Goal: Task Accomplishment & Management: Manage account settings

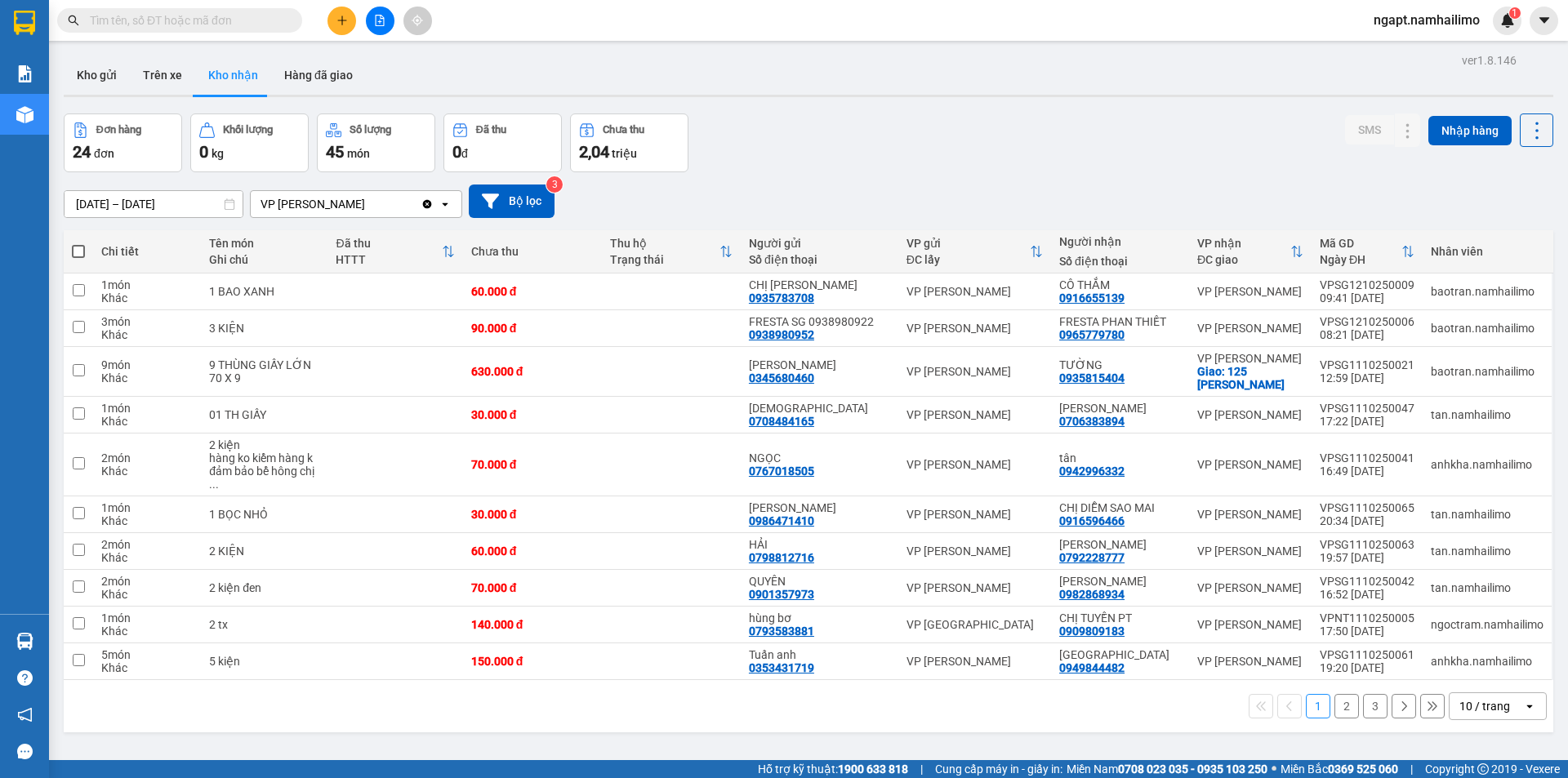
click at [228, 19] on input "text" at bounding box center [186, 20] width 193 height 18
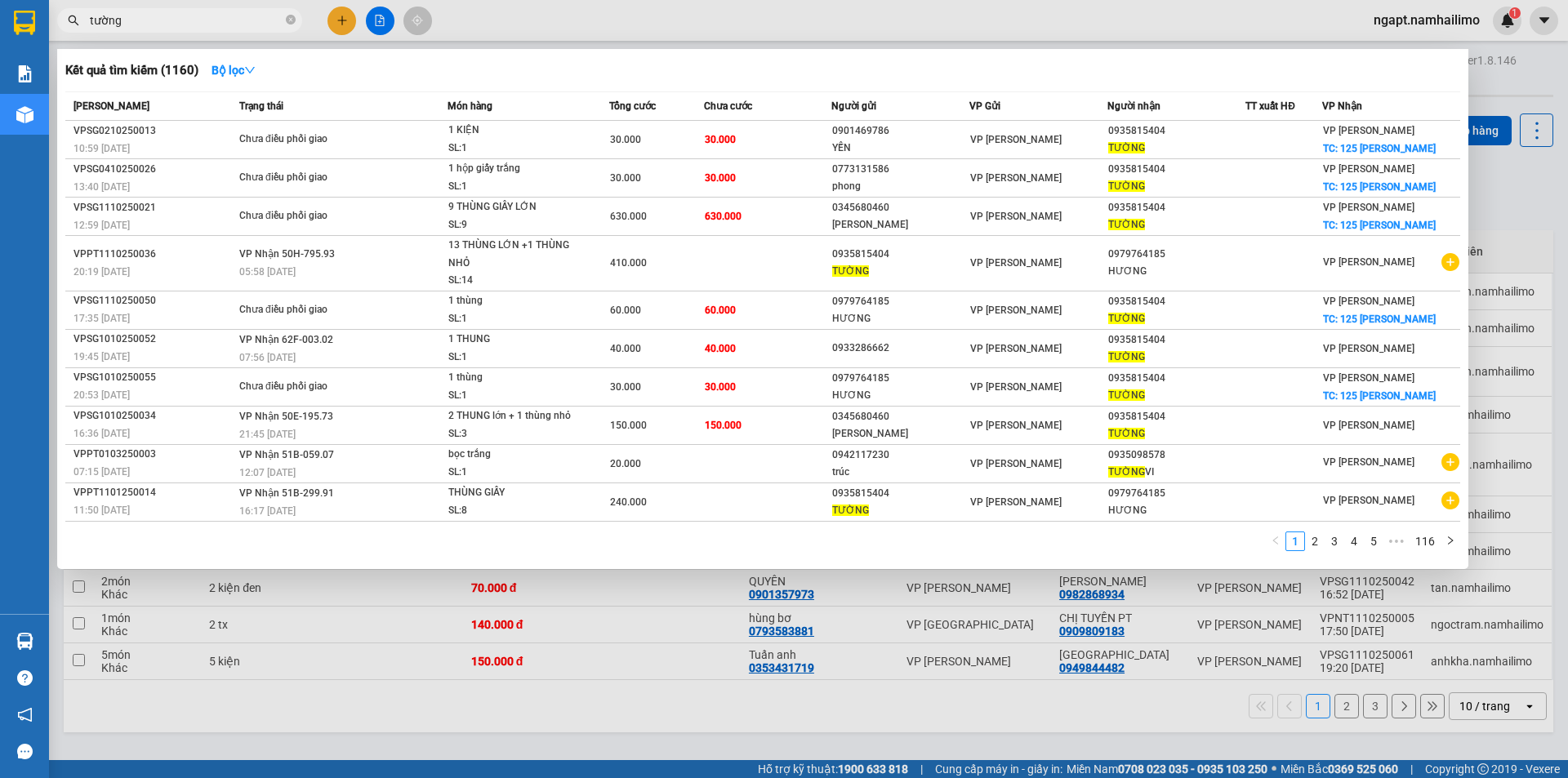
type input "tường"
click at [271, 728] on div at bounding box center [784, 389] width 1568 height 778
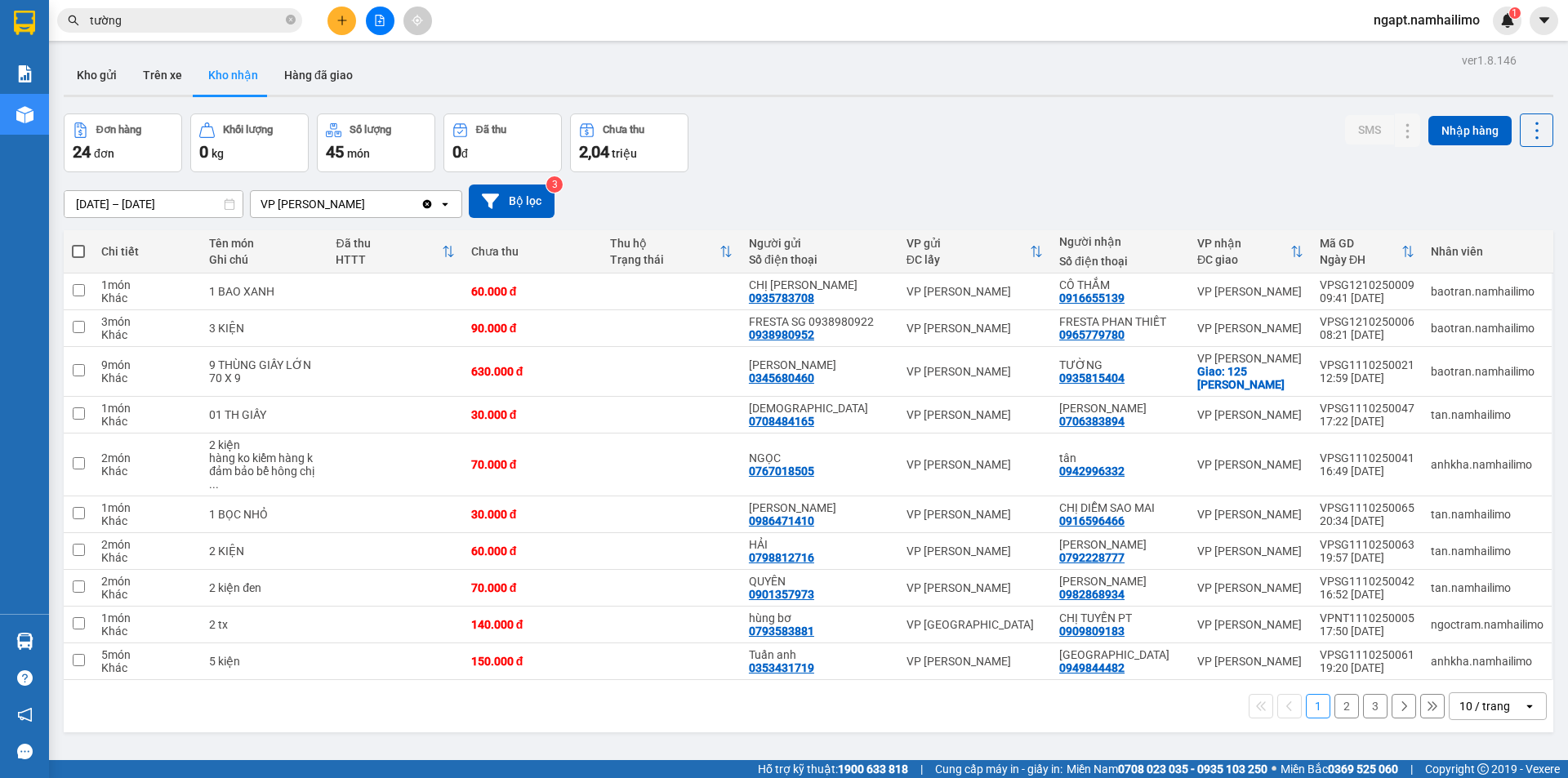
click at [1335, 698] on button "2" at bounding box center [1347, 706] width 24 height 24
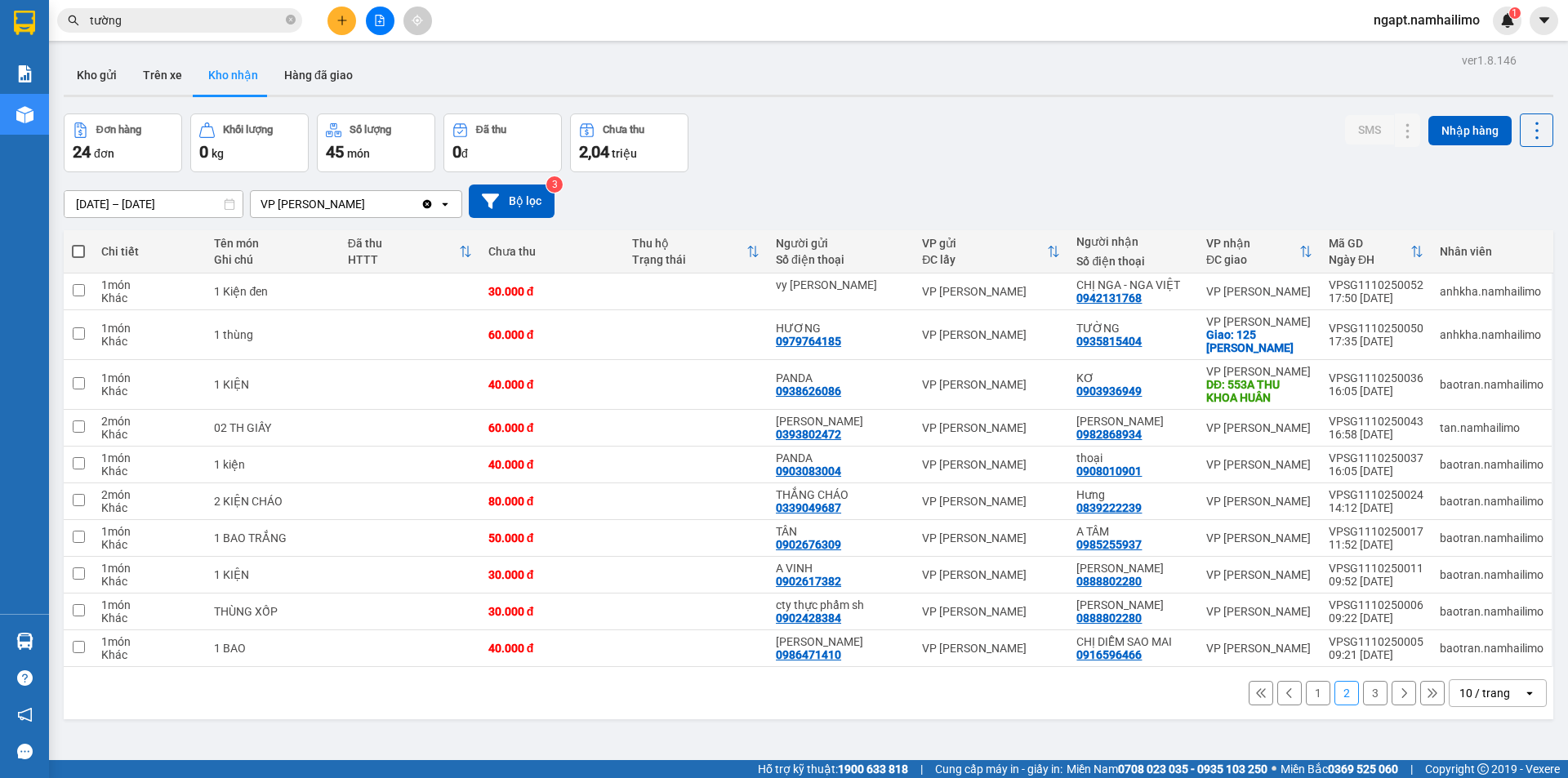
click at [1366, 700] on button "3" at bounding box center [1375, 694] width 24 height 24
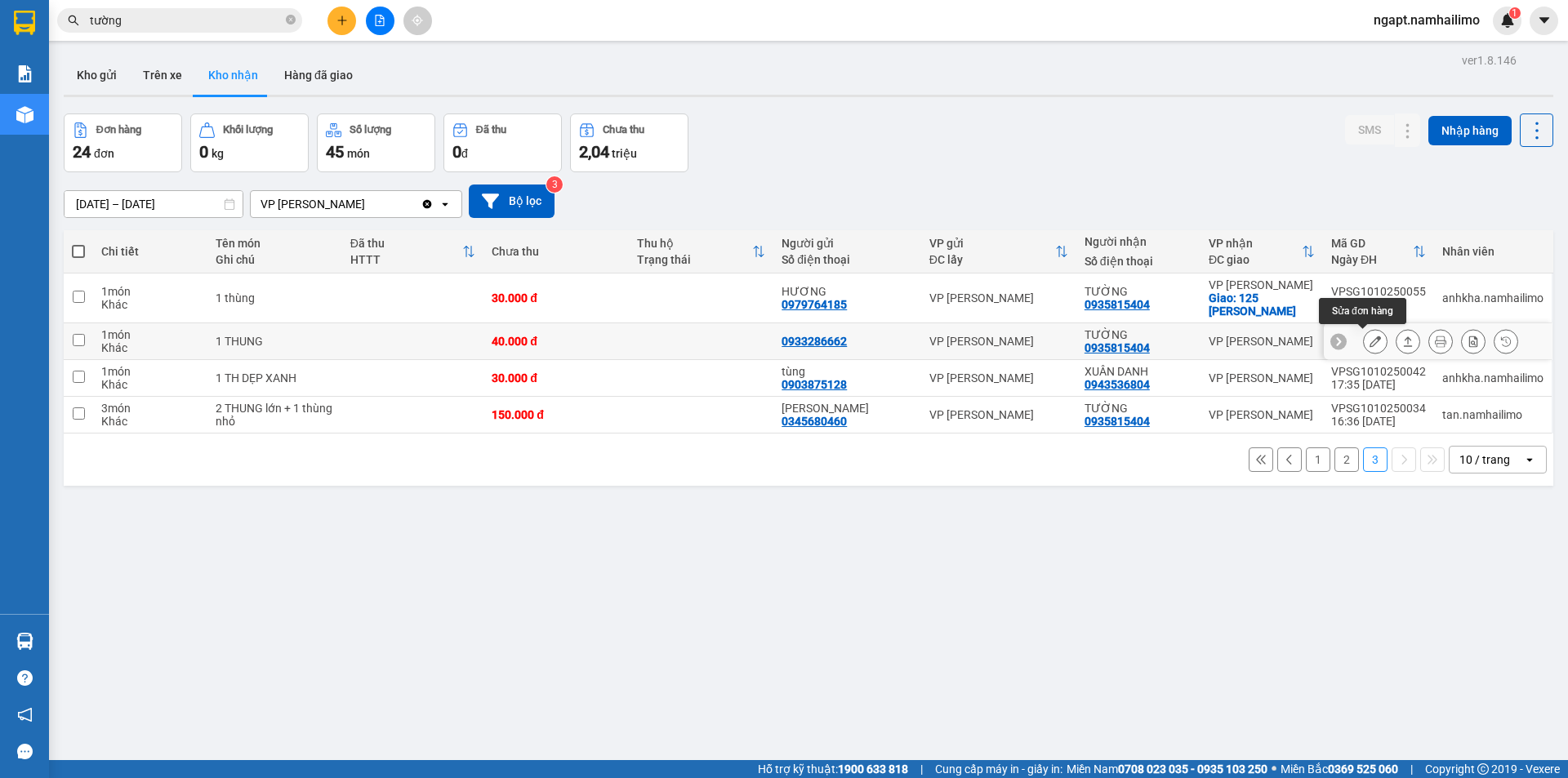
click at [1370, 340] on icon at bounding box center [1375, 341] width 11 height 11
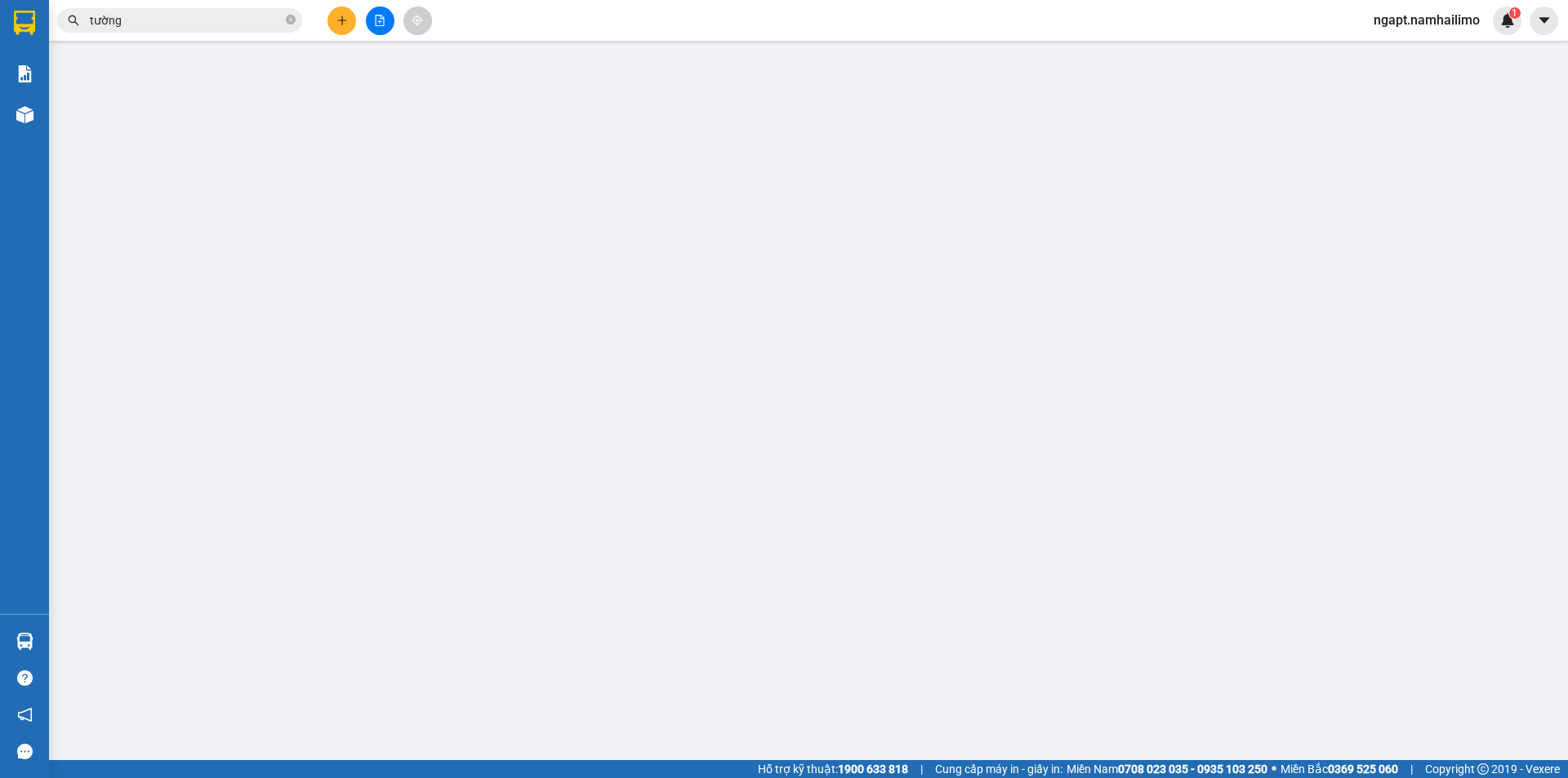
type input "0933286662"
type input "0935815404"
type input "TƯỜNG"
type input "40.000"
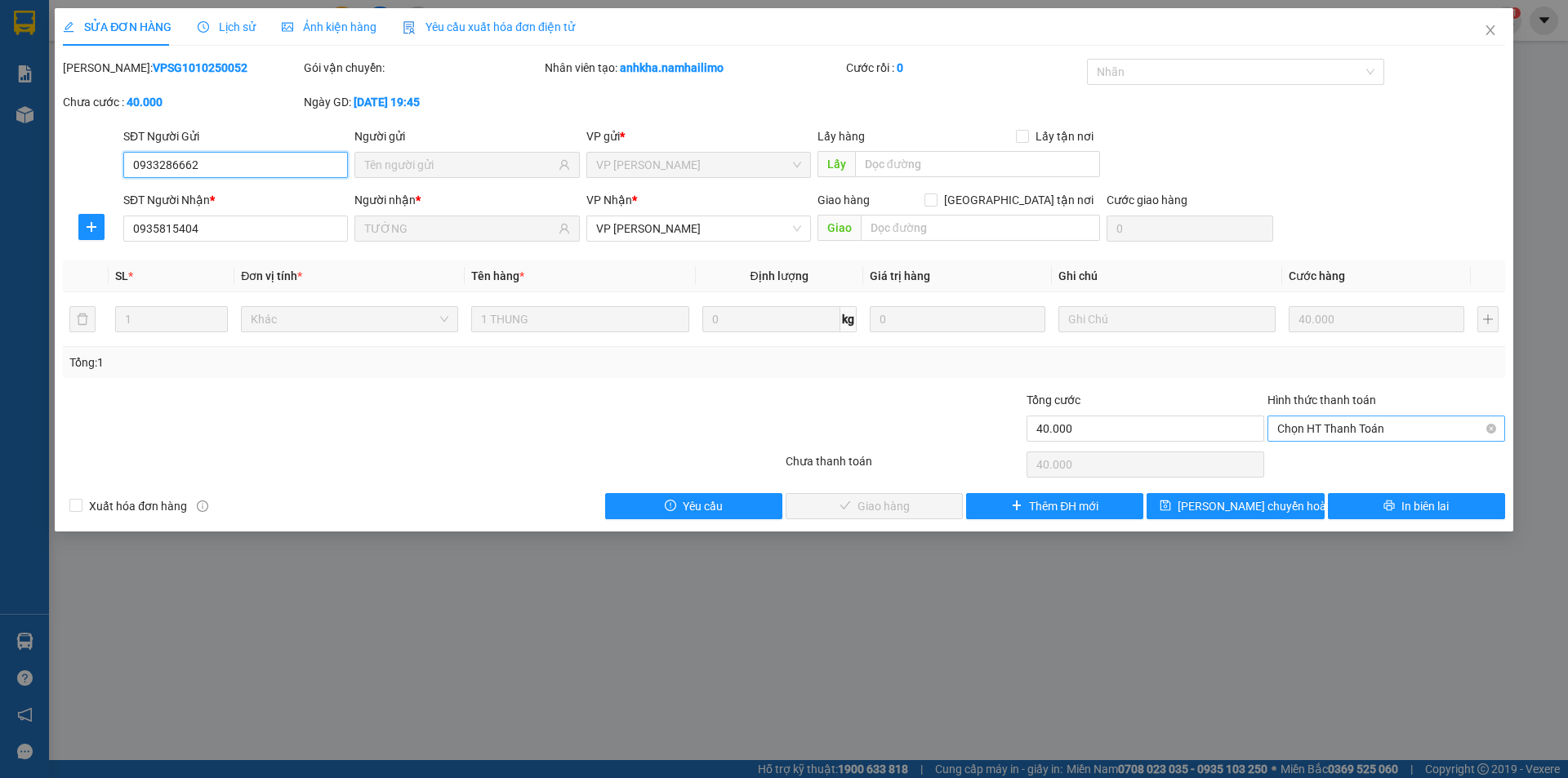
click at [1405, 433] on span "Chọn HT Thanh Toán" at bounding box center [1386, 428] width 218 height 24
click at [1399, 460] on div "Tại văn phòng" at bounding box center [1386, 461] width 218 height 18
type input "0"
drag, startPoint x: 925, startPoint y: 507, endPoint x: 1080, endPoint y: 400, distance: 188.3
click at [924, 507] on button "Giao hàng" at bounding box center [874, 507] width 177 height 26
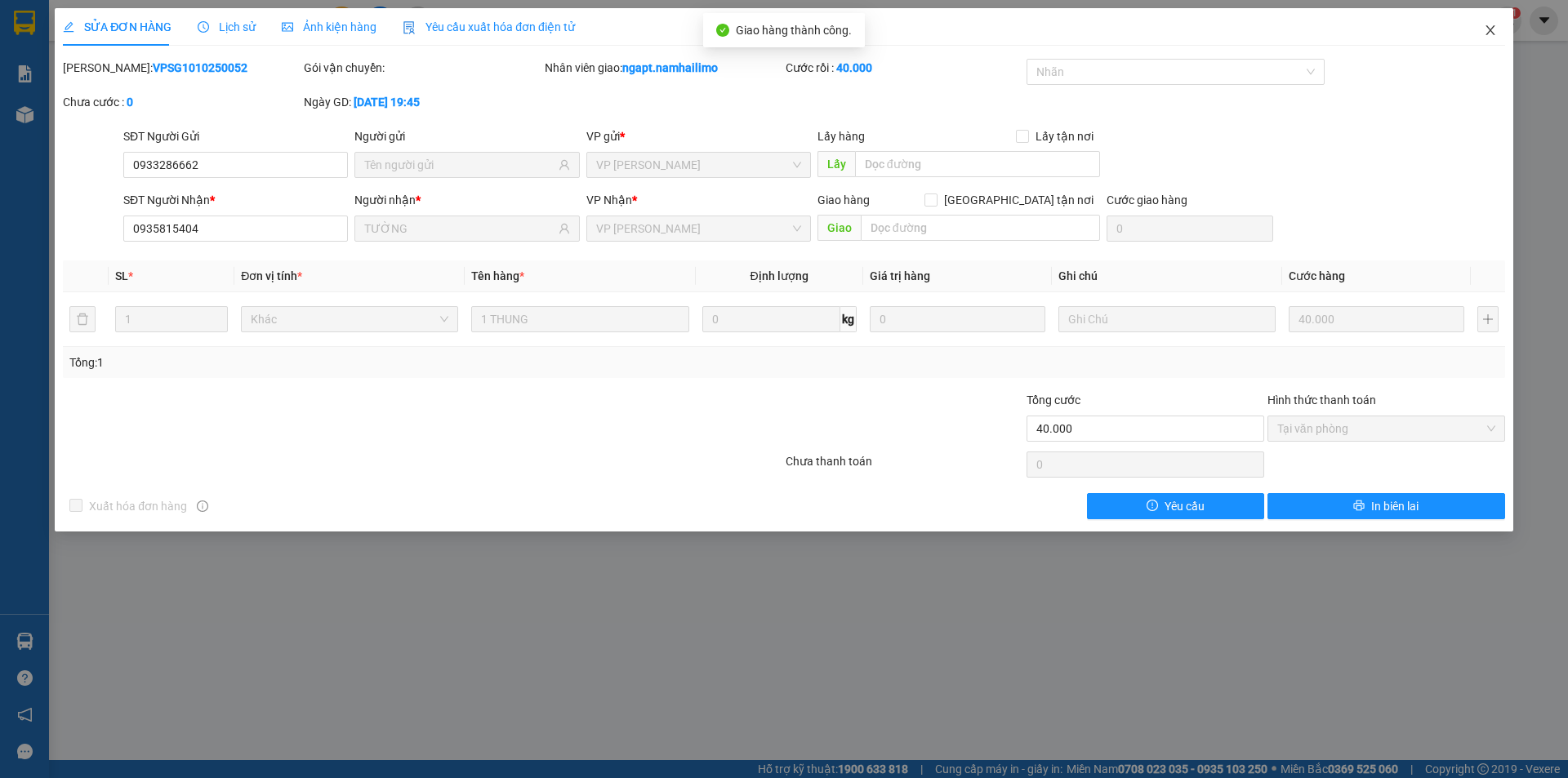
click at [1492, 31] on icon "close" at bounding box center [1490, 29] width 13 height 13
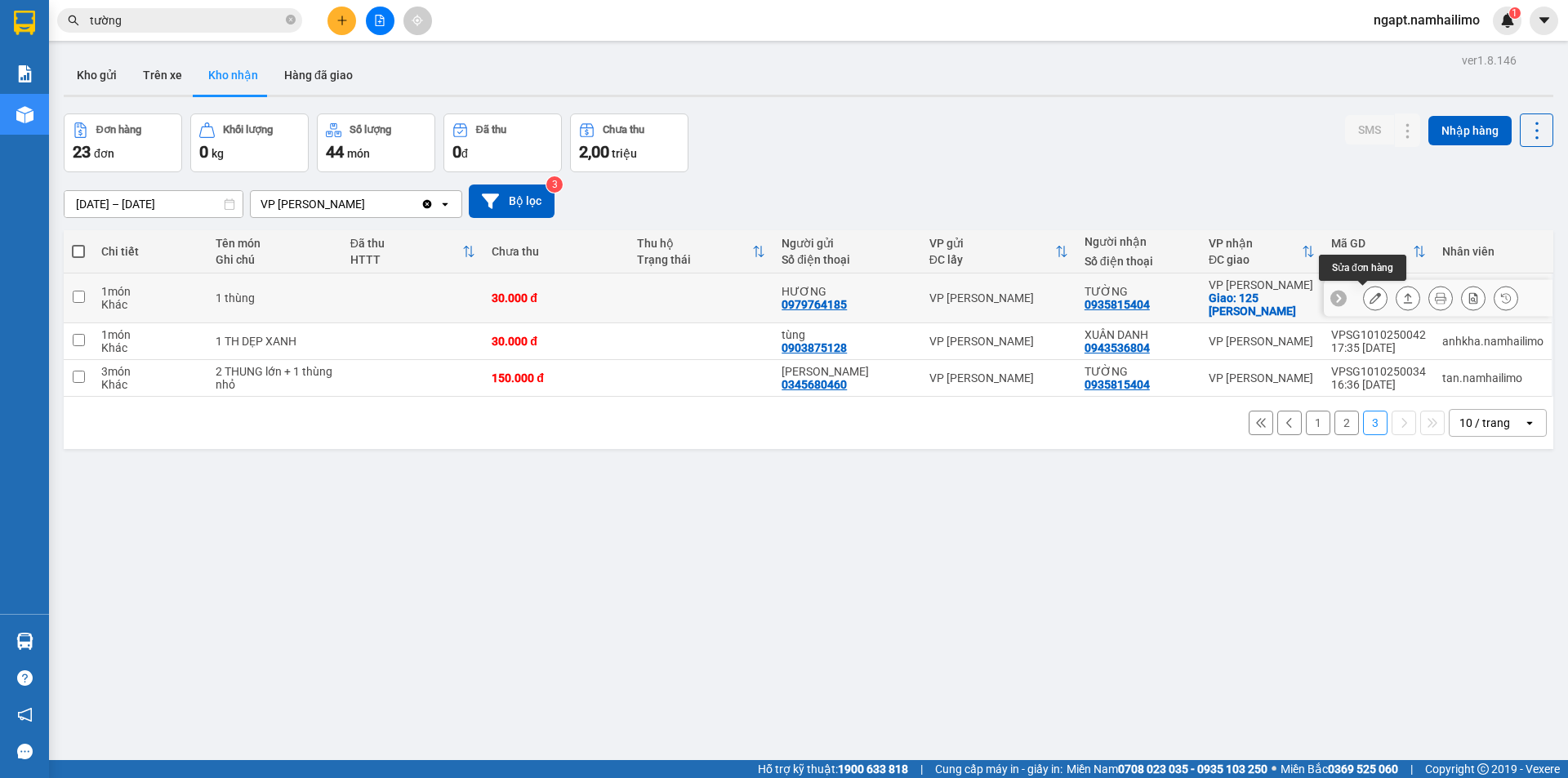
click at [1370, 295] on icon at bounding box center [1375, 297] width 11 height 11
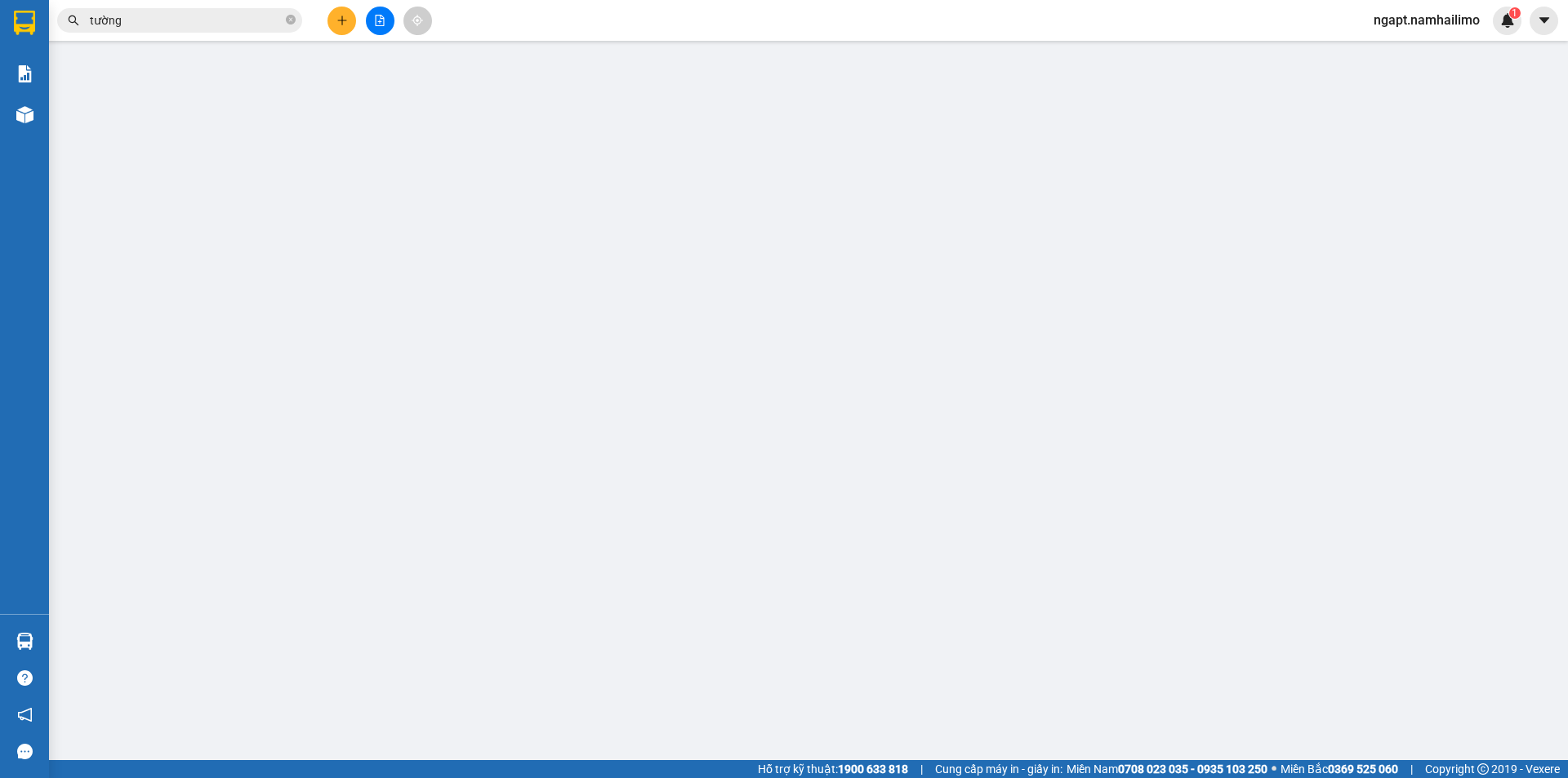
type input "0979764185"
type input "HƯƠNG"
type input "0935815404"
type input "TƯỜNG"
checkbox input "true"
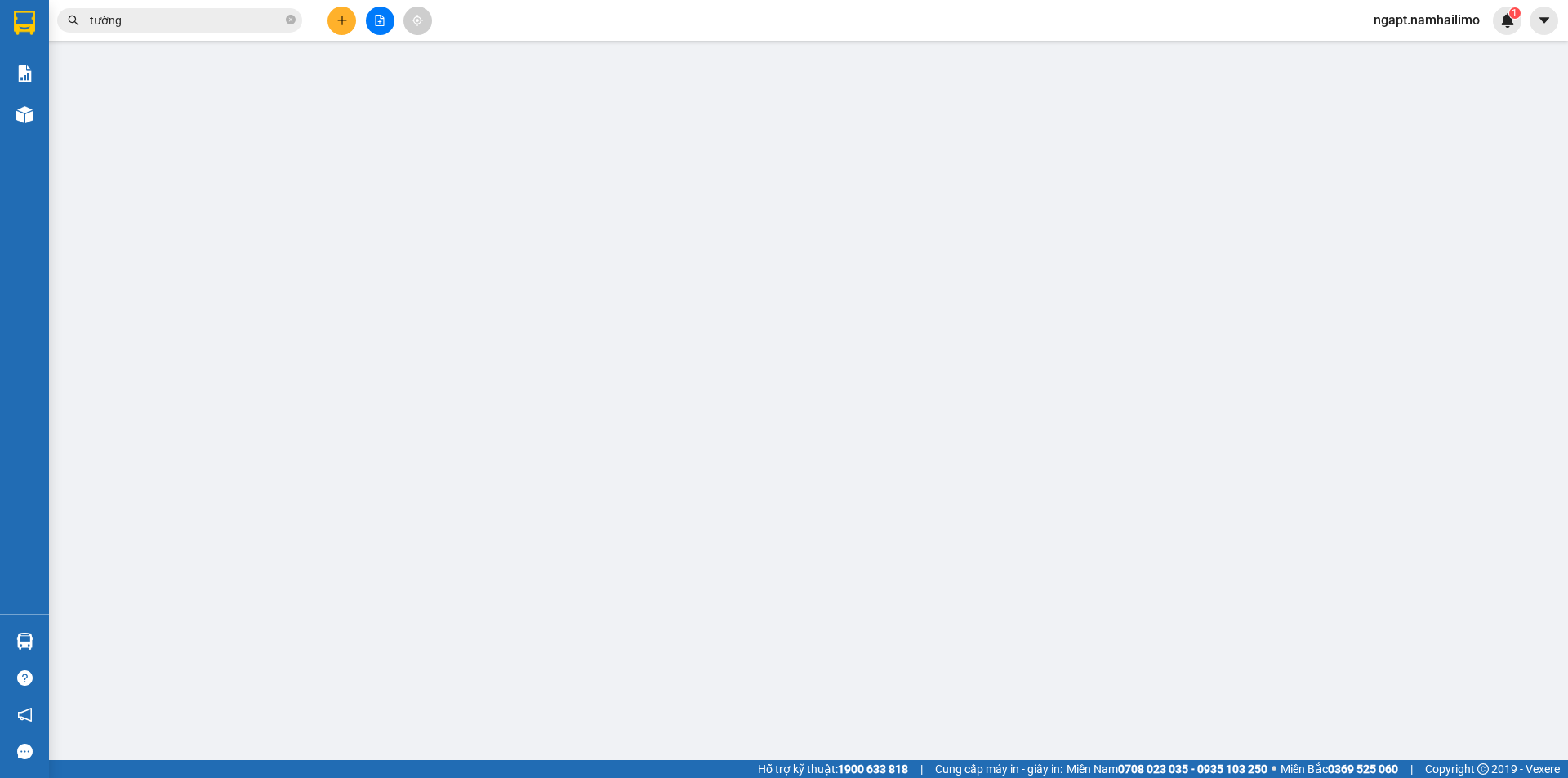
type input "125 [PERSON_NAME]"
type input "30.000"
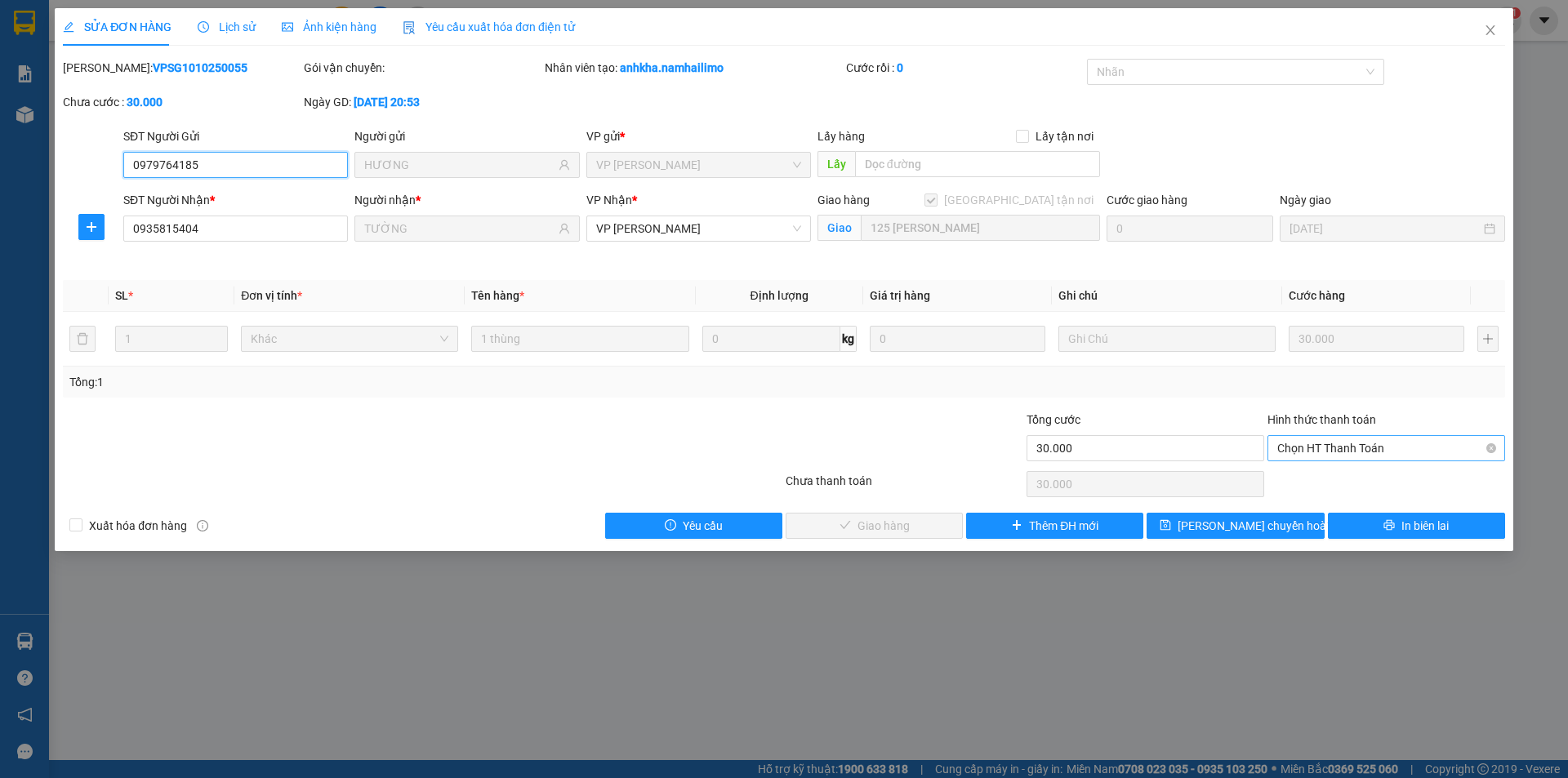
click at [1385, 446] on span "Chọn HT Thanh Toán" at bounding box center [1386, 448] width 218 height 24
click at [1341, 484] on div "Tại văn phòng" at bounding box center [1386, 481] width 218 height 18
type input "0"
click at [874, 529] on span "Giao hàng" at bounding box center [883, 526] width 53 height 18
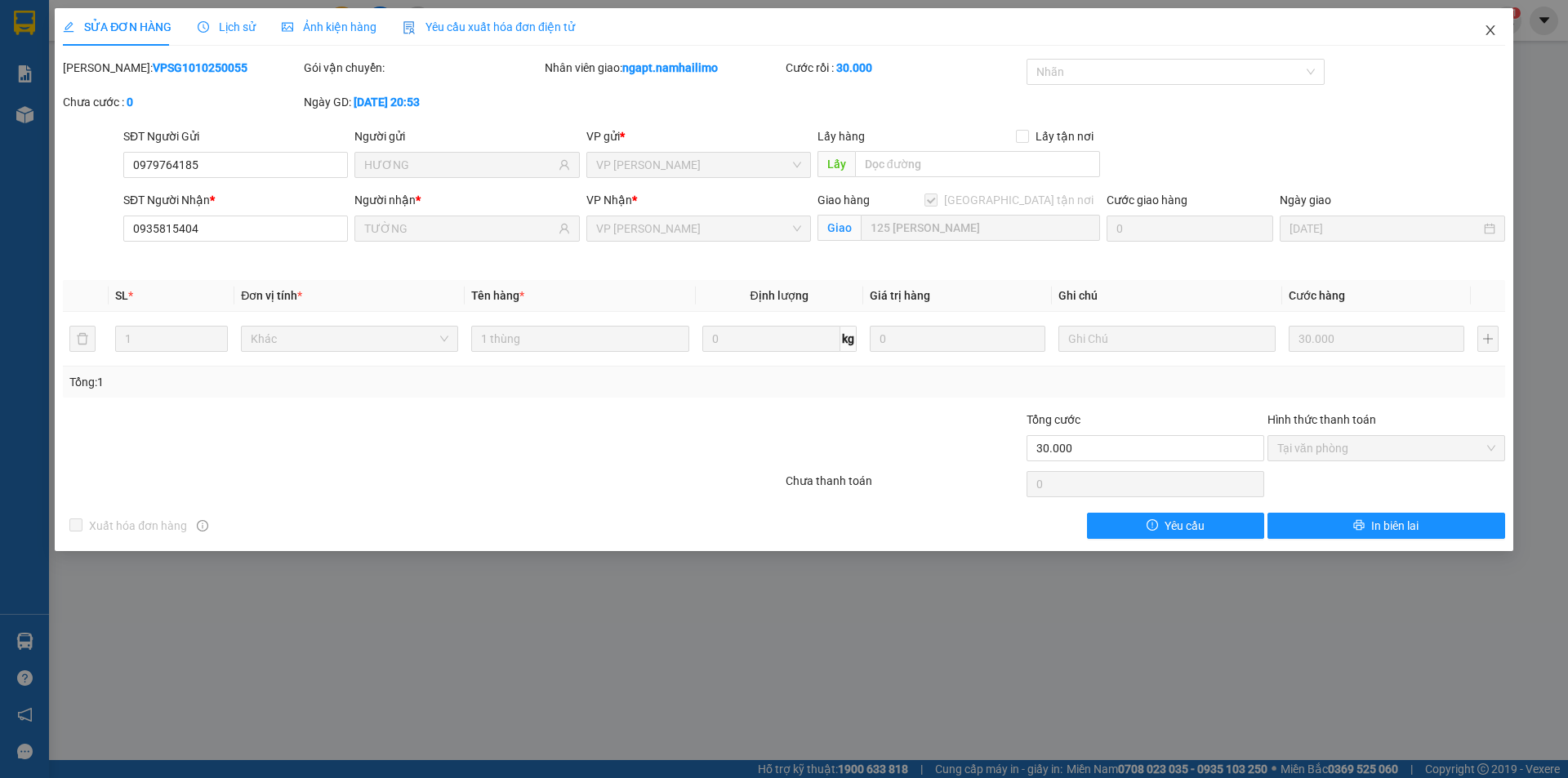
click at [1493, 34] on icon "close" at bounding box center [1490, 29] width 9 height 9
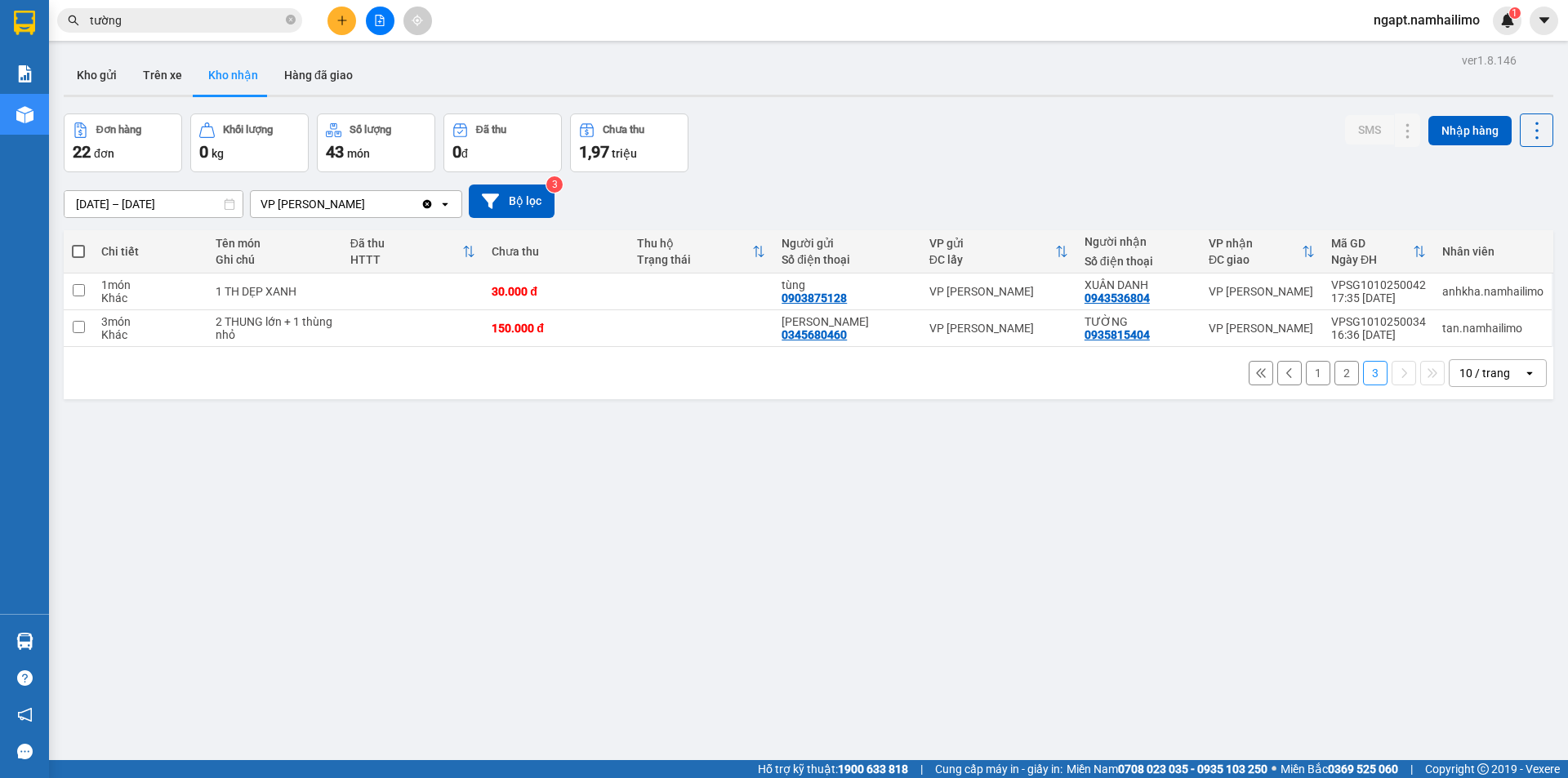
click at [1306, 371] on button "1" at bounding box center [1318, 373] width 24 height 24
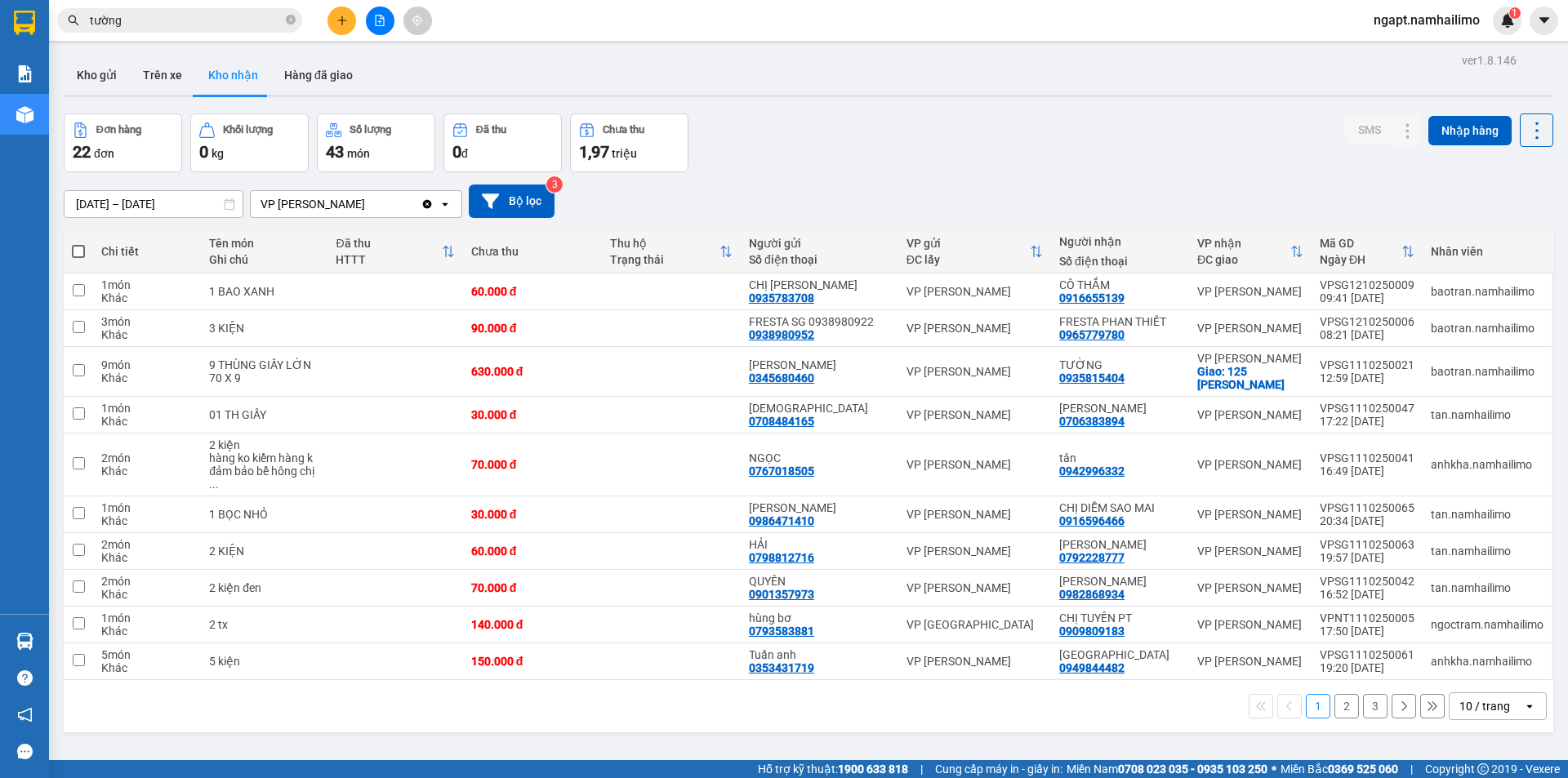
click at [1335, 694] on button "2" at bounding box center [1347, 706] width 24 height 24
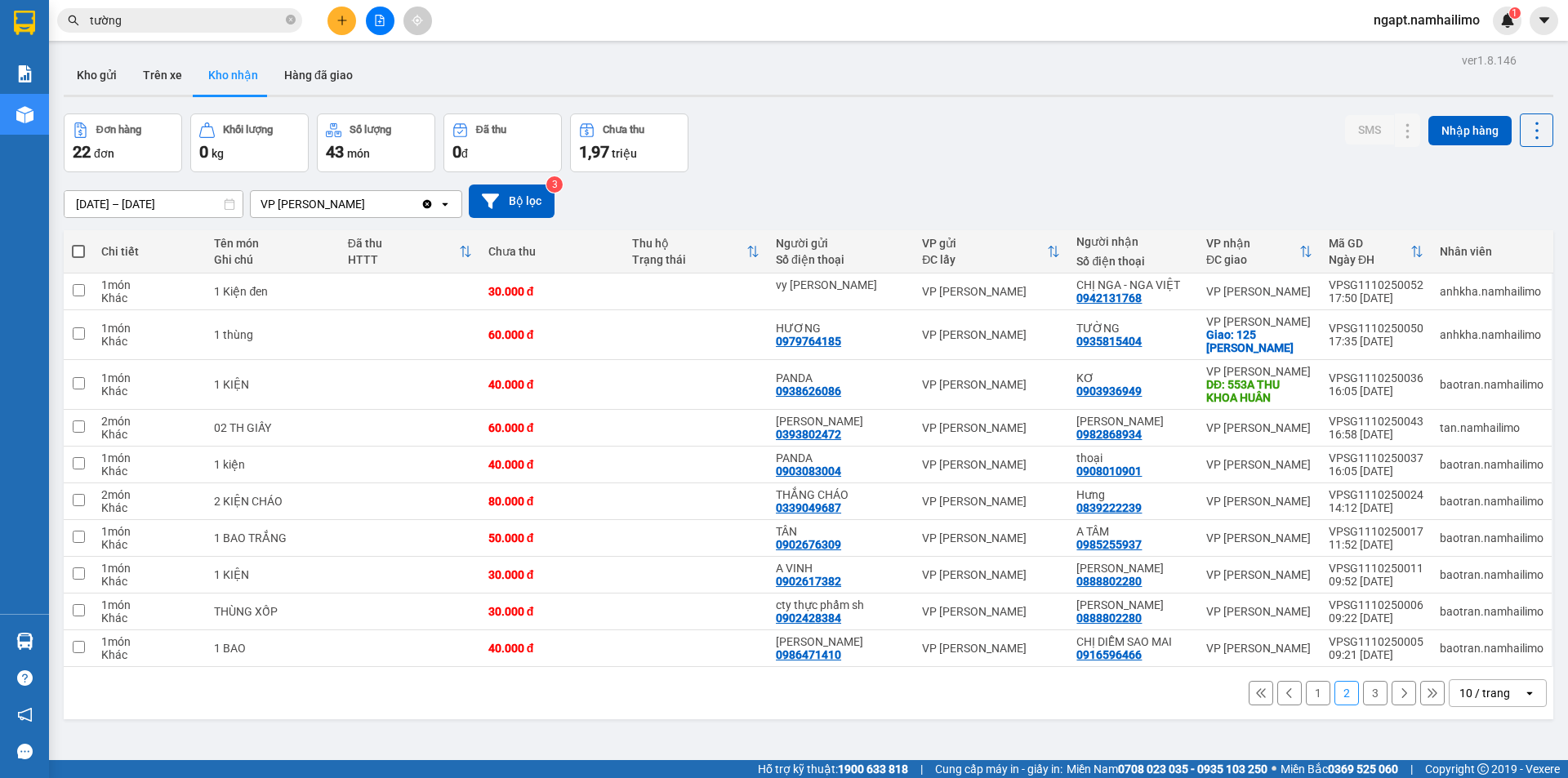
click at [1311, 697] on button "1" at bounding box center [1318, 694] width 24 height 24
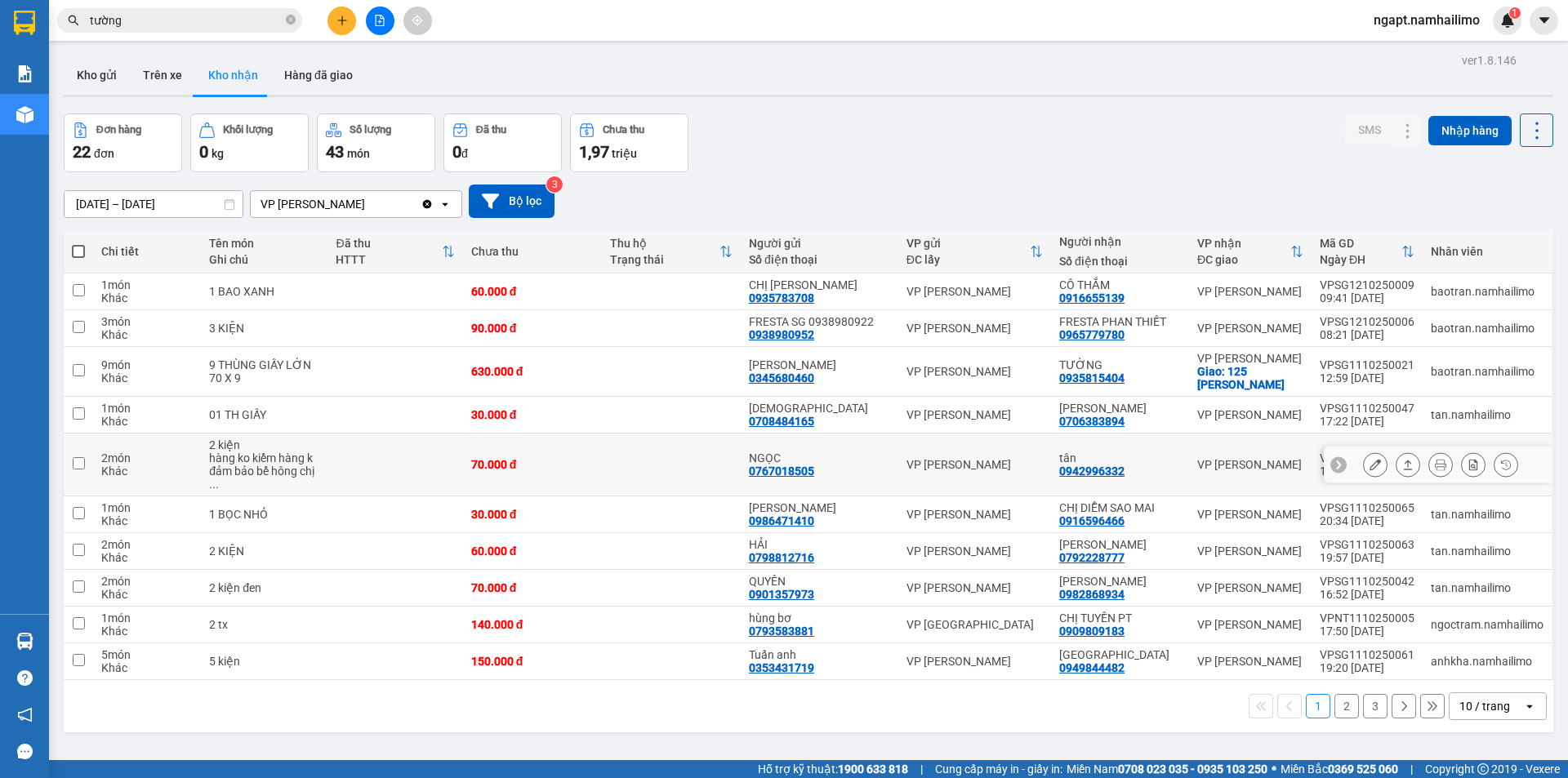
scroll to position [75, 0]
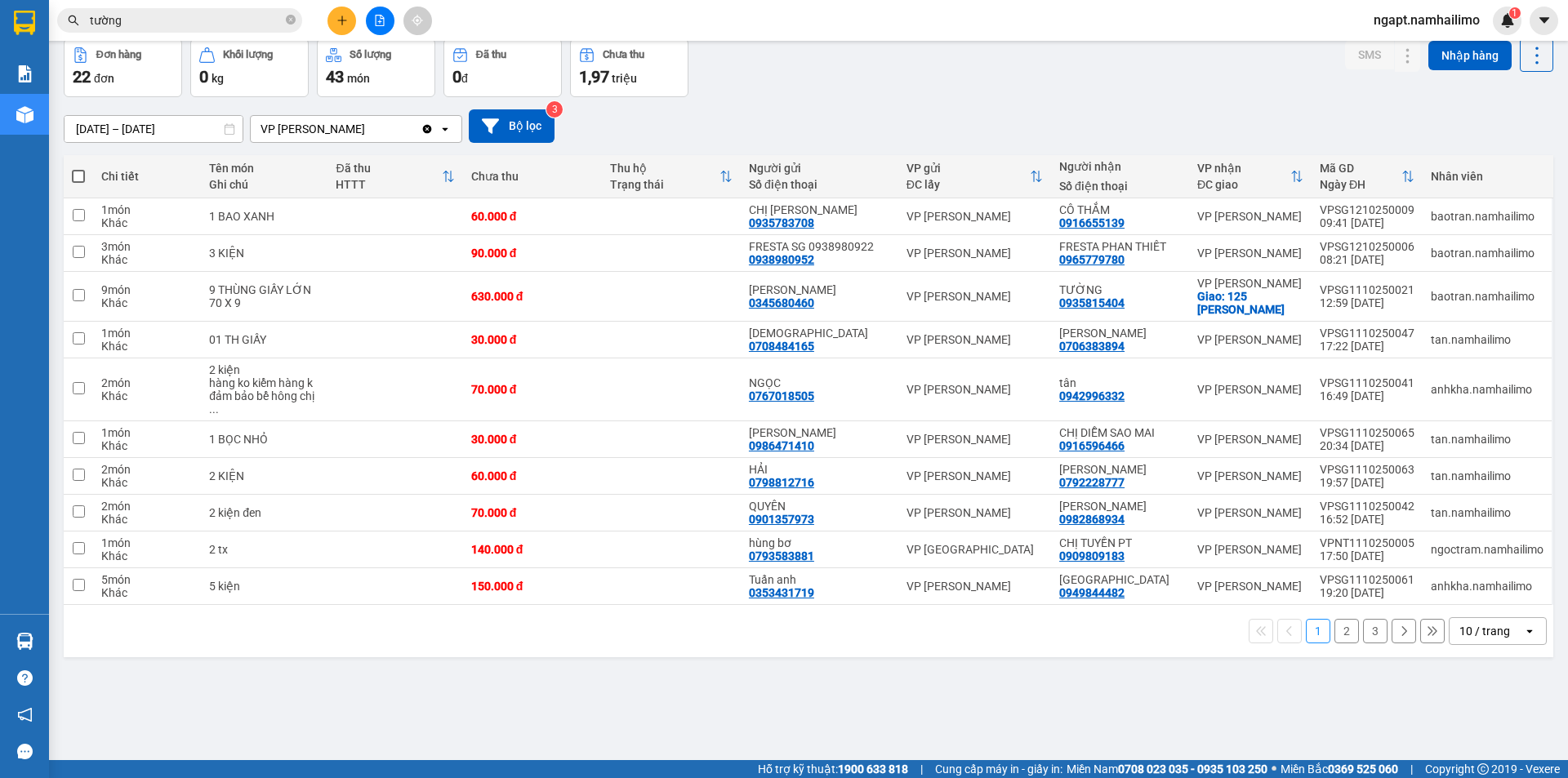
click at [1331, 563] on div "17:50 [DATE]" at bounding box center [1367, 556] width 95 height 13
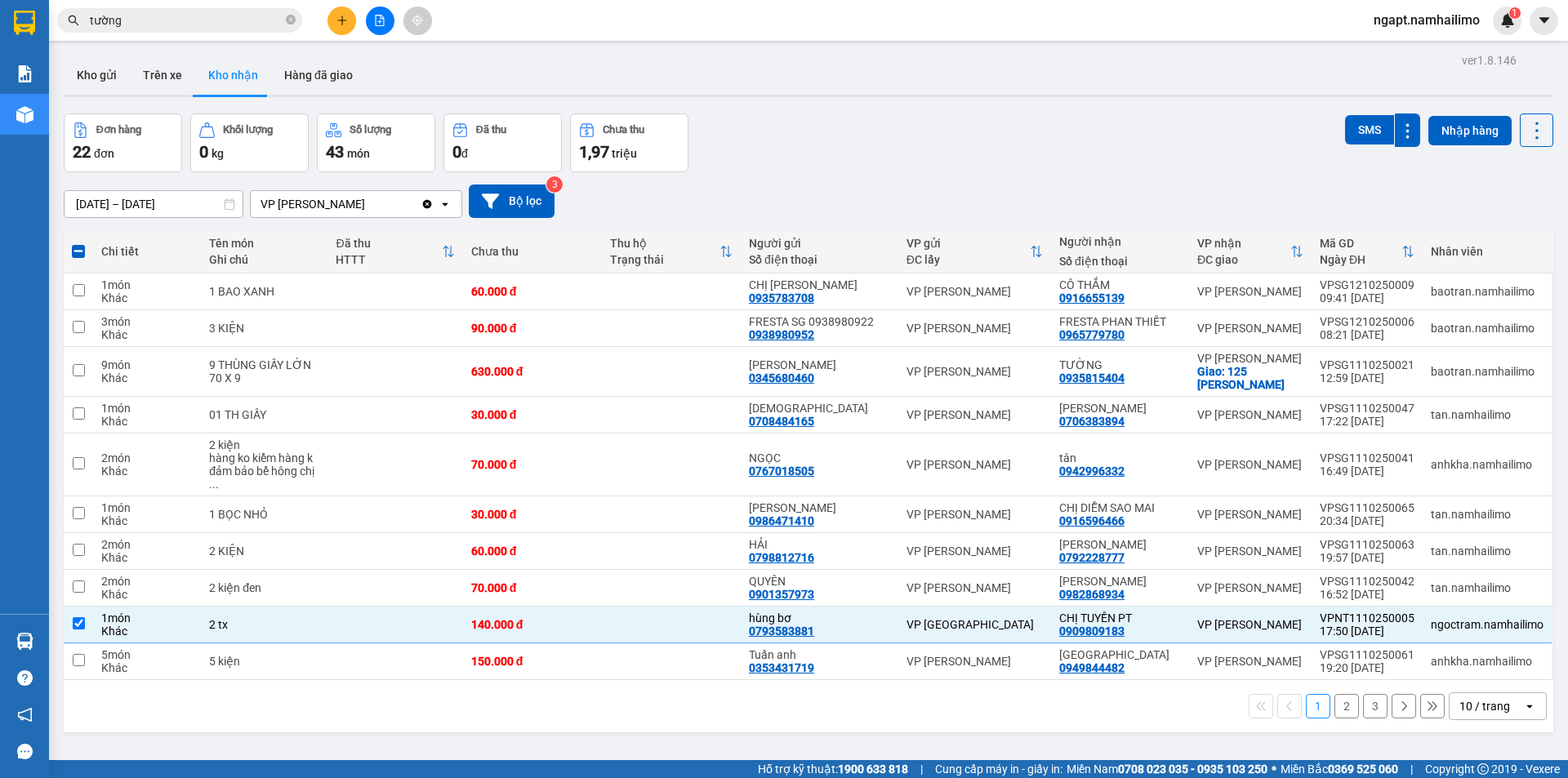
click at [990, 737] on div "ver 1.8.146 Kho gửi Trên xe Kho nhận Hàng đã giao Đơn hàng 22 đơn Khối lượng 0 …" at bounding box center [808, 438] width 1503 height 778
click at [1335, 694] on button "2" at bounding box center [1347, 706] width 24 height 24
checkbox input "false"
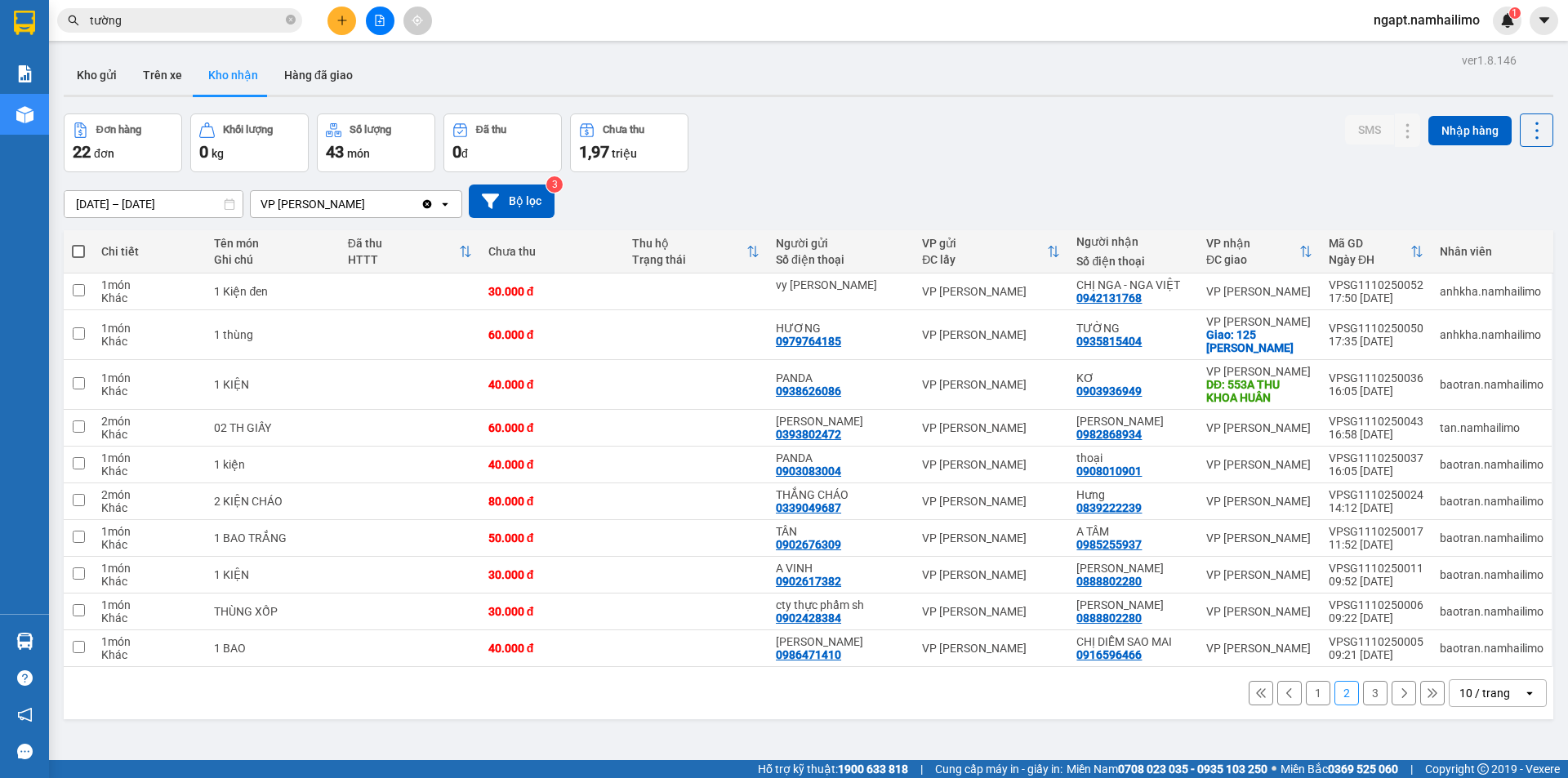
click at [1367, 689] on button "3" at bounding box center [1375, 694] width 24 height 24
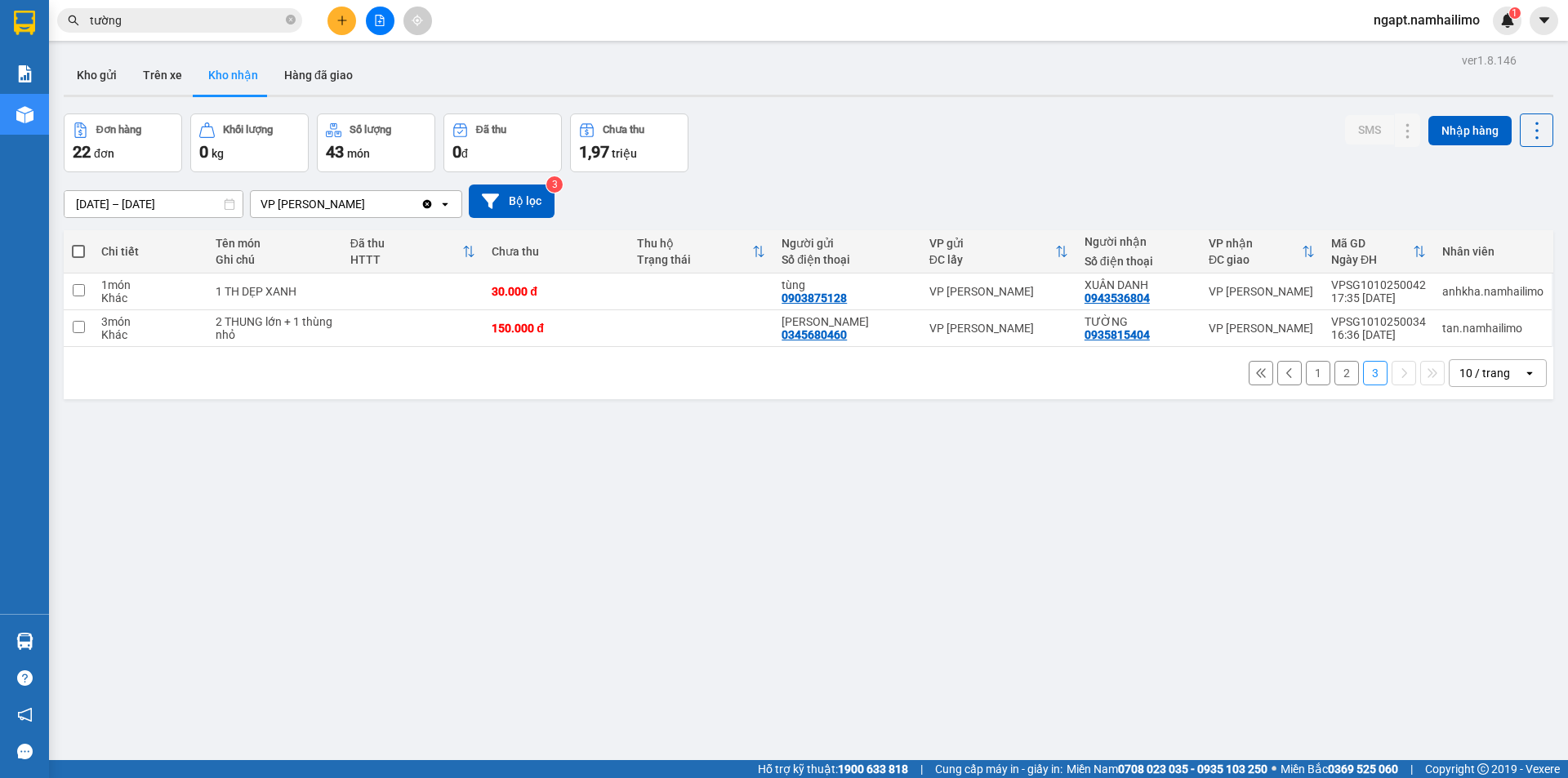
click at [1308, 381] on button "1" at bounding box center [1318, 373] width 24 height 24
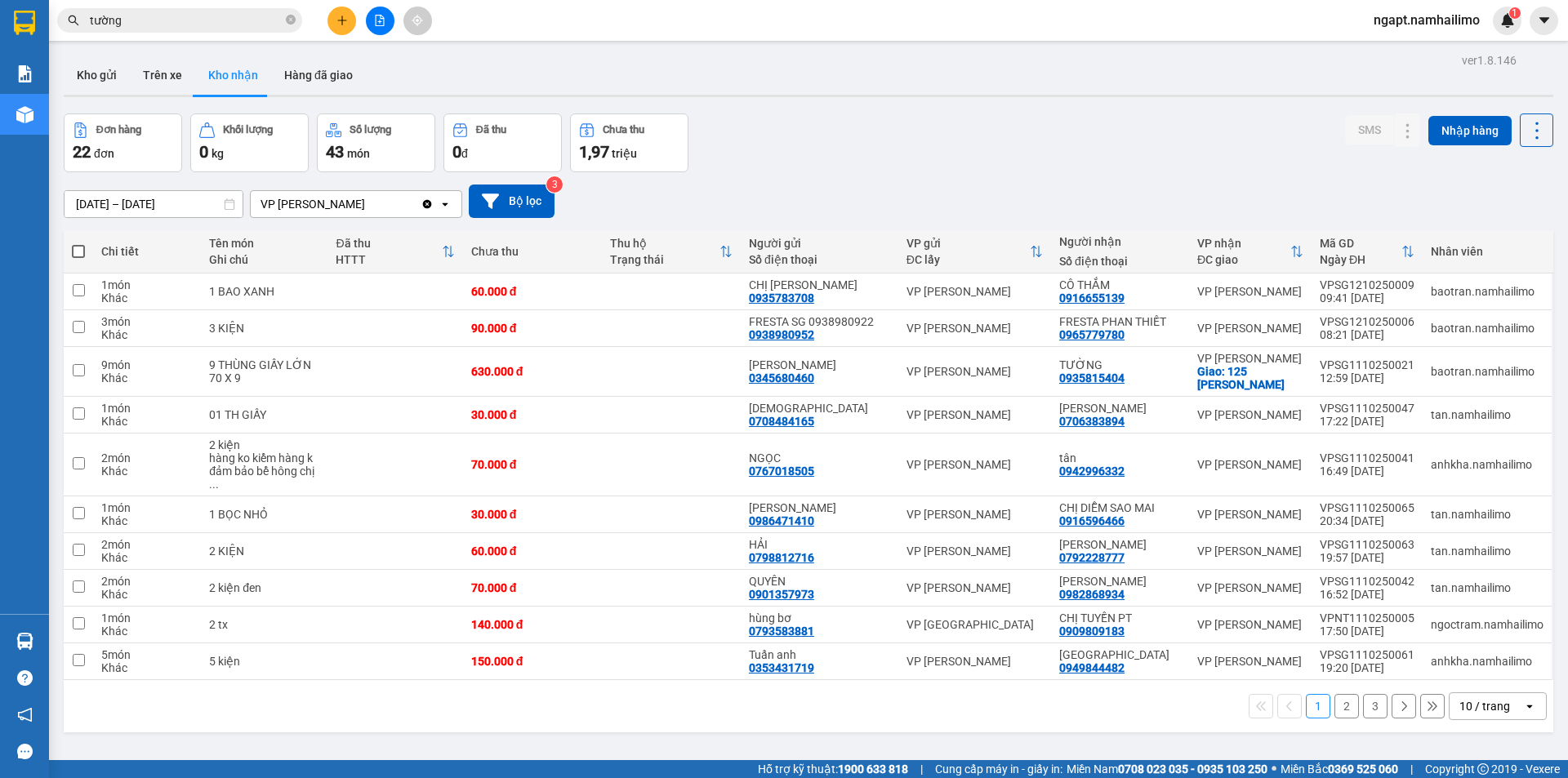
click at [149, 22] on input "tường" at bounding box center [186, 20] width 193 height 18
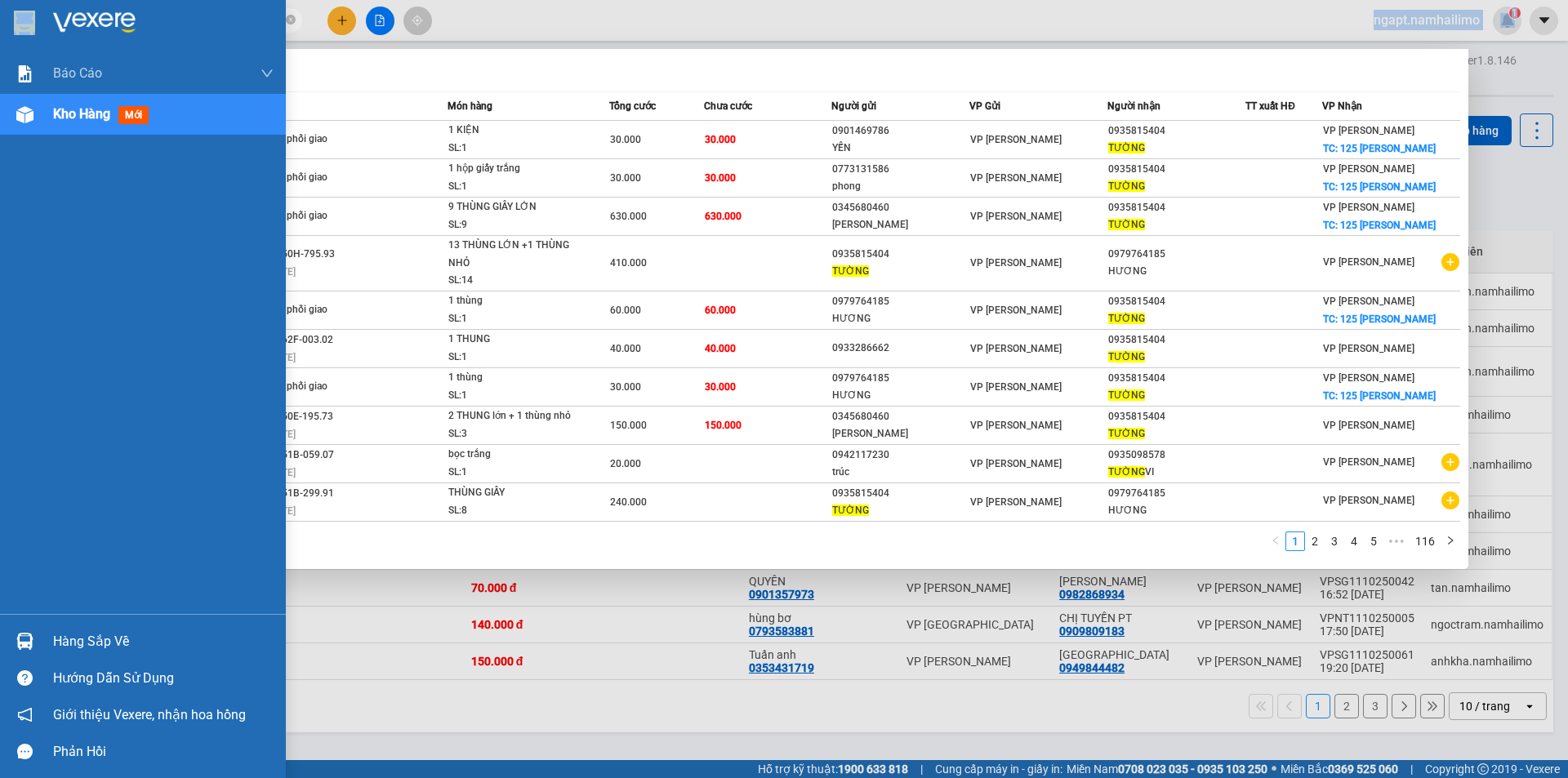
click at [37, 22] on section "Kết quả tìm kiếm ( 1160 ) Bộ lọc Mã ĐH Trạng thái Món hàng Tổng cước Chưa cước …" at bounding box center [784, 389] width 1568 height 778
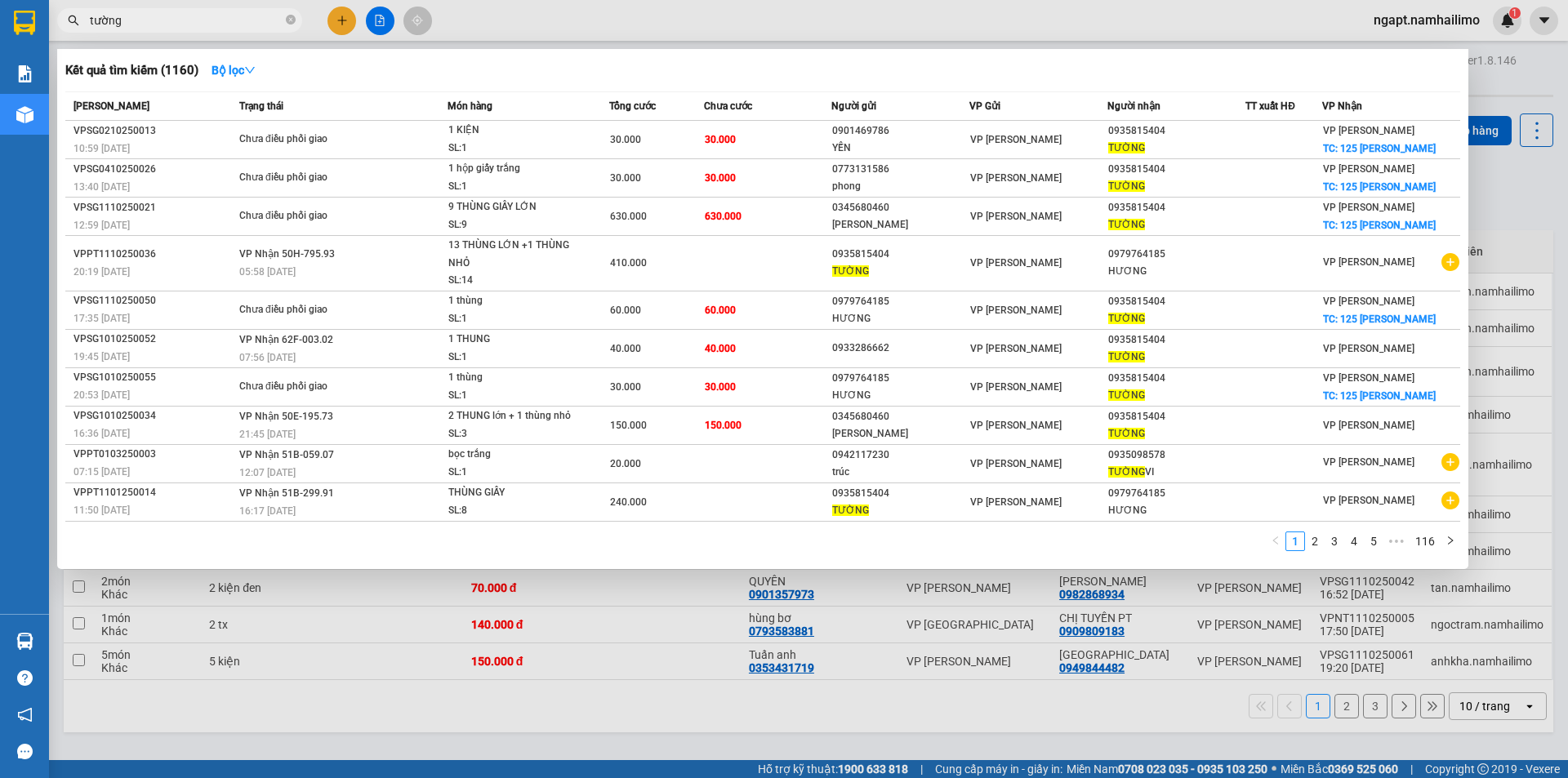
click at [163, 20] on input "tường" at bounding box center [186, 20] width 193 height 18
drag, startPoint x: 163, startPoint y: 20, endPoint x: 70, endPoint y: 18, distance: 93.0
click at [70, 18] on div "tường" at bounding box center [159, 20] width 319 height 24
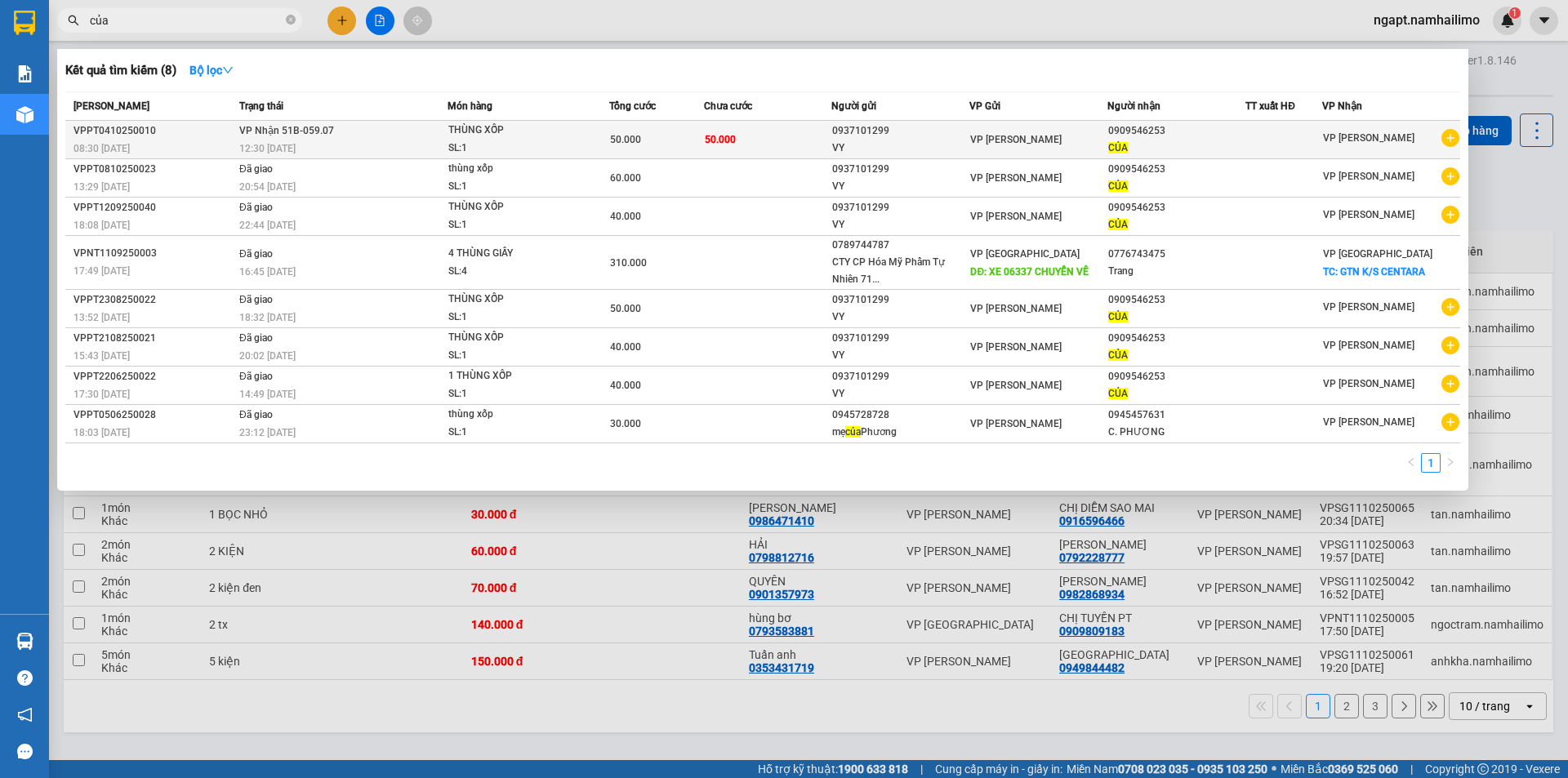
type input "của"
click at [1449, 139] on icon "plus-circle" at bounding box center [1450, 138] width 18 height 18
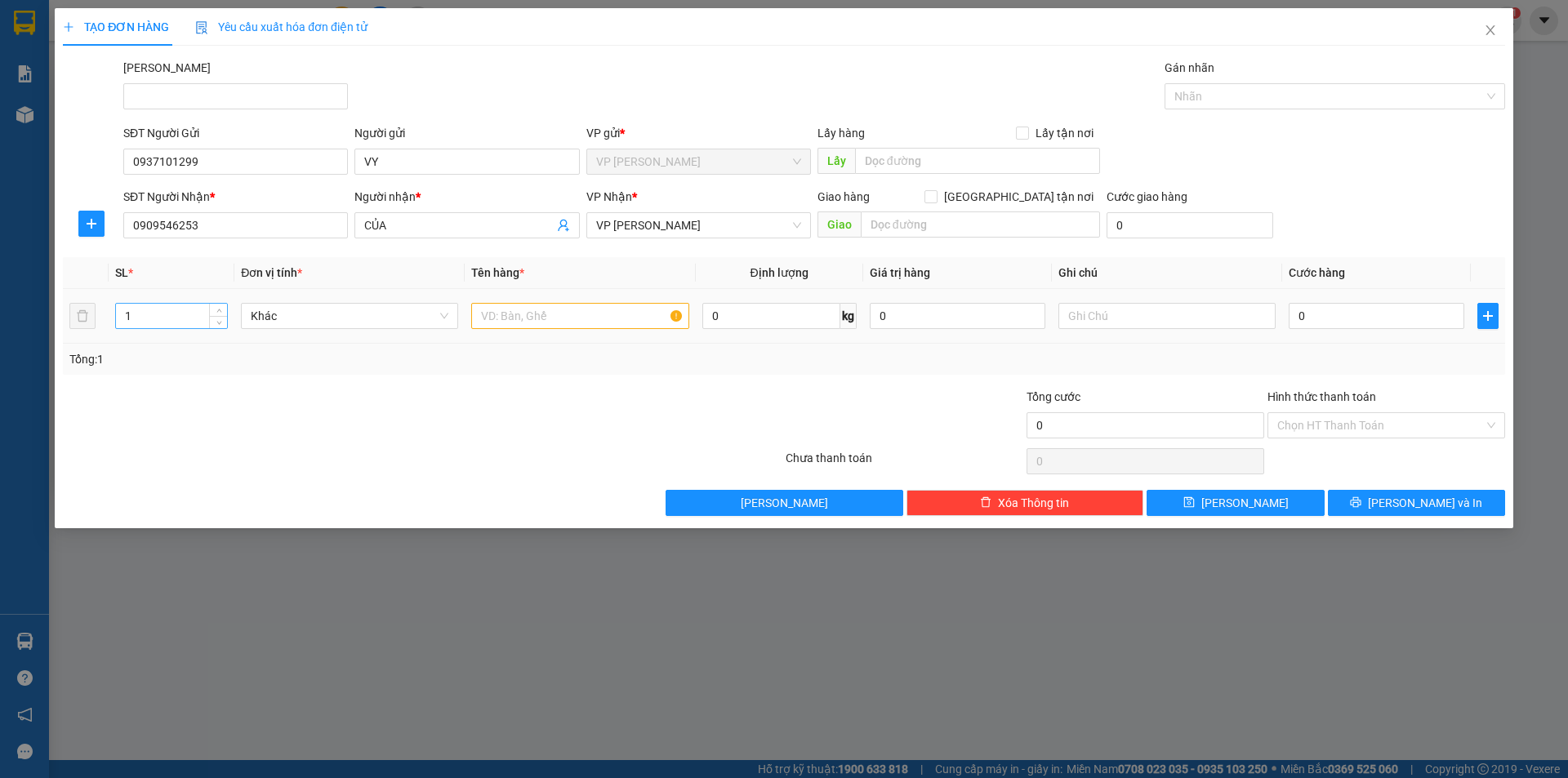
click at [180, 314] on input "1" at bounding box center [171, 316] width 111 height 24
drag, startPoint x: 141, startPoint y: 315, endPoint x: 92, endPoint y: 318, distance: 49.1
click at [108, 318] on tr "1 Khác 0 kg 0 0" at bounding box center [784, 317] width 1442 height 55
type input "2"
click at [515, 312] on input "text" at bounding box center [580, 316] width 217 height 26
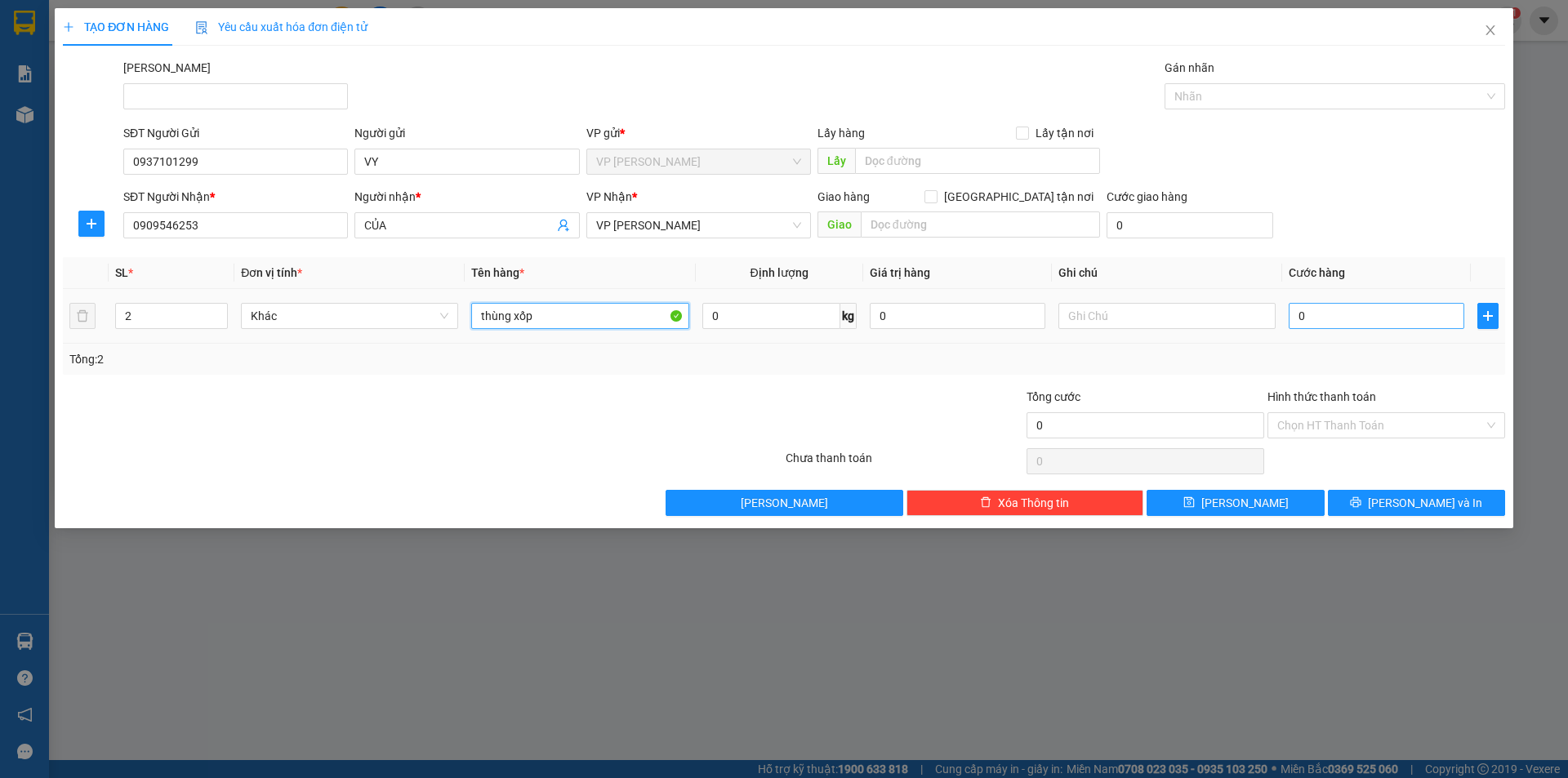
type input "thùng xốp"
click at [1333, 321] on input "0" at bounding box center [1377, 316] width 176 height 26
type input "1"
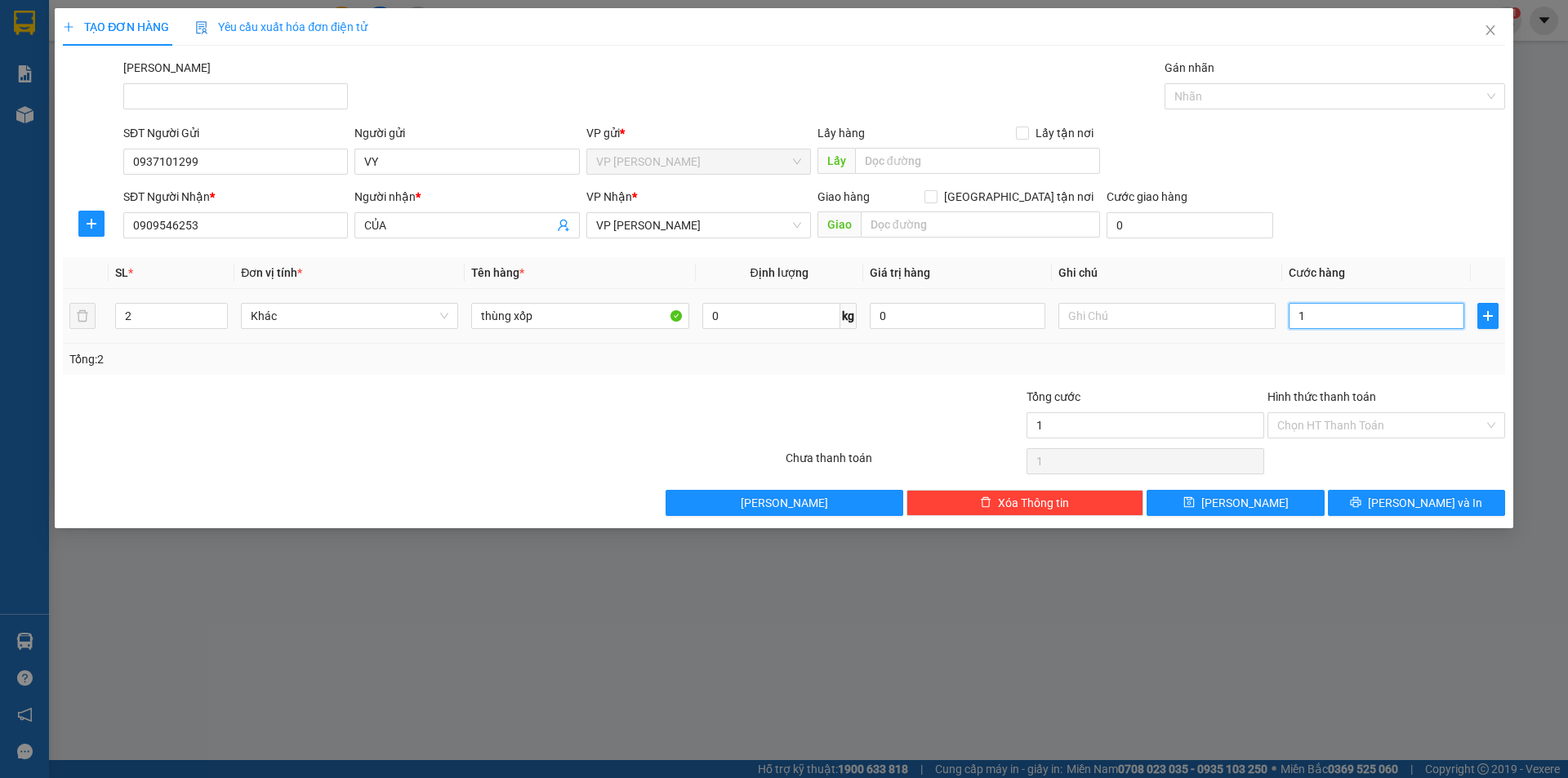
type input "10"
type input "100"
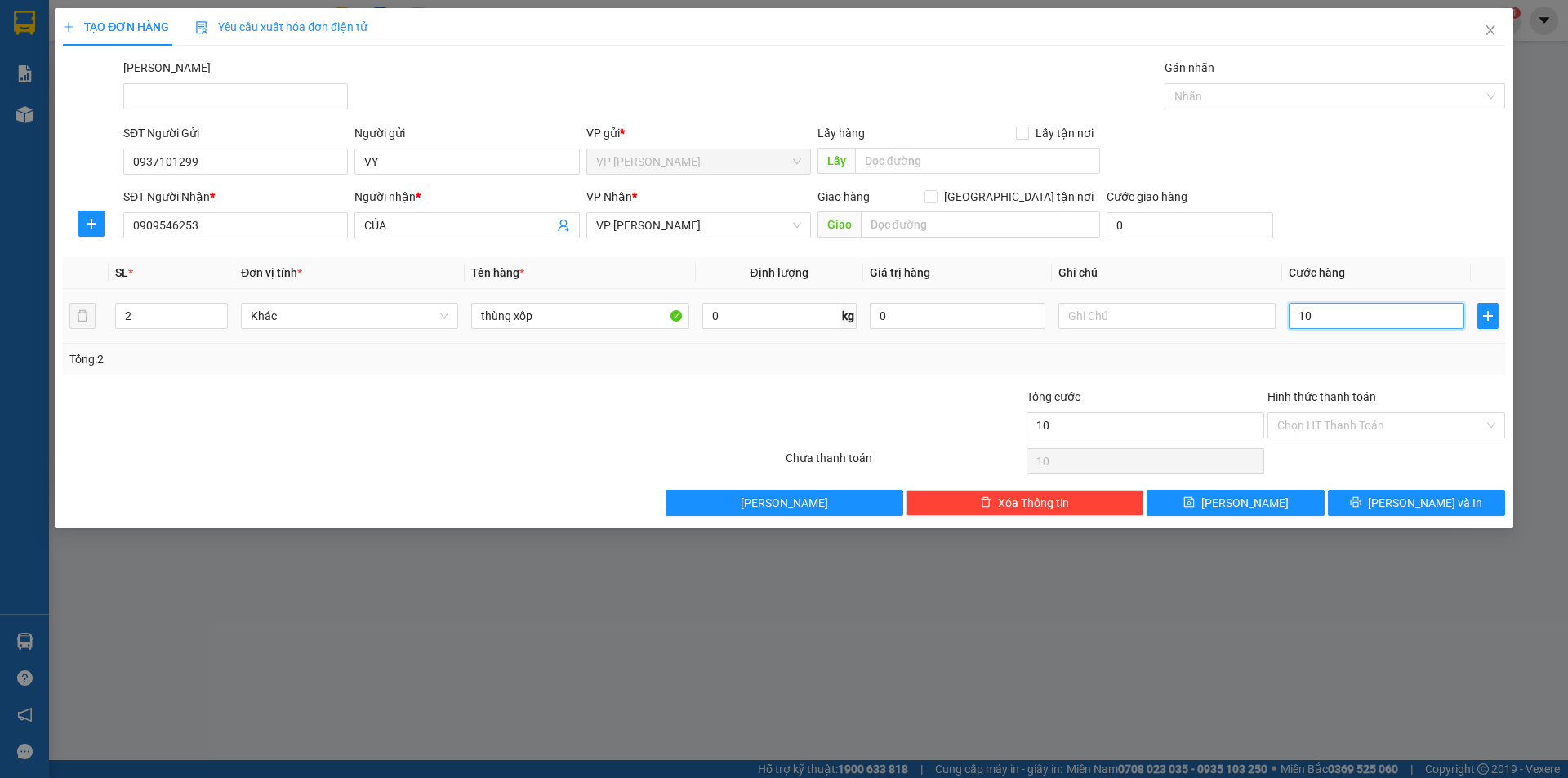
type input "100"
click at [1193, 373] on div "Tổng: 2" at bounding box center [784, 359] width 1442 height 31
type input "100.000"
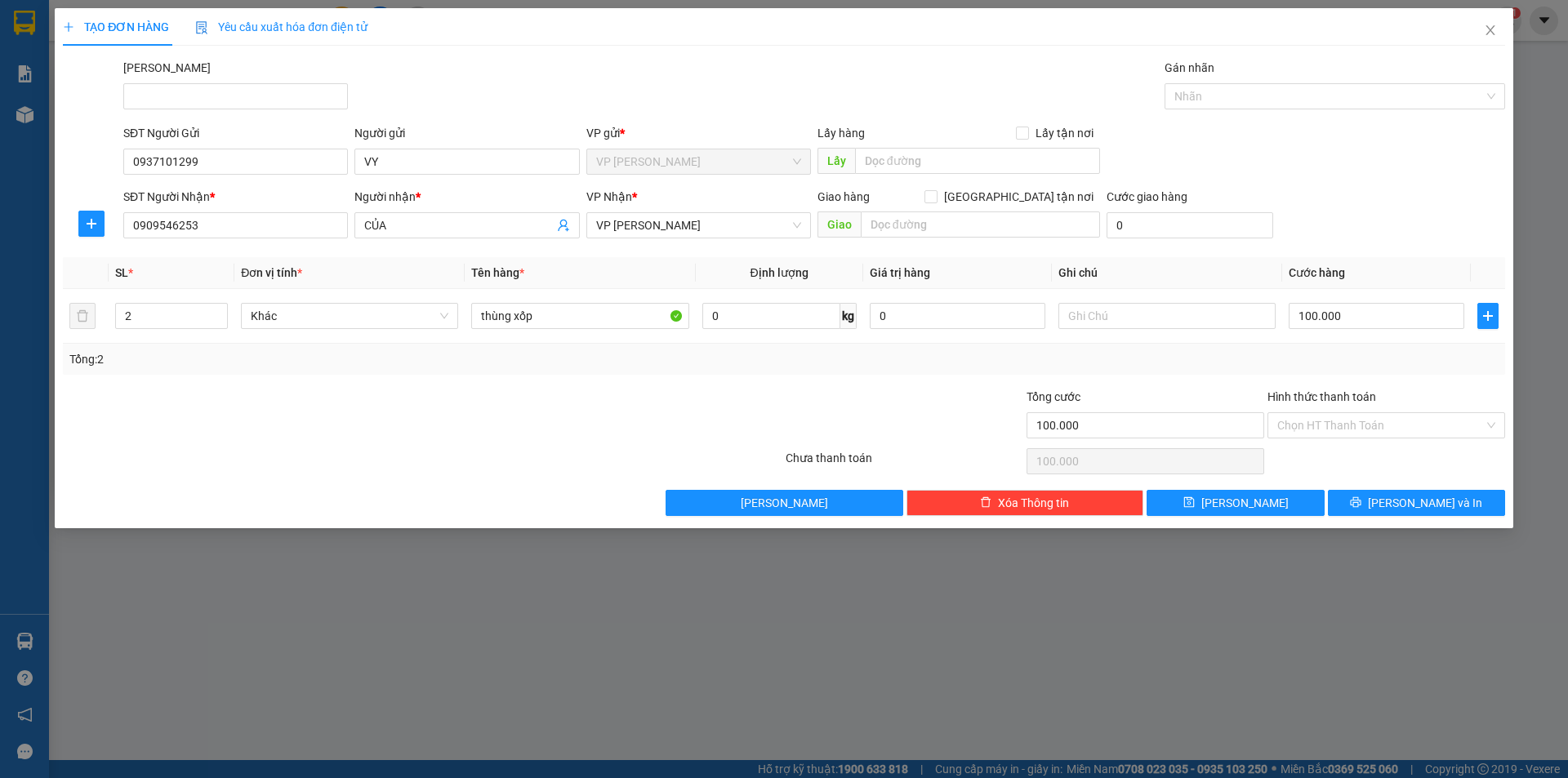
click at [1193, 373] on div "Tổng: 2" at bounding box center [784, 359] width 1442 height 31
click at [1413, 498] on span "[PERSON_NAME] và In" at bounding box center [1425, 503] width 115 height 18
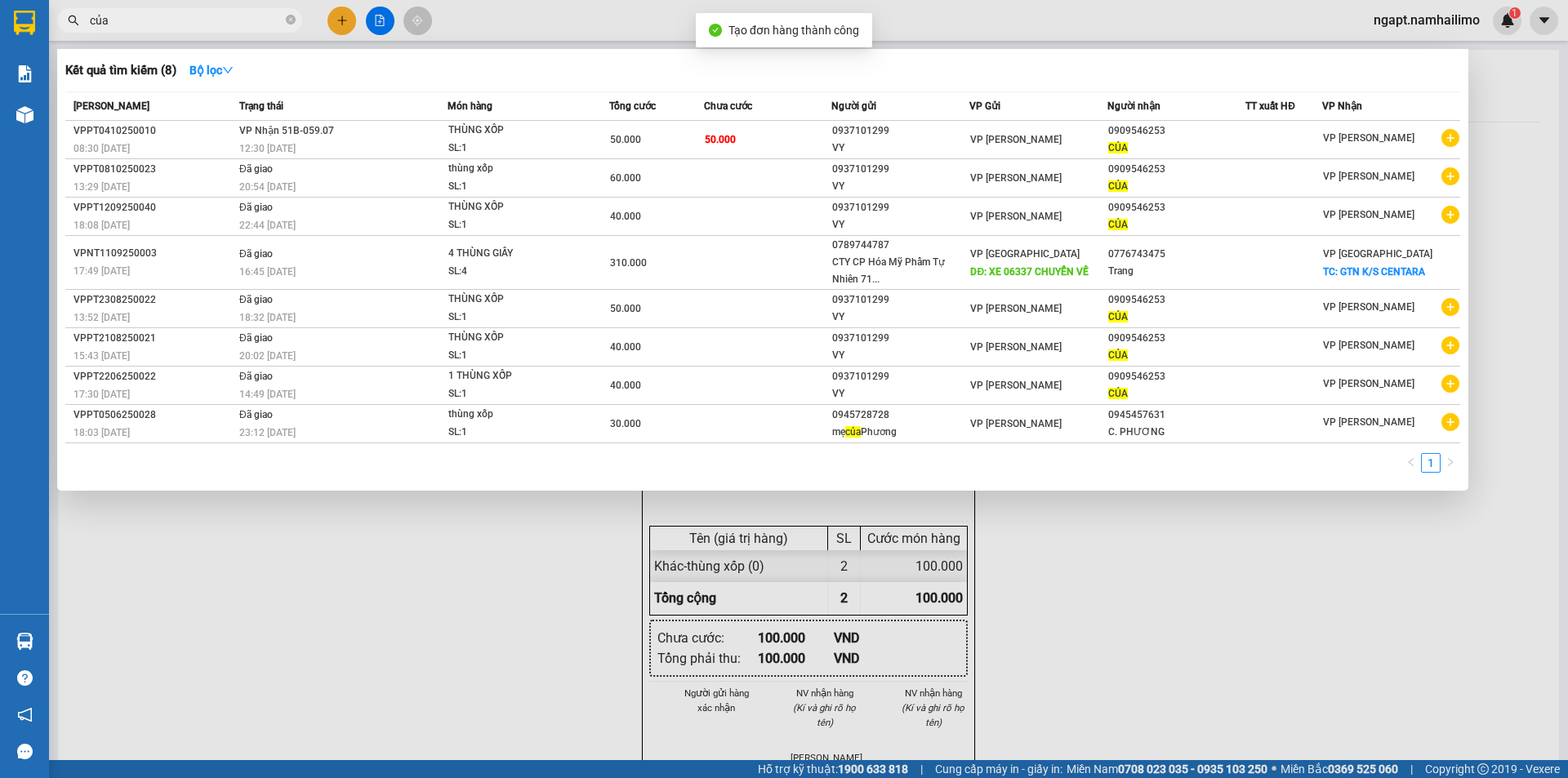
click at [1327, 568] on div at bounding box center [784, 389] width 1568 height 778
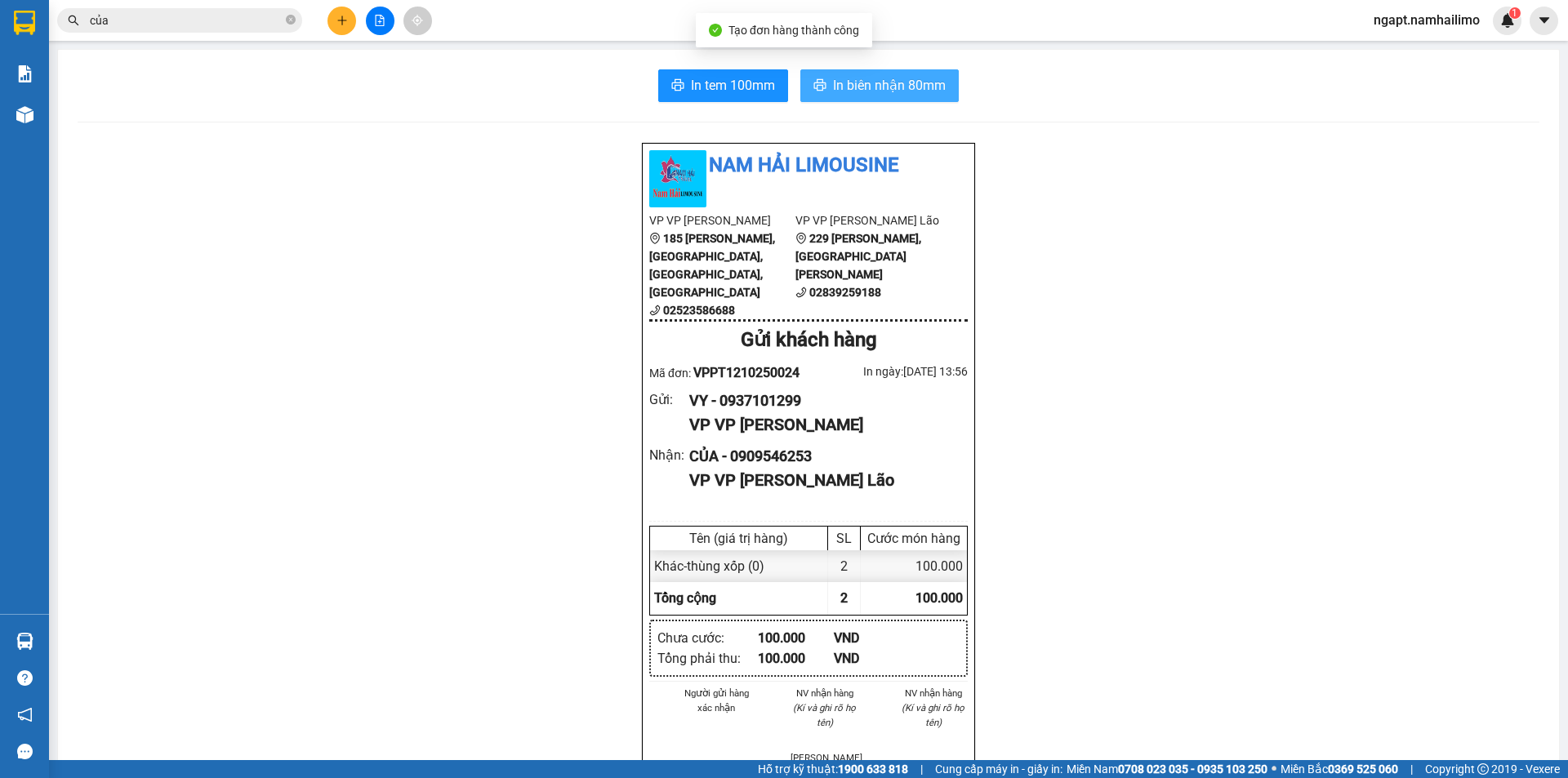
click at [910, 90] on span "In biên nhận 80mm" at bounding box center [889, 85] width 113 height 21
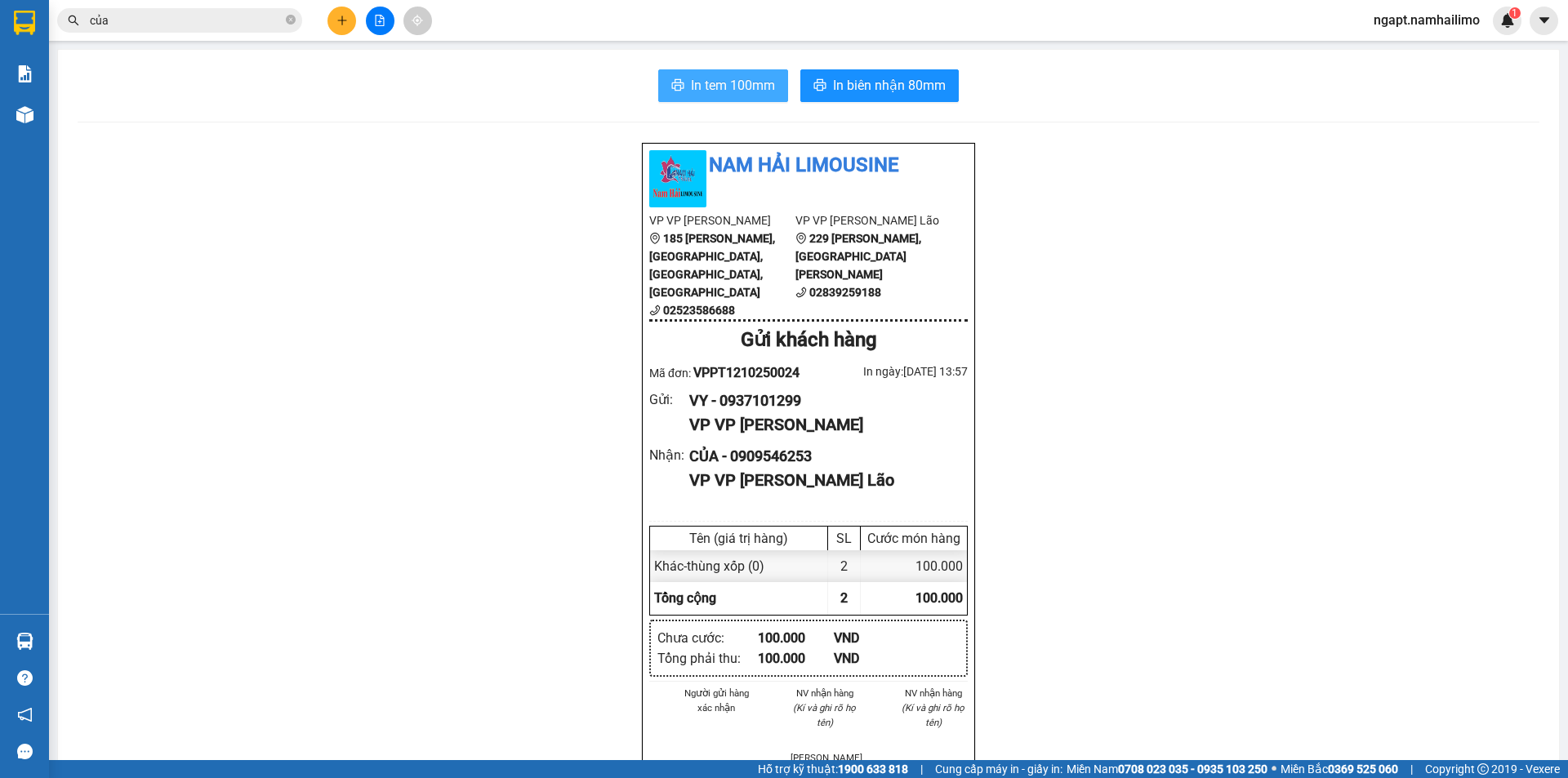
click at [744, 94] on span "In tem 100mm" at bounding box center [733, 85] width 84 height 21
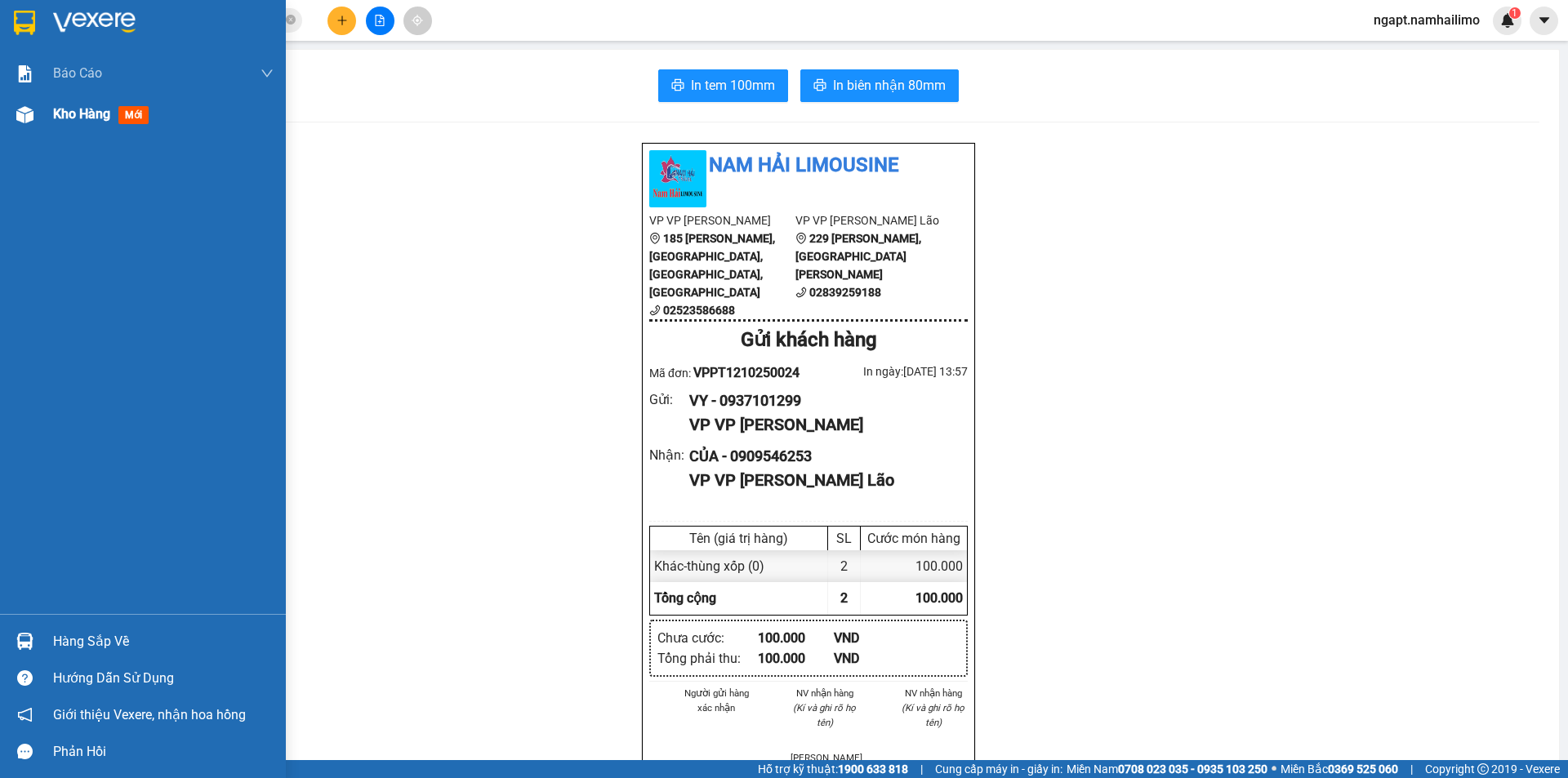
click at [33, 112] on img at bounding box center [25, 115] width 17 height 17
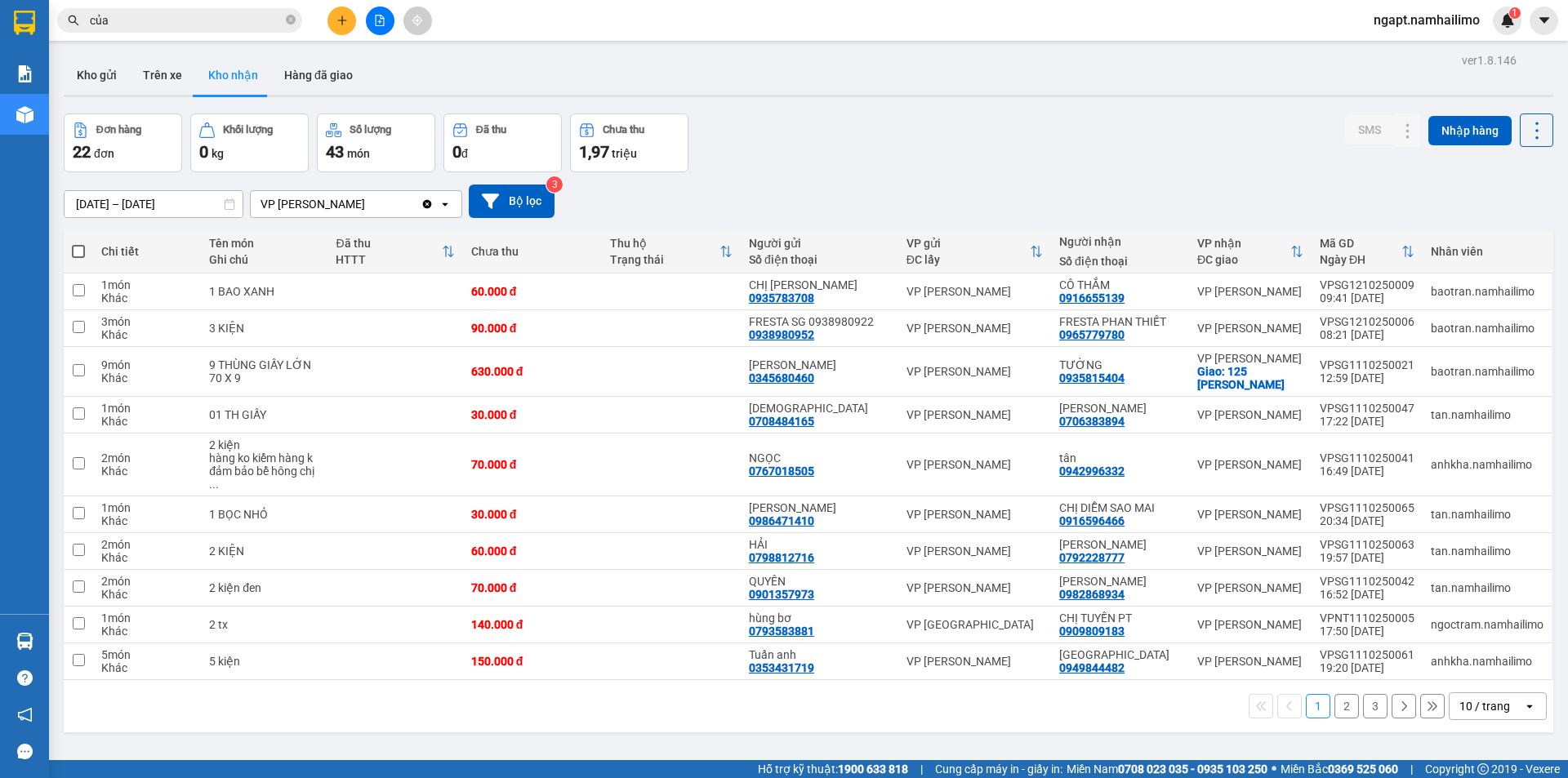
click at [159, 22] on input "của" at bounding box center [186, 20] width 193 height 18
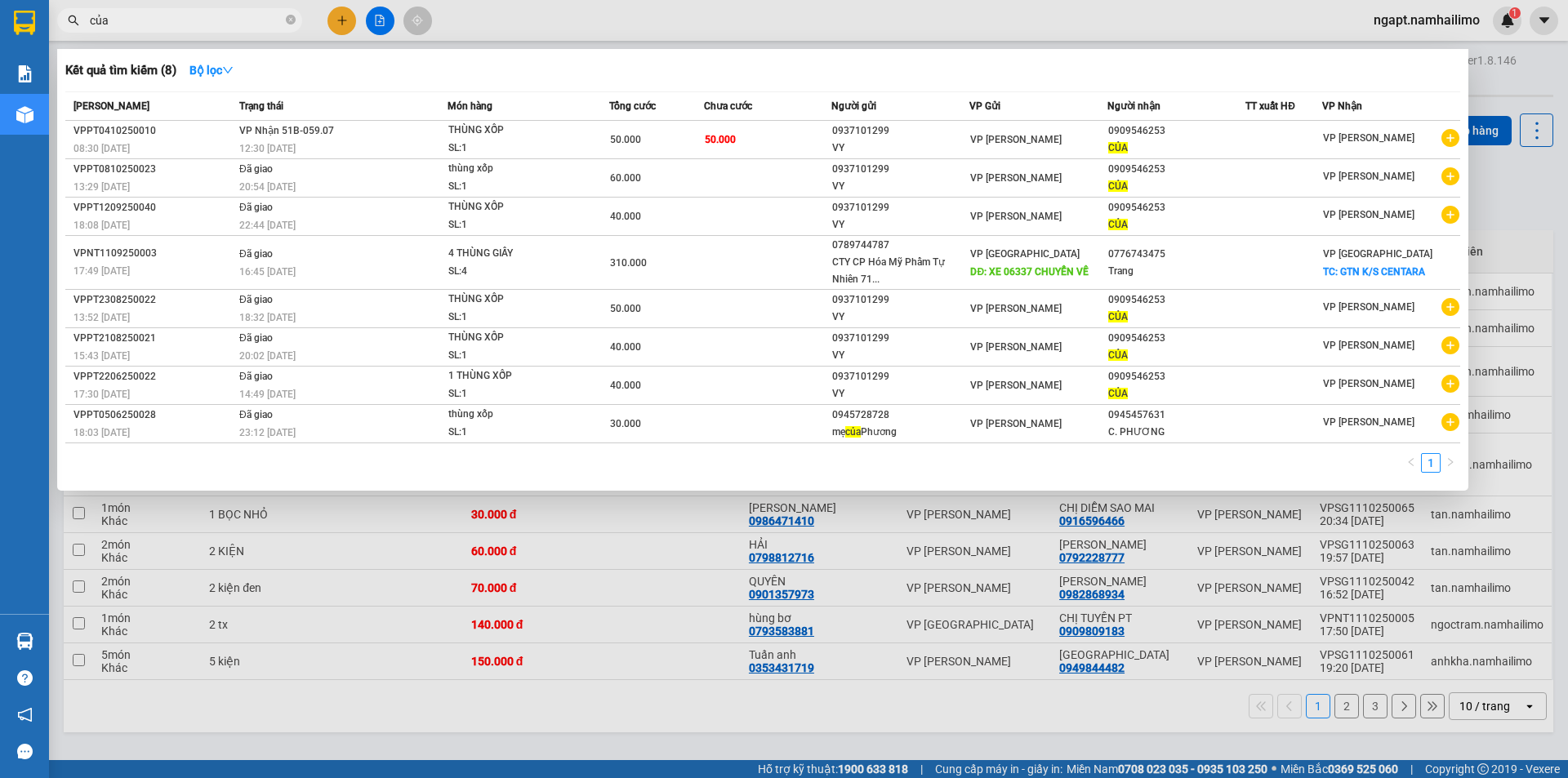
click at [159, 22] on input "của" at bounding box center [186, 20] width 193 height 18
drag, startPoint x: 159, startPoint y: 22, endPoint x: 115, endPoint y: 18, distance: 44.2
click at [141, 18] on input "của" at bounding box center [186, 20] width 193 height 18
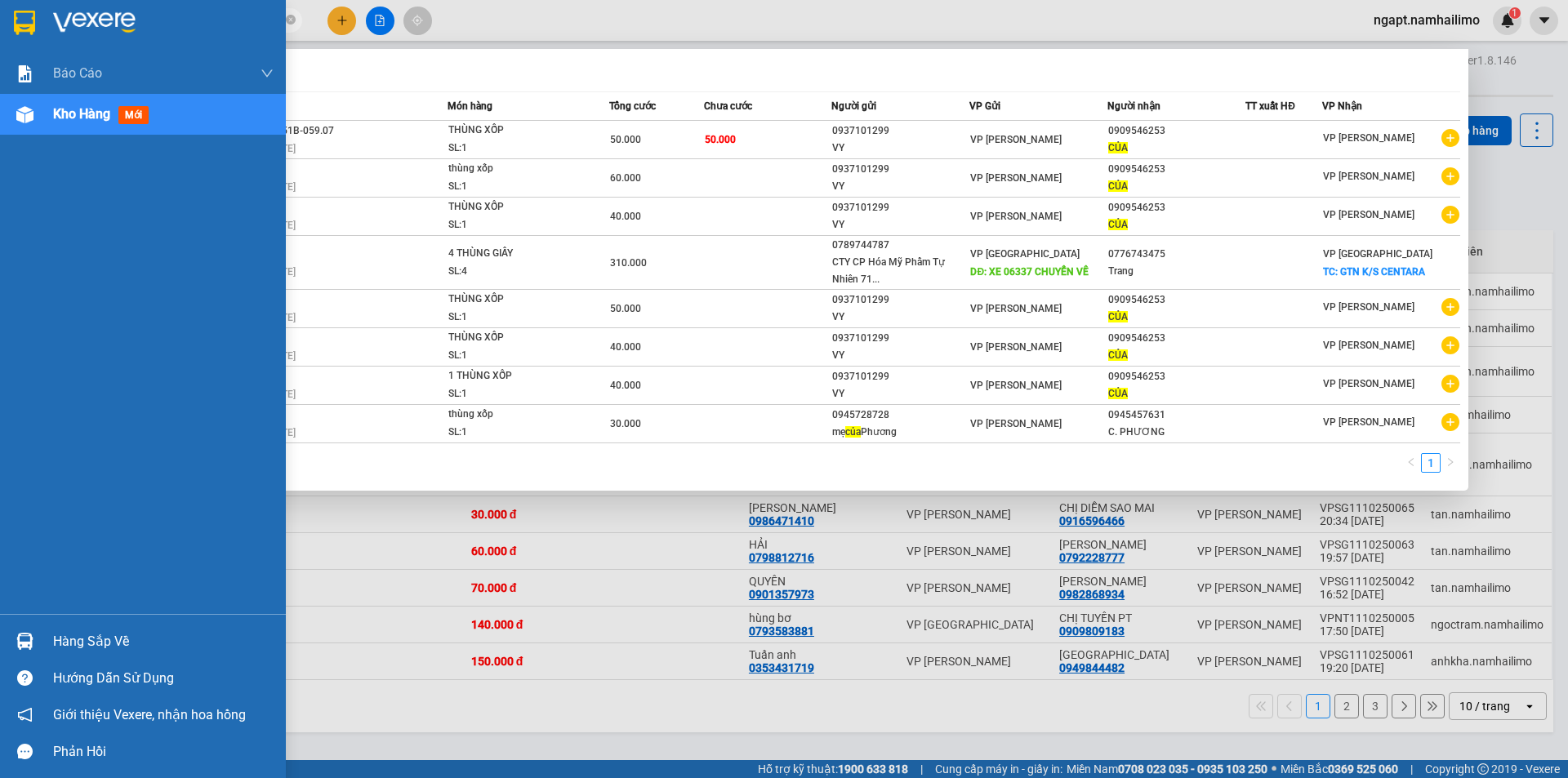
click at [9, 18] on section "Kết quả tìm kiếm ( 8 ) Bộ lọc Mã ĐH Trạng thái Món hàng Tổng cước Chưa cước Ngư…" at bounding box center [784, 389] width 1568 height 778
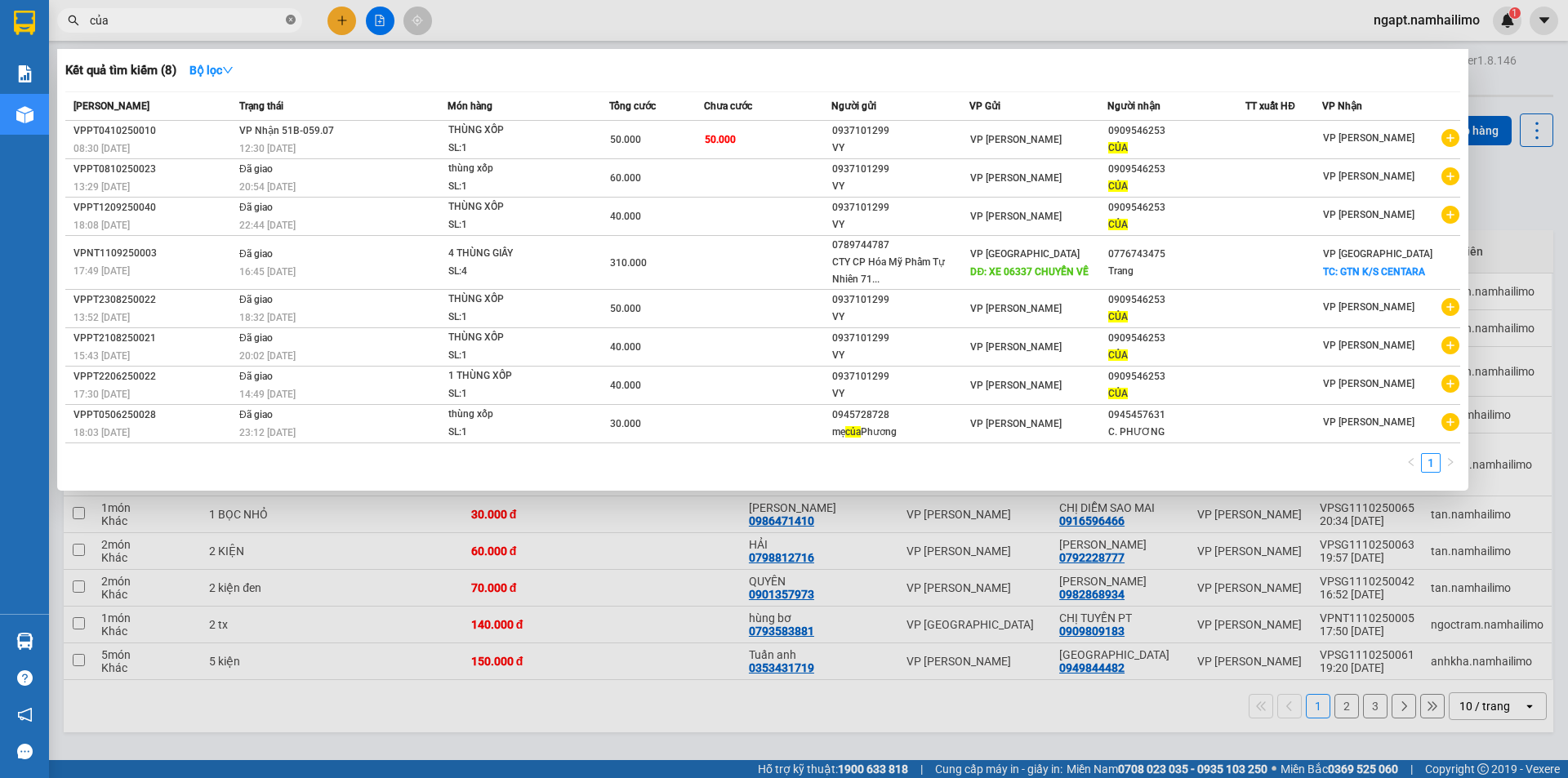
click at [288, 21] on icon "close-circle" at bounding box center [290, 19] width 9 height 9
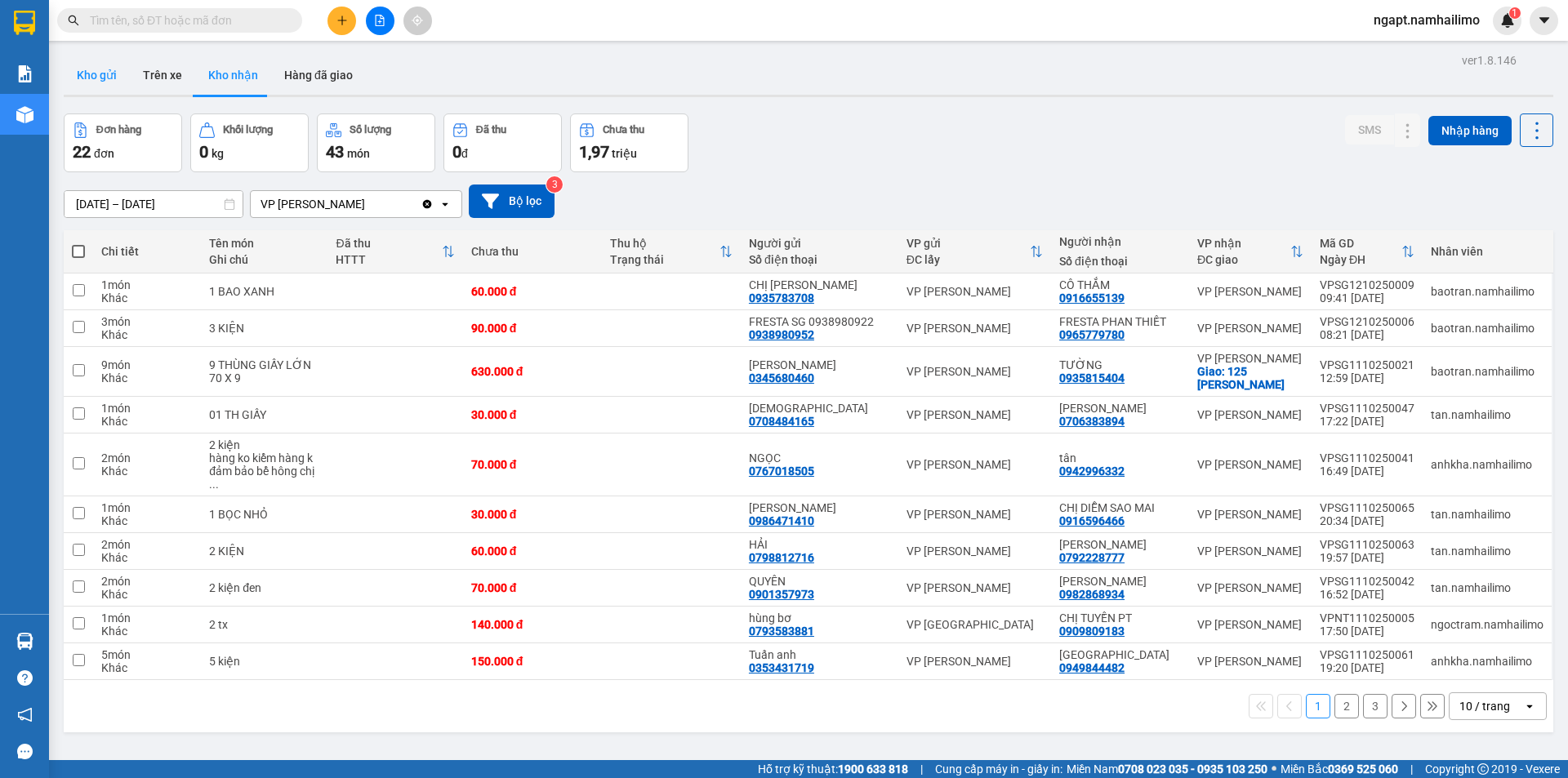
click at [102, 75] on button "Kho gửi" at bounding box center [96, 75] width 66 height 40
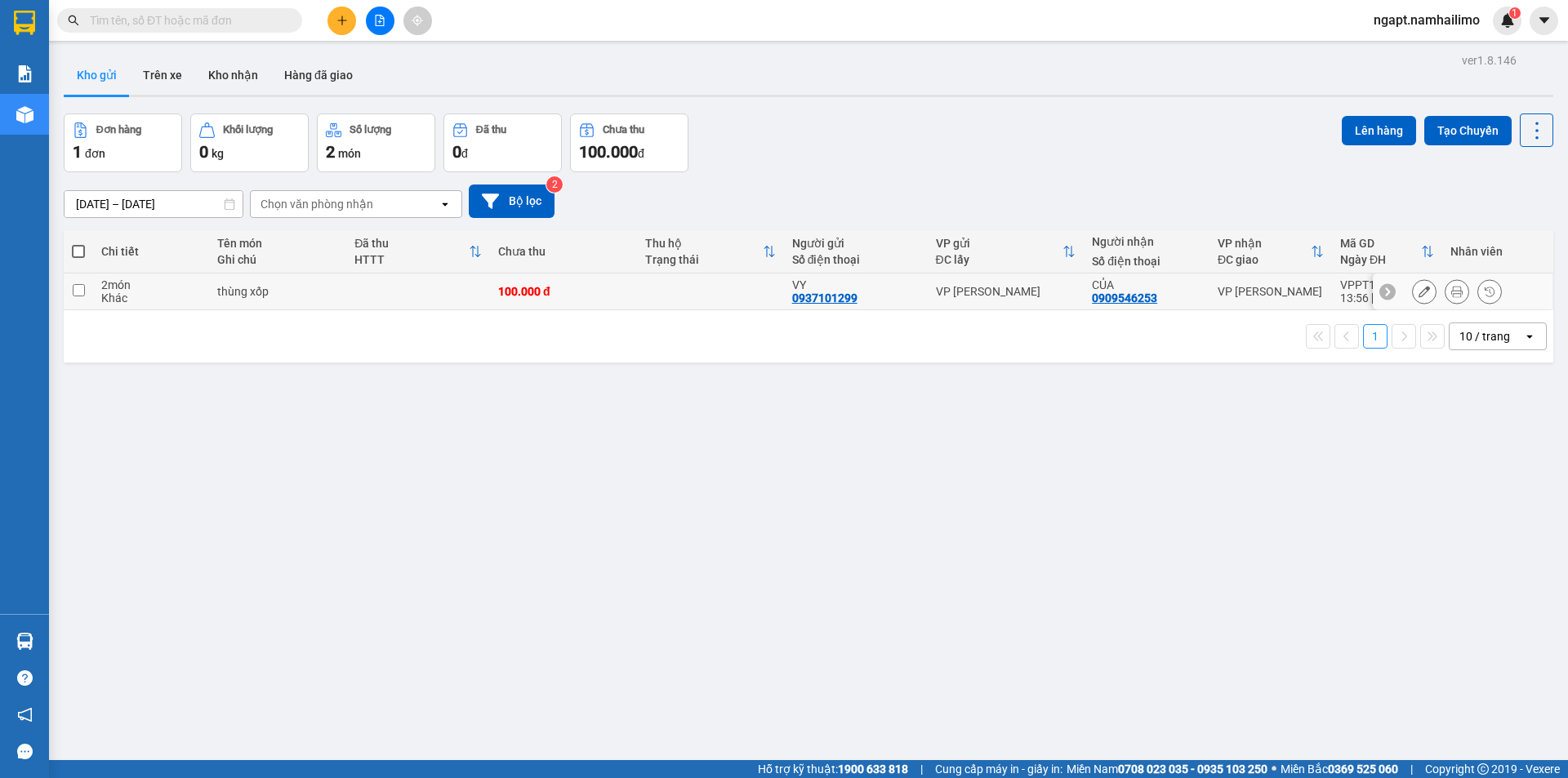
click at [1176, 289] on div "CỦA" at bounding box center [1146, 284] width 109 height 13
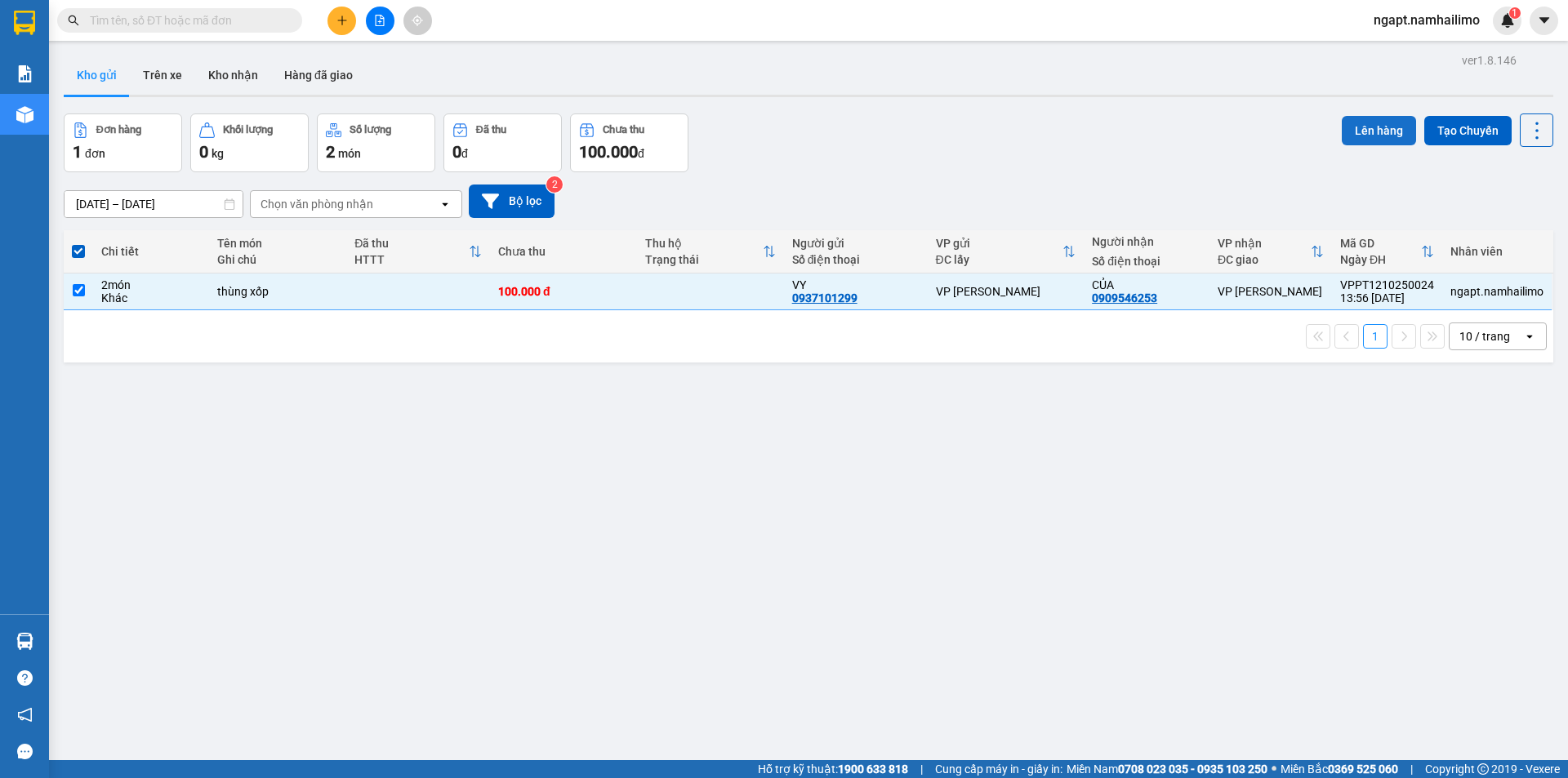
click at [1377, 129] on button "Lên hàng" at bounding box center [1379, 131] width 74 height 29
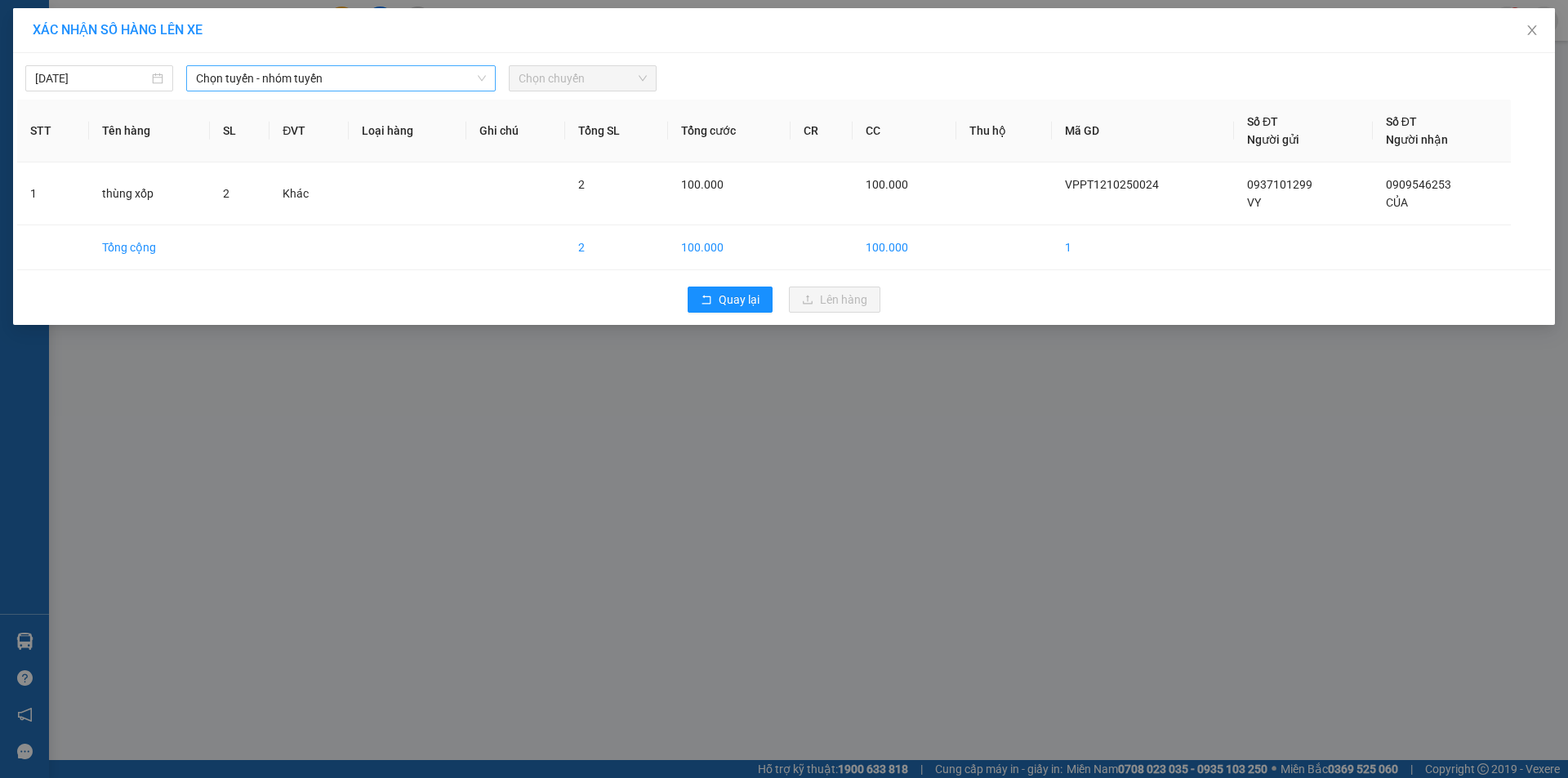
click at [317, 73] on span "Chọn tuyến - nhóm tuyến" at bounding box center [341, 78] width 290 height 24
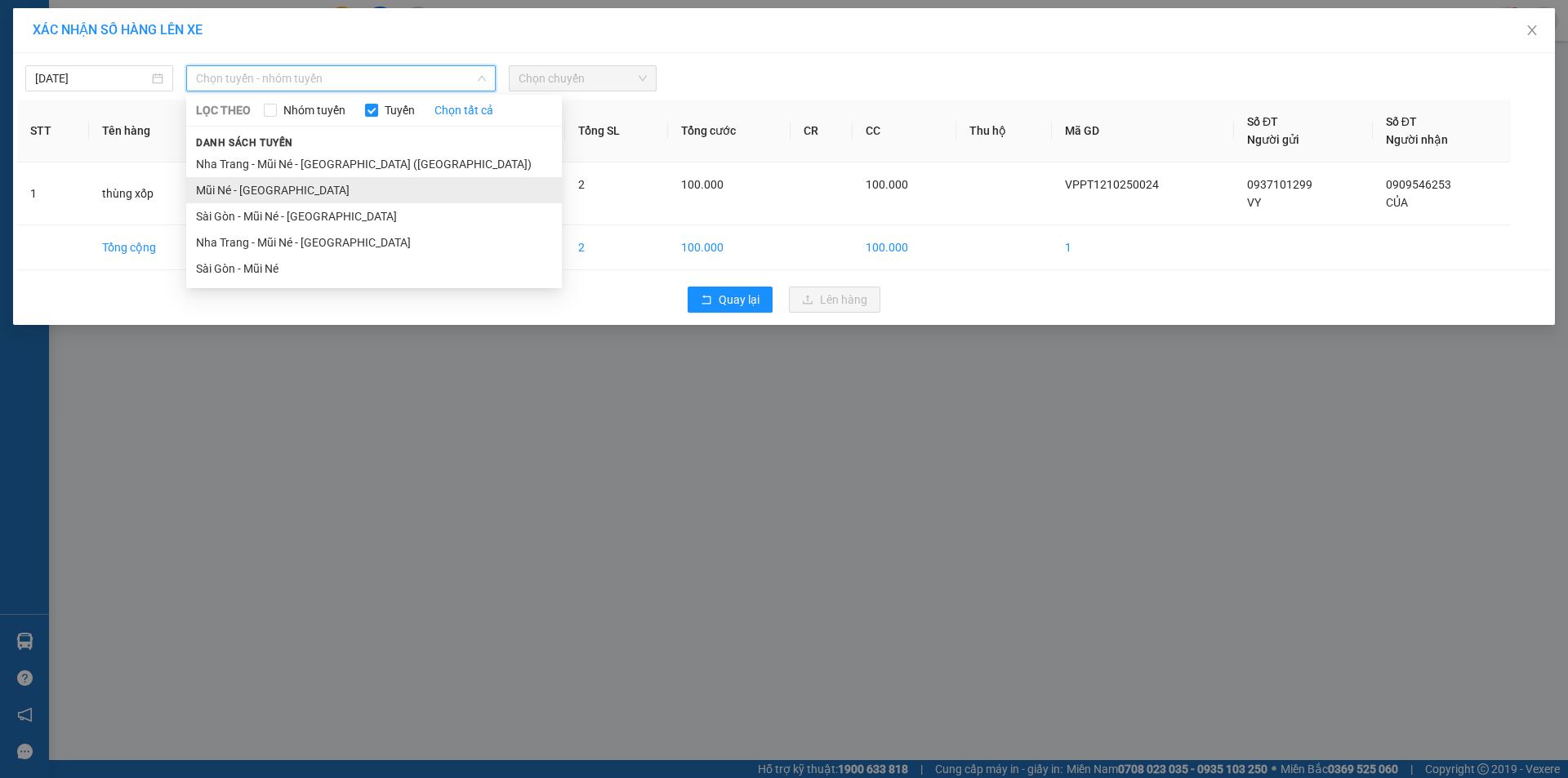
click at [291, 196] on li "Mũi Né - [GEOGRAPHIC_DATA]" at bounding box center [374, 190] width 376 height 26
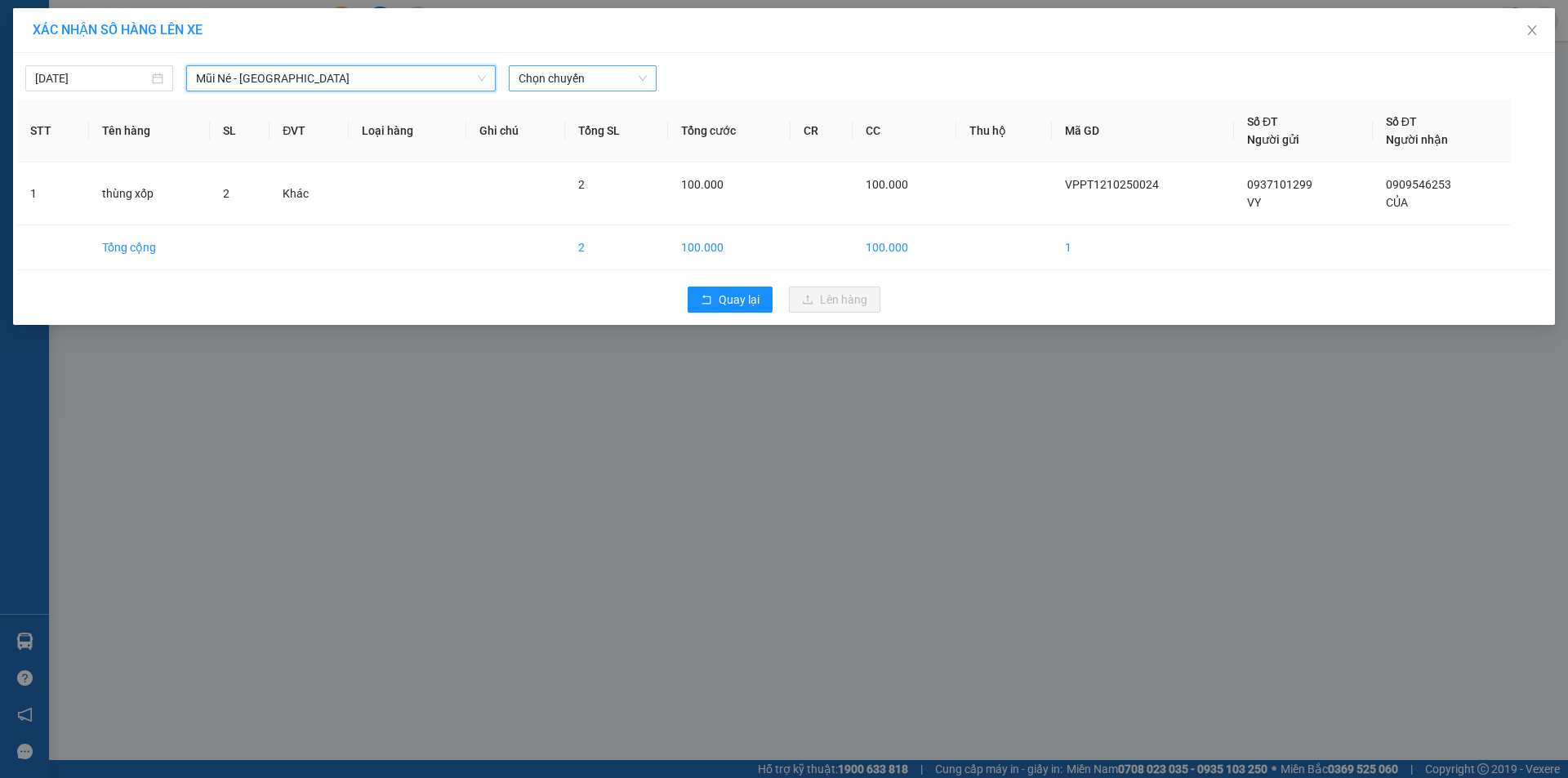
click at [598, 78] on span "Chọn chuyến" at bounding box center [582, 78] width 128 height 24
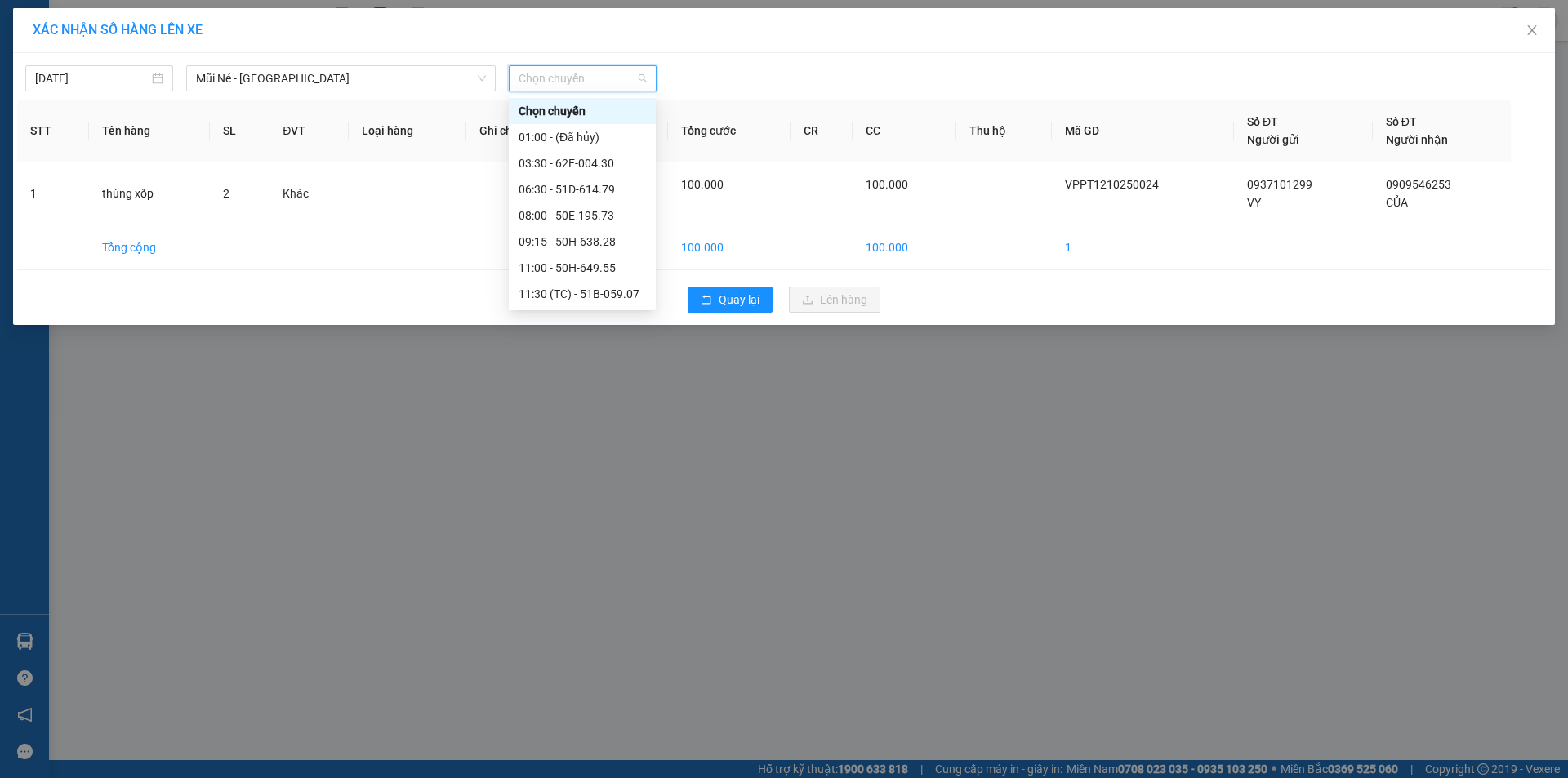
click at [608, 338] on div "13:00 - 51B-288.86" at bounding box center [582, 346] width 128 height 18
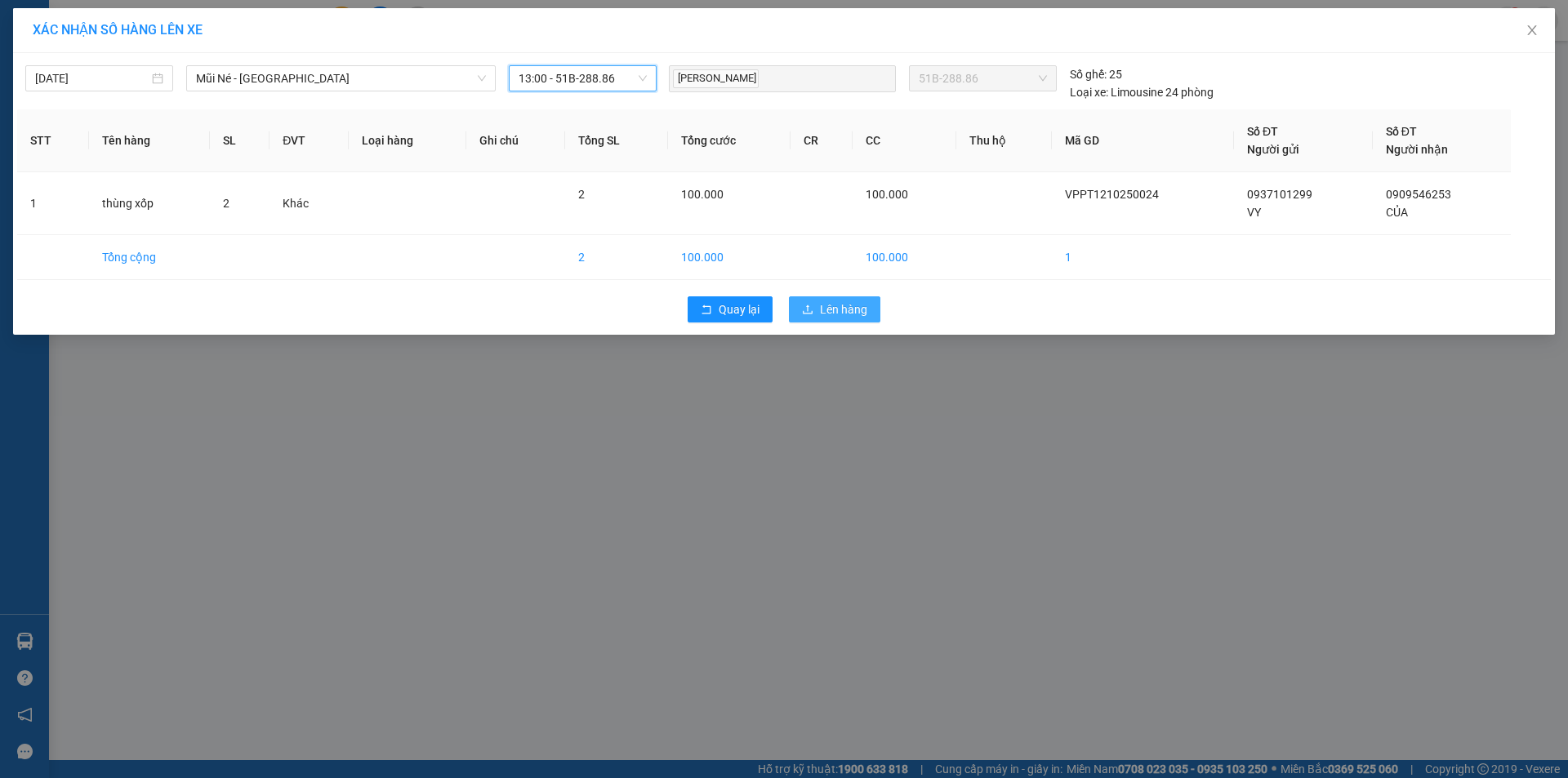
click at [841, 310] on span "Lên hàng" at bounding box center [843, 309] width 47 height 18
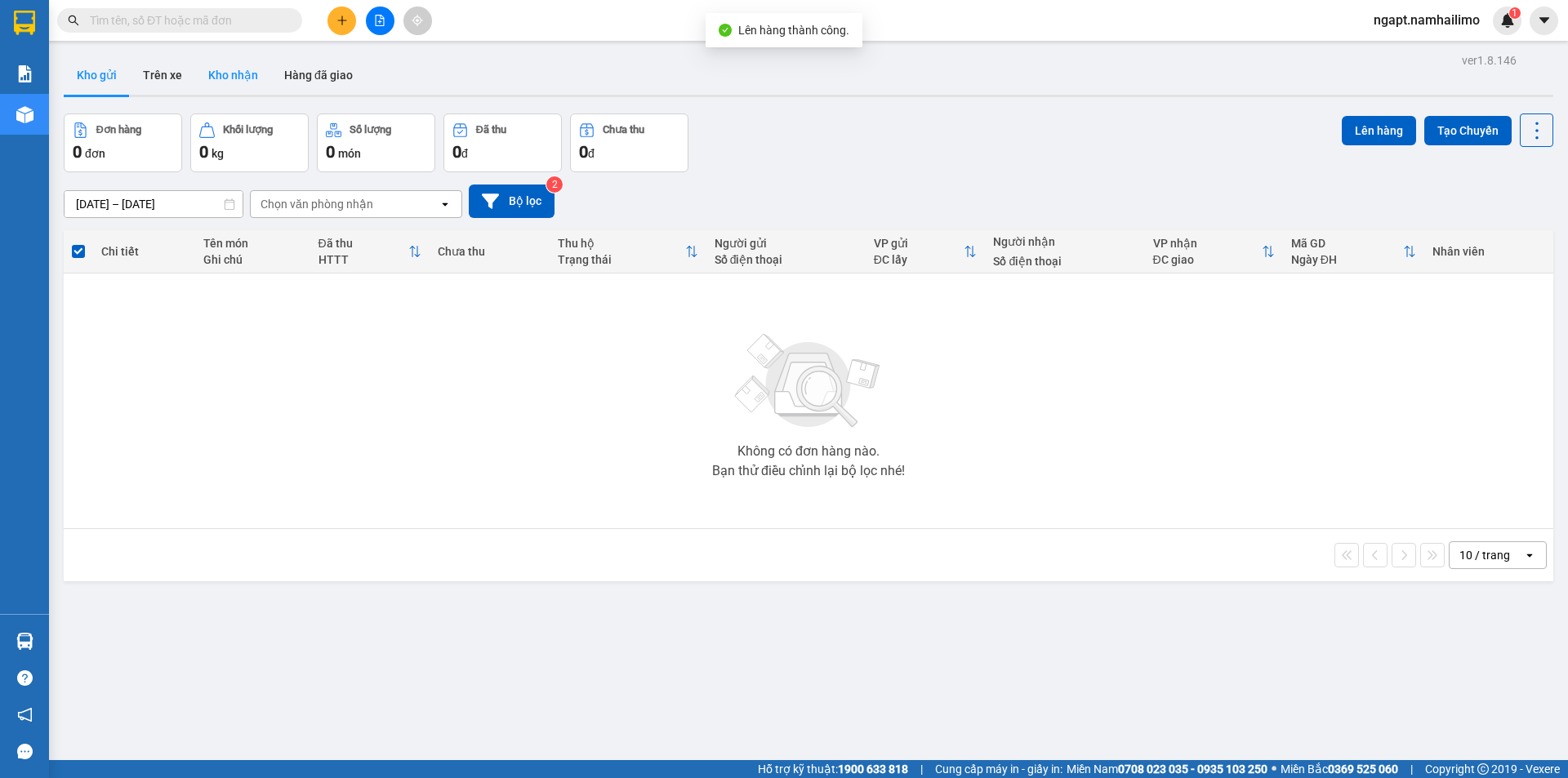
click at [228, 65] on button "Kho nhận" at bounding box center [233, 75] width 76 height 40
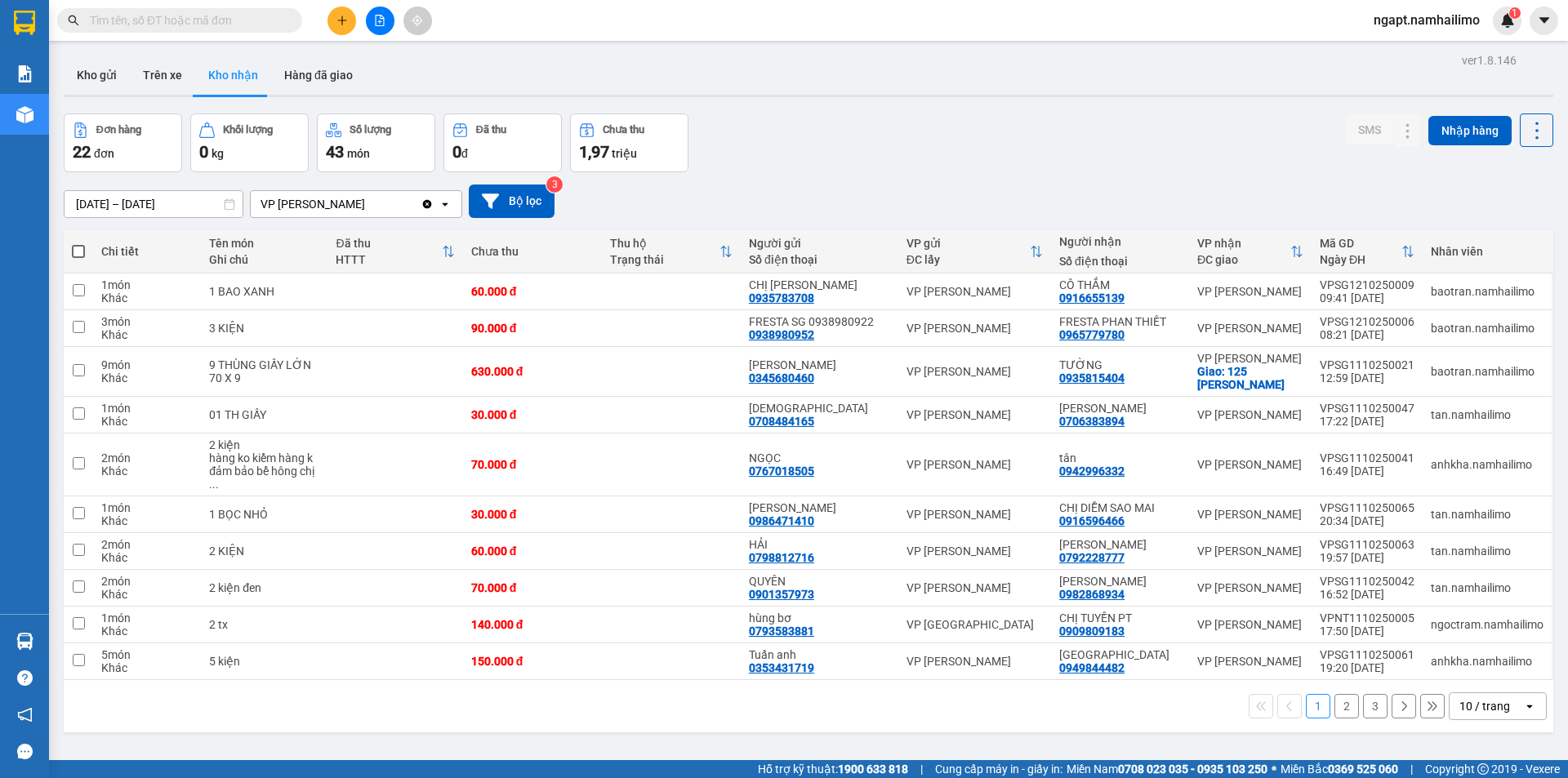
click at [1335, 699] on button "2" at bounding box center [1347, 706] width 24 height 24
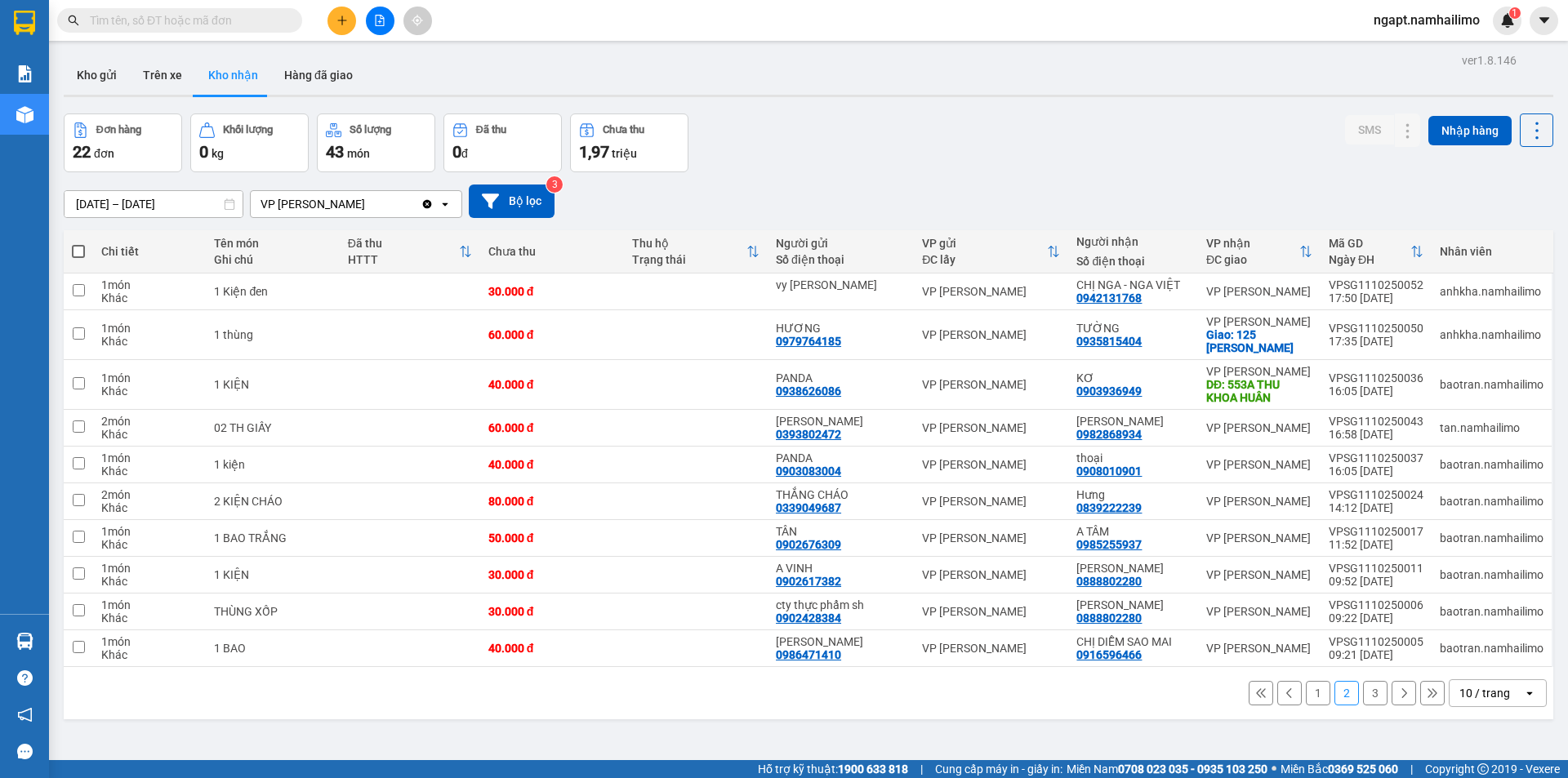
click at [1363, 698] on button "3" at bounding box center [1375, 694] width 24 height 24
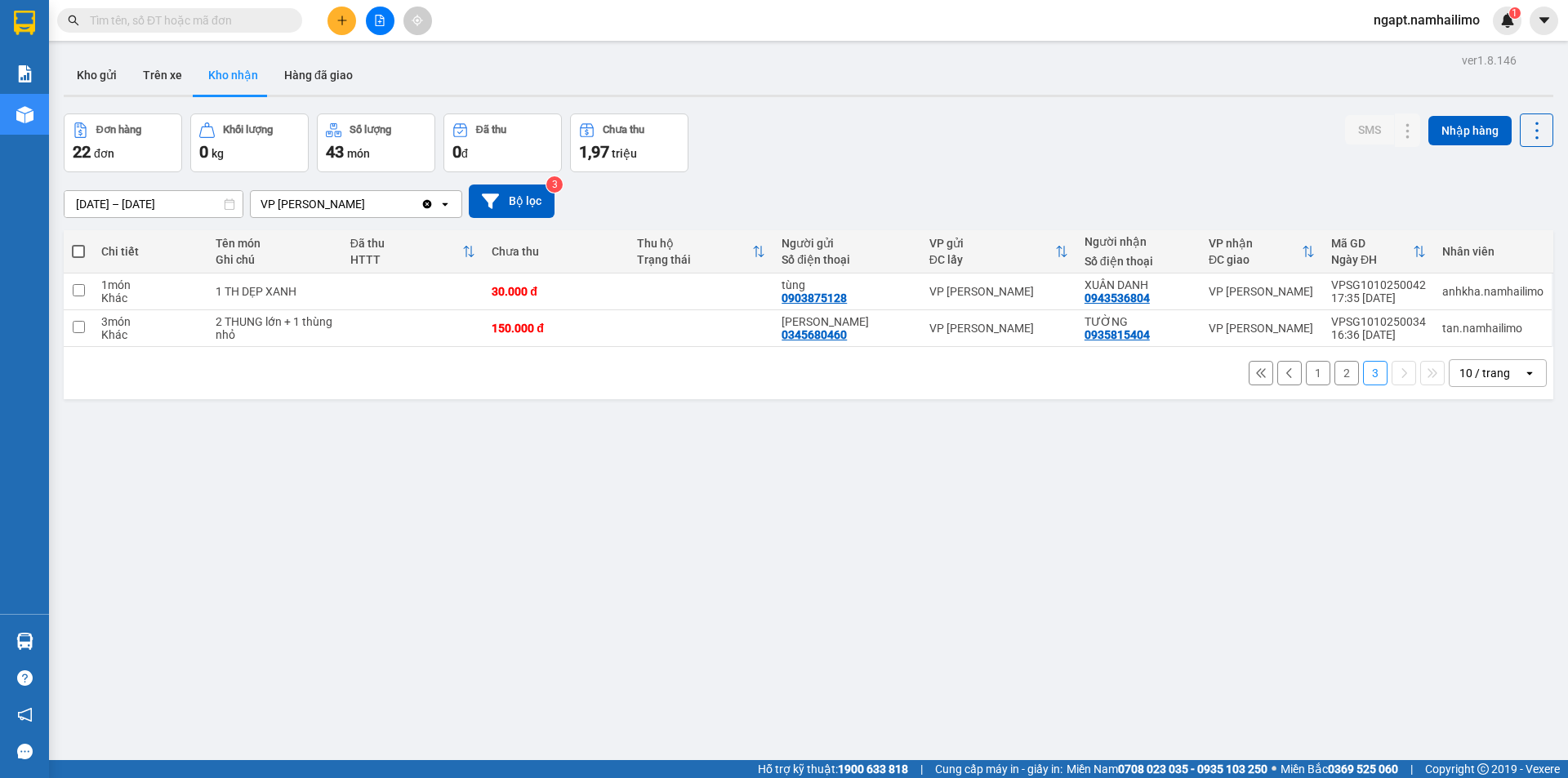
click at [1306, 379] on button "1" at bounding box center [1318, 373] width 24 height 24
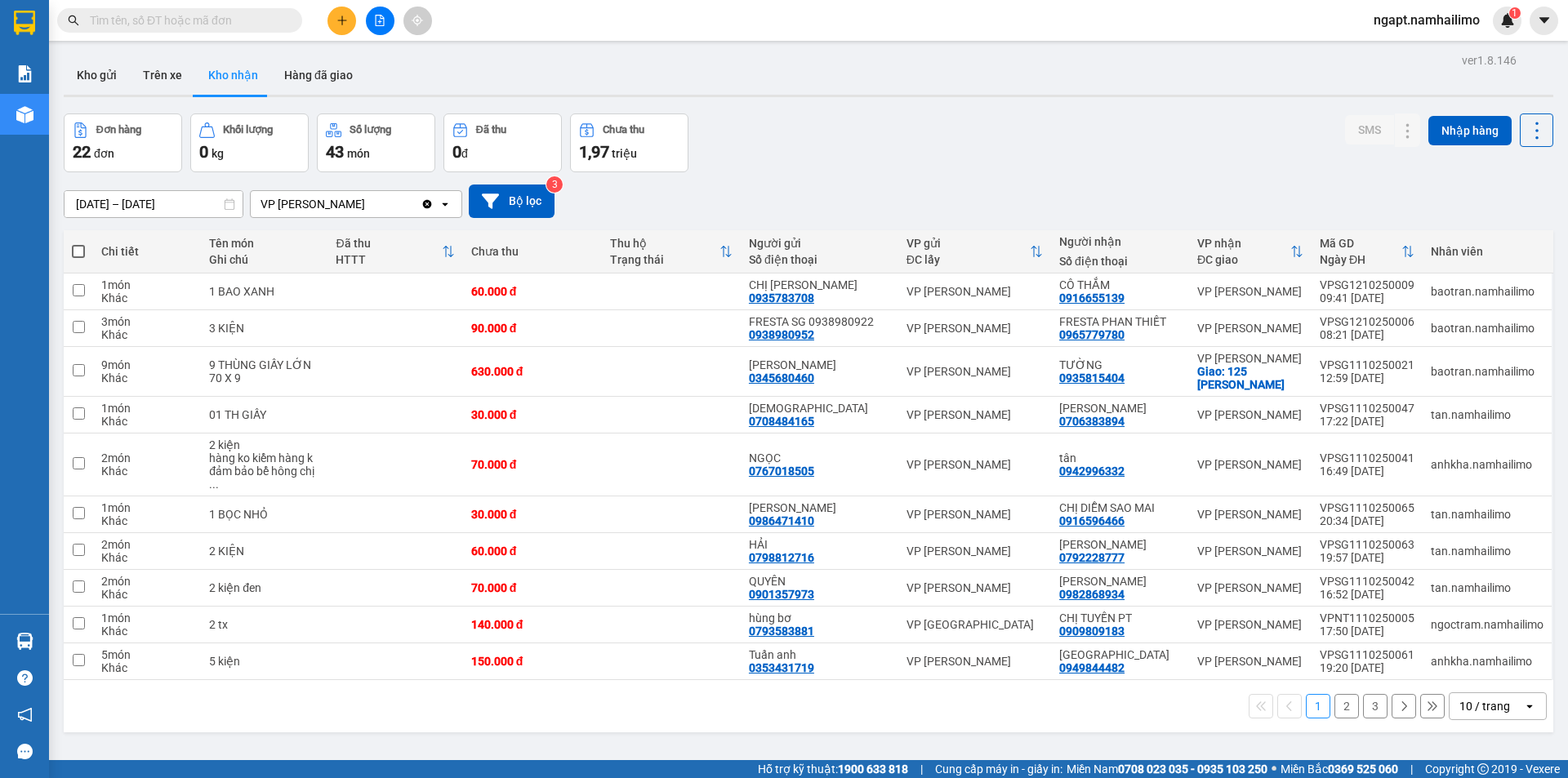
click at [266, 19] on input "text" at bounding box center [186, 20] width 193 height 18
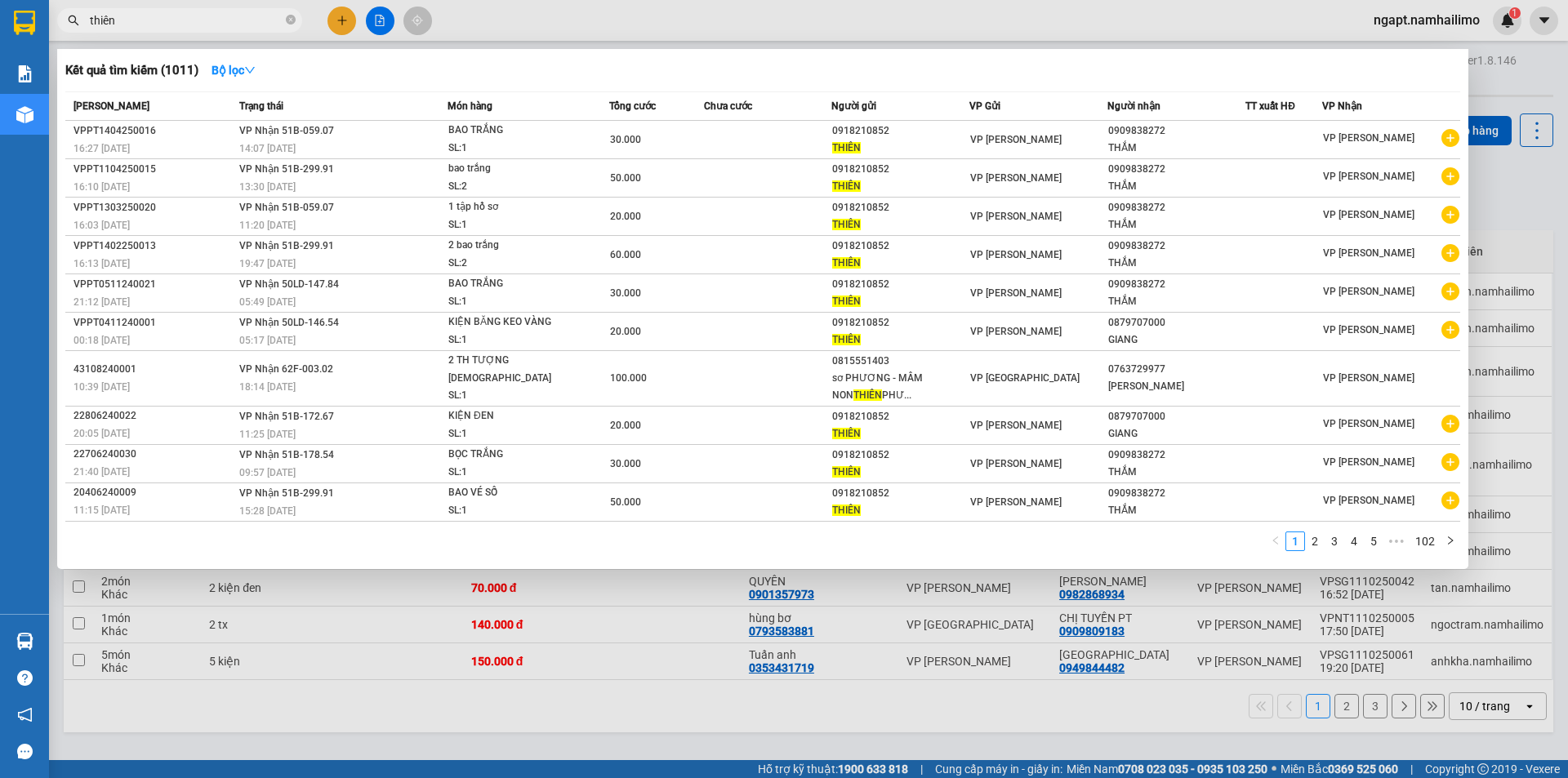
type input "thiên"
click at [1546, 75] on div at bounding box center [784, 389] width 1568 height 778
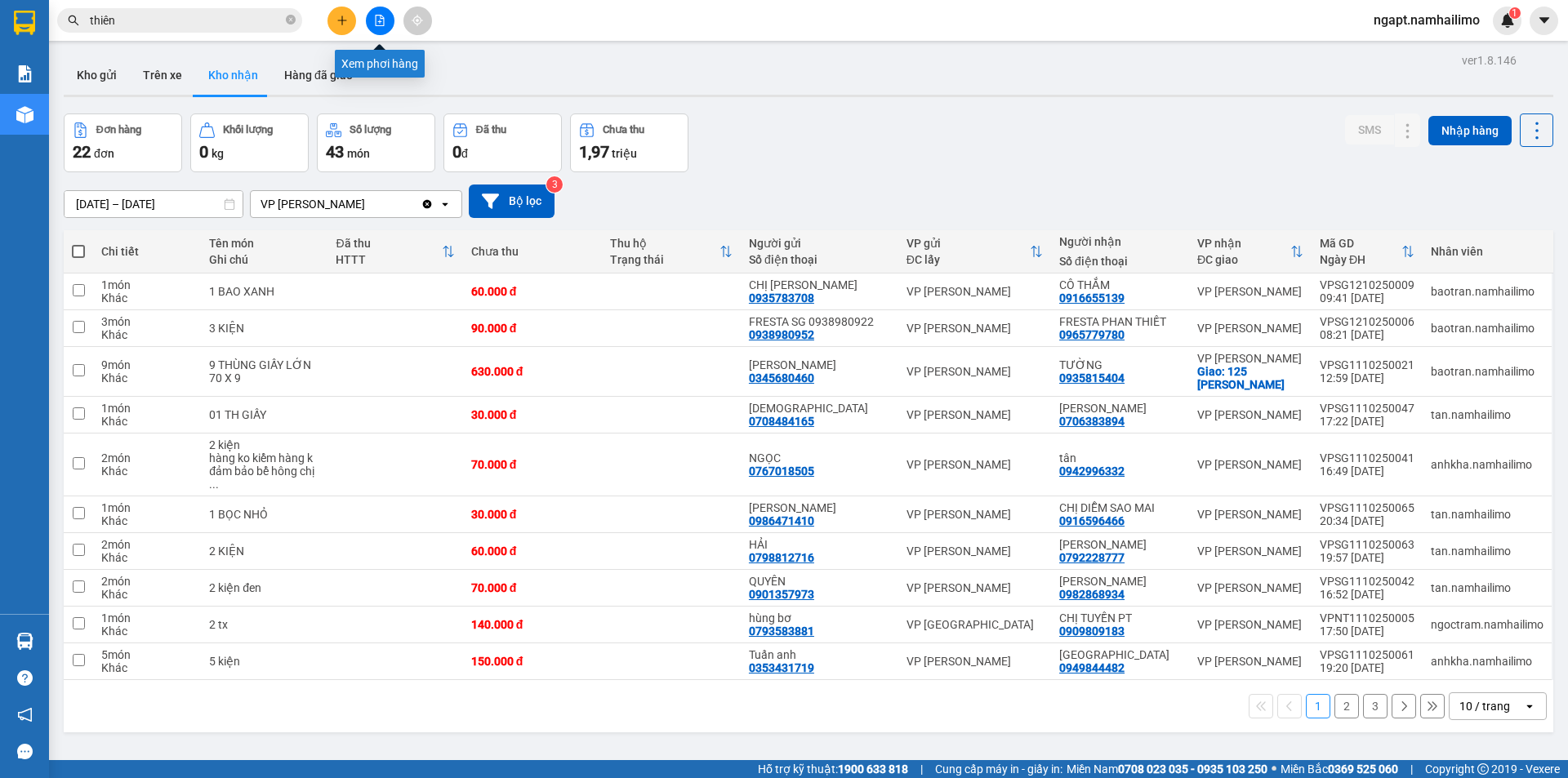
click at [378, 20] on icon "file-add" at bounding box center [379, 20] width 11 height 11
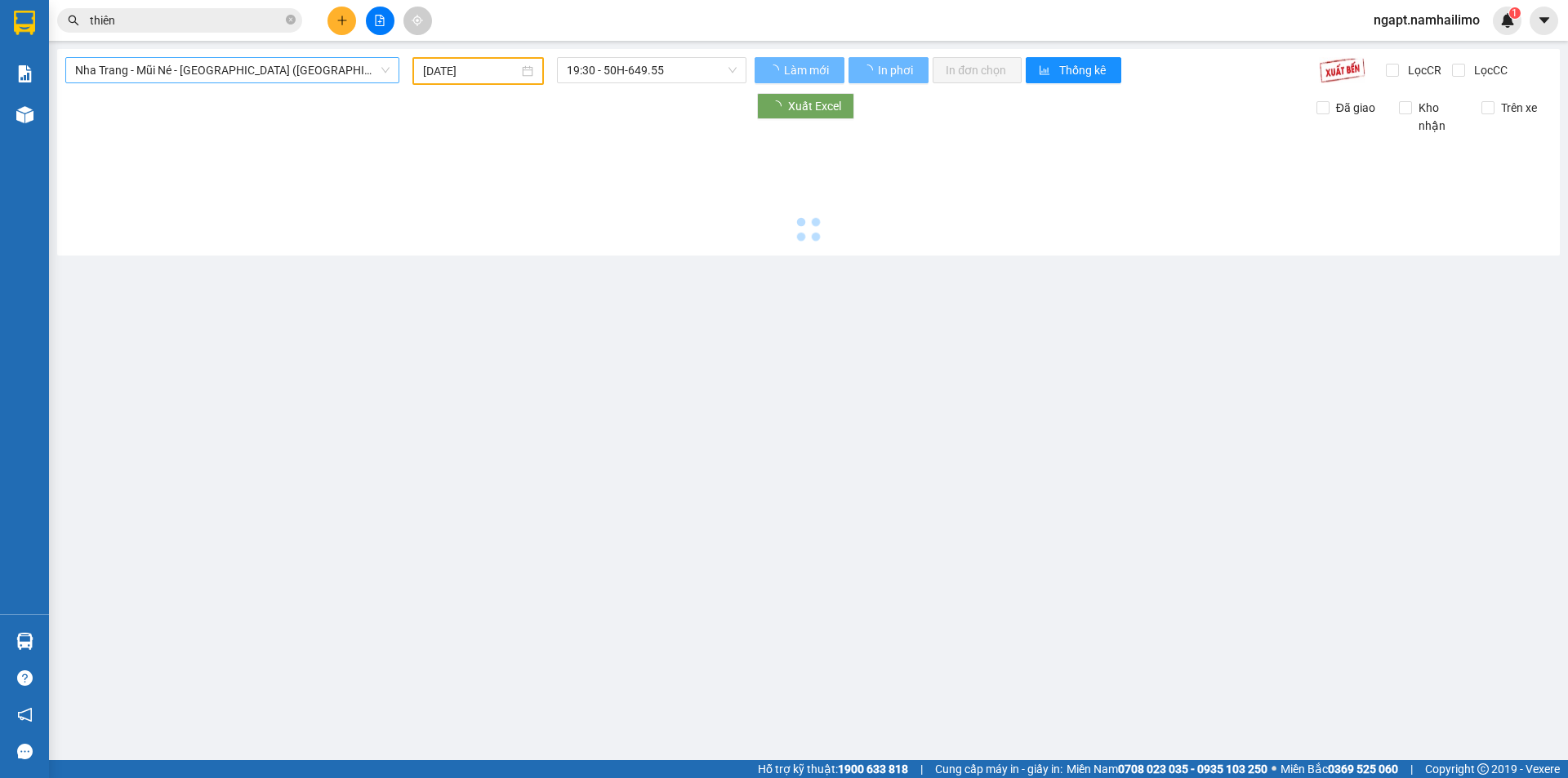
type input "[DATE]"
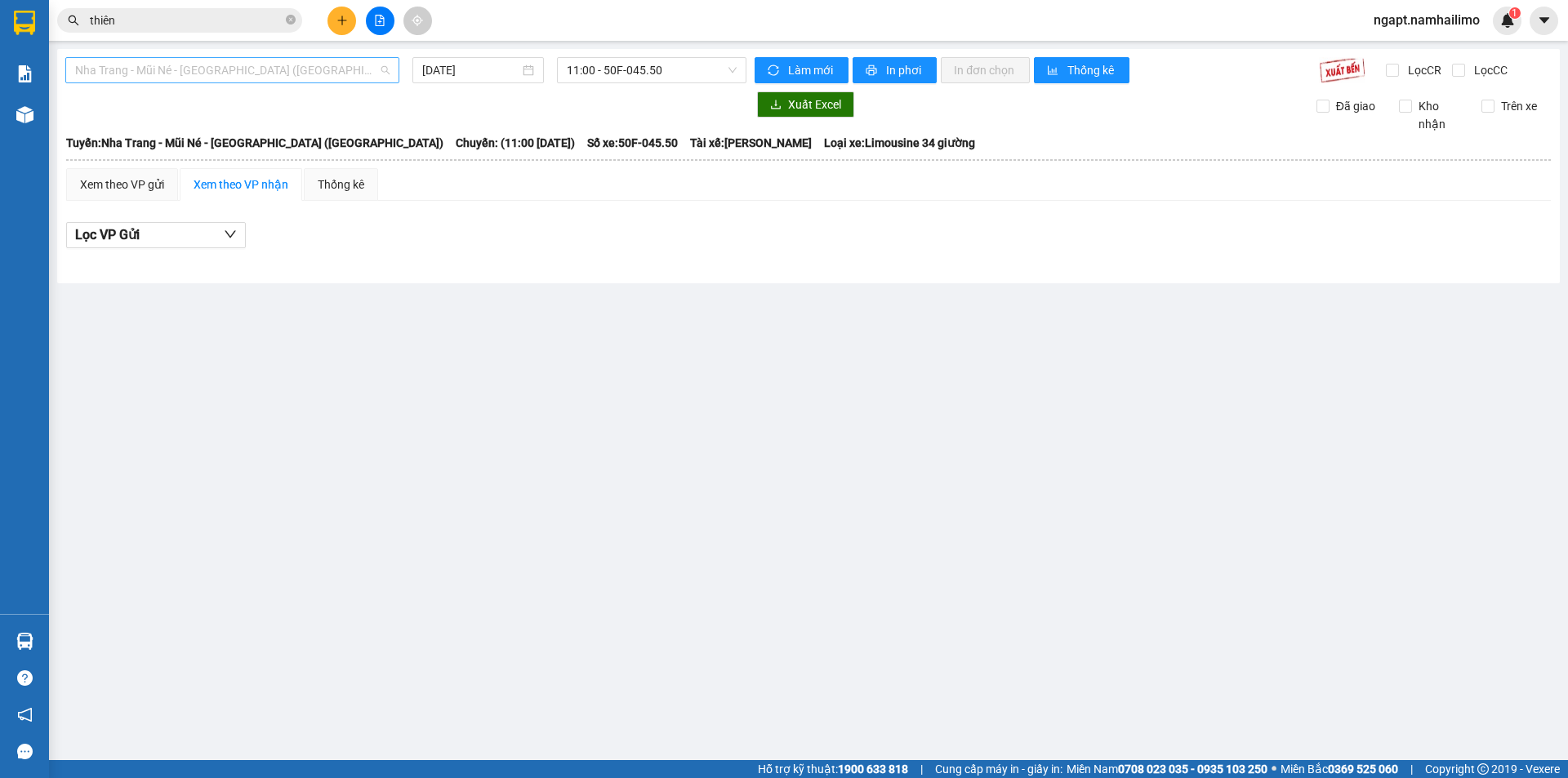
click at [270, 71] on span "Nha Trang - Mũi Né - [GEOGRAPHIC_DATA] ([GEOGRAPHIC_DATA])" at bounding box center [232, 70] width 314 height 24
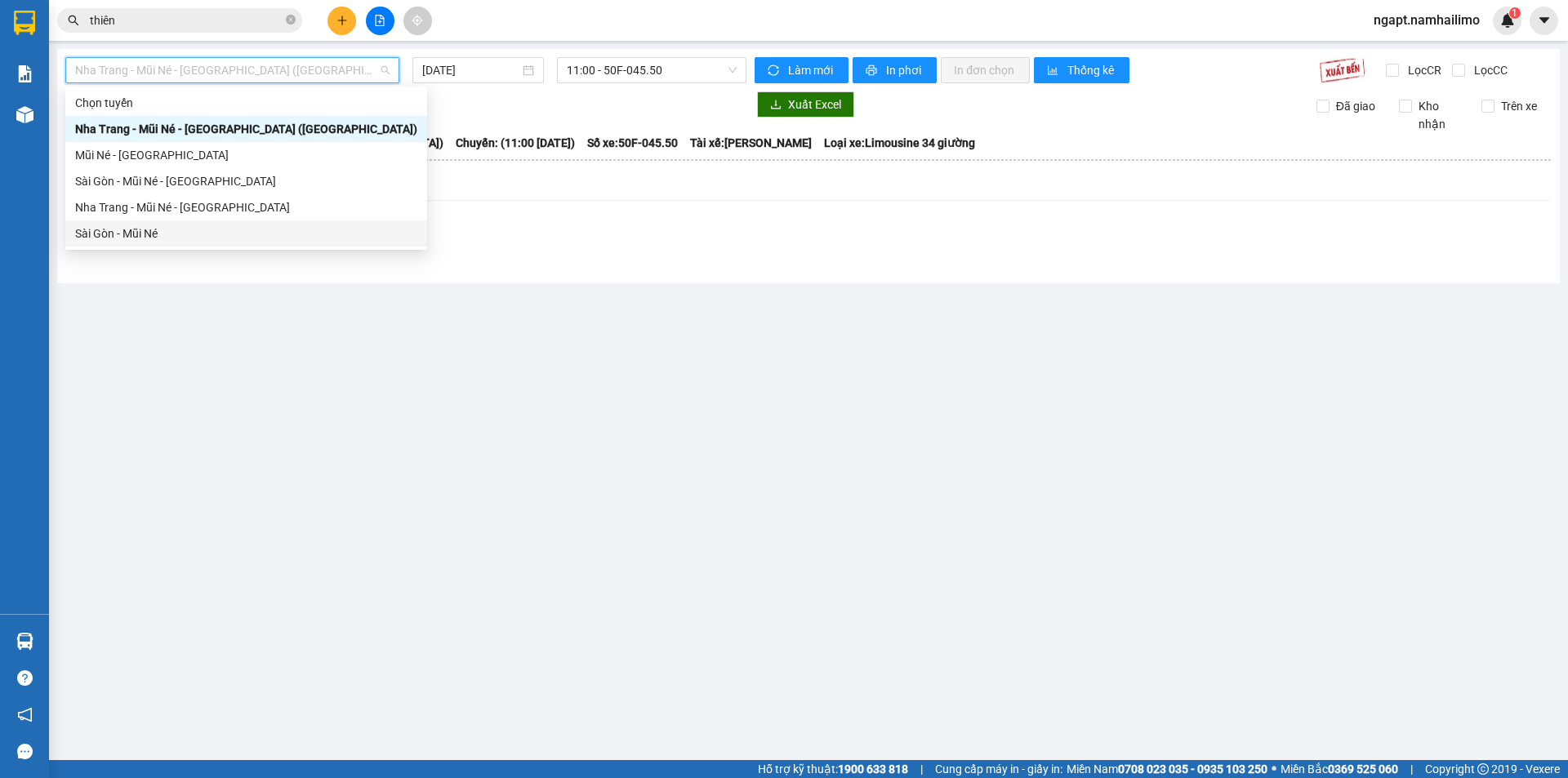
click at [181, 236] on div "Sài Gòn - Mũi Né" at bounding box center [246, 233] width 342 height 18
type input "[DATE]"
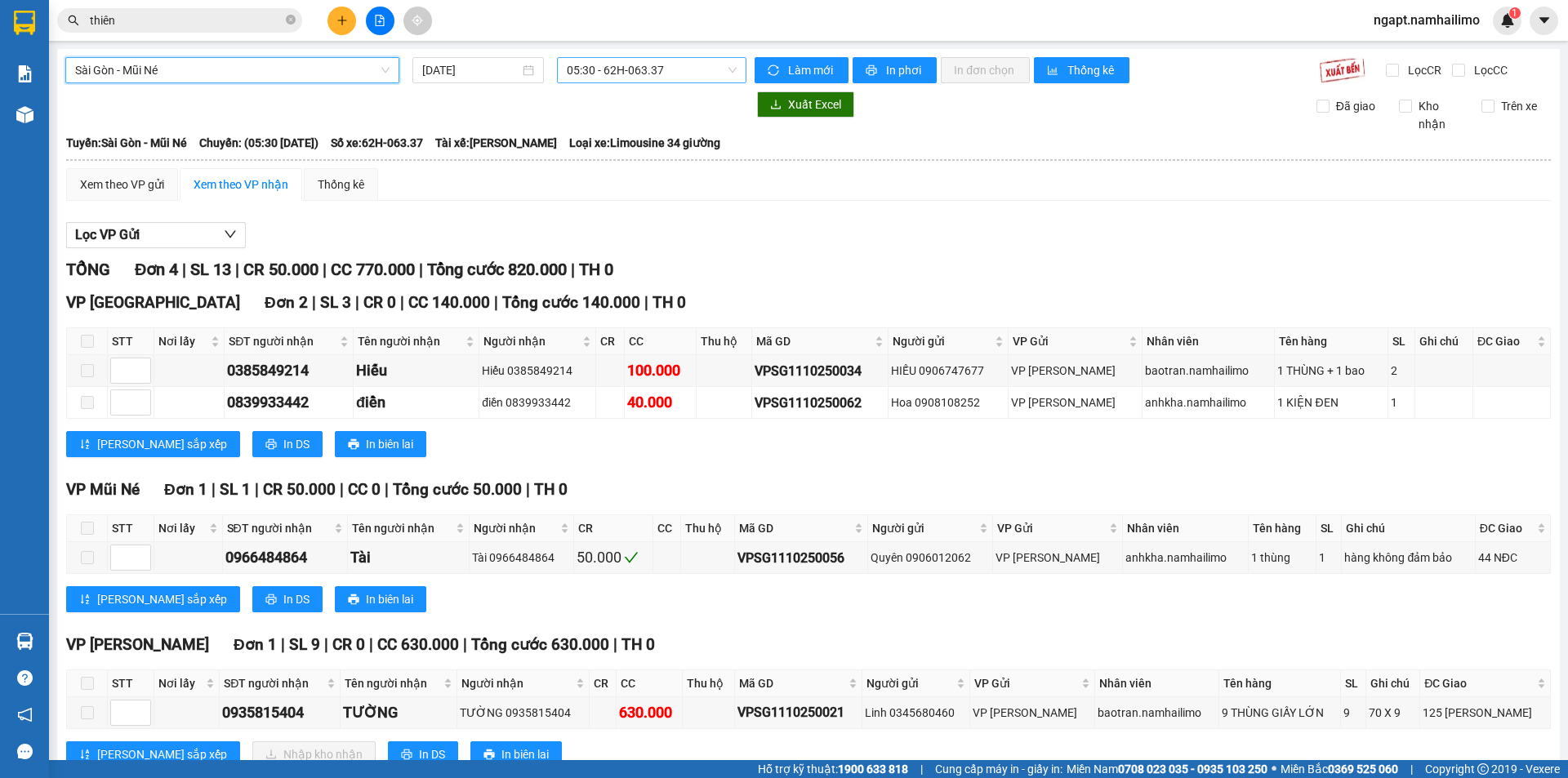
click at [680, 73] on span "05:30 - 62H-063.37" at bounding box center [651, 70] width 170 height 24
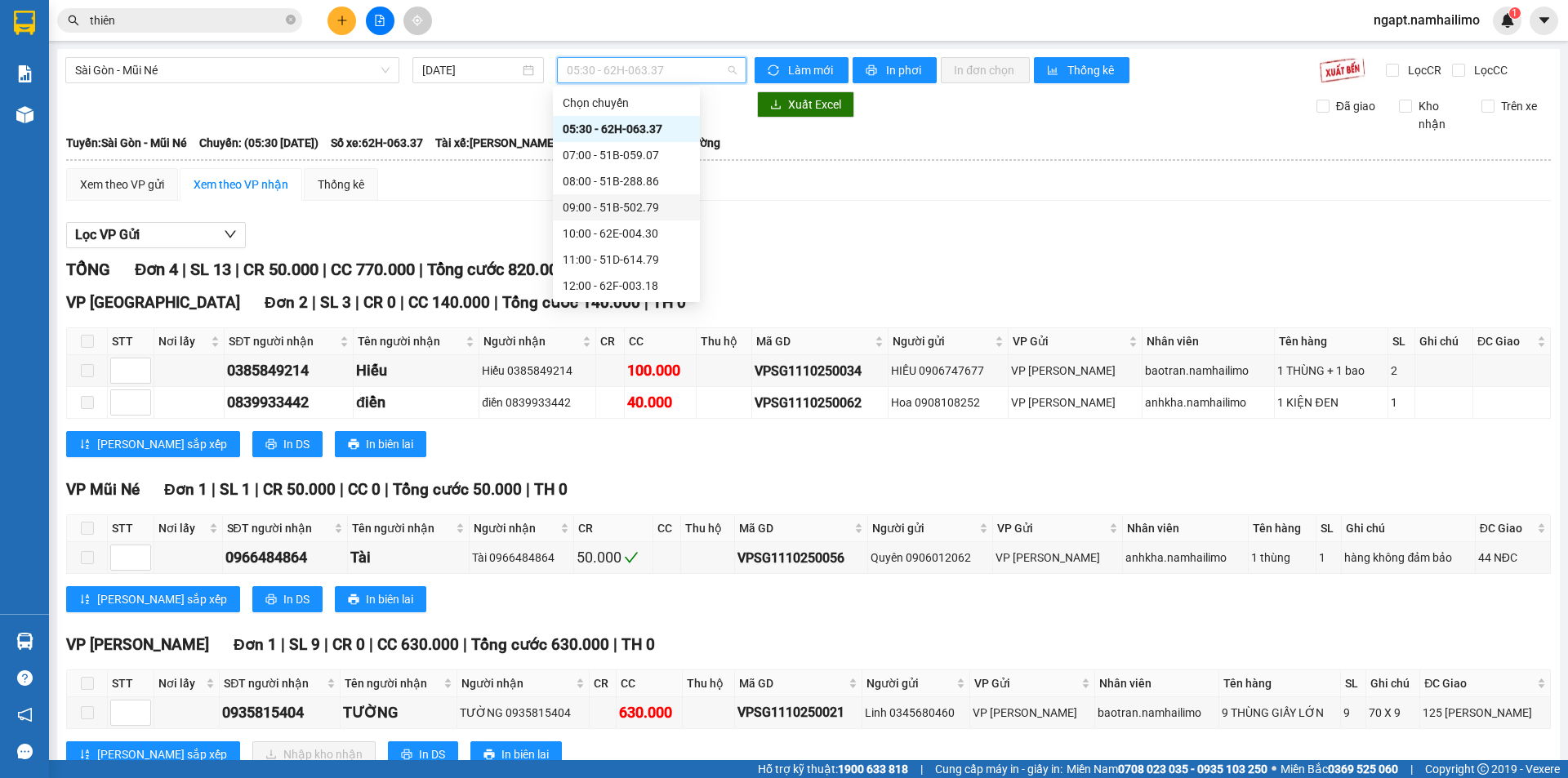
click at [655, 211] on div "09:00 - 51B-502.79" at bounding box center [626, 207] width 128 height 18
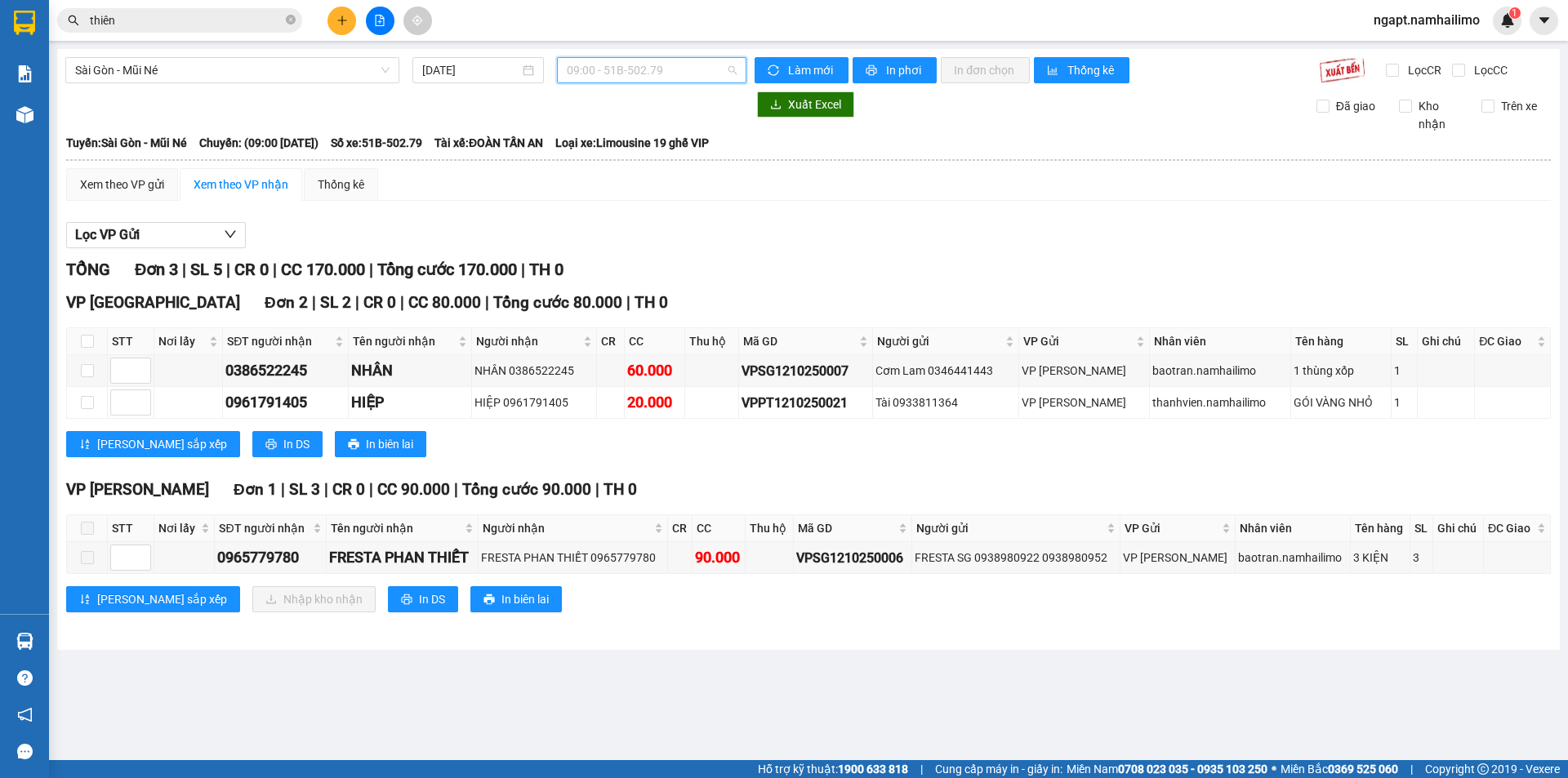
click at [693, 69] on span "09:00 - 51B-502.79" at bounding box center [651, 70] width 170 height 24
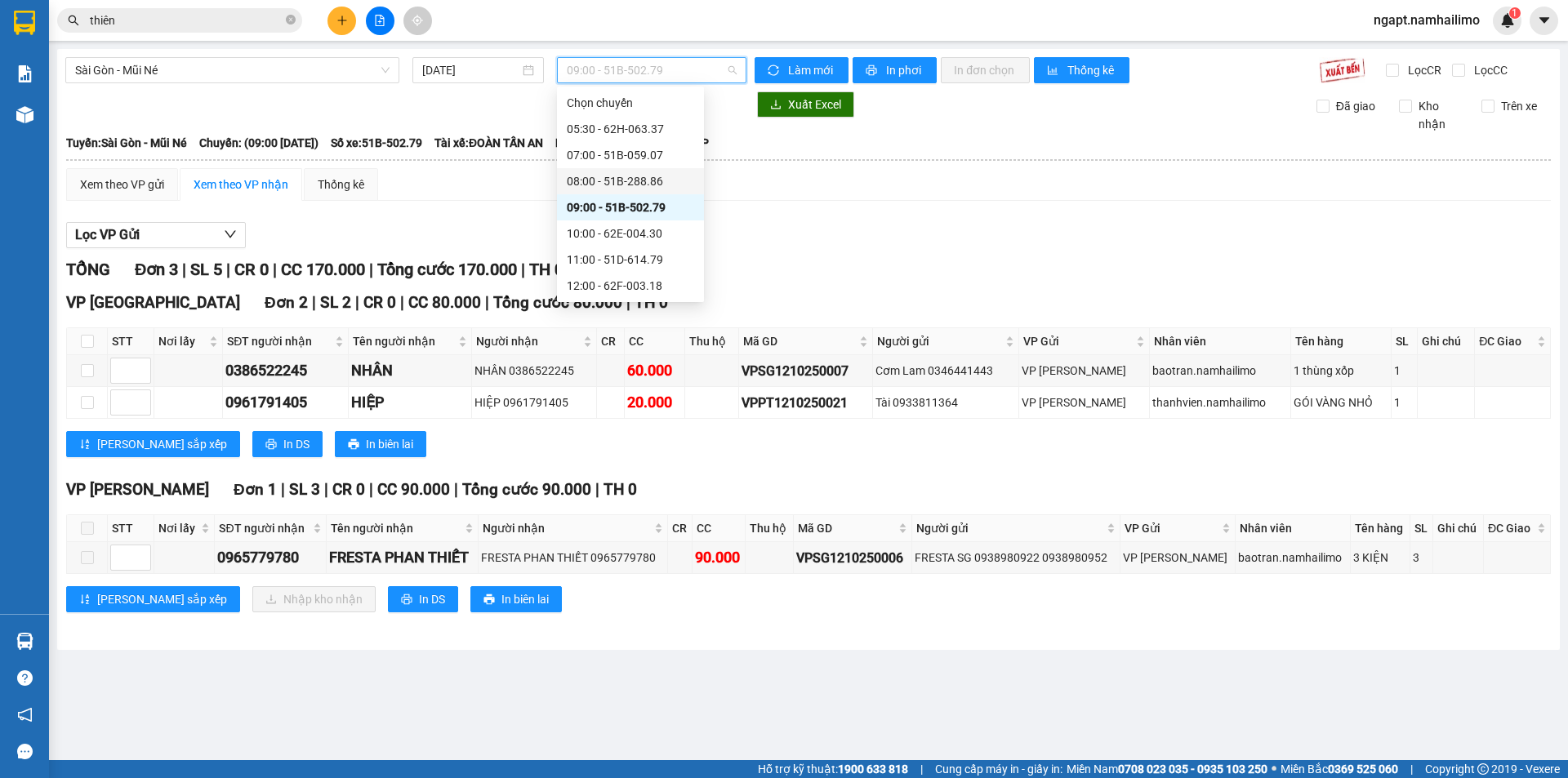
click at [631, 185] on div "08:00 - 51B-288.86" at bounding box center [631, 181] width 128 height 18
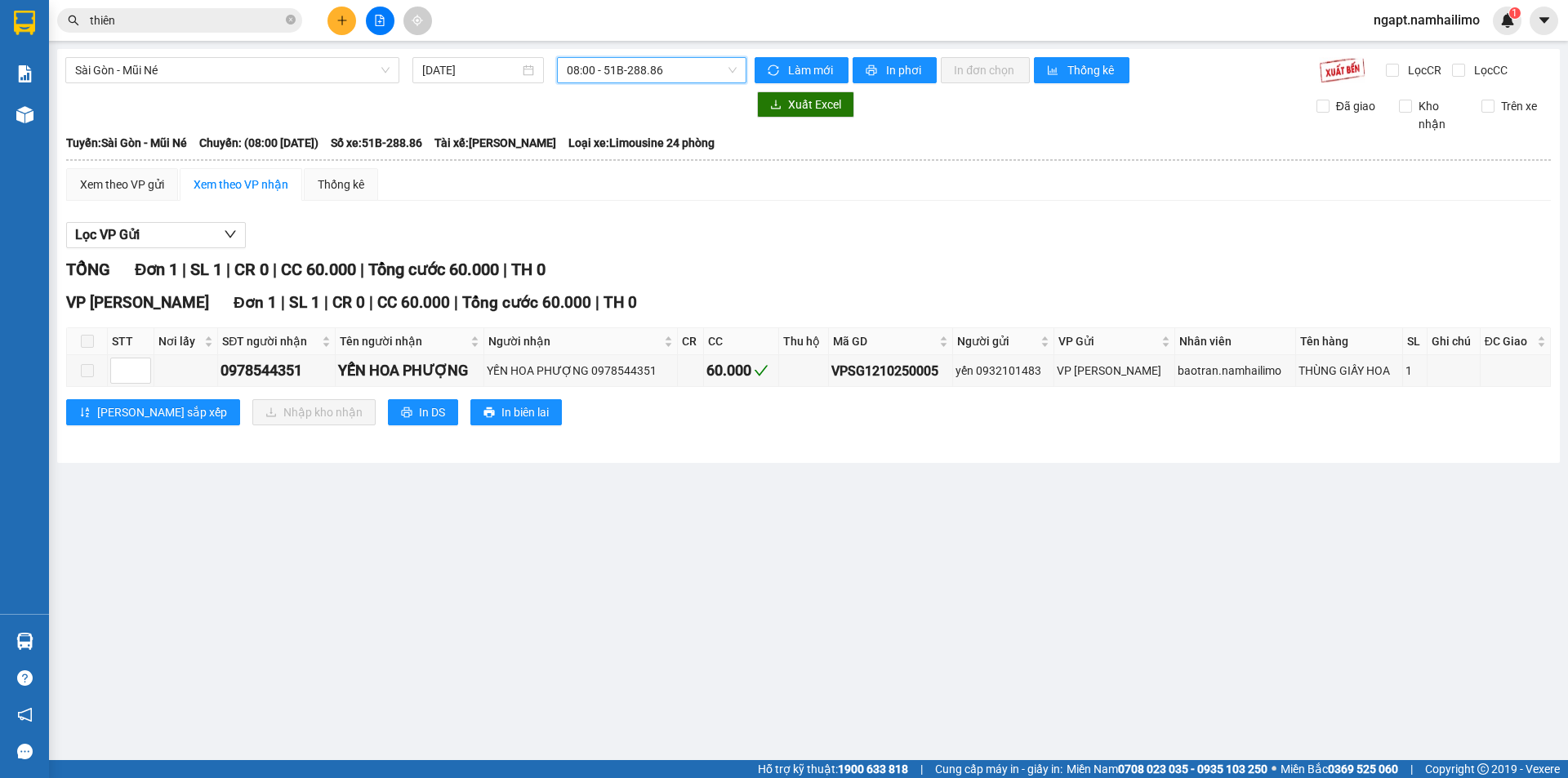
click at [690, 72] on span "08:00 - 51B-288.86" at bounding box center [651, 70] width 170 height 24
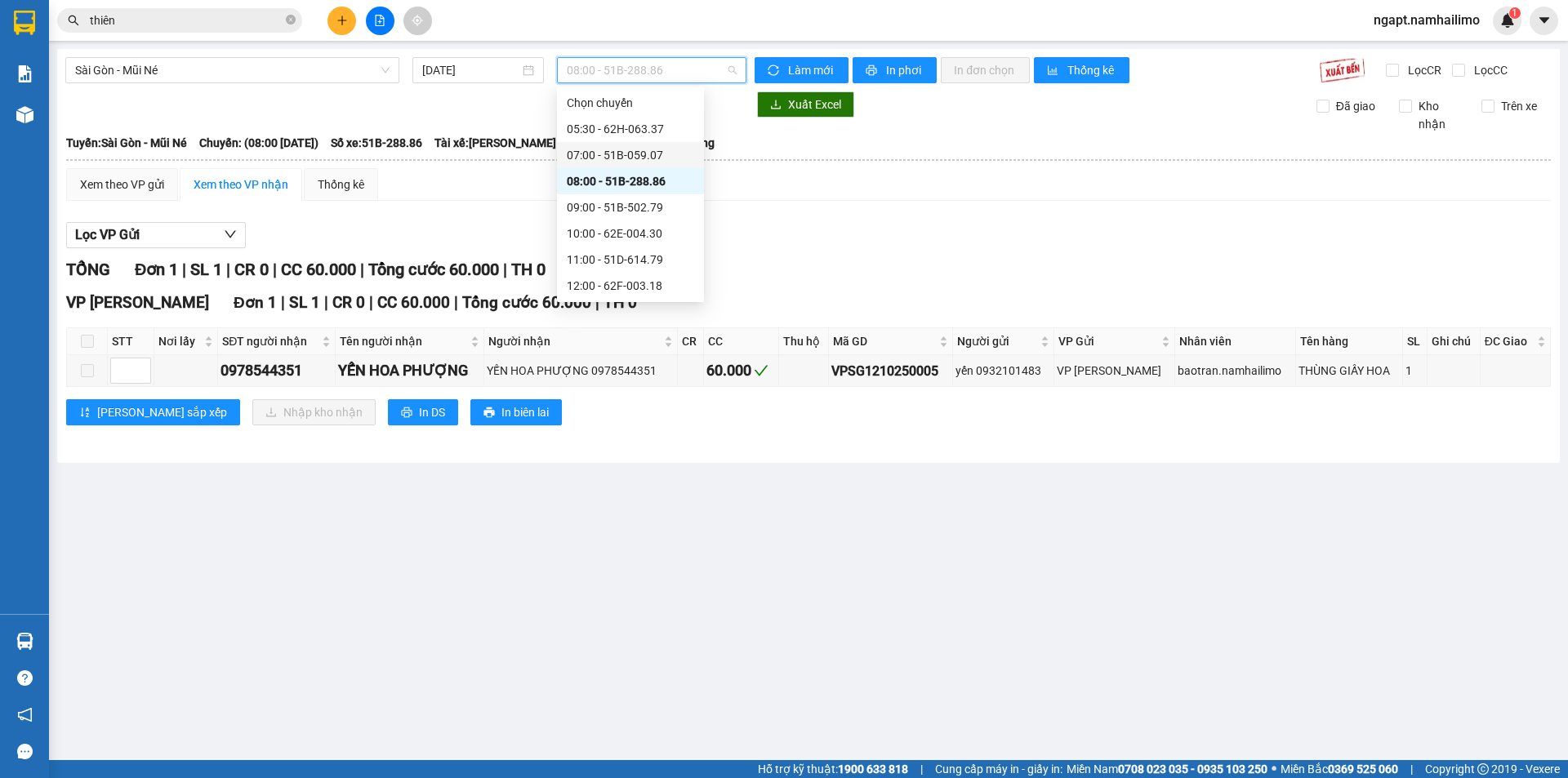
click at [645, 149] on div "07:00 - 51B-059.07" at bounding box center [631, 155] width 128 height 18
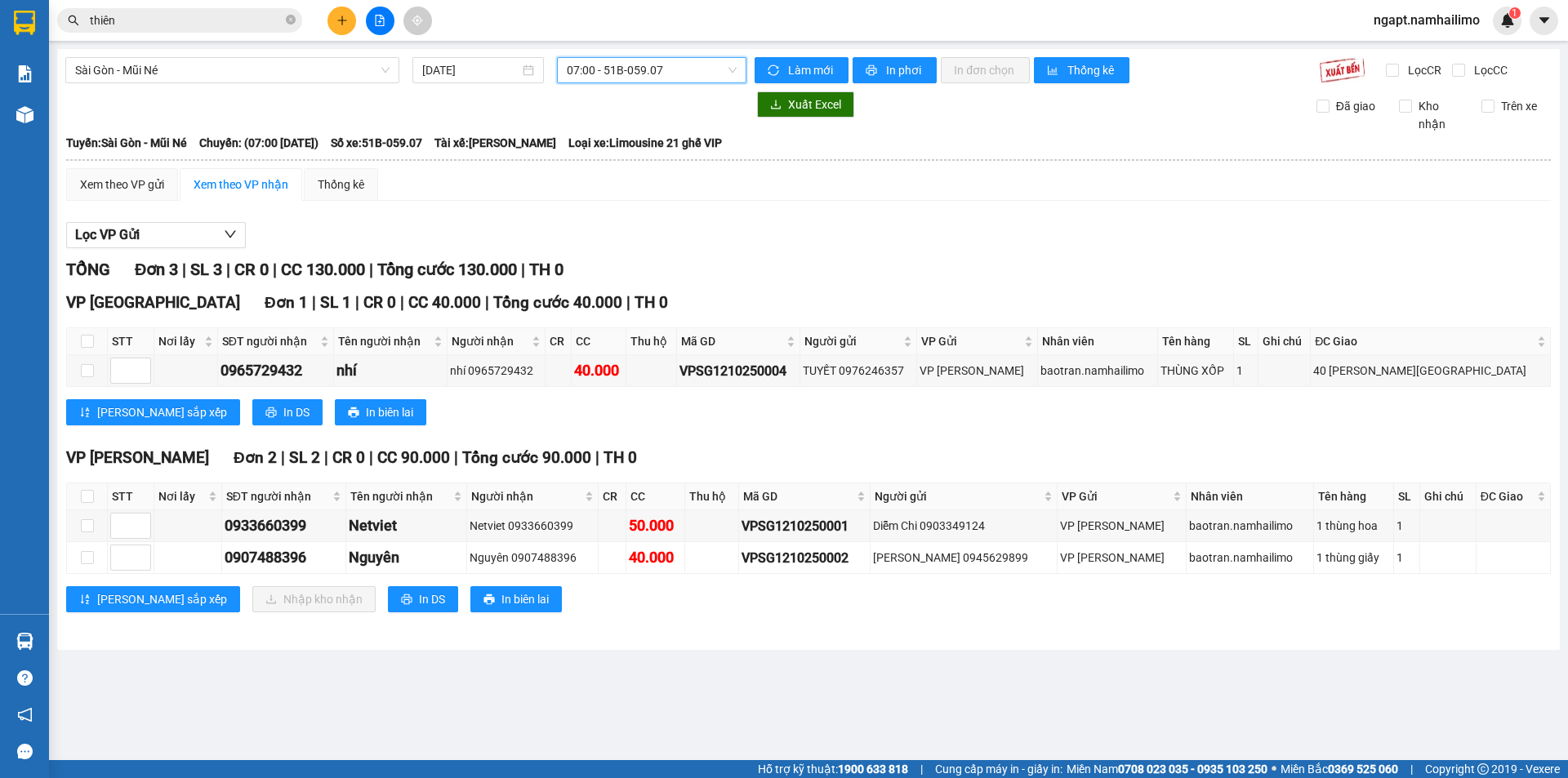
click at [699, 78] on span "07:00 - 51B-059.07" at bounding box center [651, 70] width 170 height 24
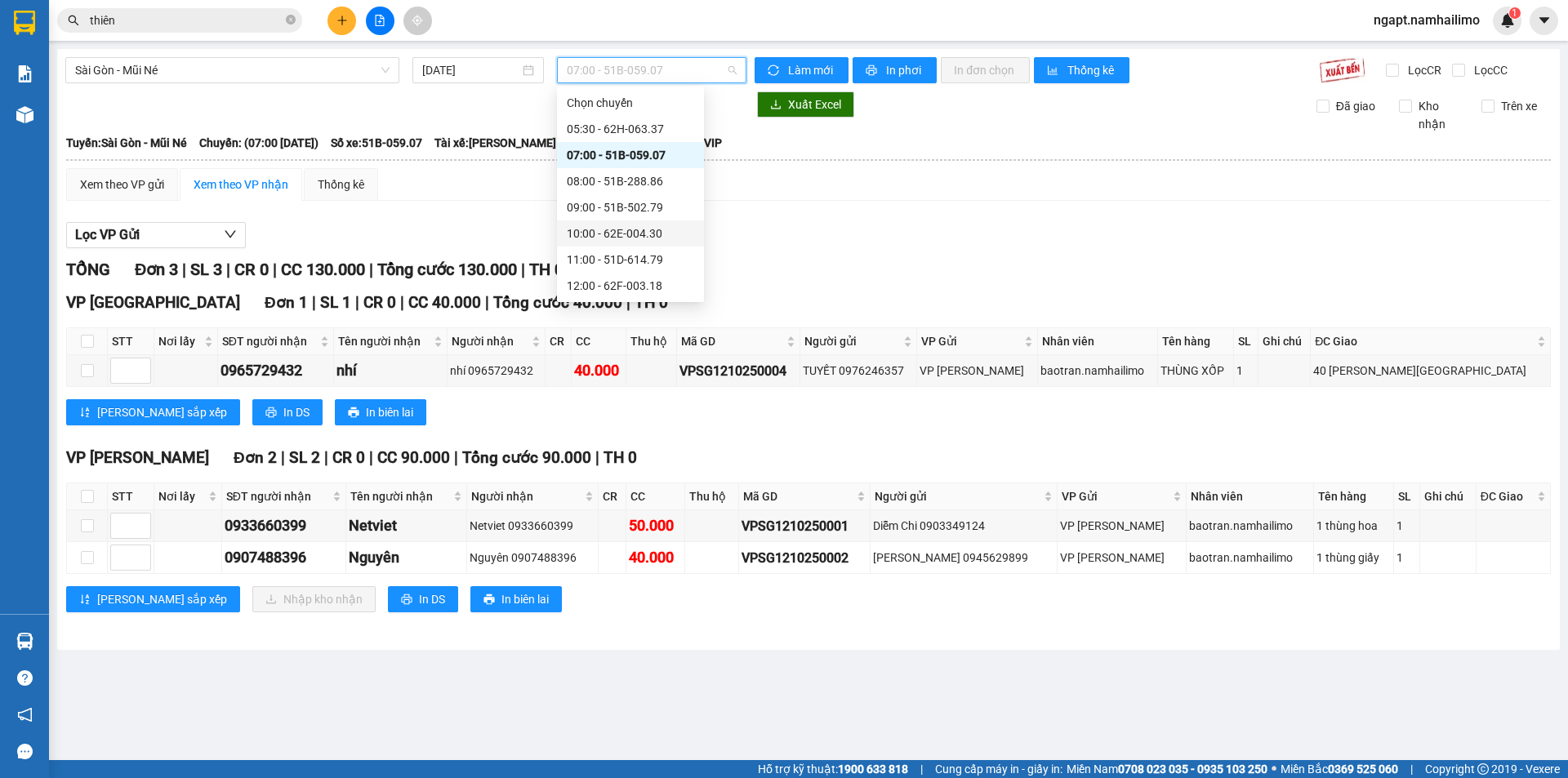
click at [632, 230] on div "10:00 - 62E-004.30" at bounding box center [631, 233] width 128 height 18
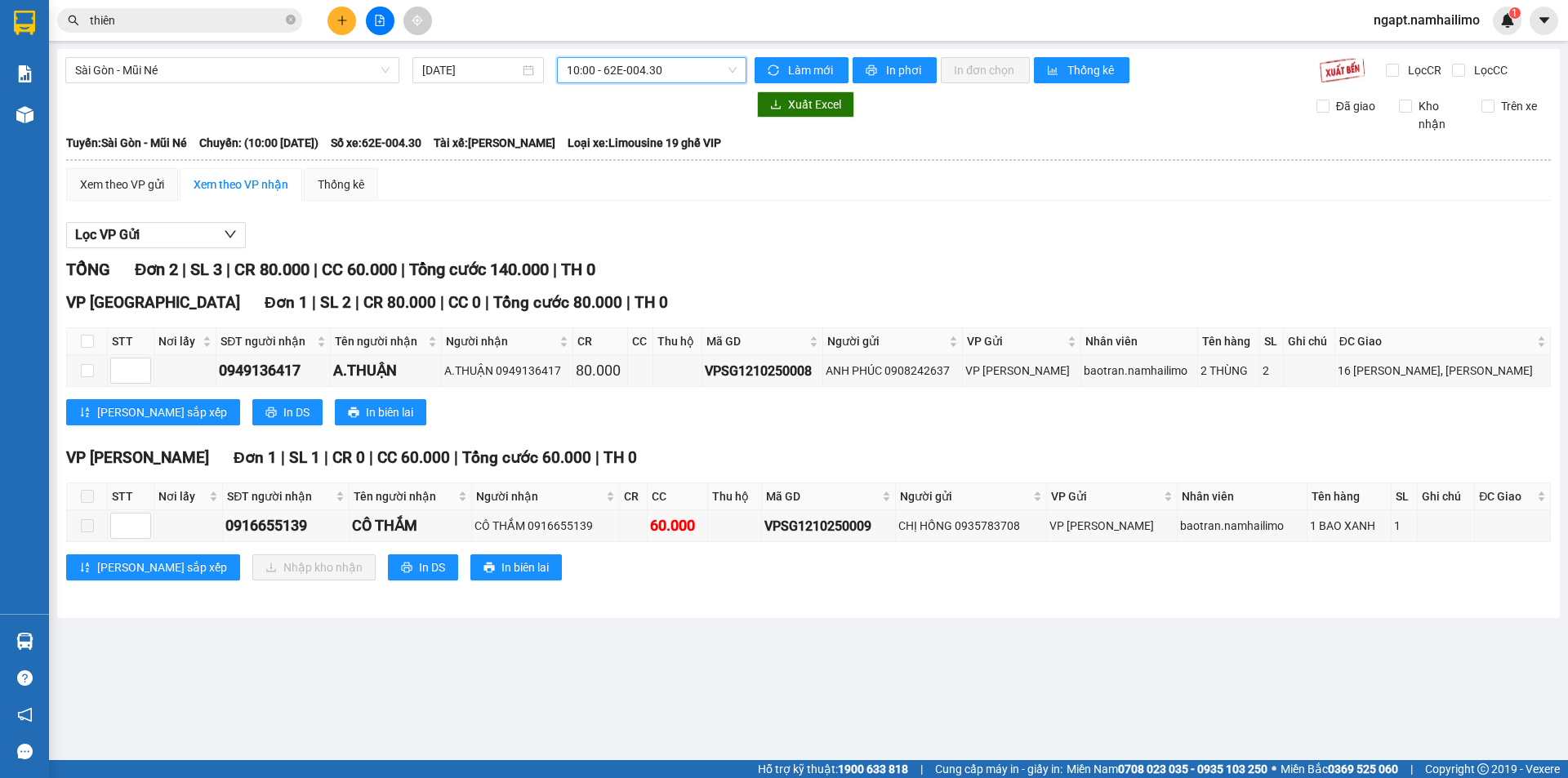
click at [704, 74] on span "10:00 - 62E-004.30" at bounding box center [651, 70] width 170 height 24
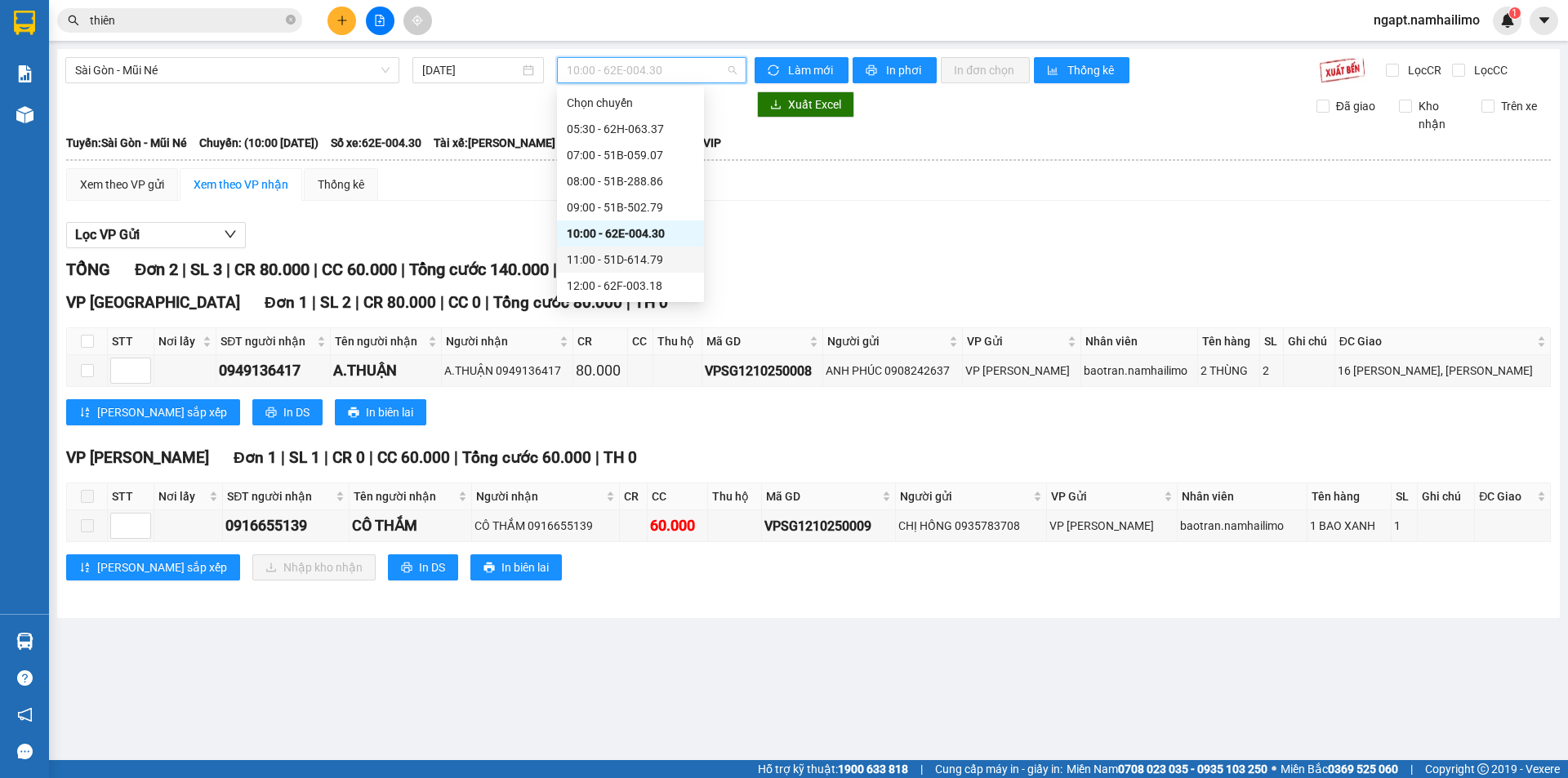
click at [656, 252] on div "11:00 - 51D-614.79" at bounding box center [631, 259] width 128 height 18
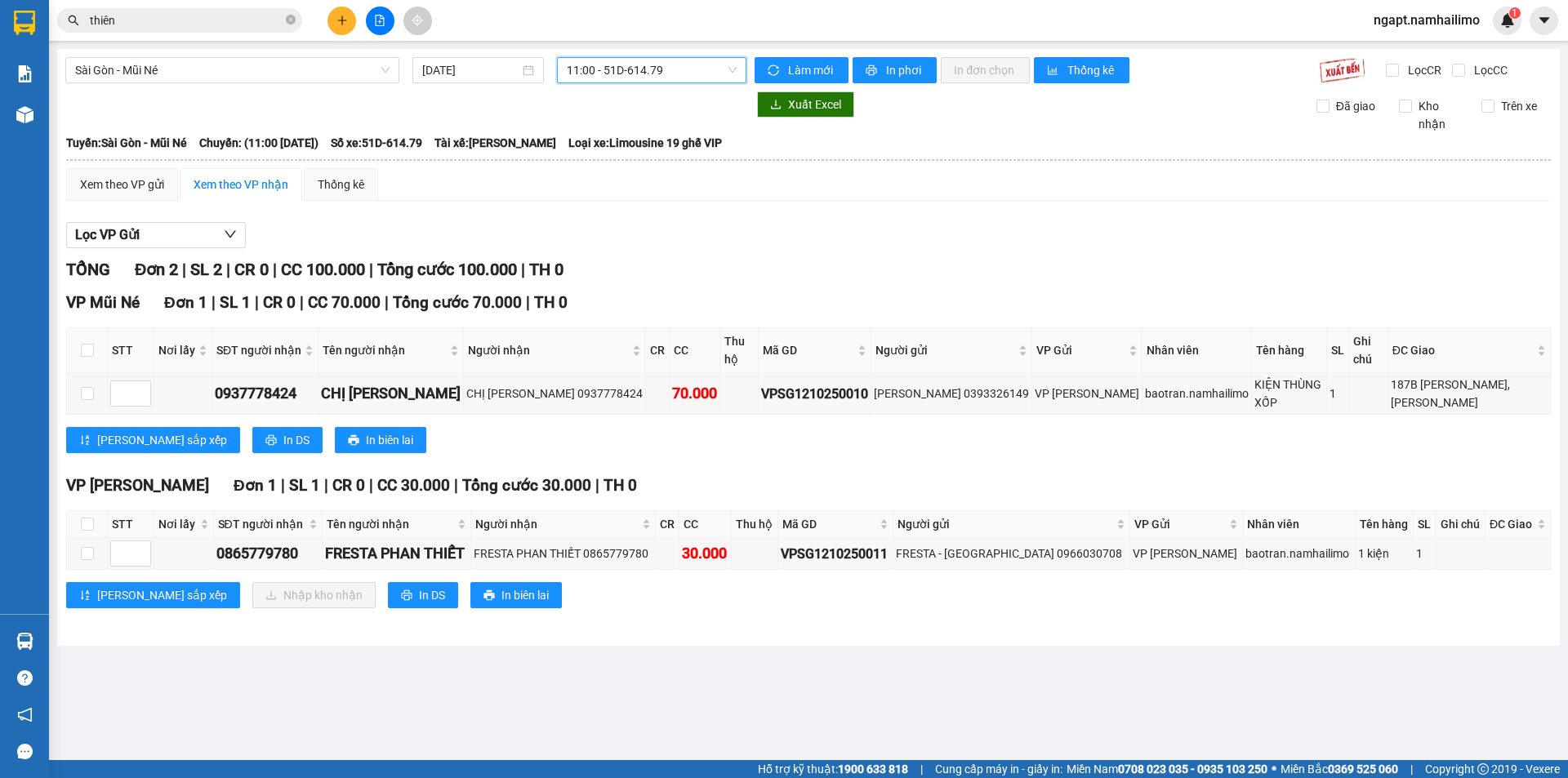
click at [689, 78] on span "11:00 - 51D-614.79" at bounding box center [651, 70] width 170 height 24
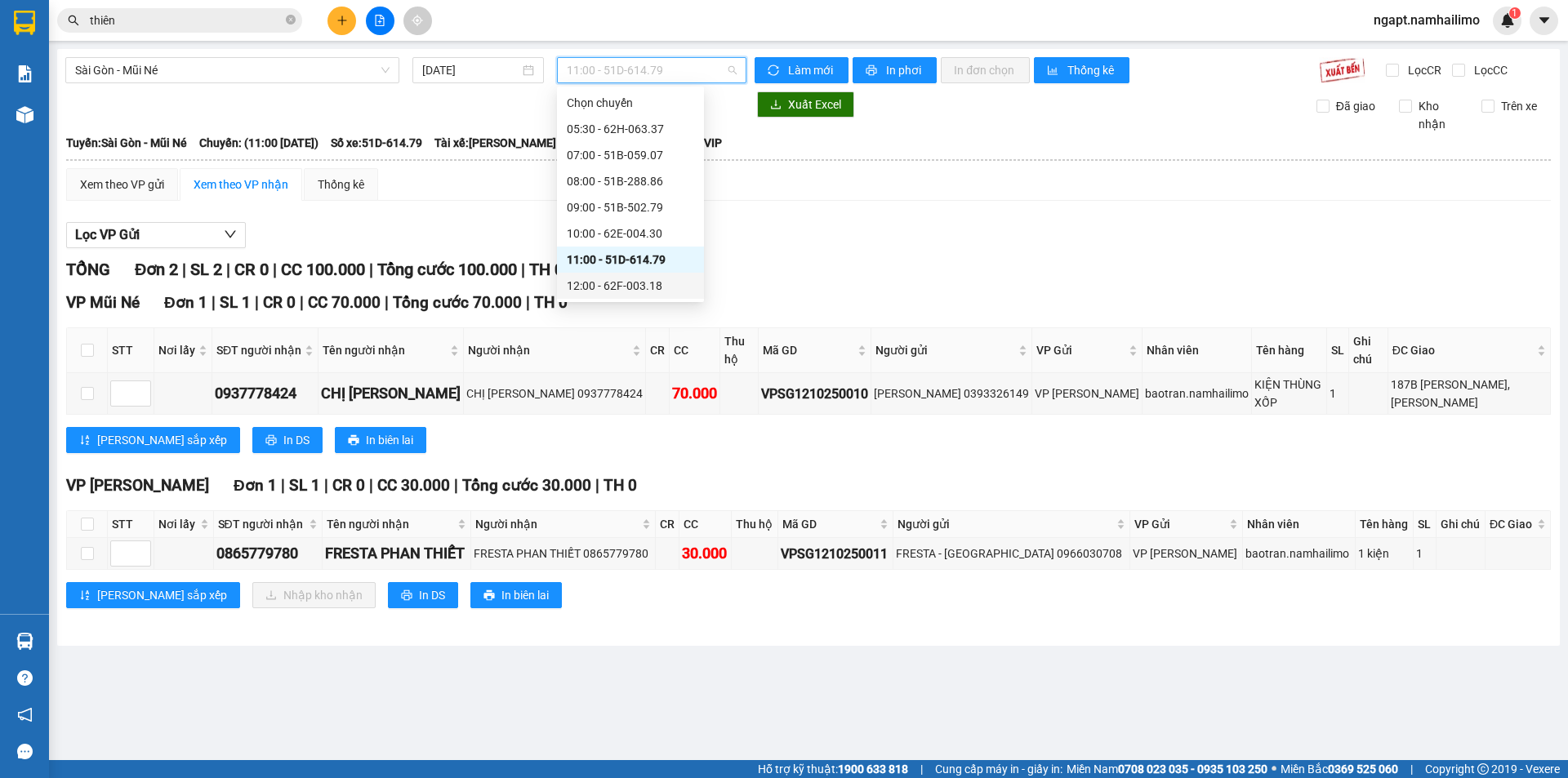
click at [656, 285] on div "12:00 - 62F-003.18" at bounding box center [631, 285] width 128 height 18
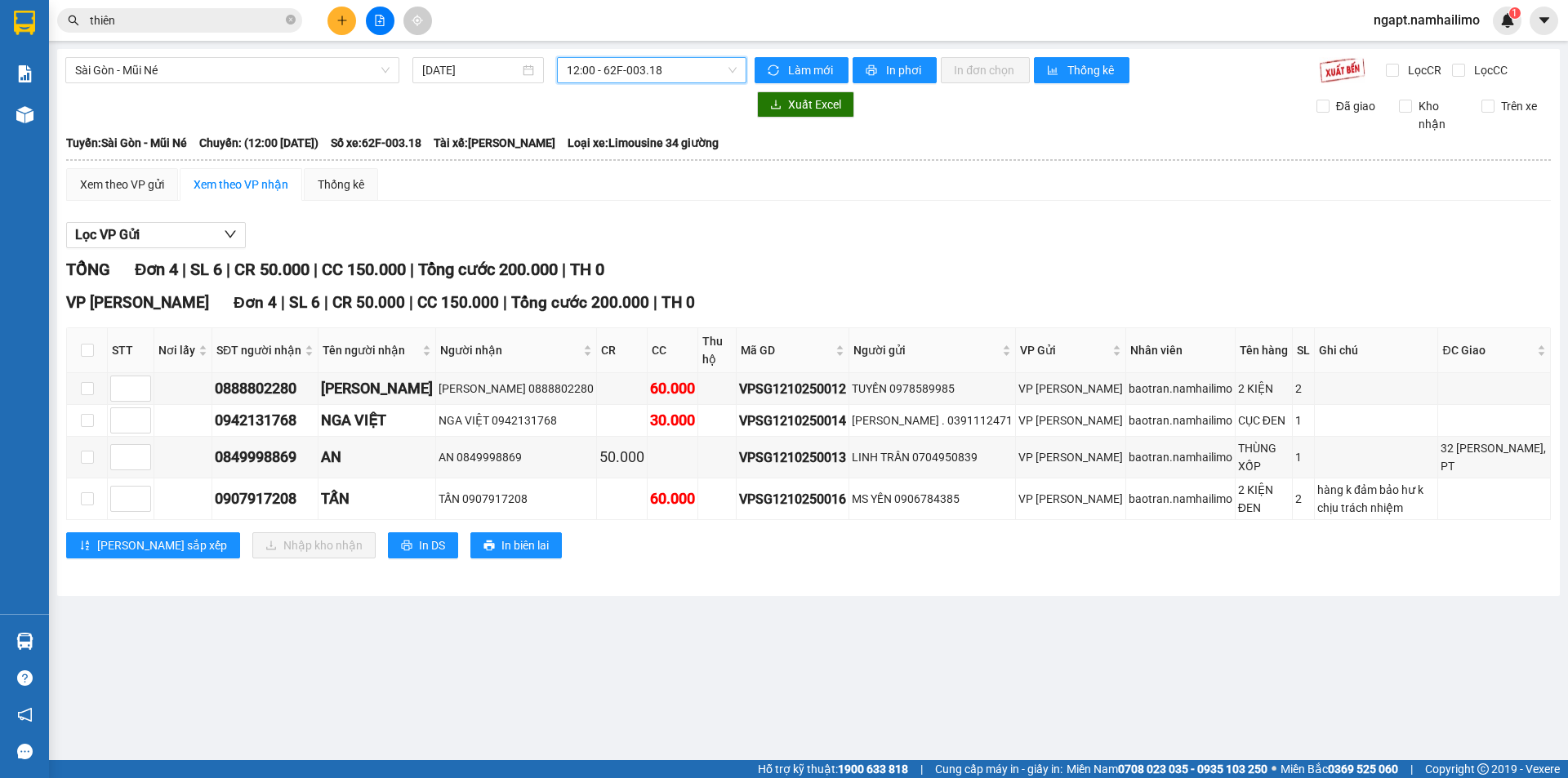
click at [699, 78] on span "12:00 - 62F-003.18" at bounding box center [651, 70] width 170 height 24
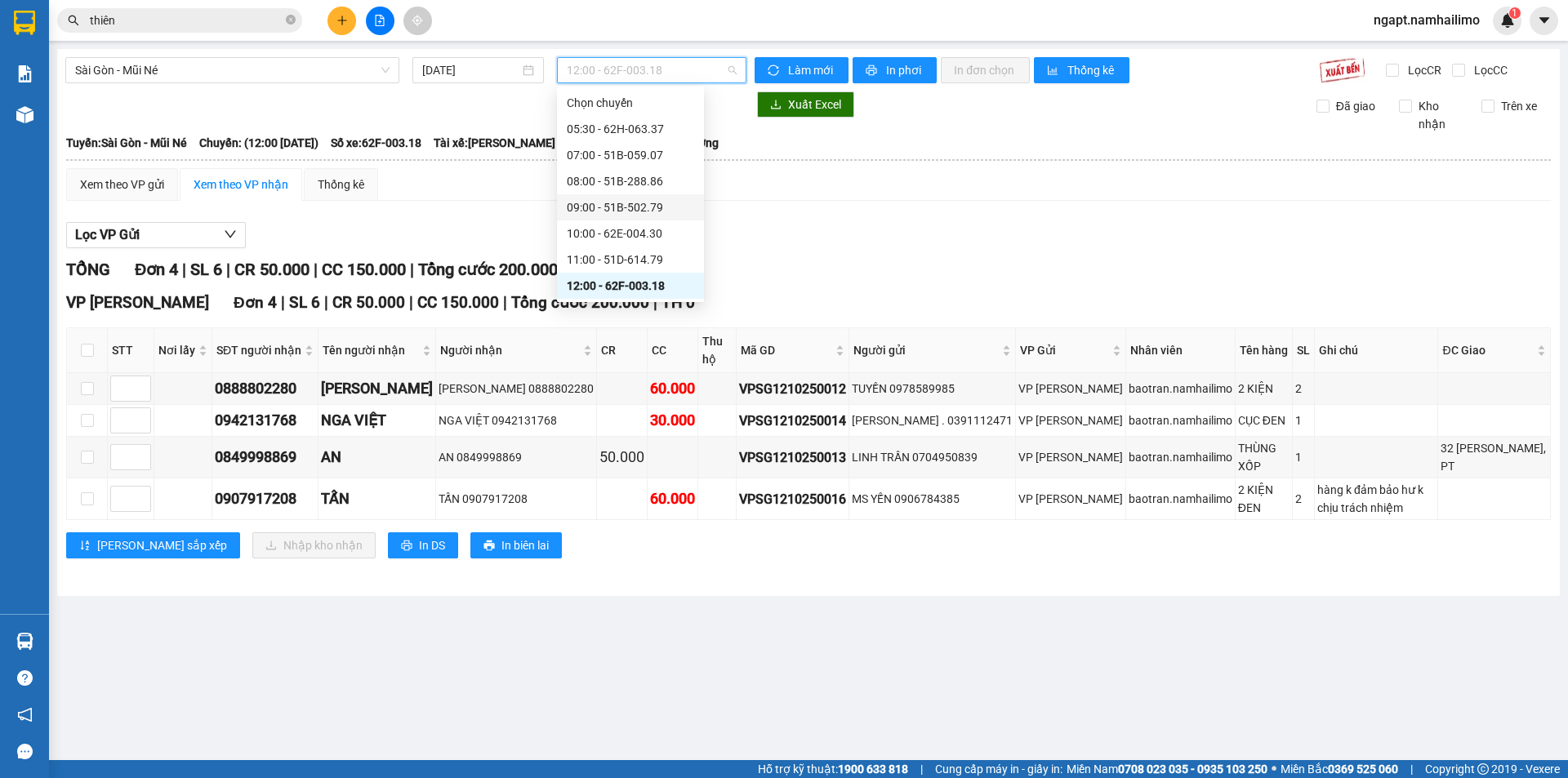
click at [634, 213] on div "09:00 - 51B-502.79" at bounding box center [631, 207] width 128 height 18
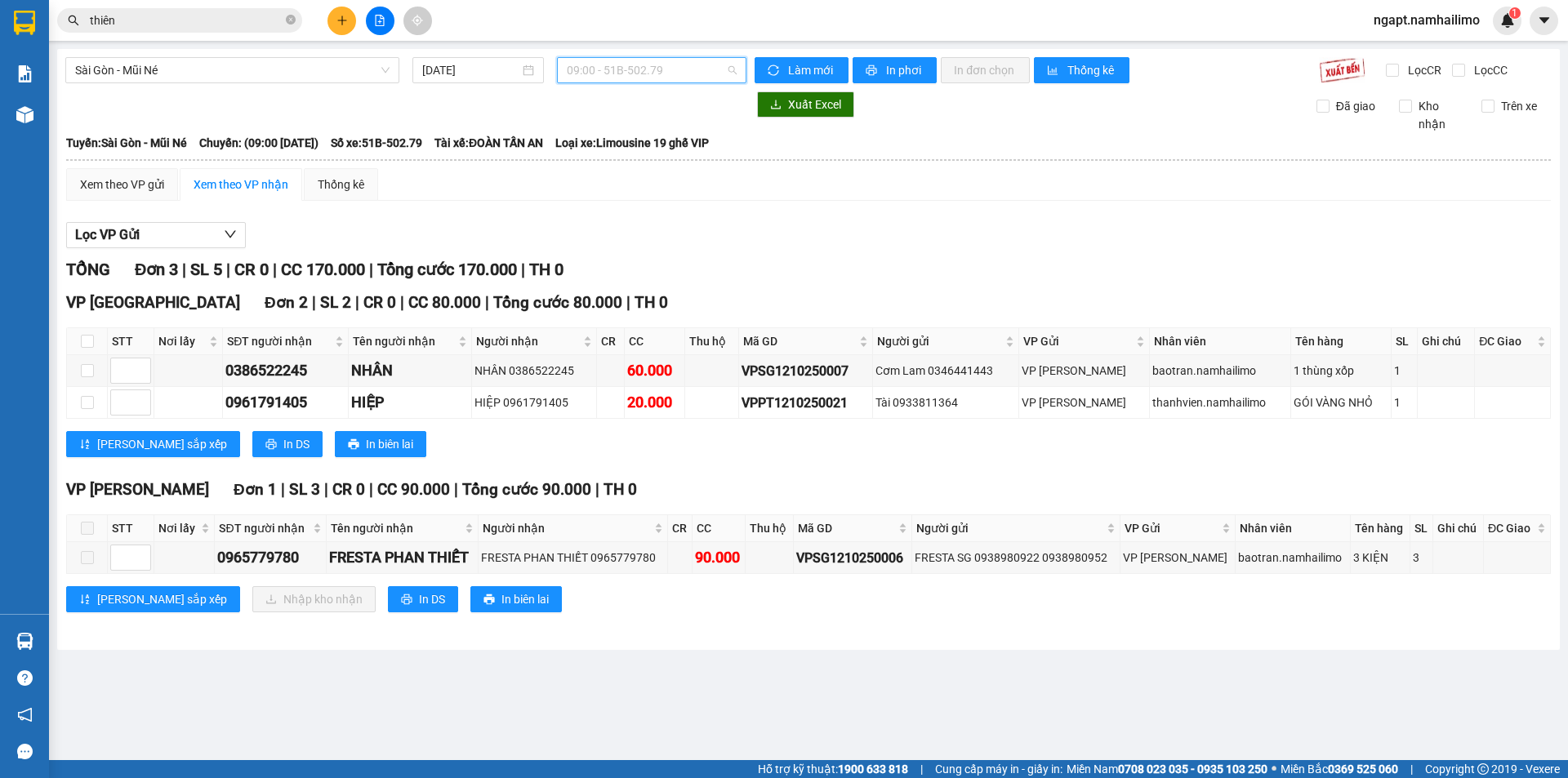
click at [707, 69] on span "09:00 - 51B-502.79" at bounding box center [651, 70] width 170 height 24
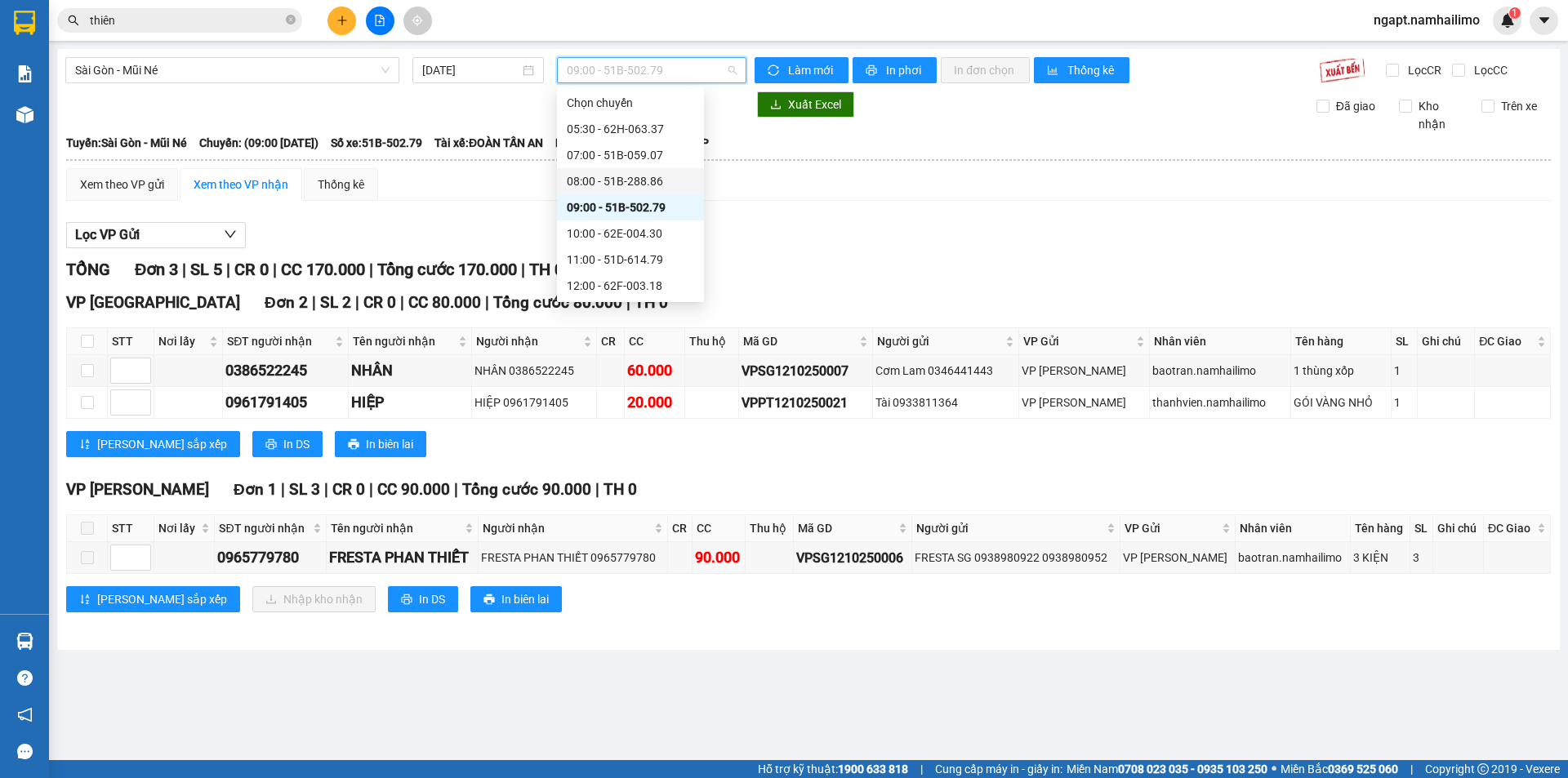
click at [633, 181] on div "08:00 - 51B-288.86" at bounding box center [631, 181] width 128 height 18
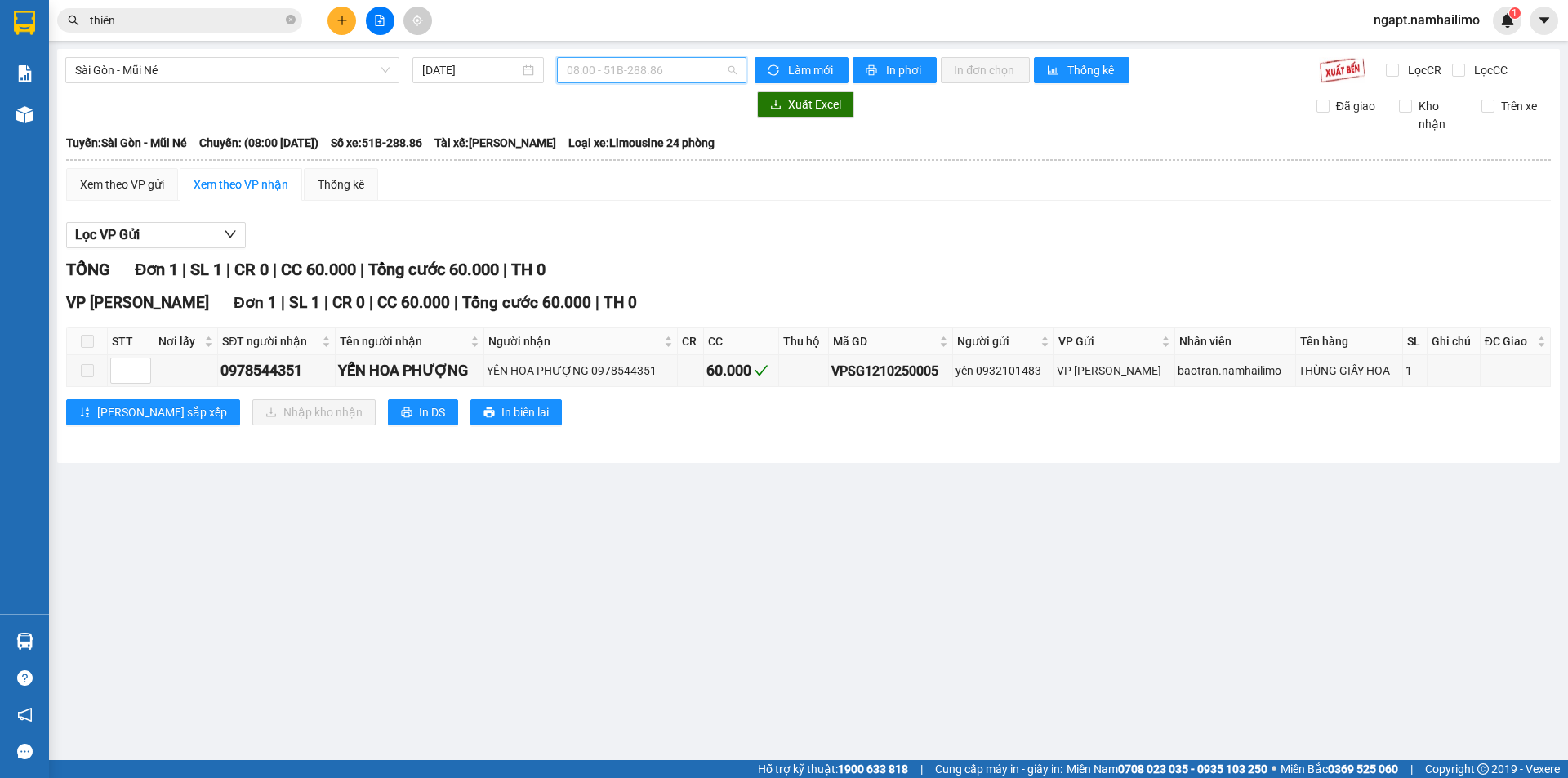
click at [722, 74] on span "08:00 - 51B-288.86" at bounding box center [651, 70] width 170 height 24
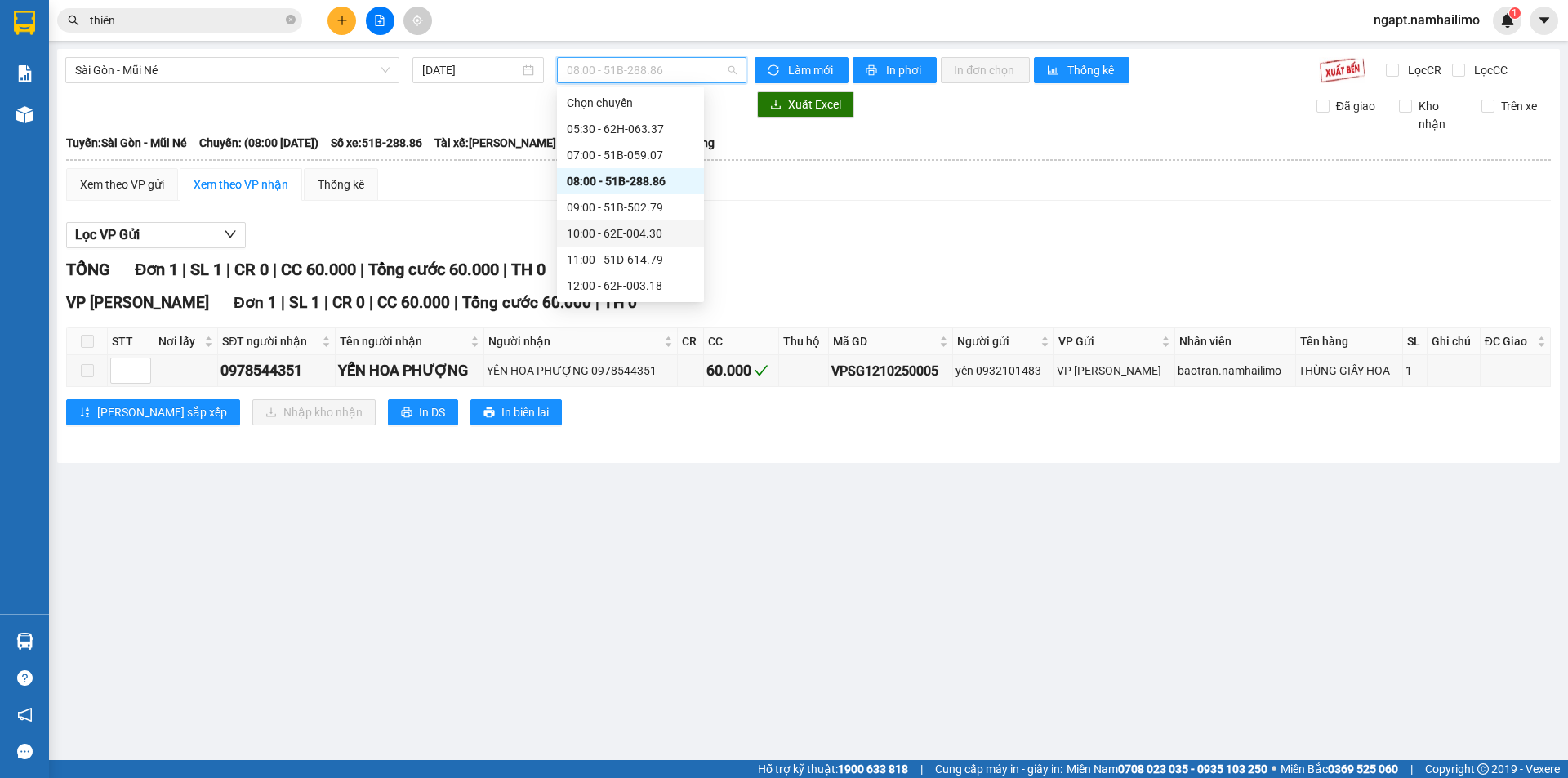
click at [624, 236] on div "10:00 - 62E-004.30" at bounding box center [631, 233] width 128 height 18
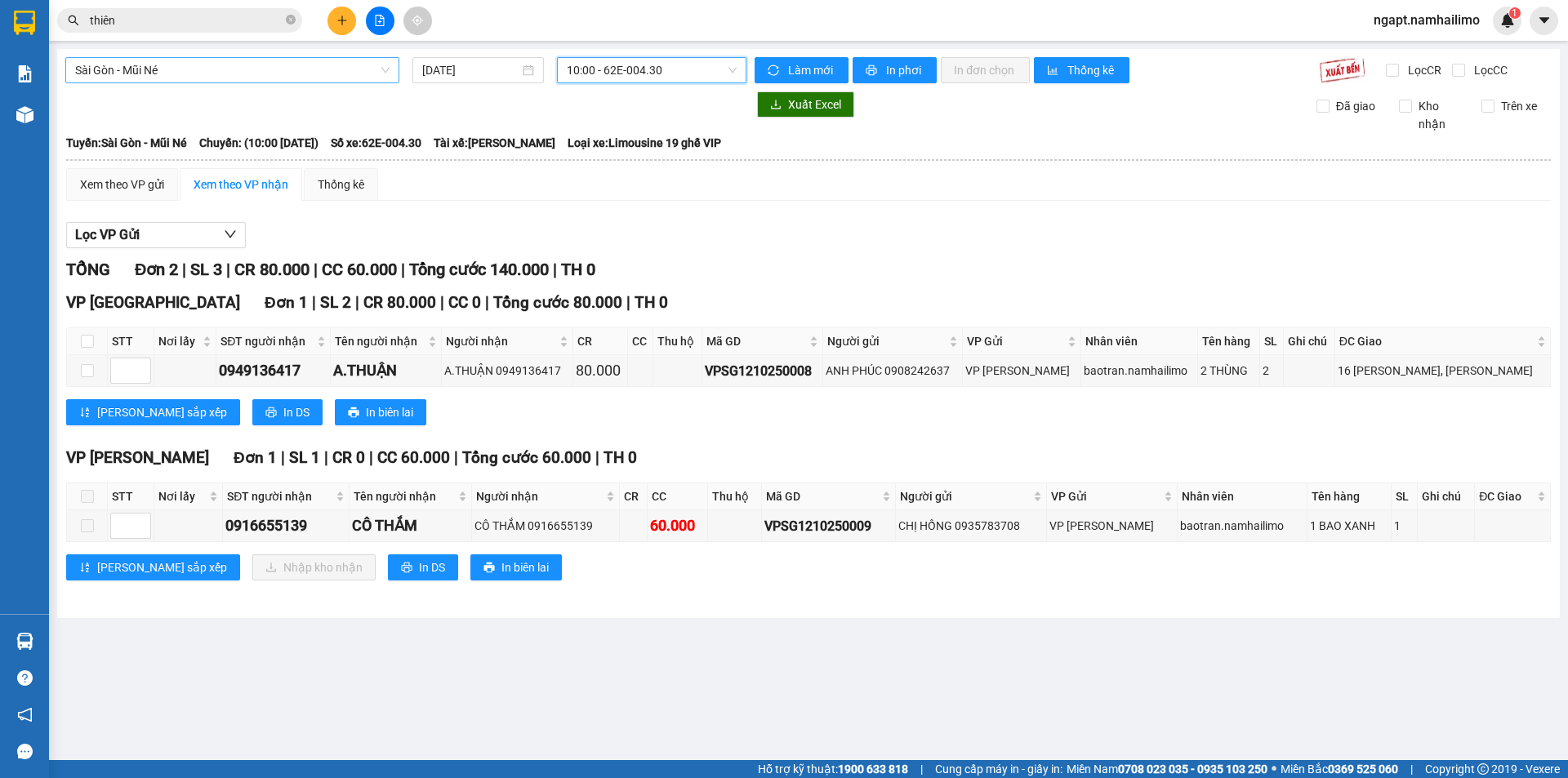
click at [337, 69] on span "Sài Gòn - Mũi Né" at bounding box center [232, 70] width 314 height 24
click at [668, 75] on span "10:00 - 62E-004.30" at bounding box center [651, 70] width 170 height 24
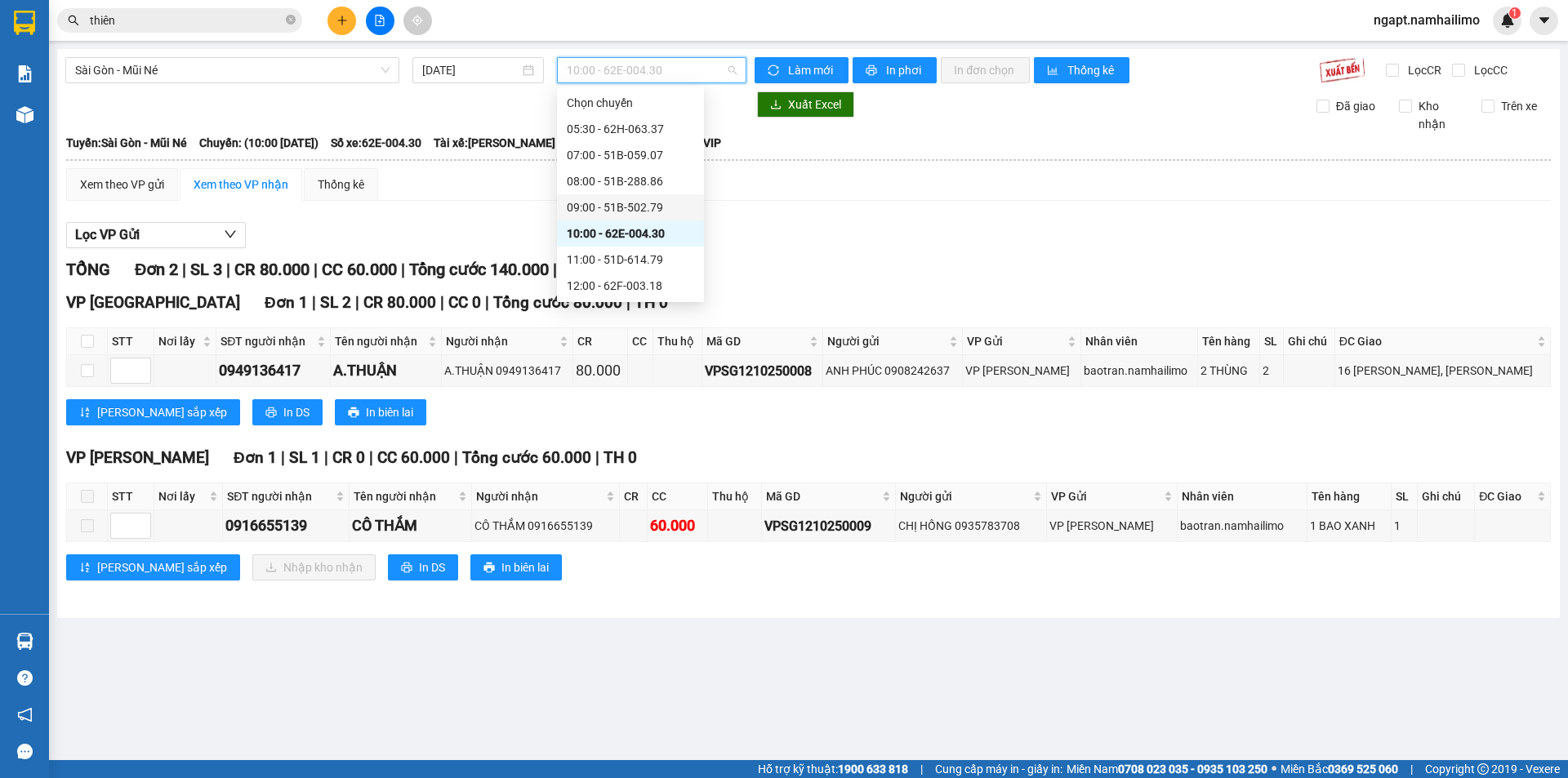
click at [628, 202] on div "09:00 - 51B-502.79" at bounding box center [631, 207] width 128 height 18
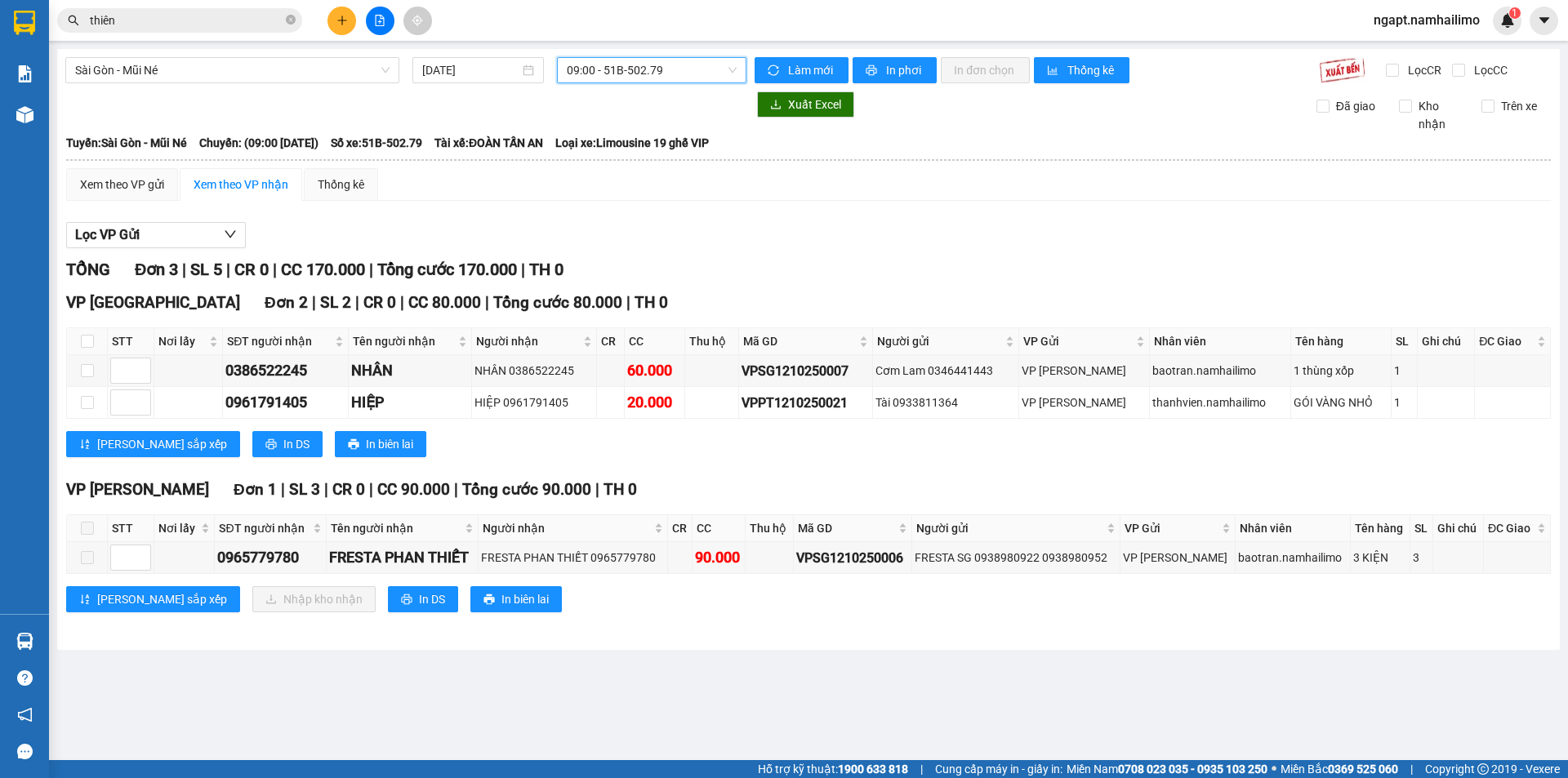
click at [705, 79] on span "09:00 - 51B-502.79" at bounding box center [651, 70] width 170 height 24
click at [244, 65] on span "Sài Gòn - Mũi Né" at bounding box center [232, 70] width 314 height 24
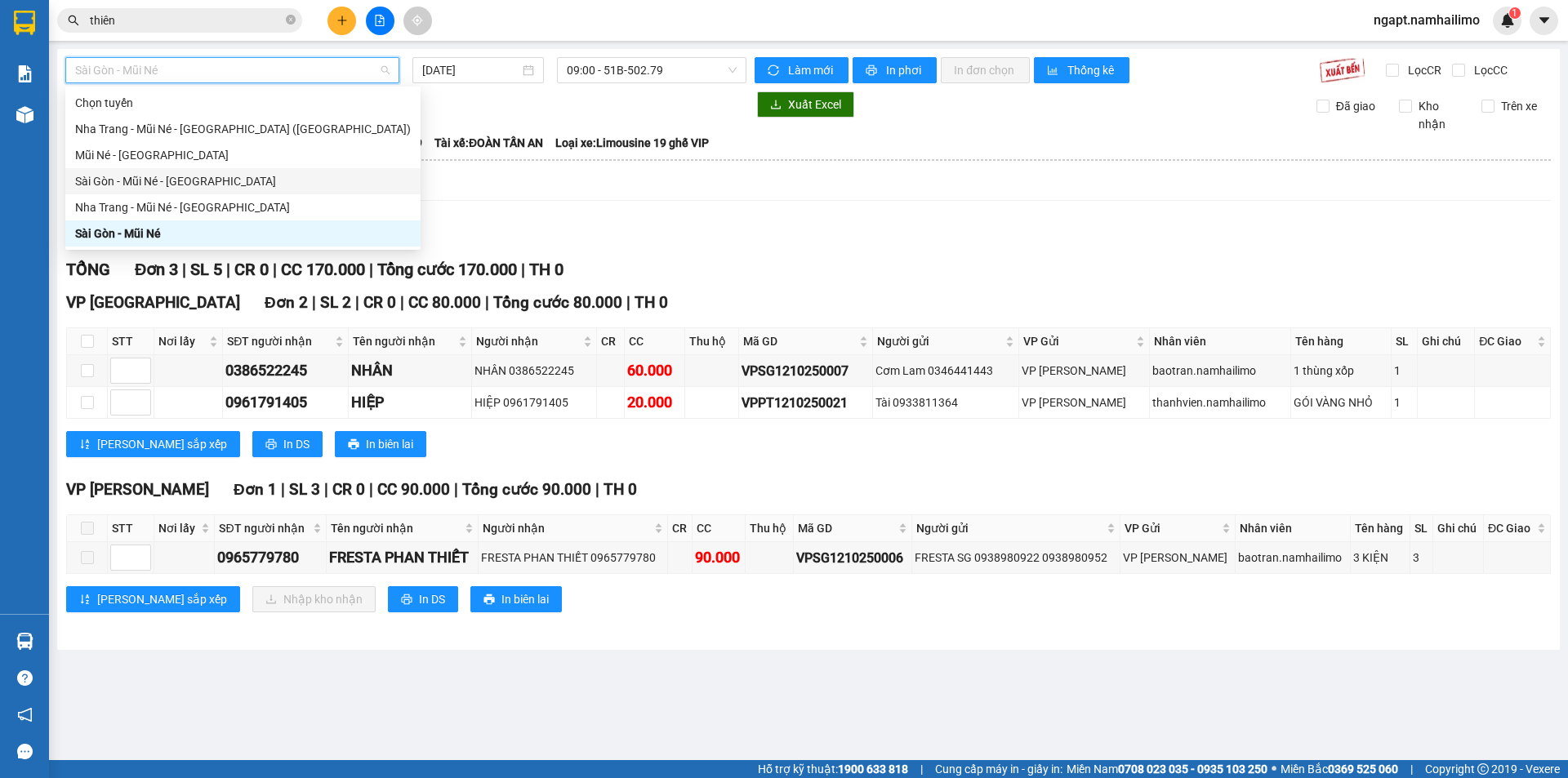
click at [191, 181] on div "Sài Gòn - Mũi Né - [GEOGRAPHIC_DATA]" at bounding box center [243, 181] width 336 height 18
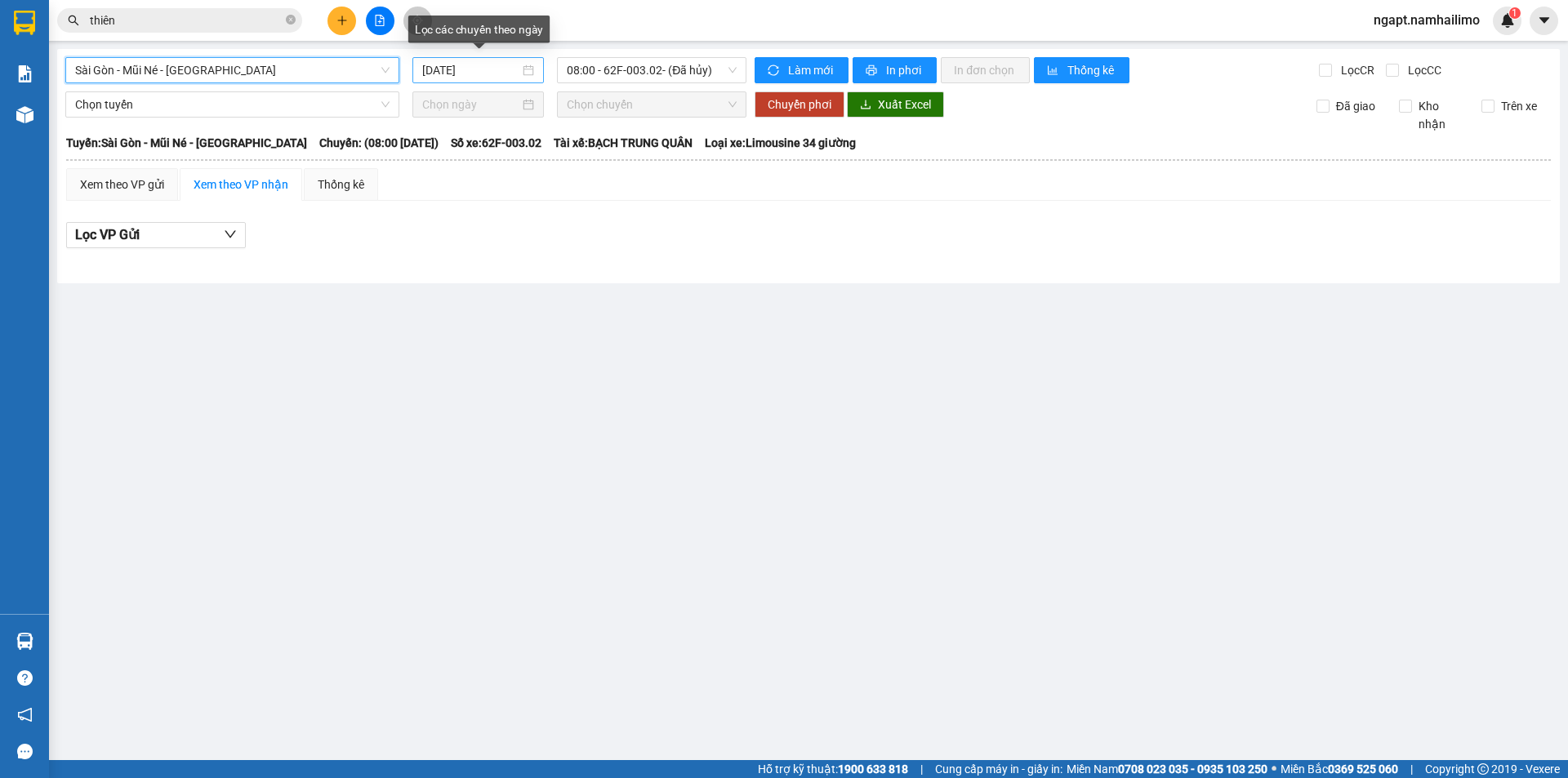
click at [430, 67] on input "[DATE]" at bounding box center [470, 70] width 97 height 18
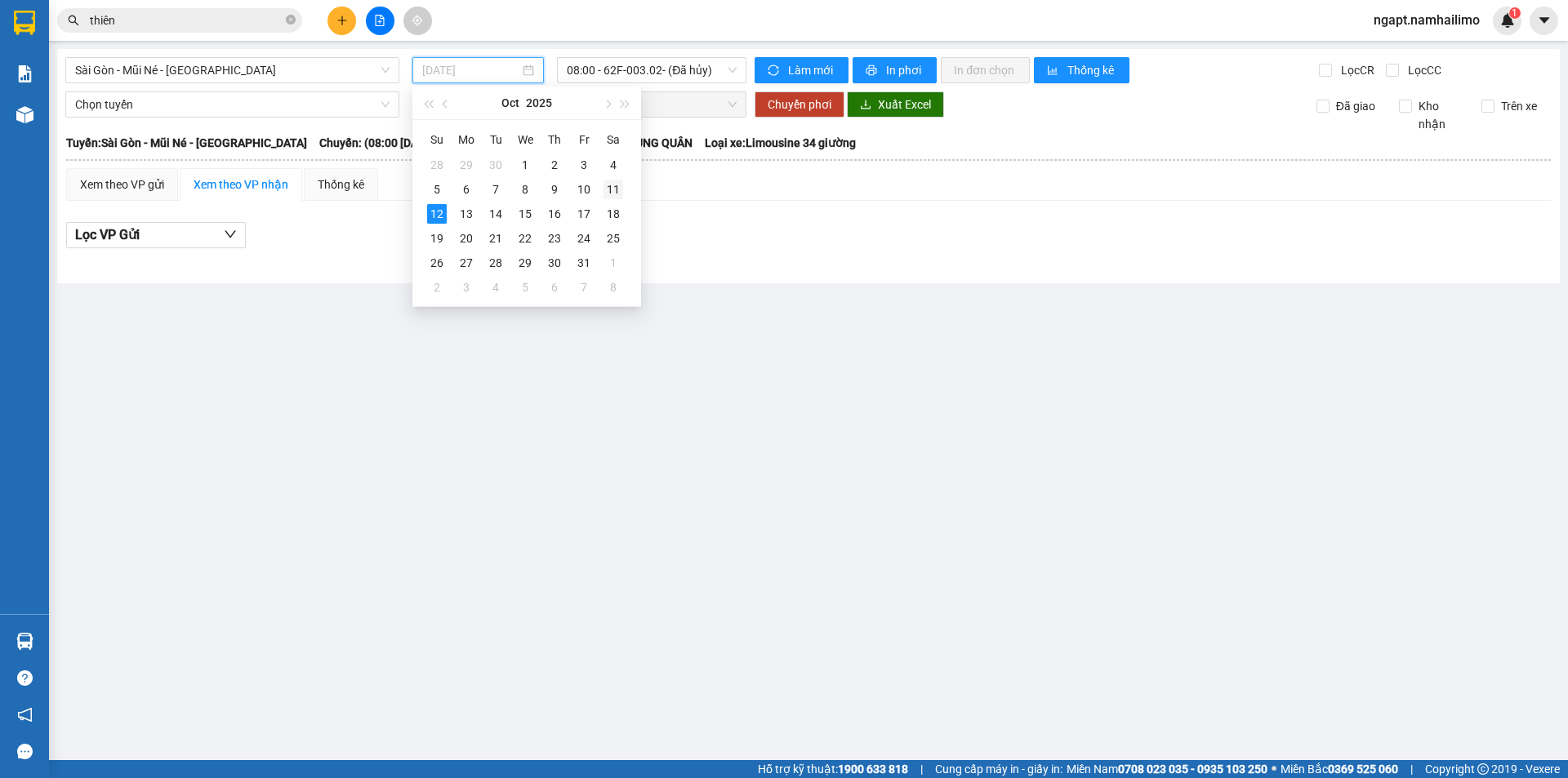
click at [613, 196] on div "11" at bounding box center [613, 190] width 20 height 20
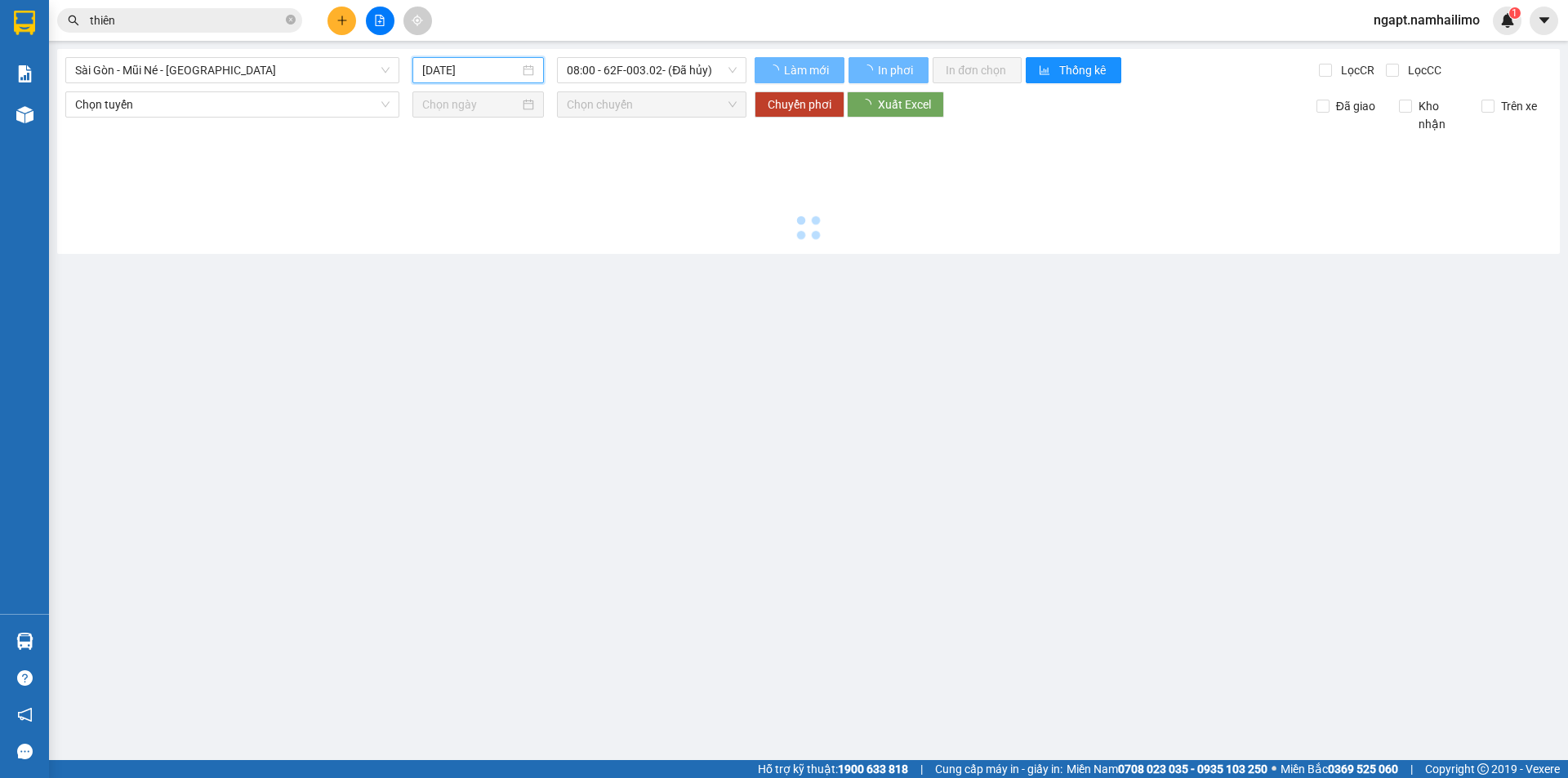
type input "[DATE]"
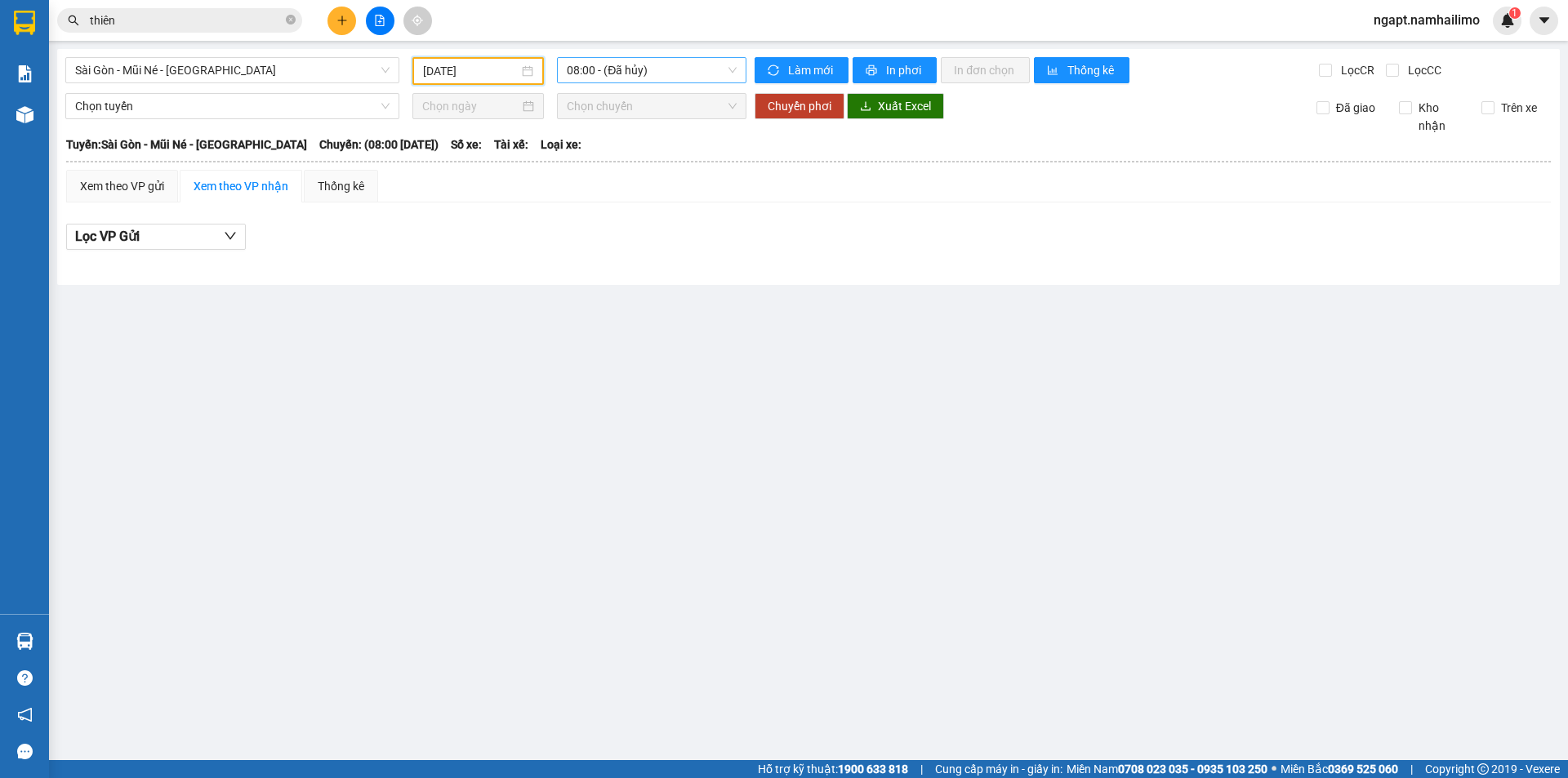
click at [703, 78] on span "08:00 - (Đã hủy)" at bounding box center [651, 70] width 170 height 24
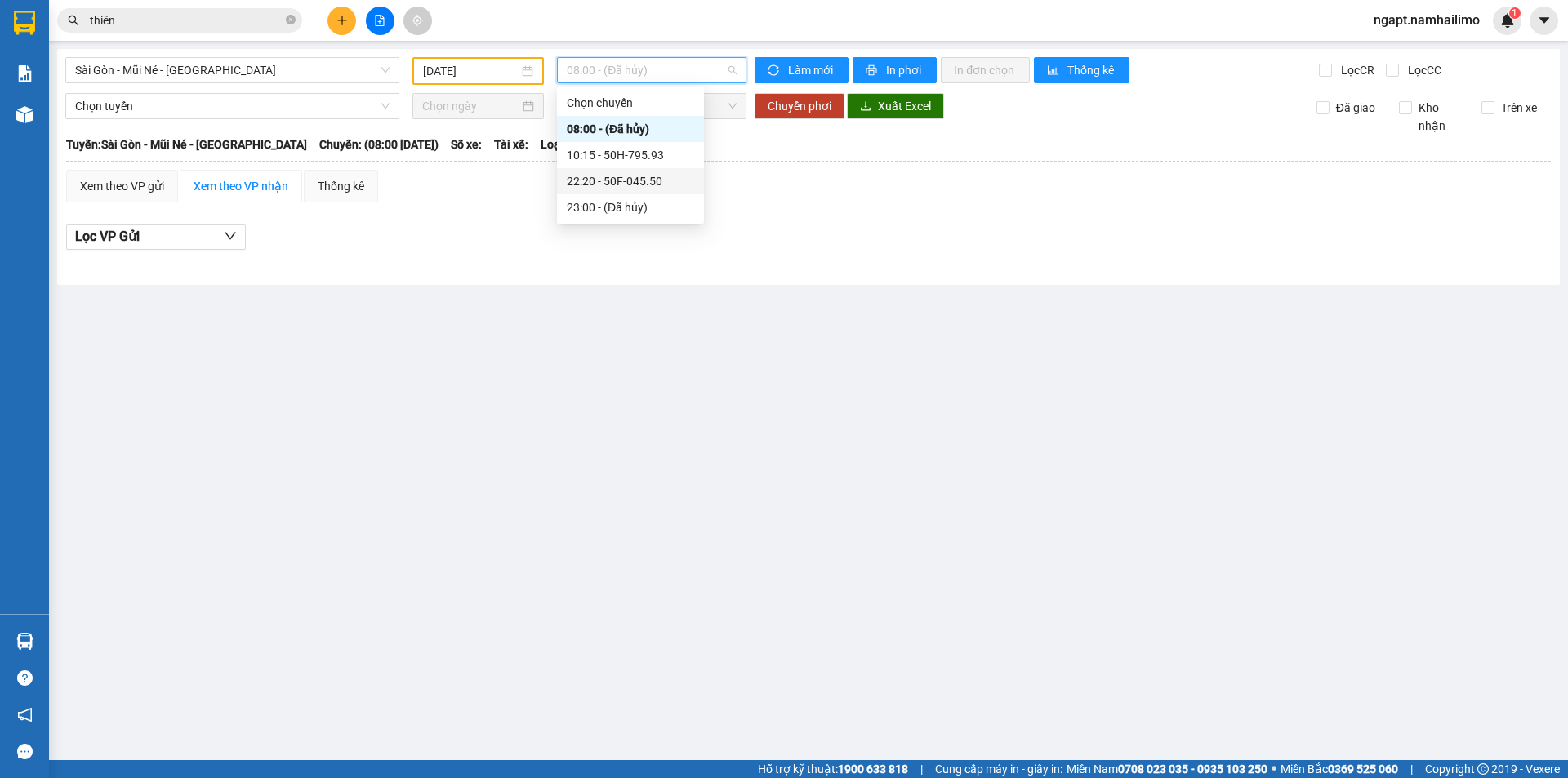
click at [668, 177] on div "22:20 - 50F-045.50" at bounding box center [631, 181] width 128 height 18
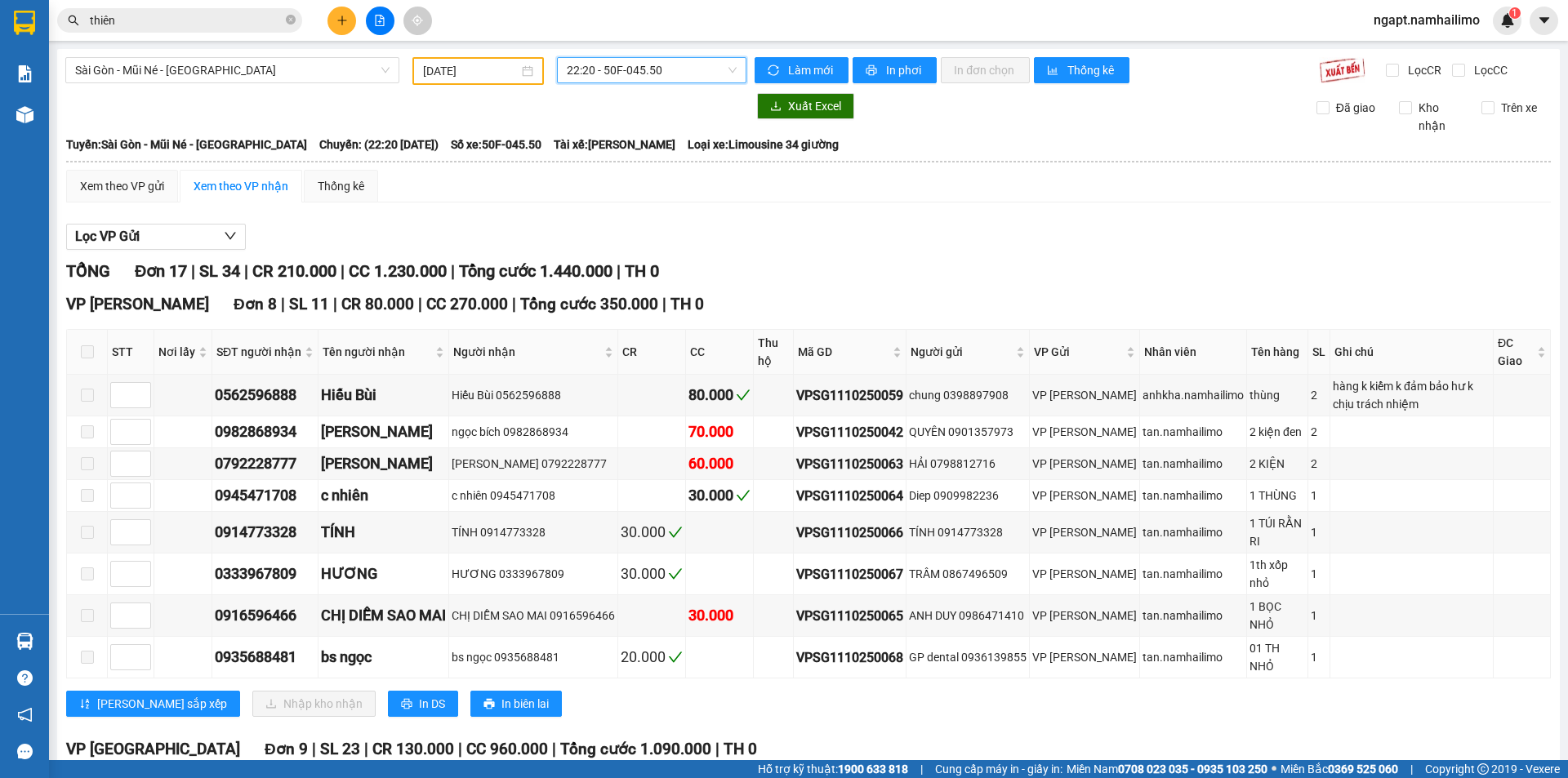
click at [680, 70] on span "22:20 - 50F-045.50" at bounding box center [651, 70] width 170 height 24
click at [346, 102] on div at bounding box center [406, 106] width 681 height 26
click at [724, 68] on span "22:20 - 50F-045.50" at bounding box center [651, 70] width 170 height 24
click at [644, 156] on div "10:15 - 50H-795.93" at bounding box center [626, 155] width 128 height 18
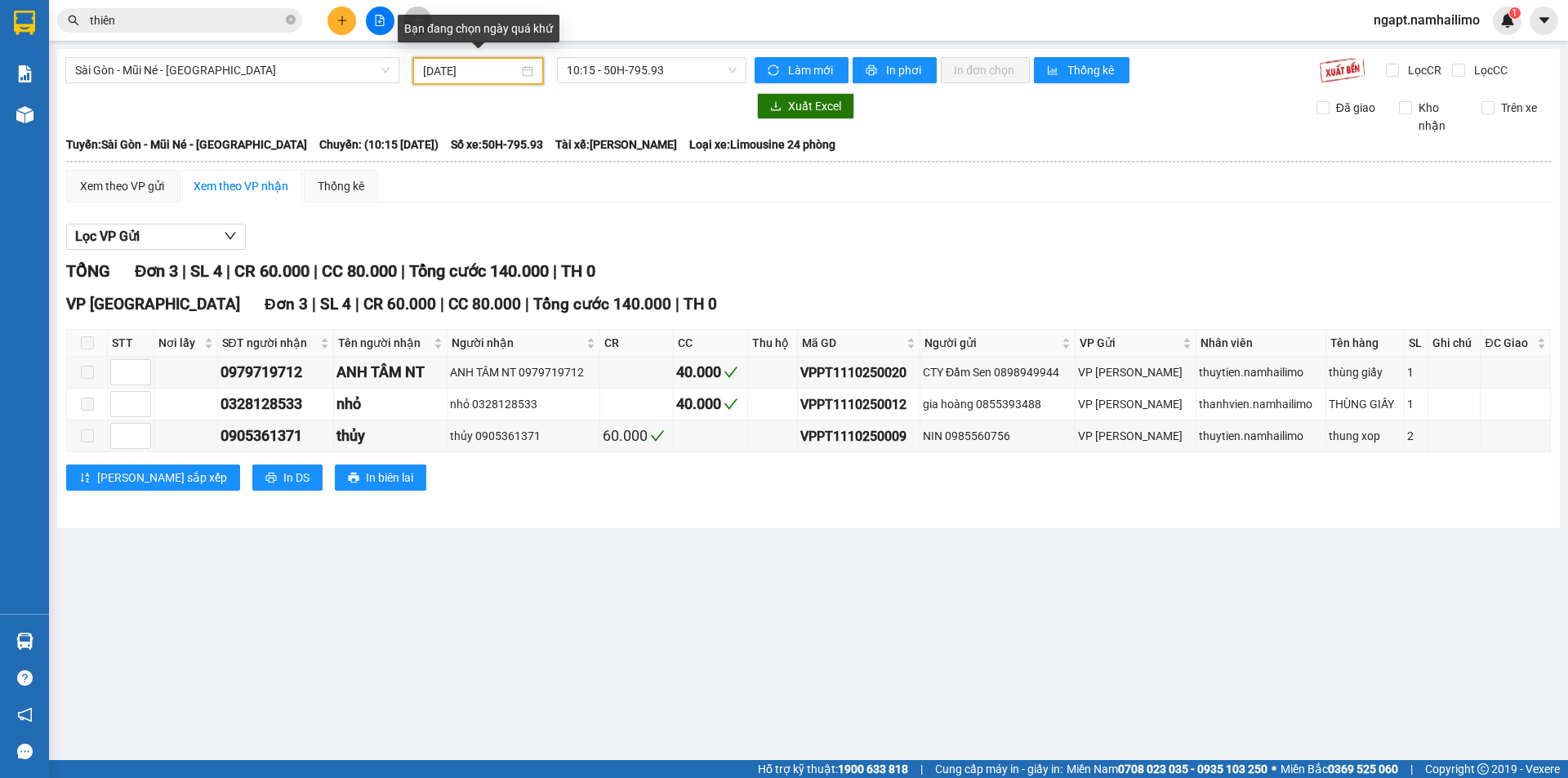
click at [434, 70] on input "[DATE]" at bounding box center [470, 71] width 96 height 18
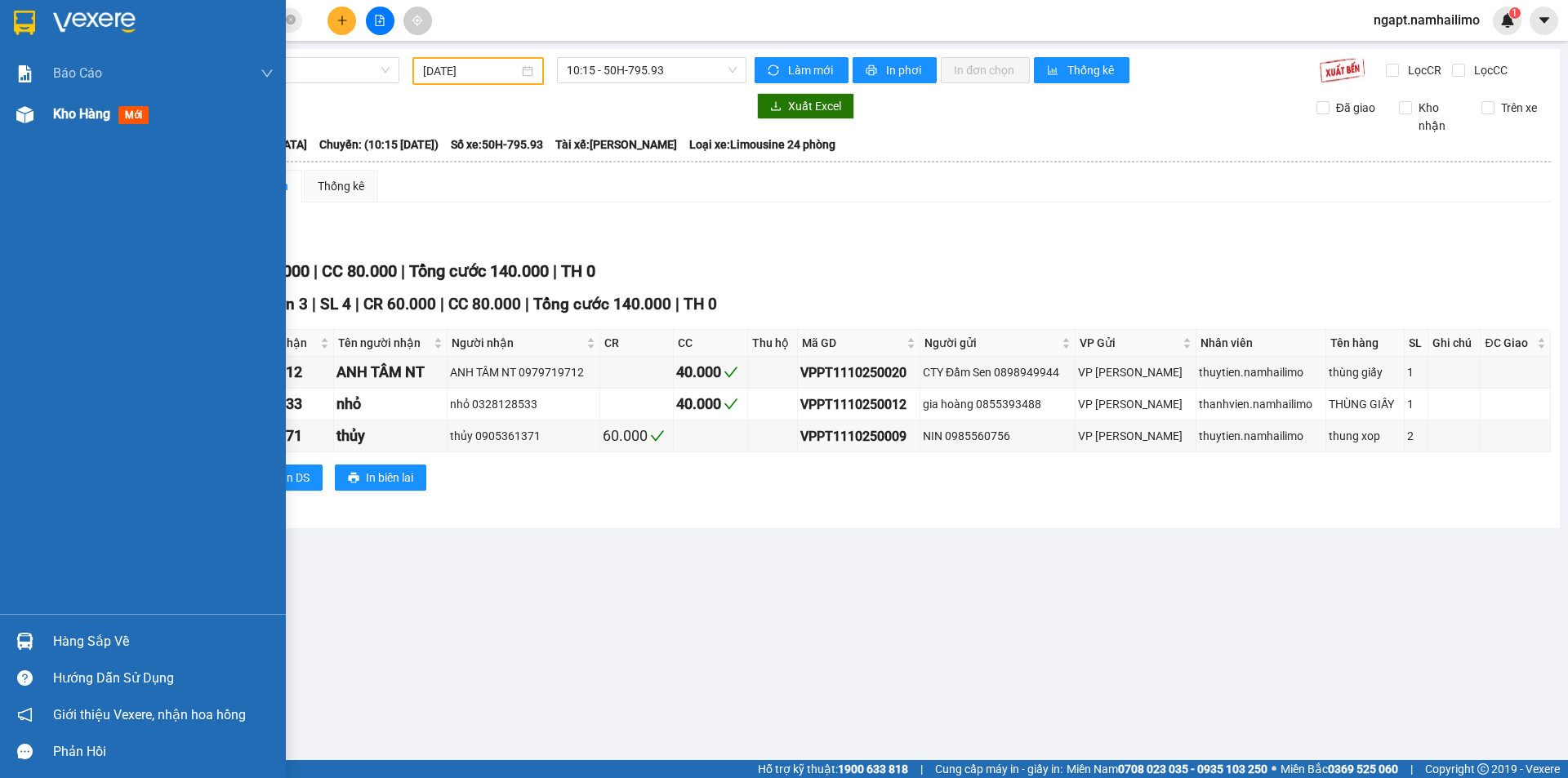
click at [65, 117] on span "Kho hàng" at bounding box center [82, 114] width 57 height 16
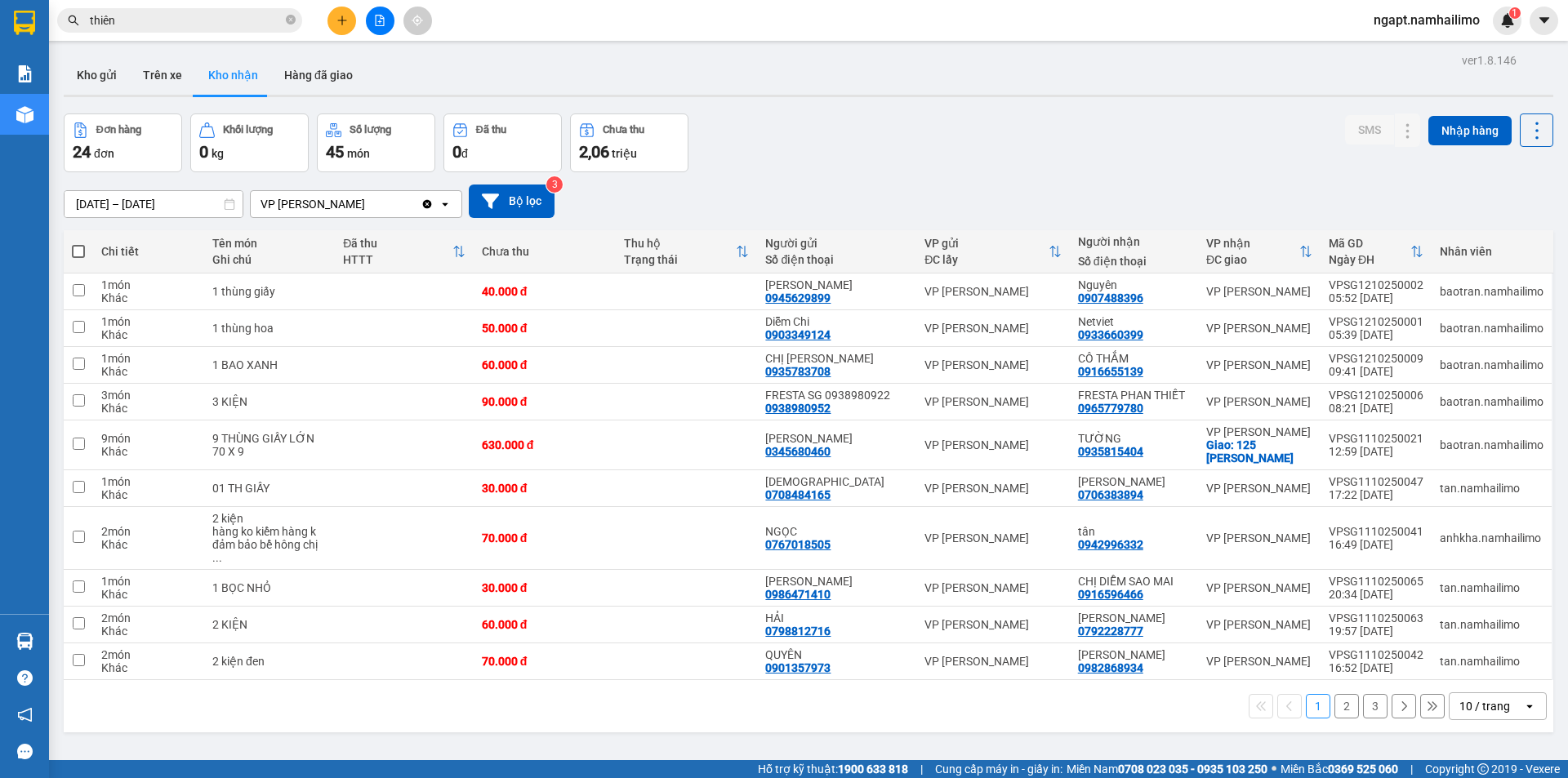
click at [1342, 694] on button "2" at bounding box center [1347, 706] width 24 height 24
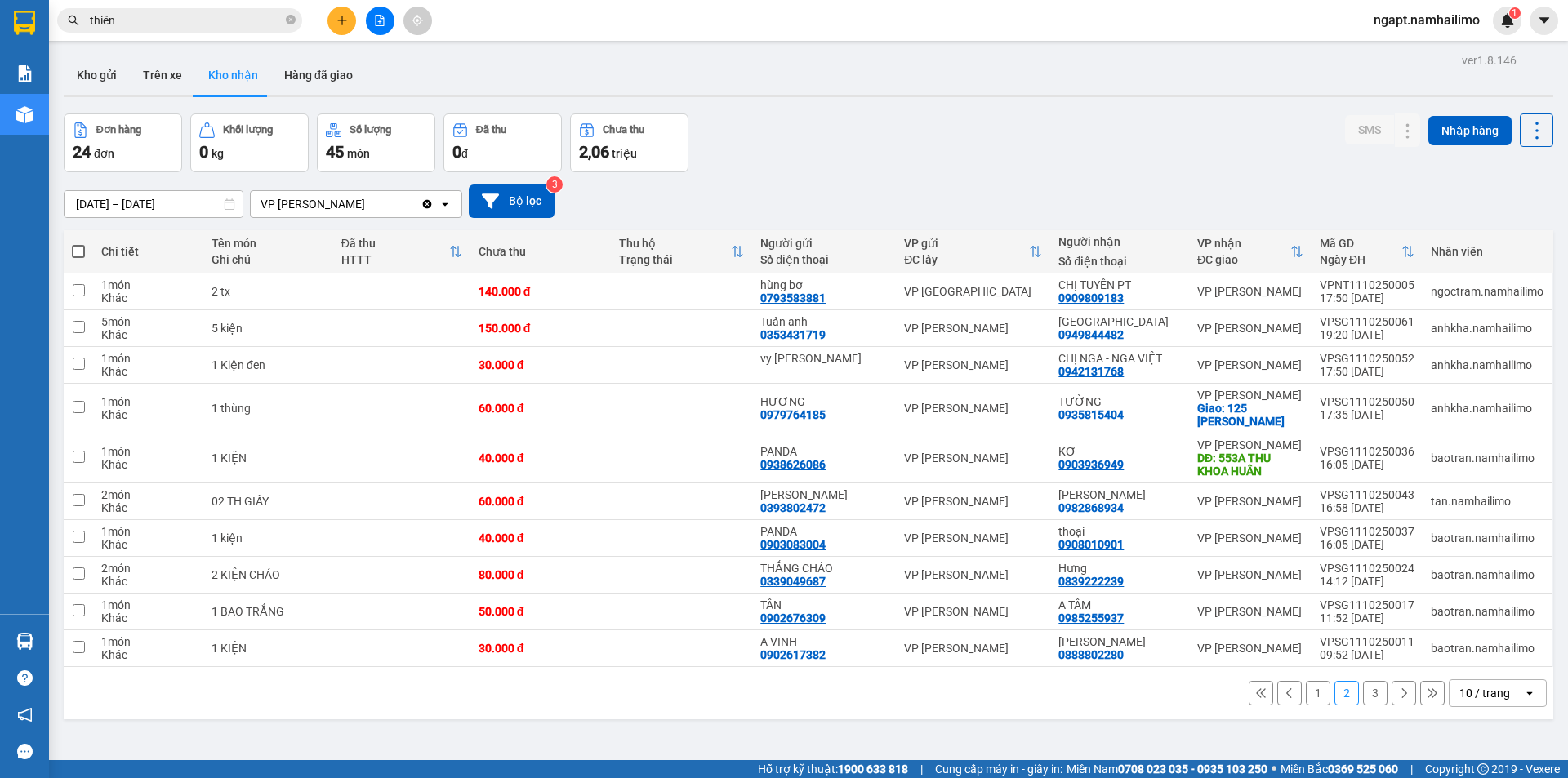
drag, startPoint x: 1306, startPoint y: 694, endPoint x: 1298, endPoint y: 689, distance: 9.4
click at [1306, 694] on button "1" at bounding box center [1318, 694] width 24 height 24
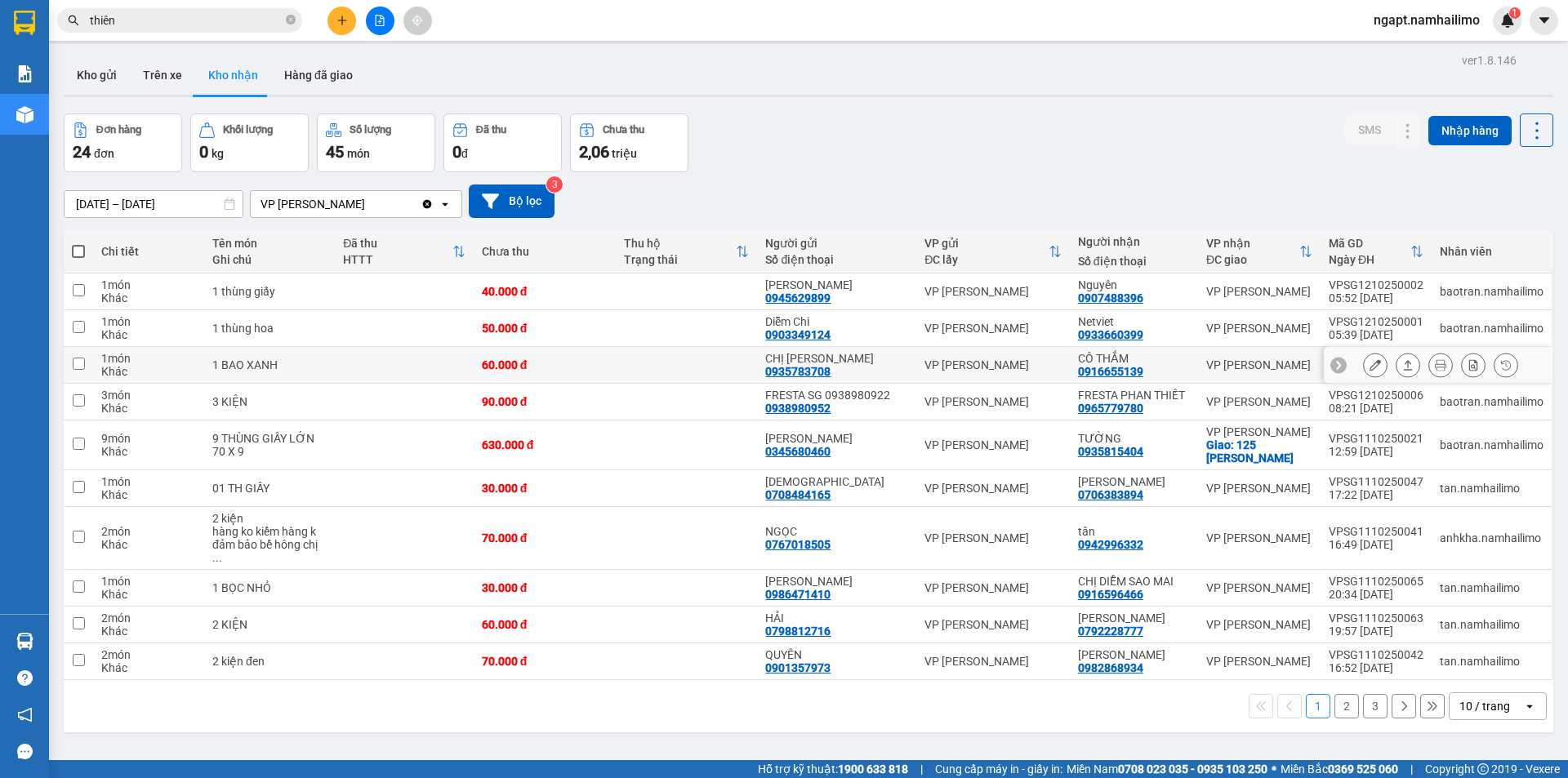
click at [1370, 366] on icon at bounding box center [1375, 364] width 11 height 11
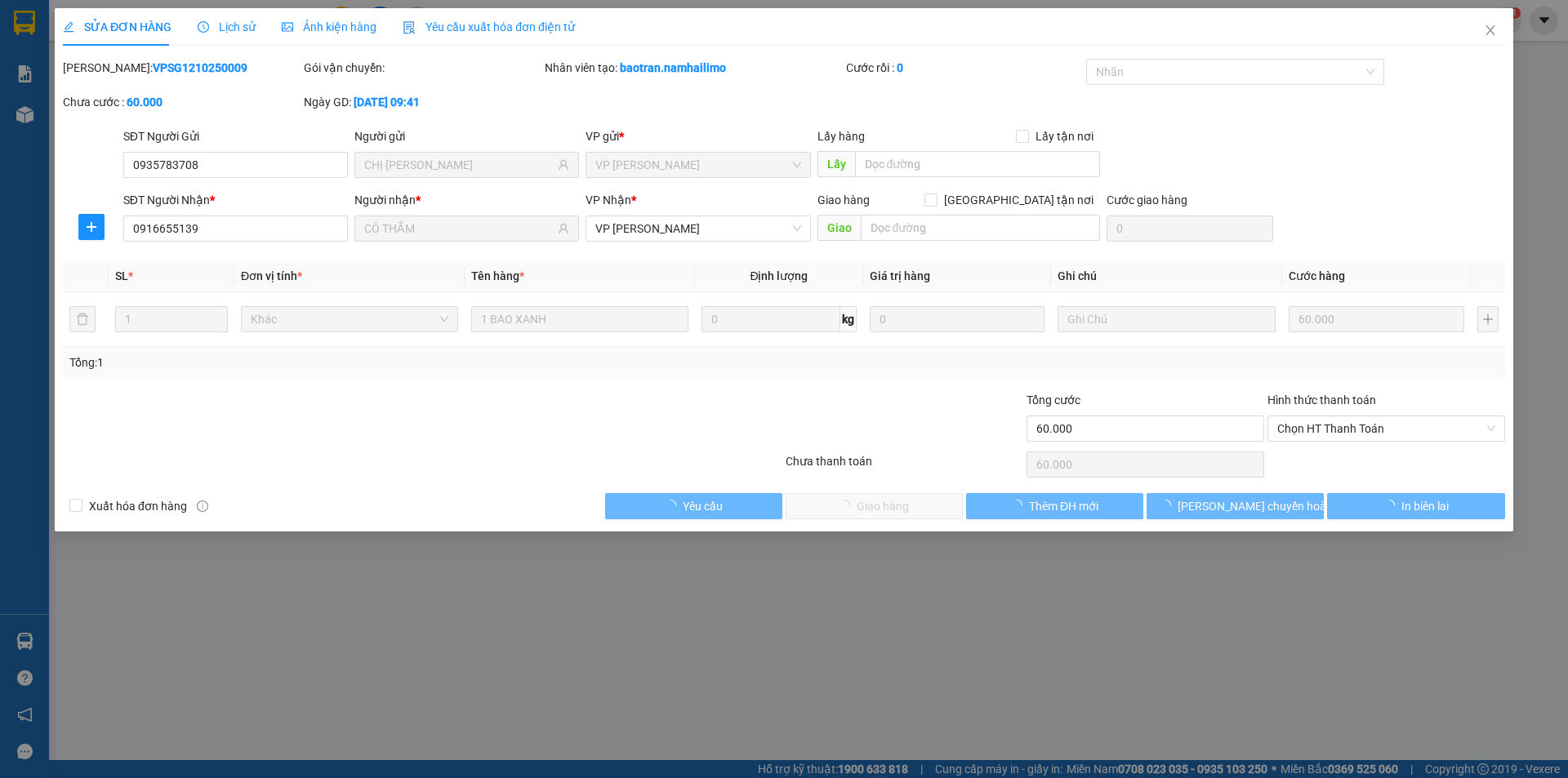
type input "0935783708"
type input "CHỊ [PERSON_NAME]"
type input "0916655139"
type input "CÔ THẮM"
type input "60.000"
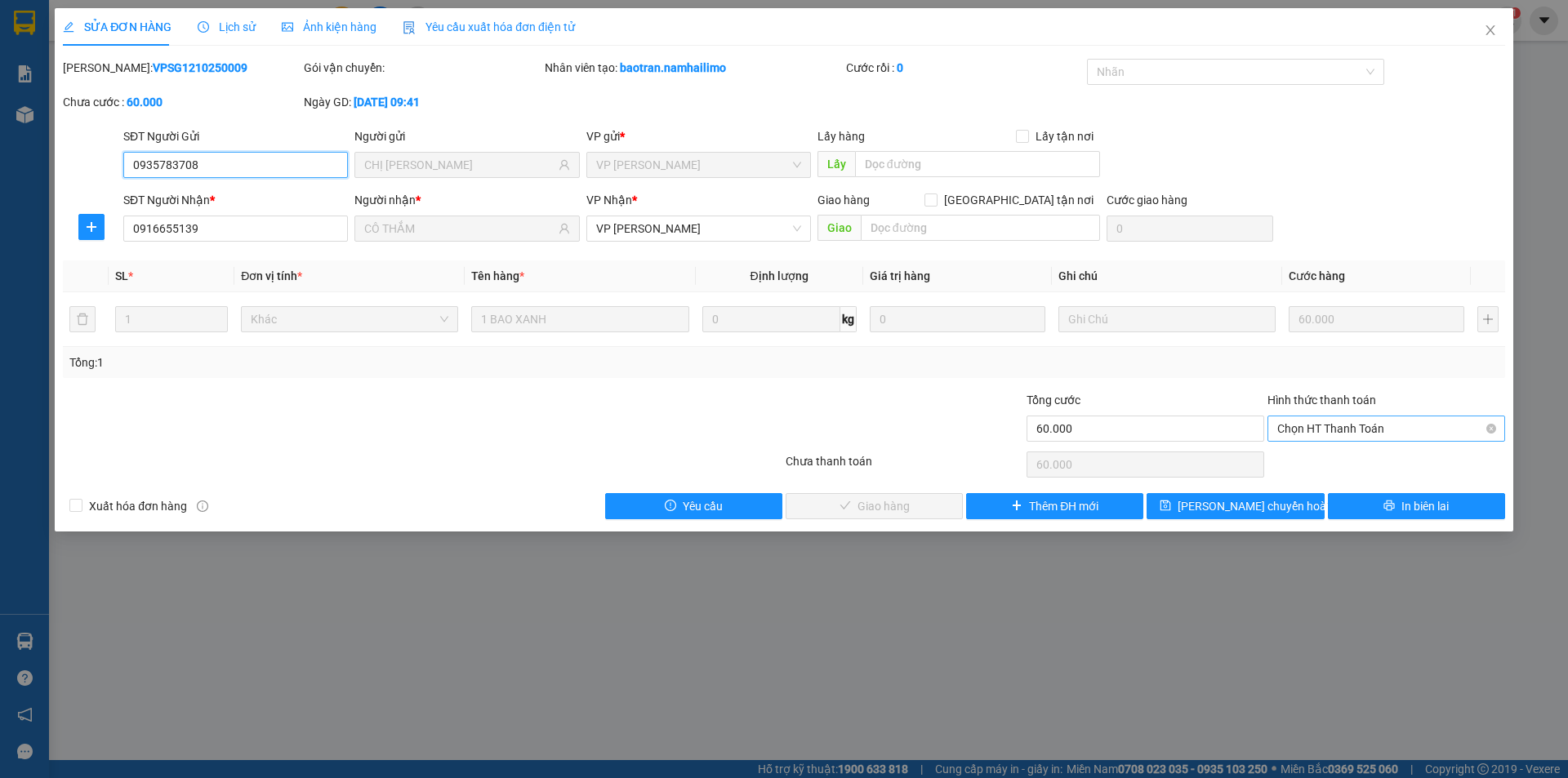
click at [1346, 433] on span "Chọn HT Thanh Toán" at bounding box center [1386, 428] width 218 height 24
click at [1338, 457] on div "Tại văn phòng" at bounding box center [1386, 461] width 218 height 18
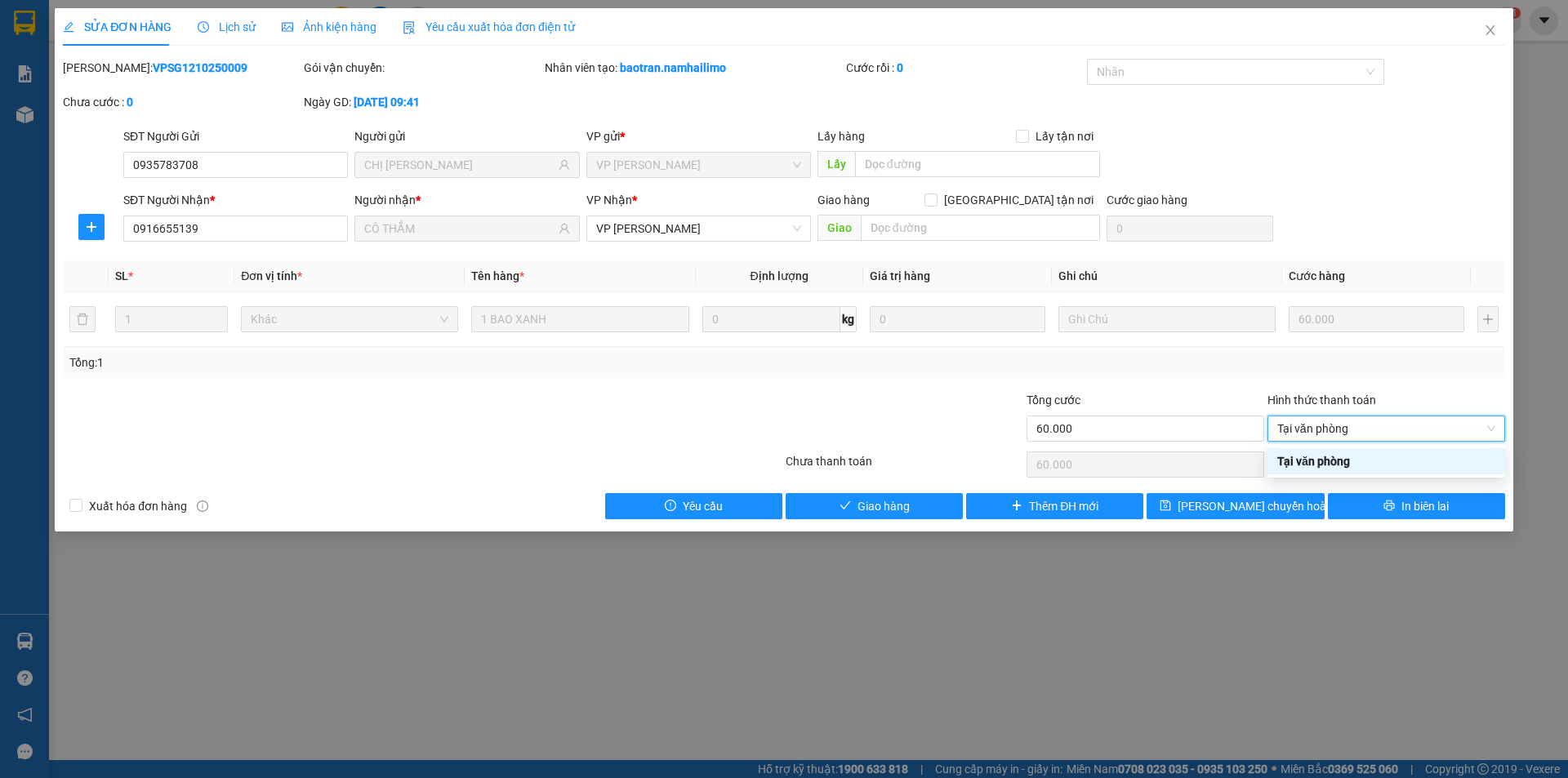
type input "0"
click at [914, 510] on button "Giao hàng" at bounding box center [874, 507] width 177 height 26
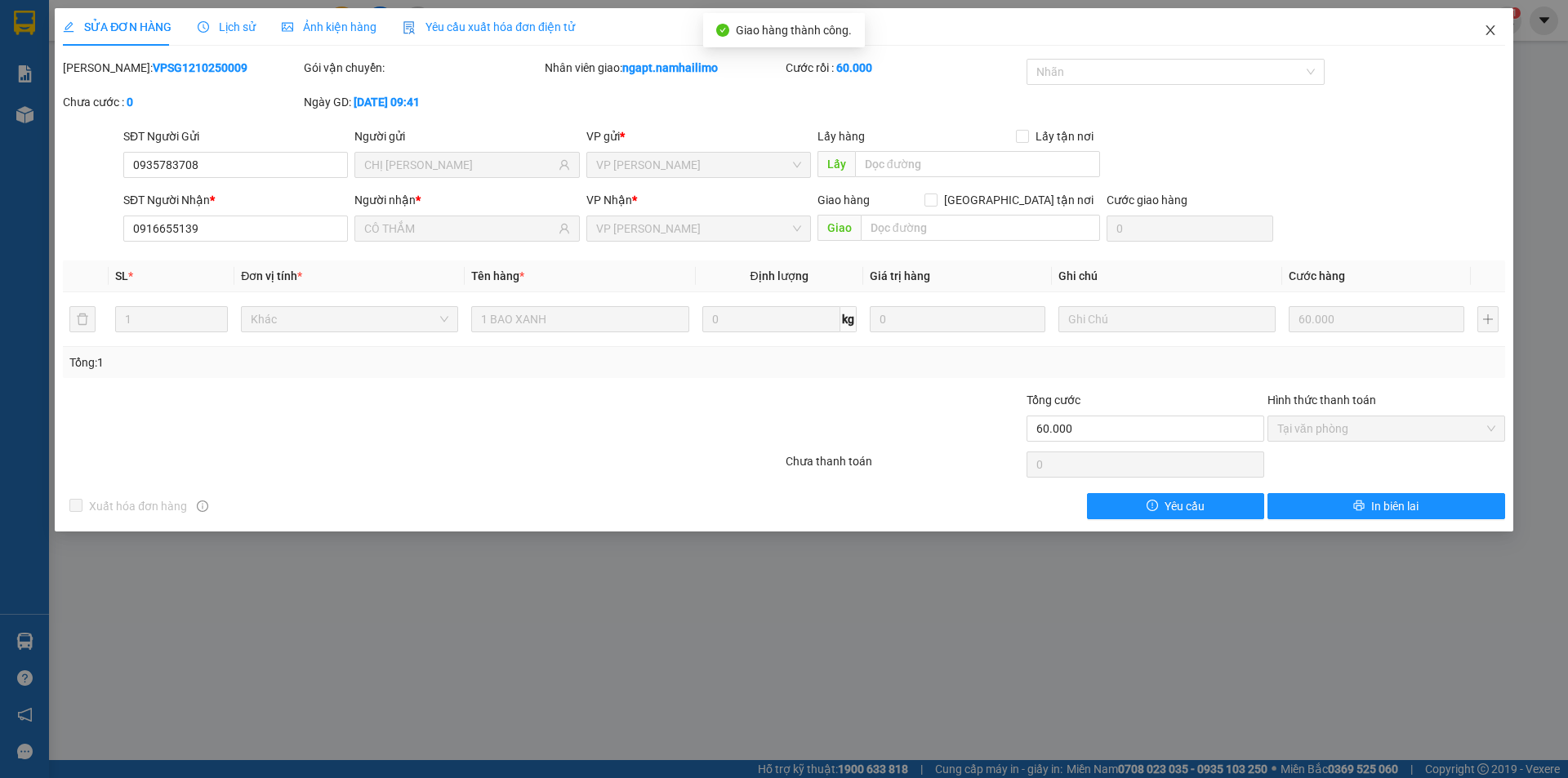
click at [1491, 34] on icon "close" at bounding box center [1490, 29] width 13 height 13
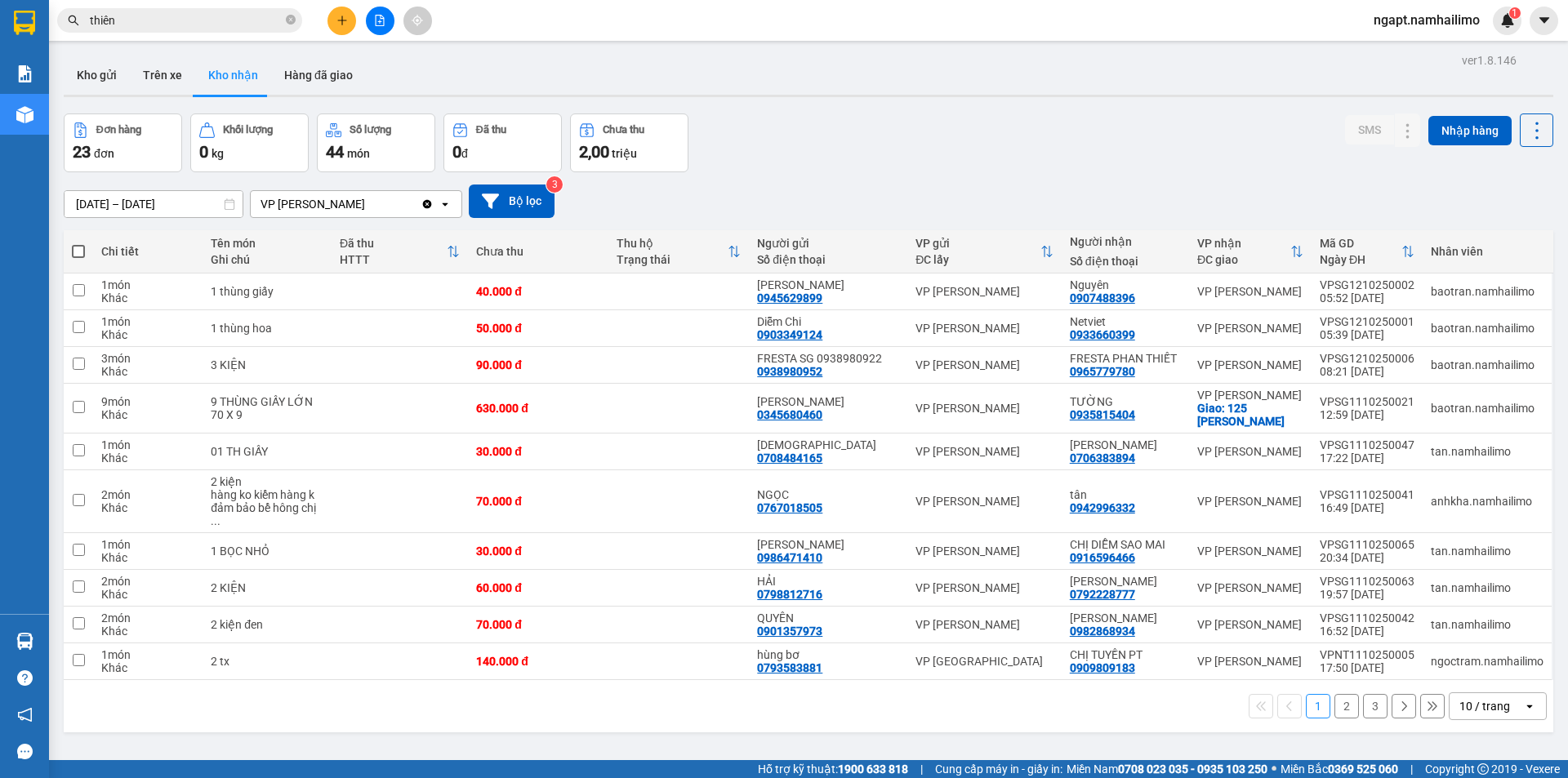
click at [1335, 694] on button "2" at bounding box center [1347, 706] width 24 height 24
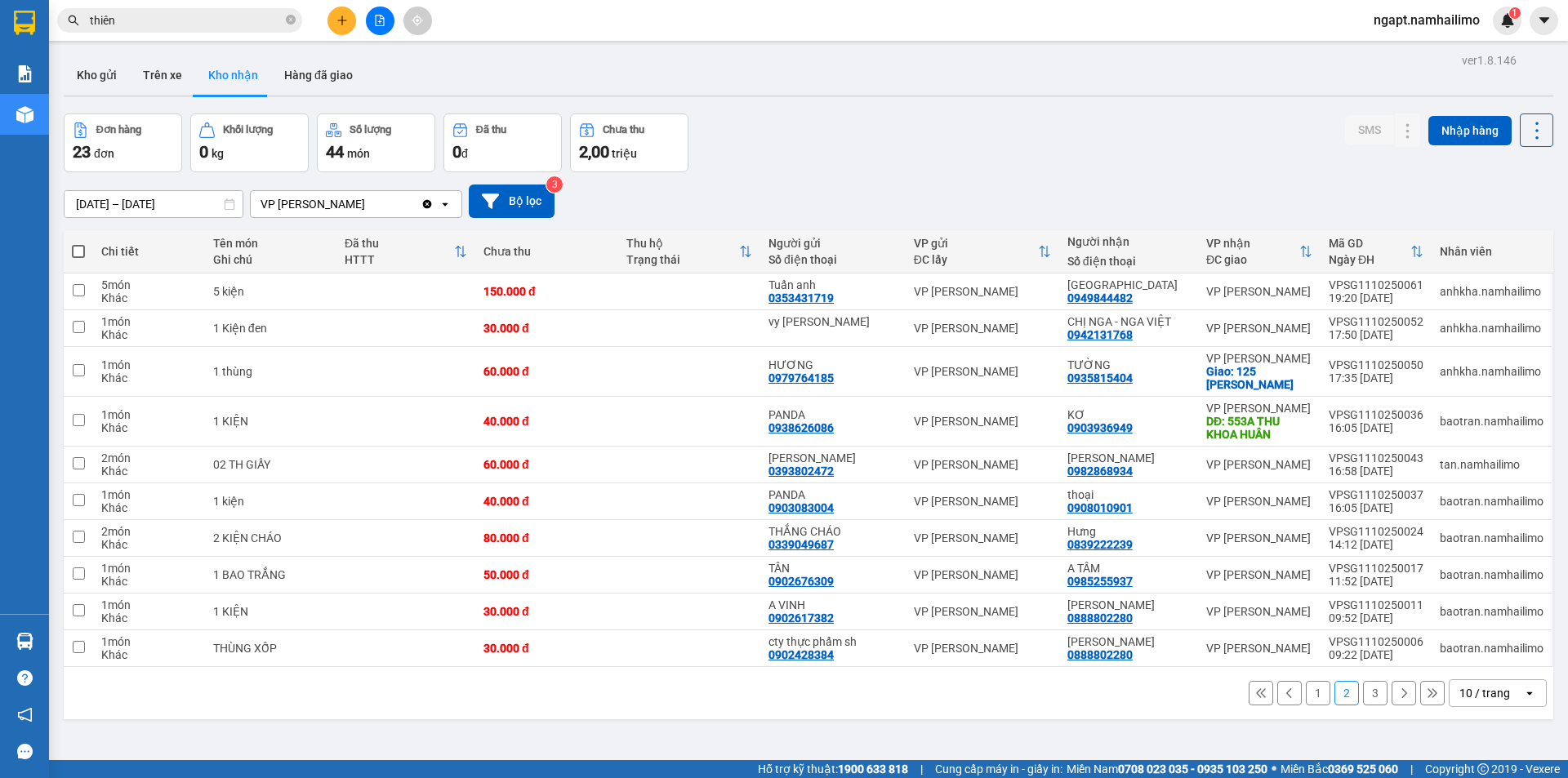
click at [1306, 690] on button "1" at bounding box center [1318, 694] width 24 height 24
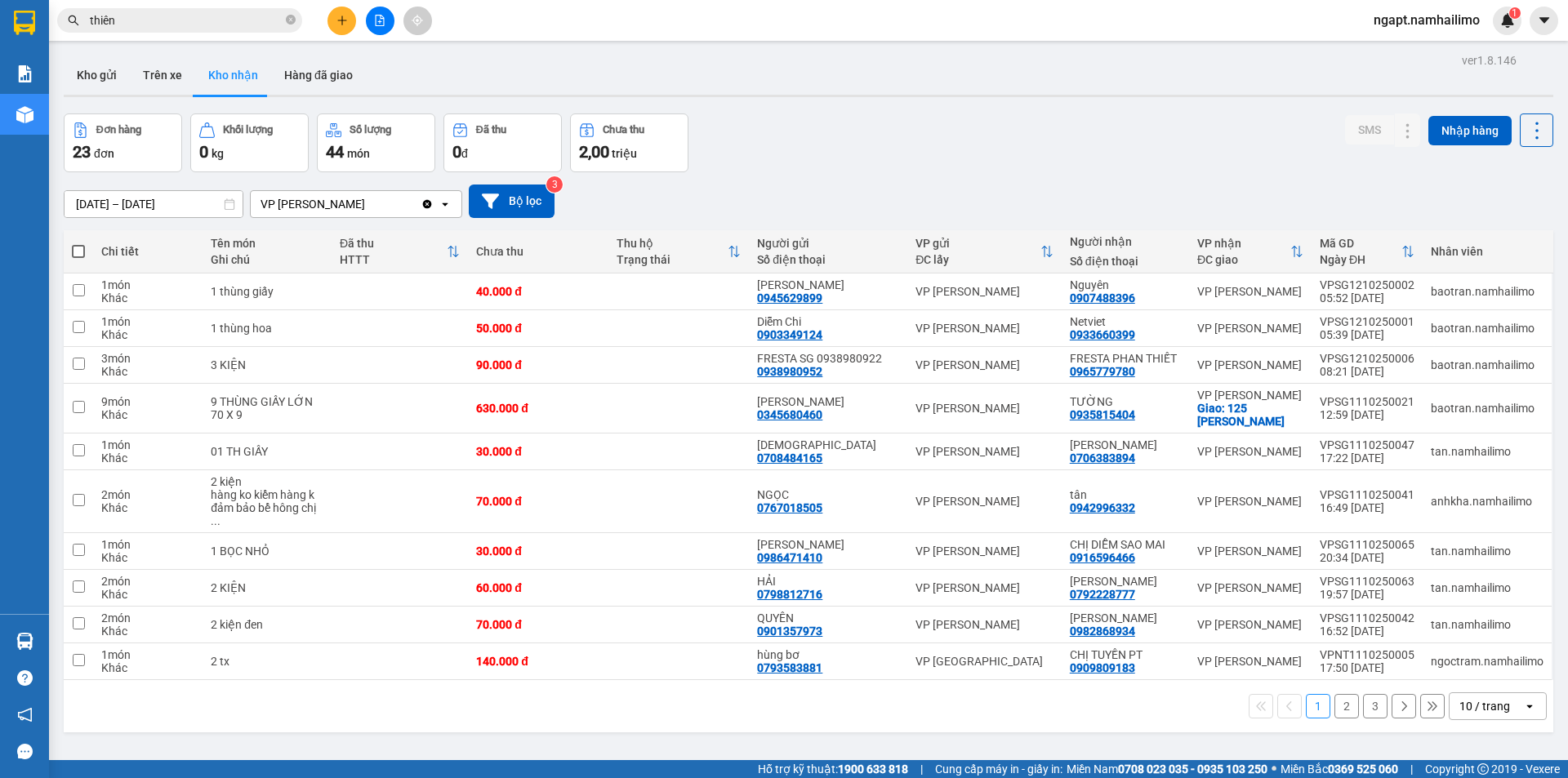
click at [1335, 696] on button "2" at bounding box center [1347, 706] width 24 height 24
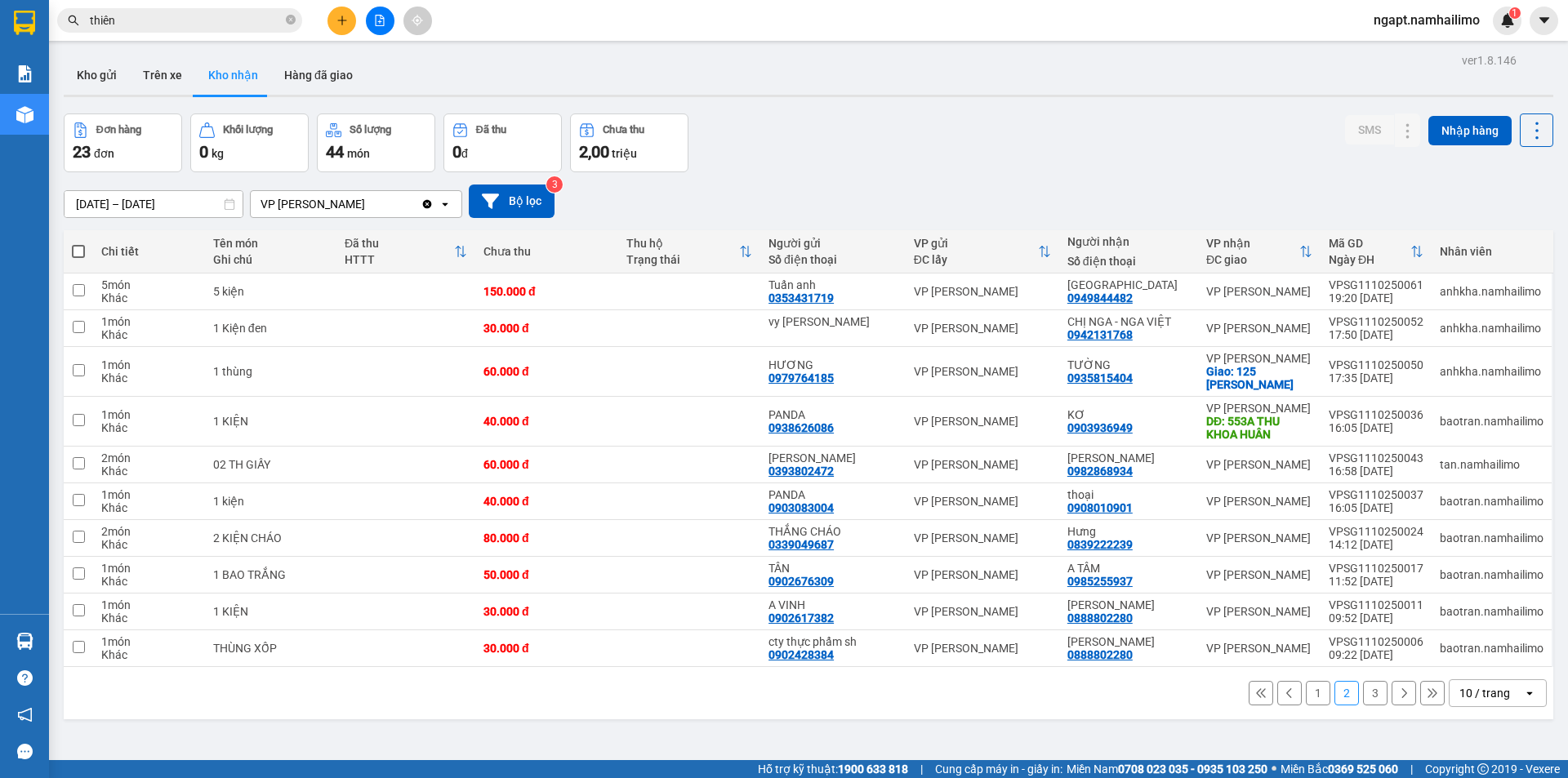
click at [1363, 702] on button "3" at bounding box center [1375, 694] width 24 height 24
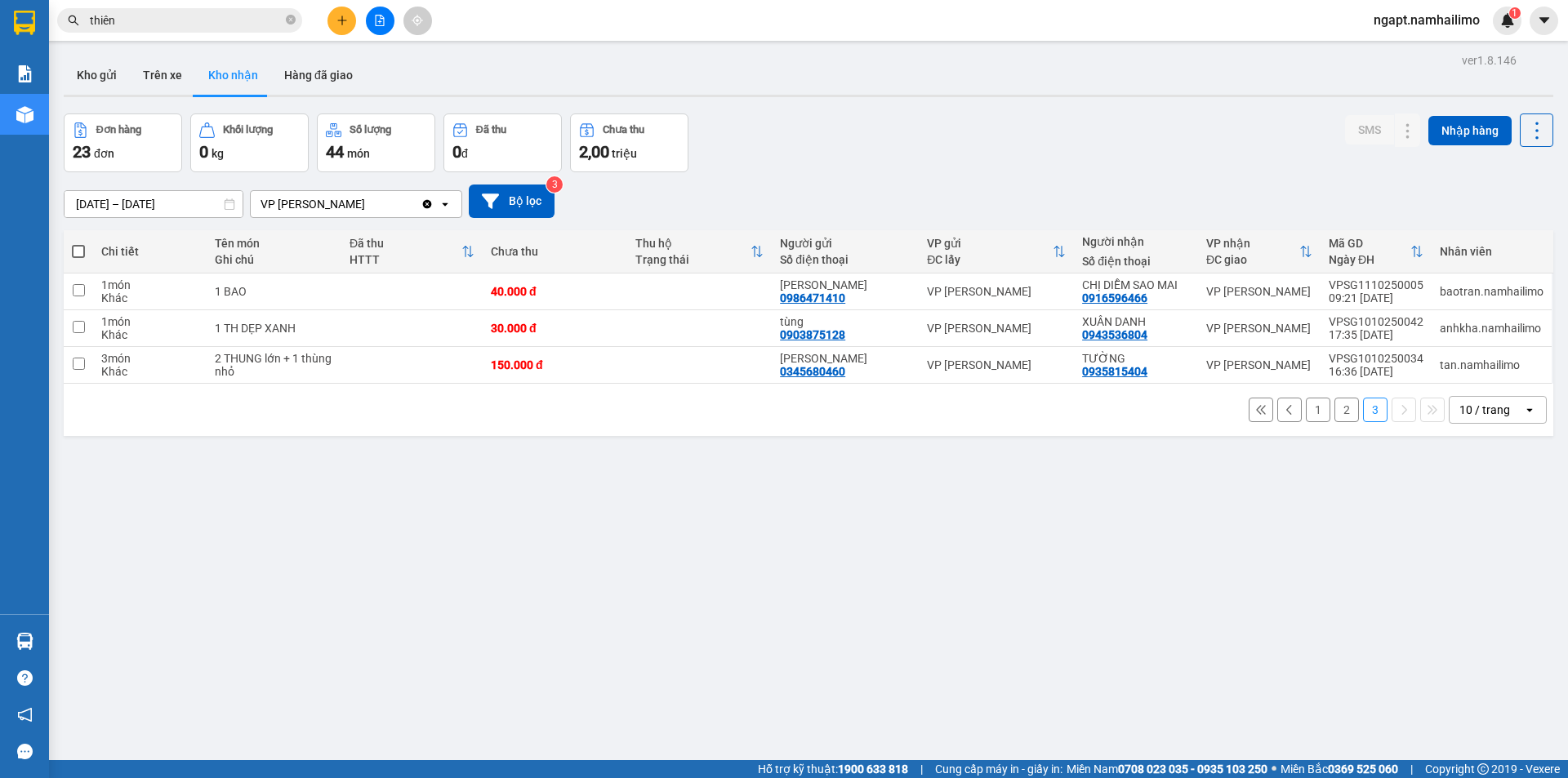
click at [1306, 411] on button "1" at bounding box center [1318, 410] width 24 height 24
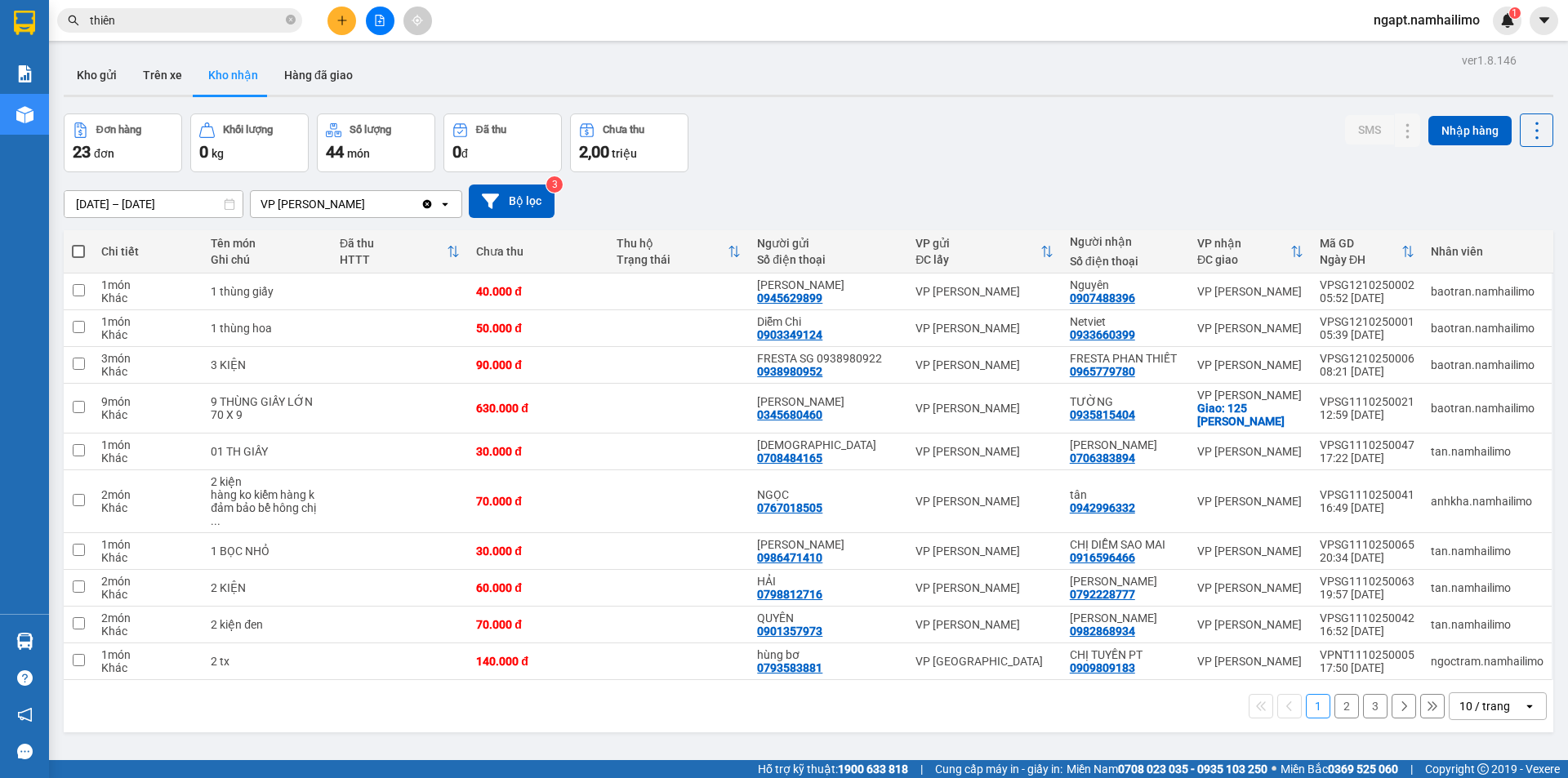
click at [1335, 694] on button "2" at bounding box center [1347, 706] width 24 height 24
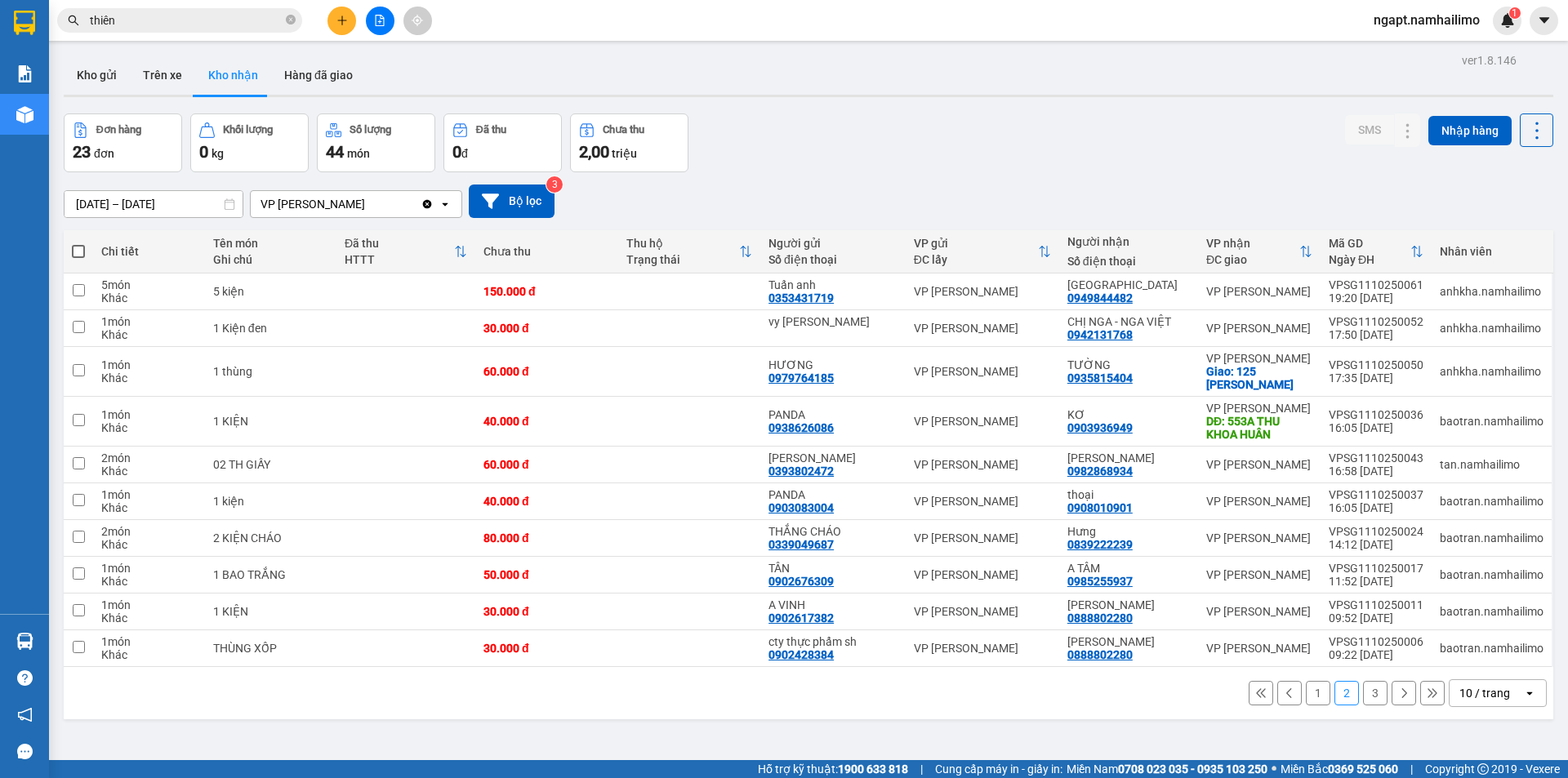
click at [1306, 682] on button "1" at bounding box center [1318, 694] width 24 height 24
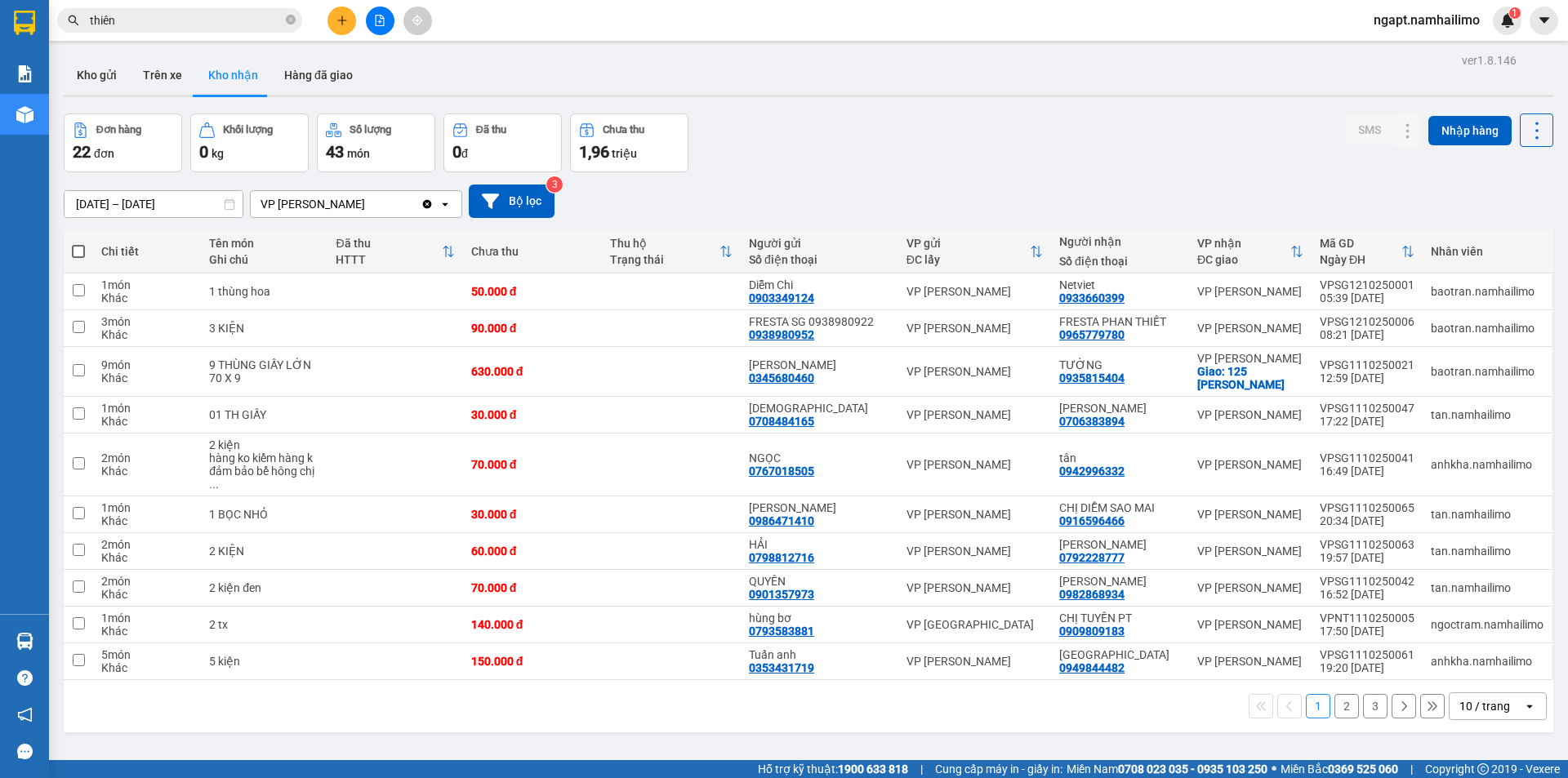
click at [1335, 694] on button "2" at bounding box center [1347, 706] width 24 height 24
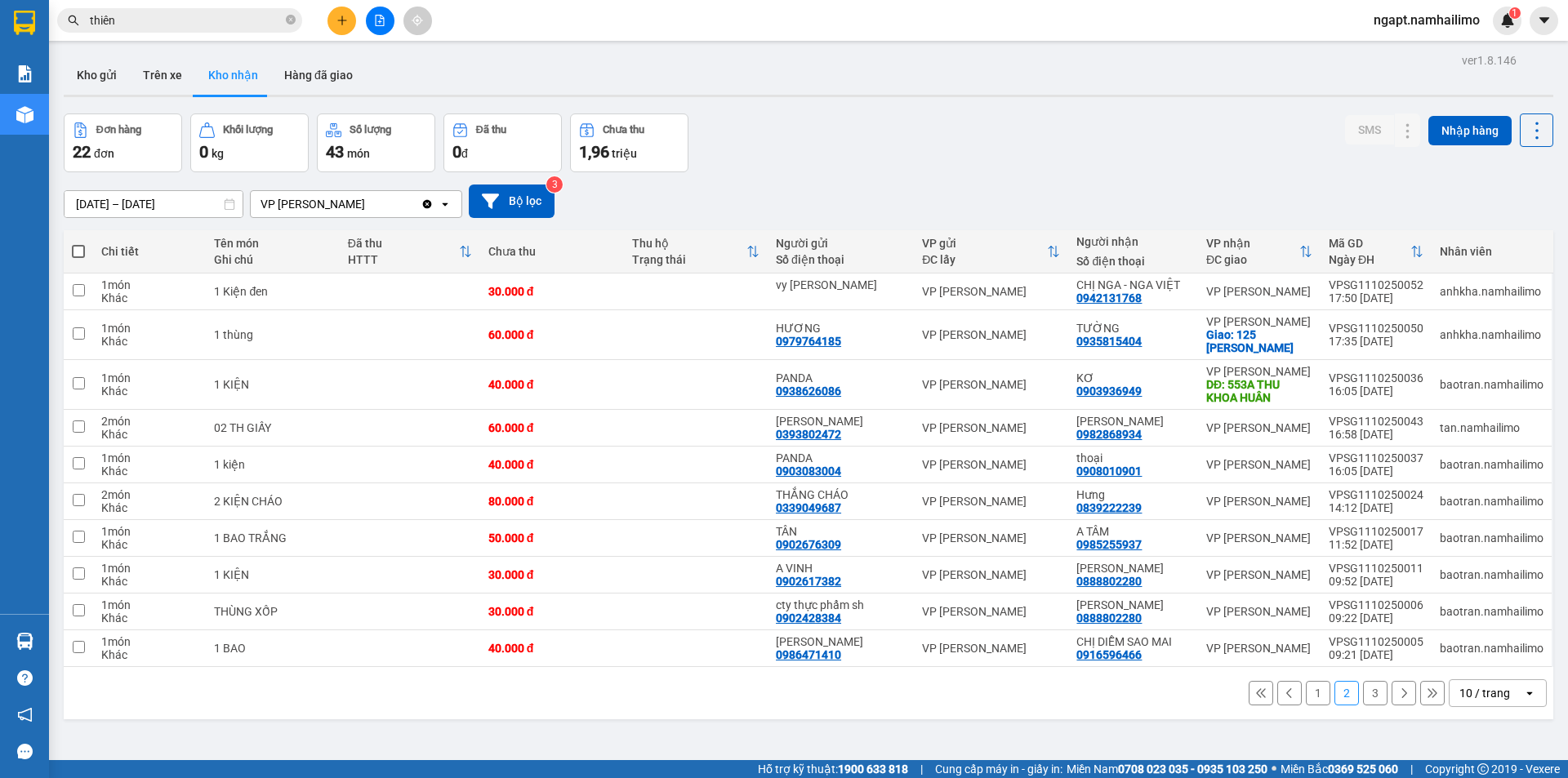
click at [1363, 682] on button "3" at bounding box center [1375, 694] width 24 height 24
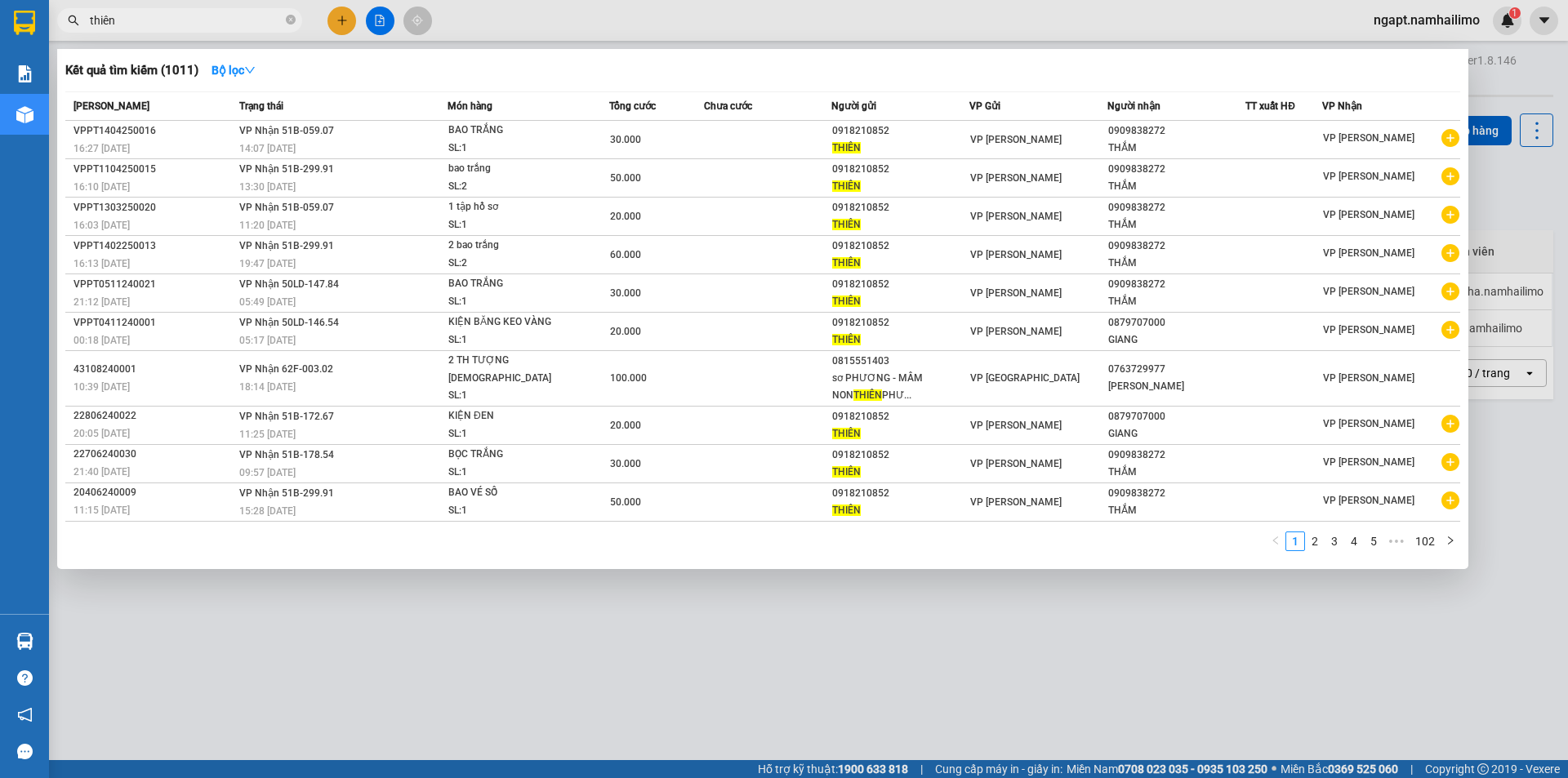
click at [231, 17] on input "thiên" at bounding box center [186, 20] width 193 height 18
drag, startPoint x: 233, startPoint y: 17, endPoint x: 50, endPoint y: 22, distance: 183.1
click at [44, 19] on section "Kết quả tìm kiếm ( 1011 ) Bộ lọc Mã ĐH Trạng thái Món hàng Tổng cước Chưa cước …" at bounding box center [784, 389] width 1568 height 778
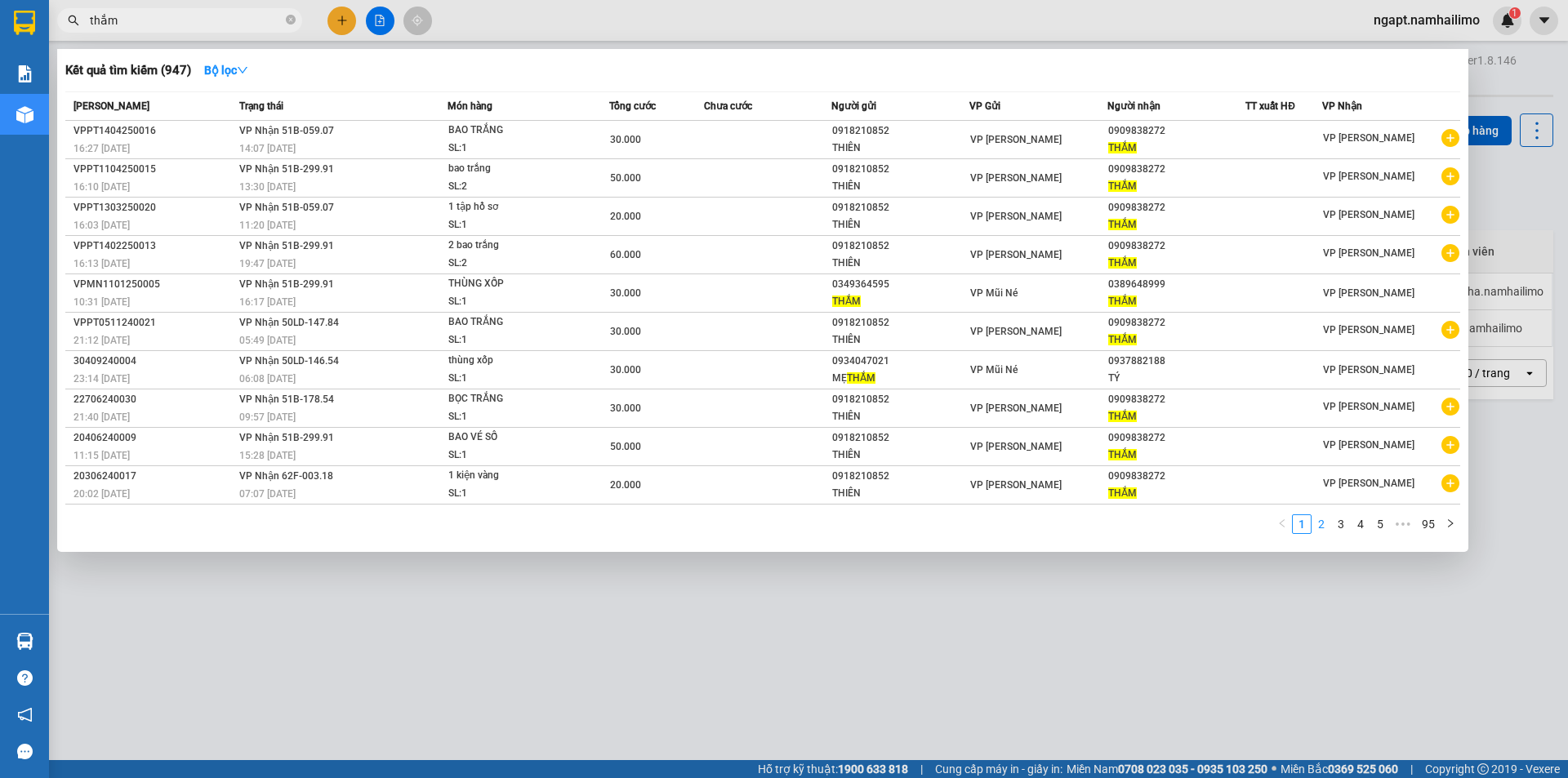
type input "thắm"
click at [1322, 523] on link "2" at bounding box center [1321, 524] width 18 height 18
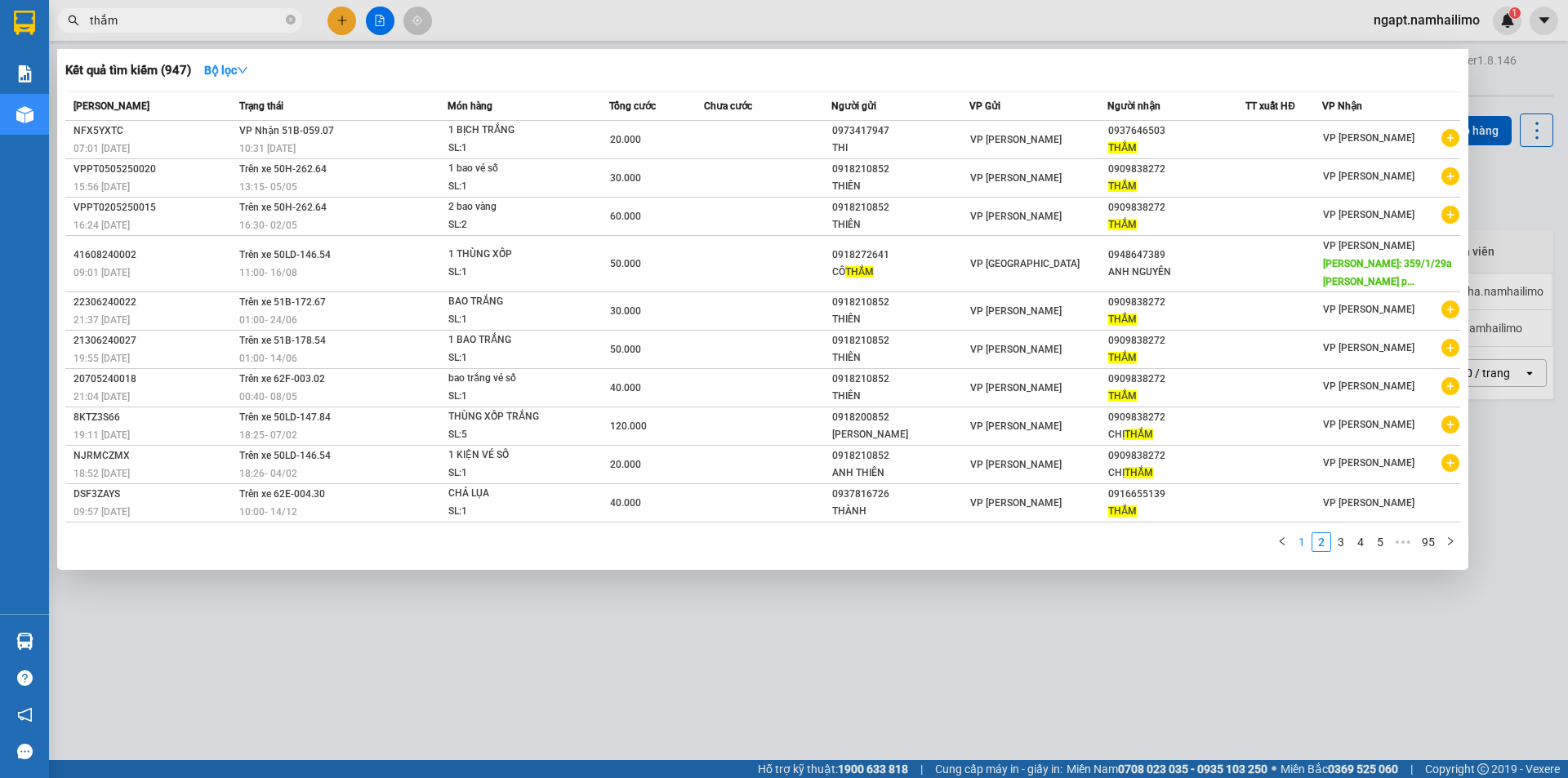
click at [1304, 548] on link "1" at bounding box center [1302, 542] width 18 height 18
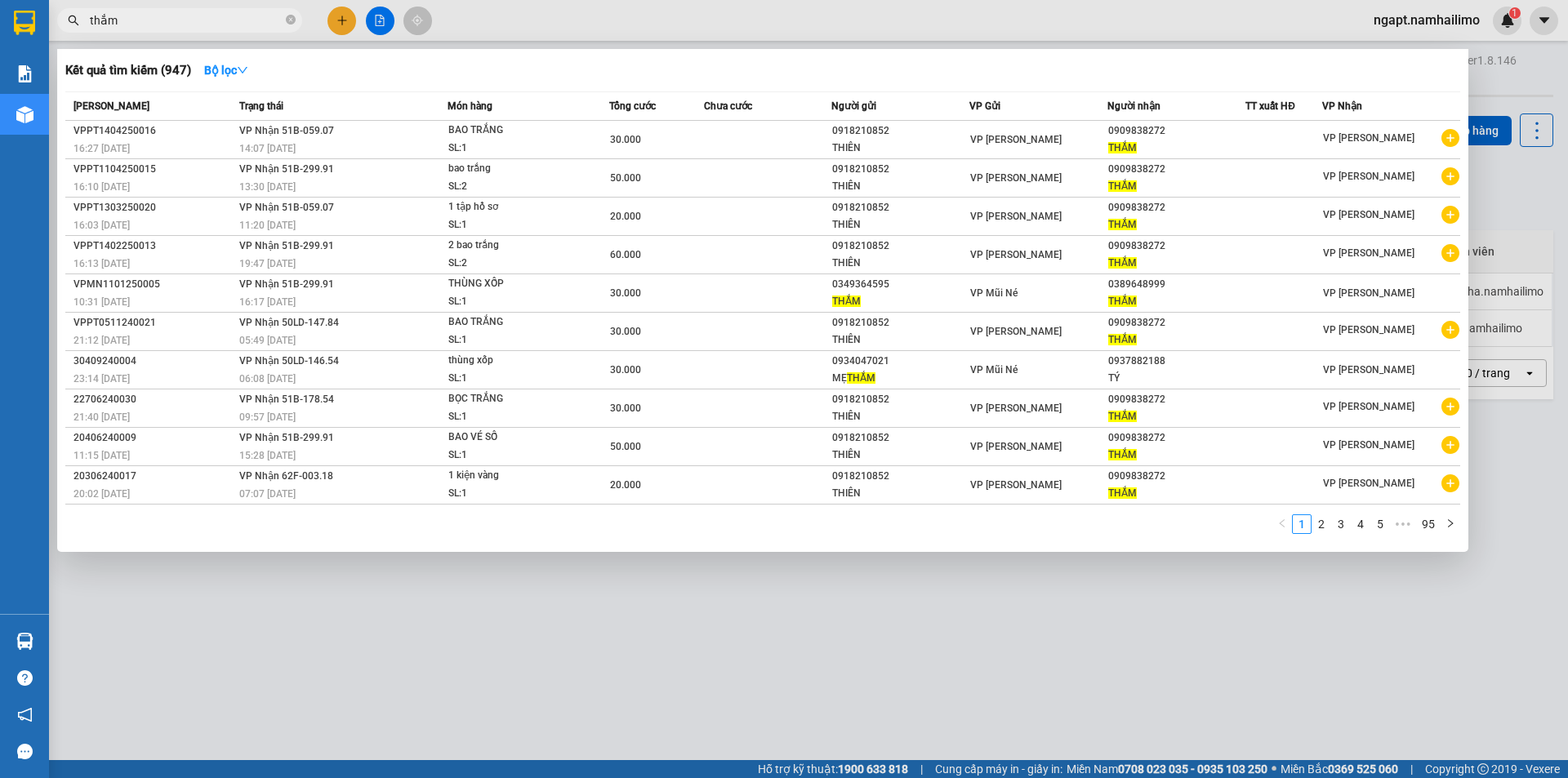
click at [364, 24] on div at bounding box center [784, 389] width 1568 height 778
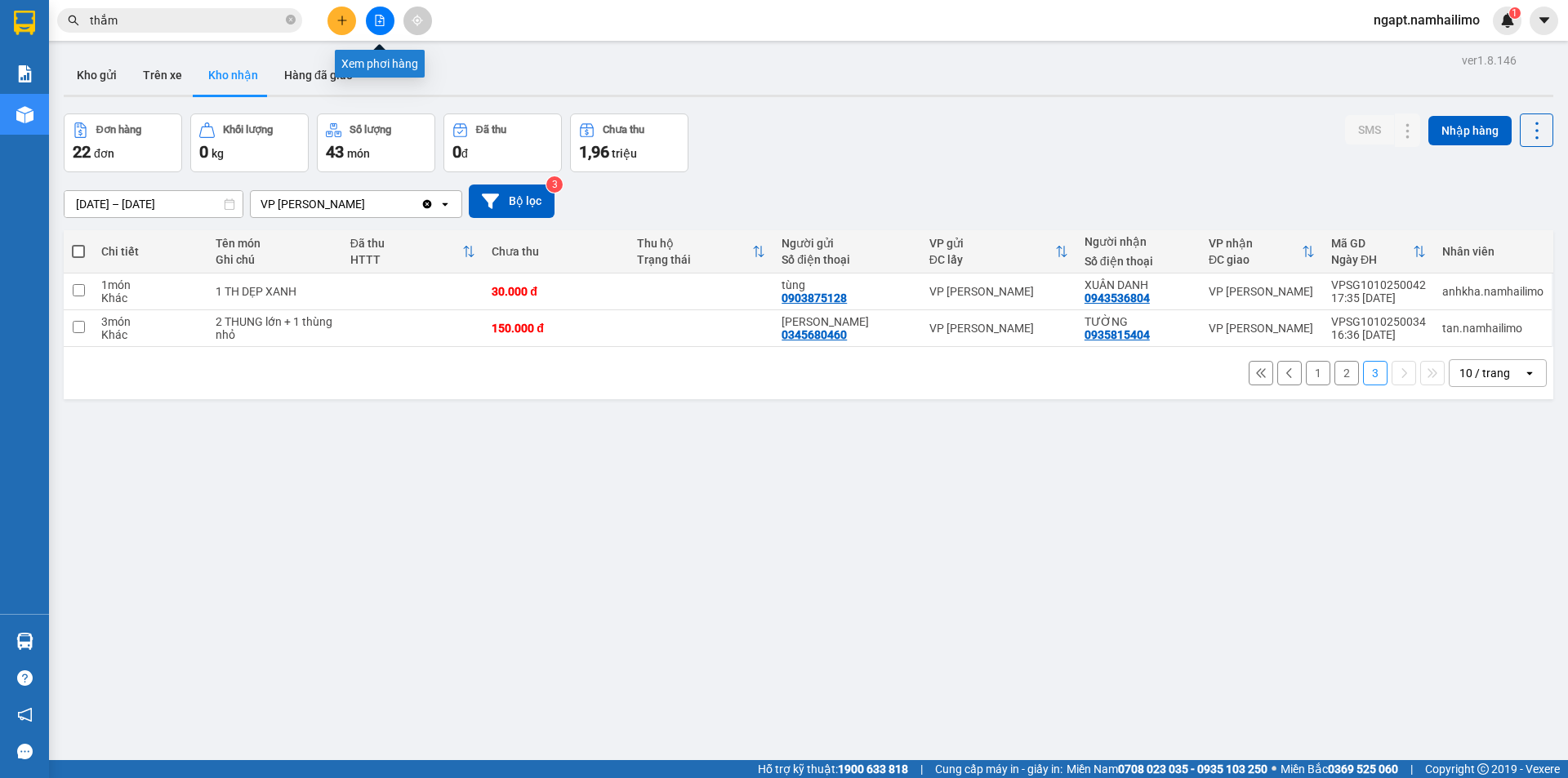
click at [380, 21] on icon "file-add" at bounding box center [380, 20] width 9 height 11
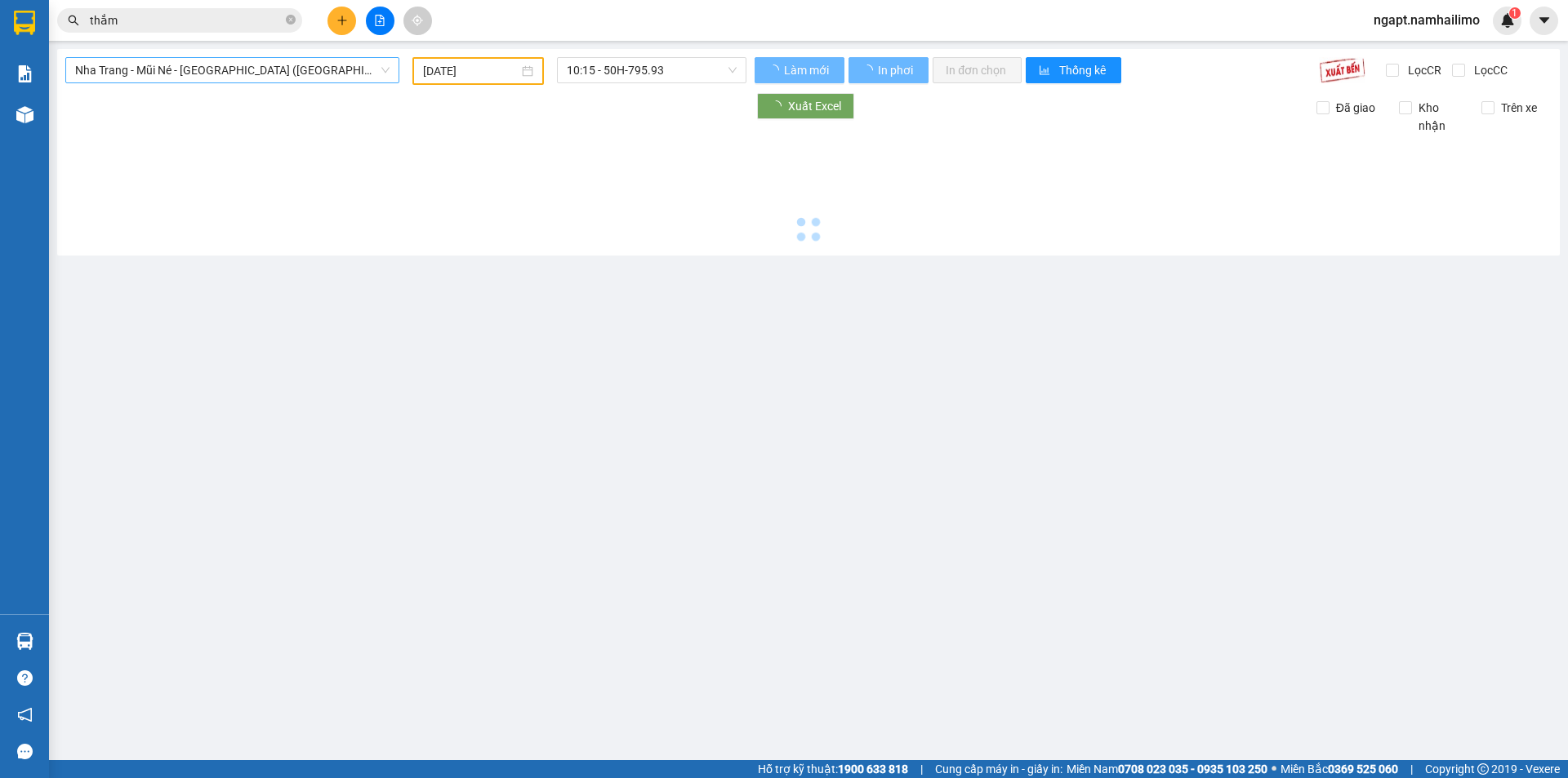
type input "[DATE]"
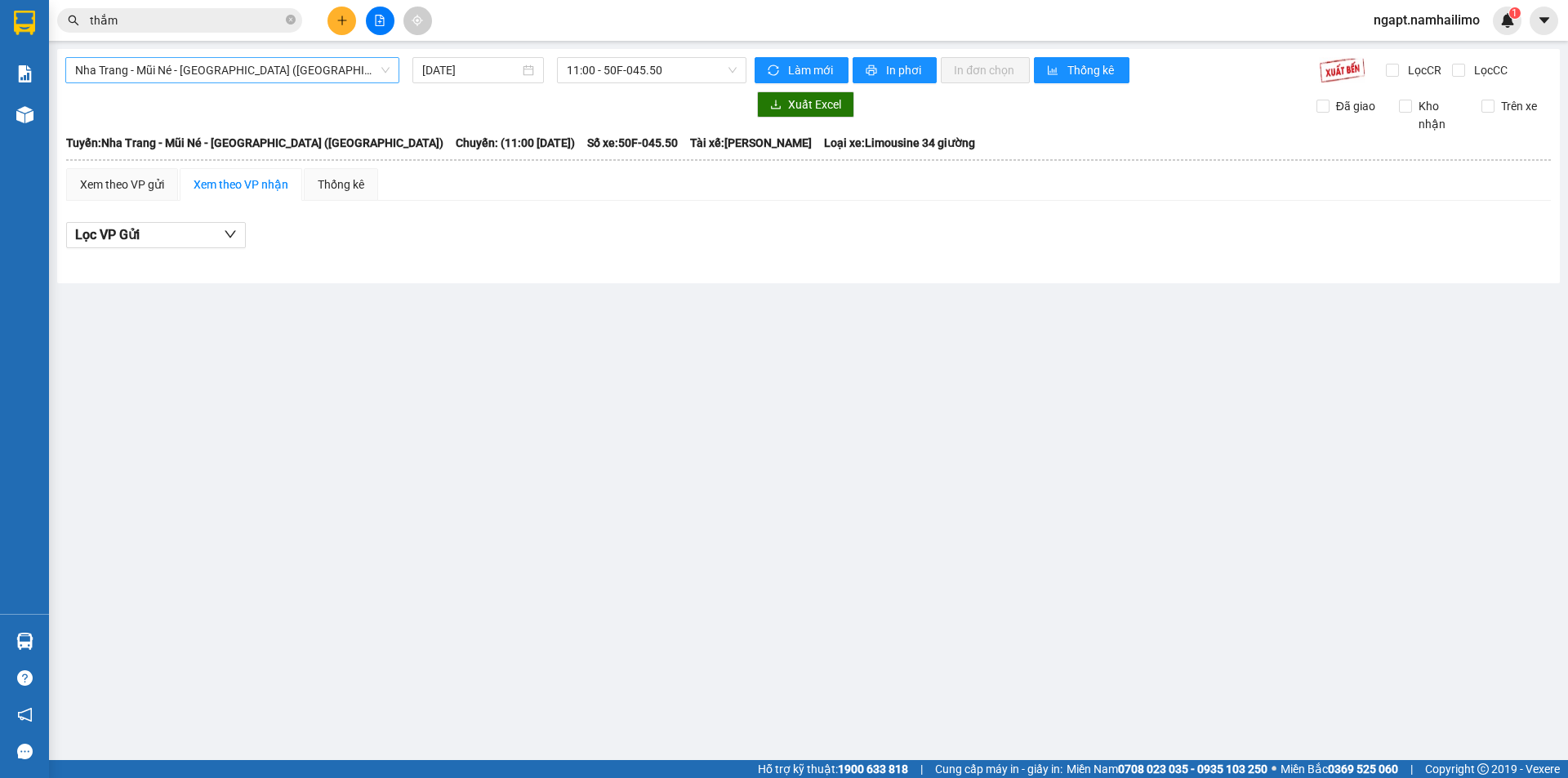
click at [342, 70] on span "Nha Trang - Mũi Né - [GEOGRAPHIC_DATA] ([GEOGRAPHIC_DATA])" at bounding box center [232, 70] width 314 height 24
click at [348, 343] on main "[GEOGRAPHIC_DATA] - Mũi Né - [GEOGRAPHIC_DATA] ([GEOGRAPHIC_DATA]) [DATE] 11:00…" at bounding box center [784, 380] width 1568 height 761
click at [344, 70] on span "Nha Trang - Mũi Né - [GEOGRAPHIC_DATA] ([GEOGRAPHIC_DATA])" at bounding box center [232, 70] width 314 height 24
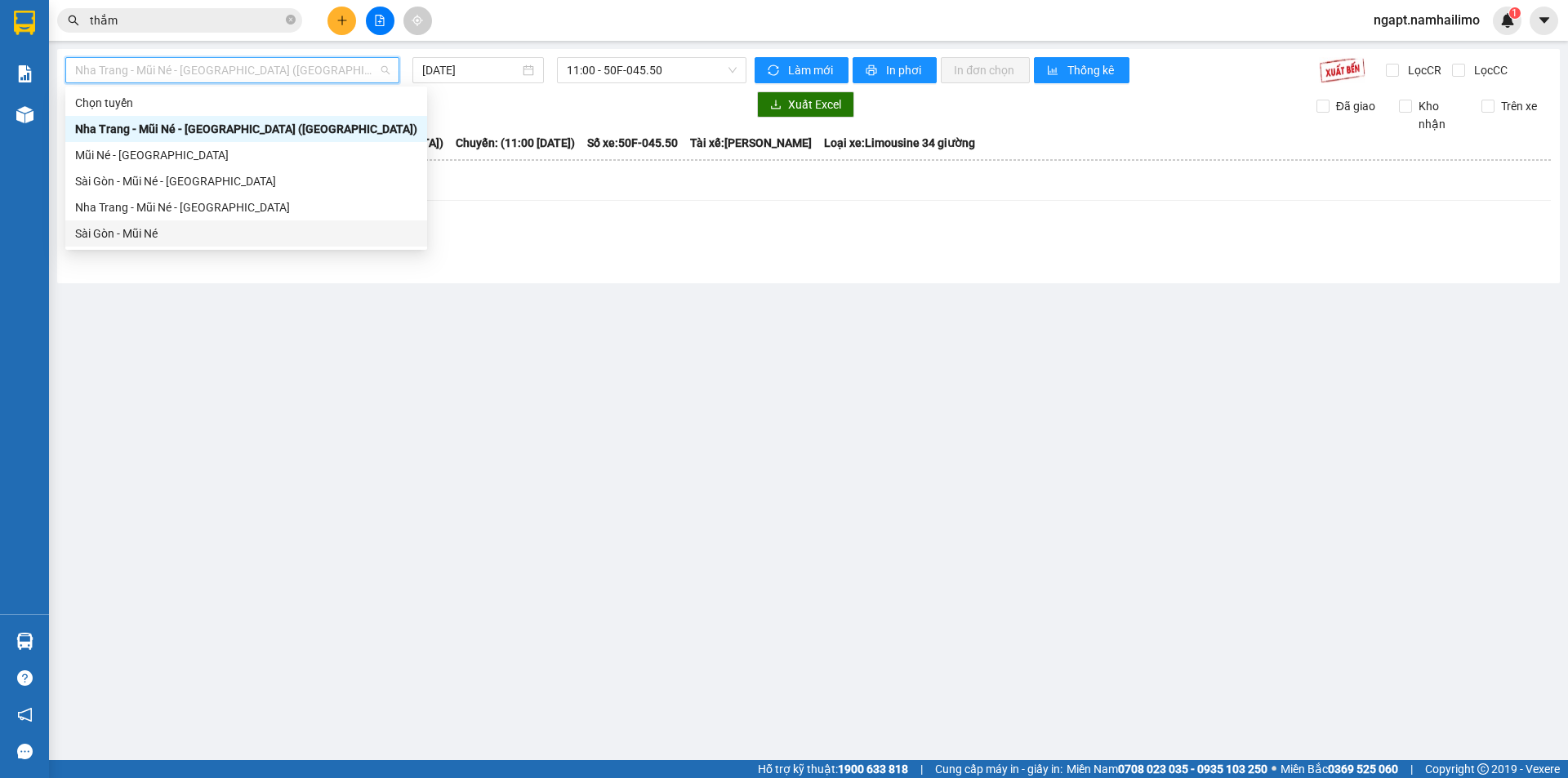
click at [112, 237] on div "Sài Gòn - Mũi Né" at bounding box center [246, 233] width 342 height 18
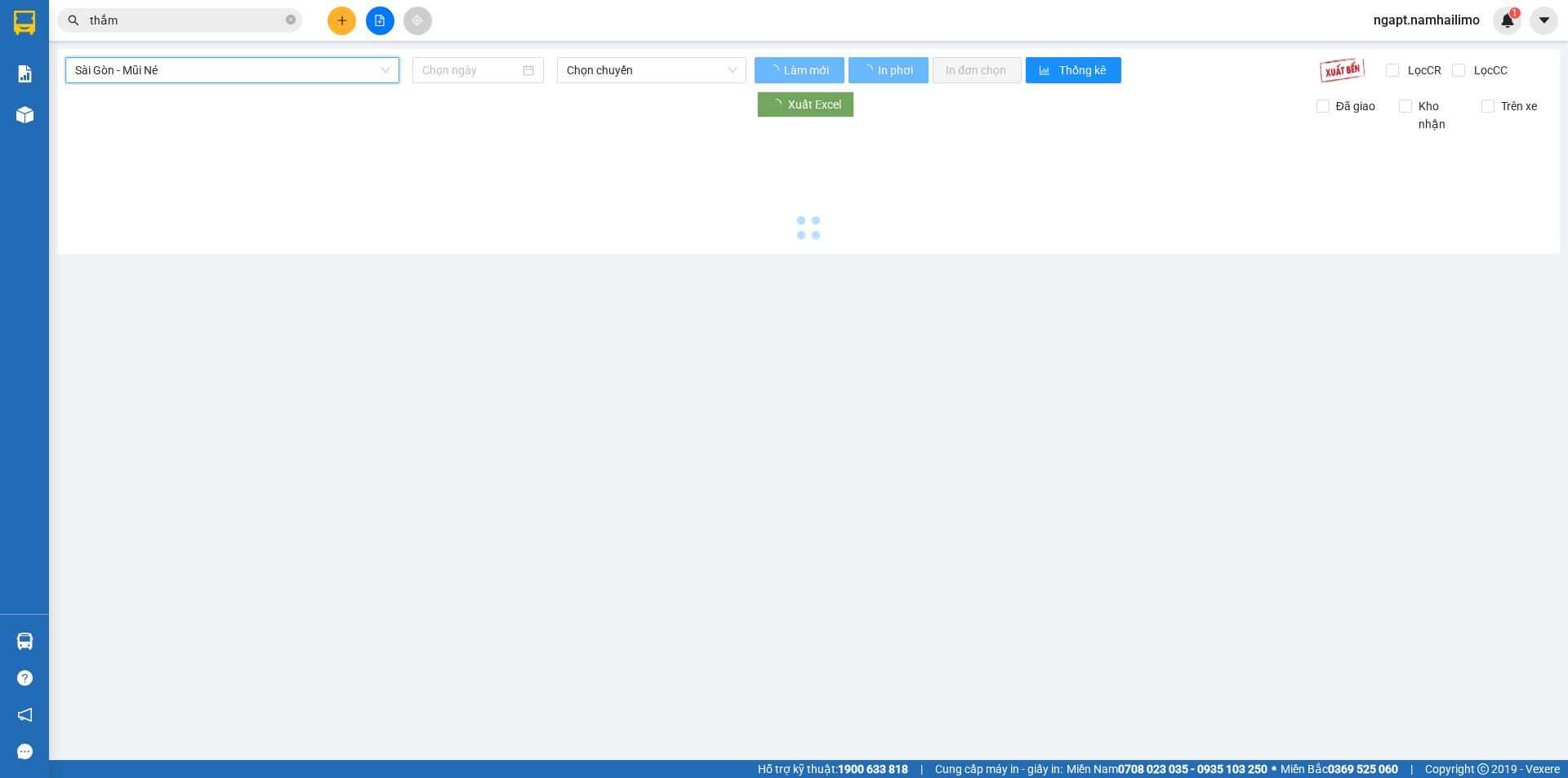
type input "[DATE]"
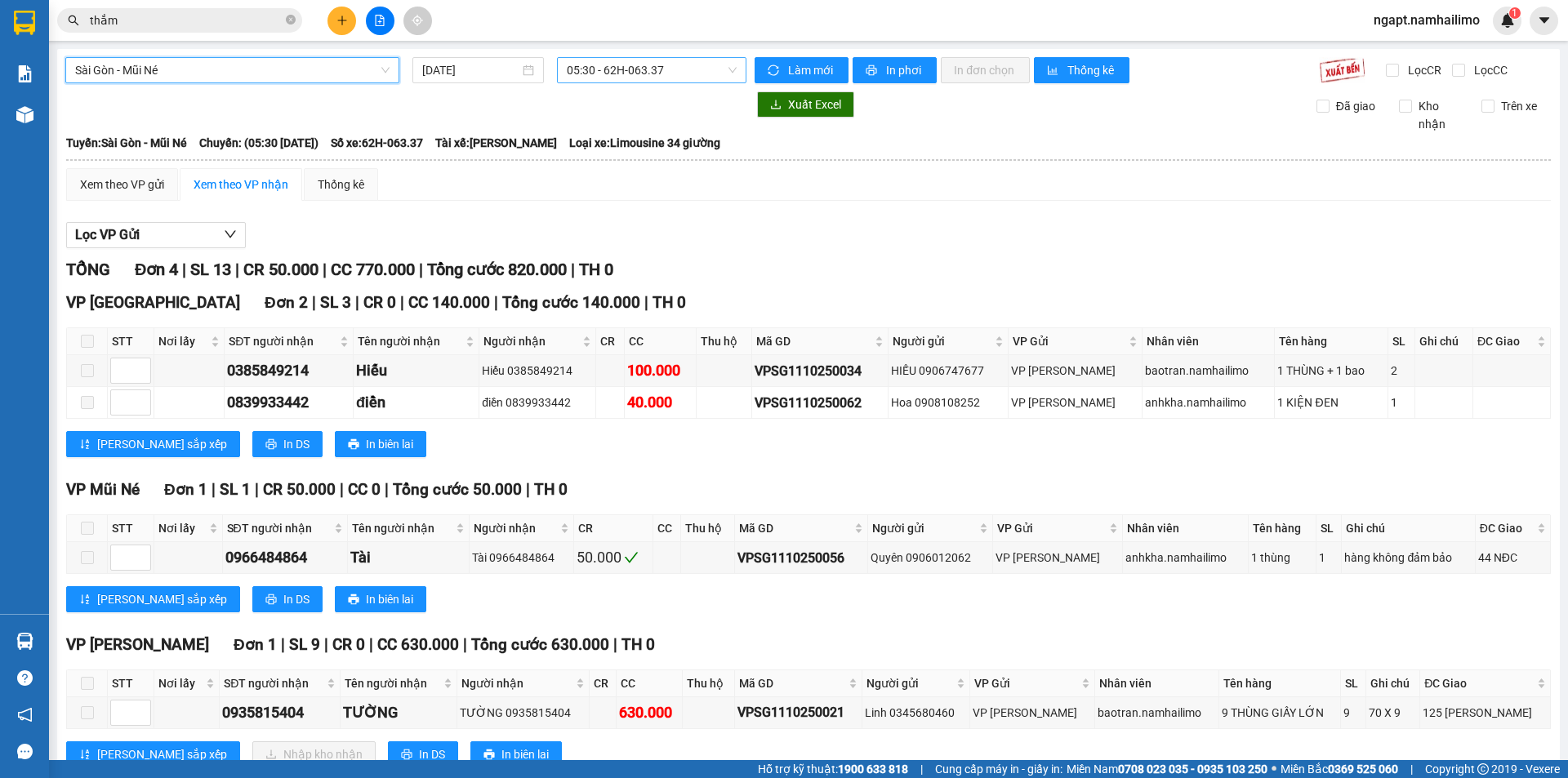
click at [683, 71] on span "05:30 - 62H-063.37" at bounding box center [651, 70] width 170 height 24
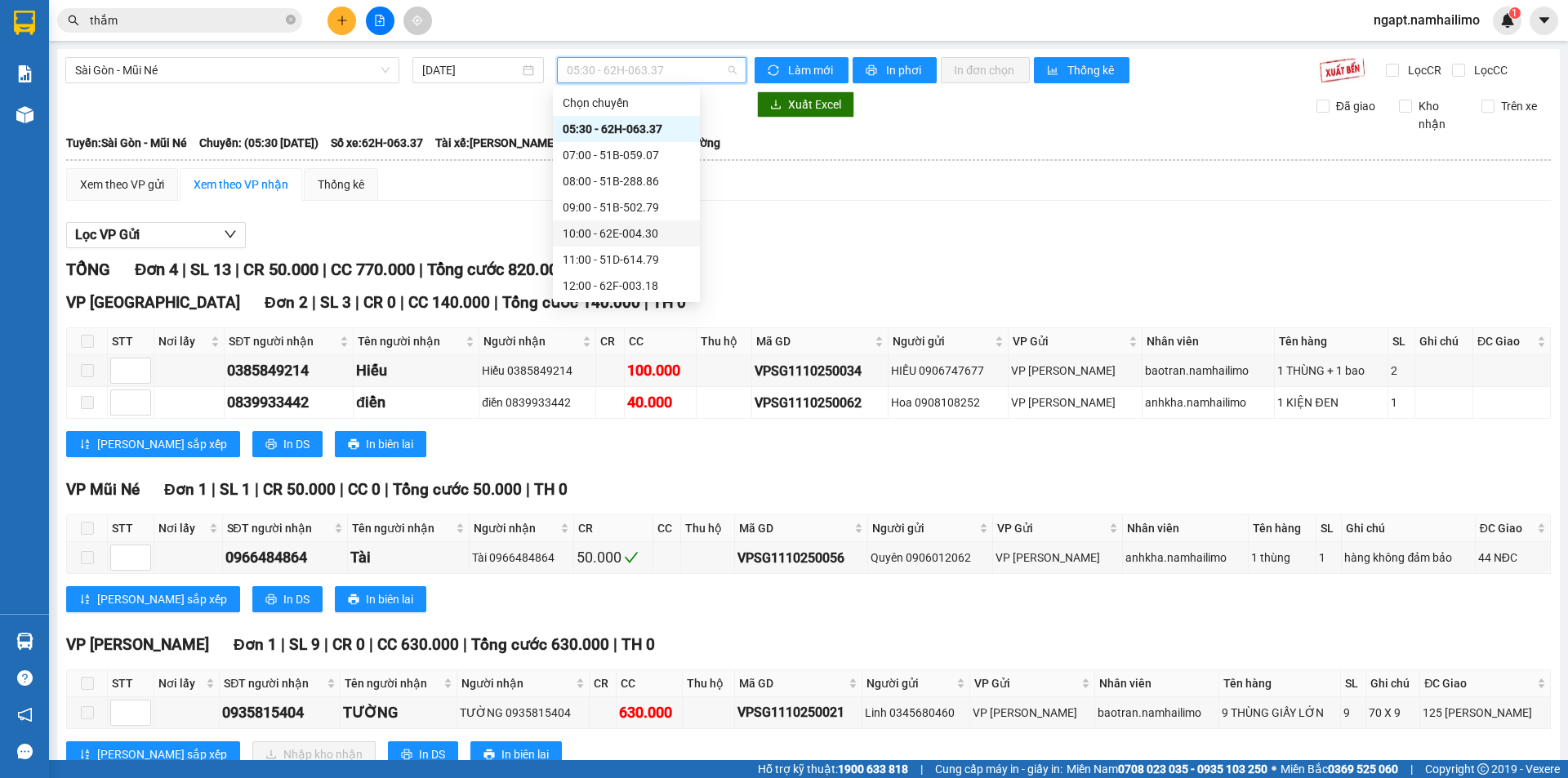
click at [639, 234] on div "10:00 - 62E-004.30" at bounding box center [626, 233] width 128 height 18
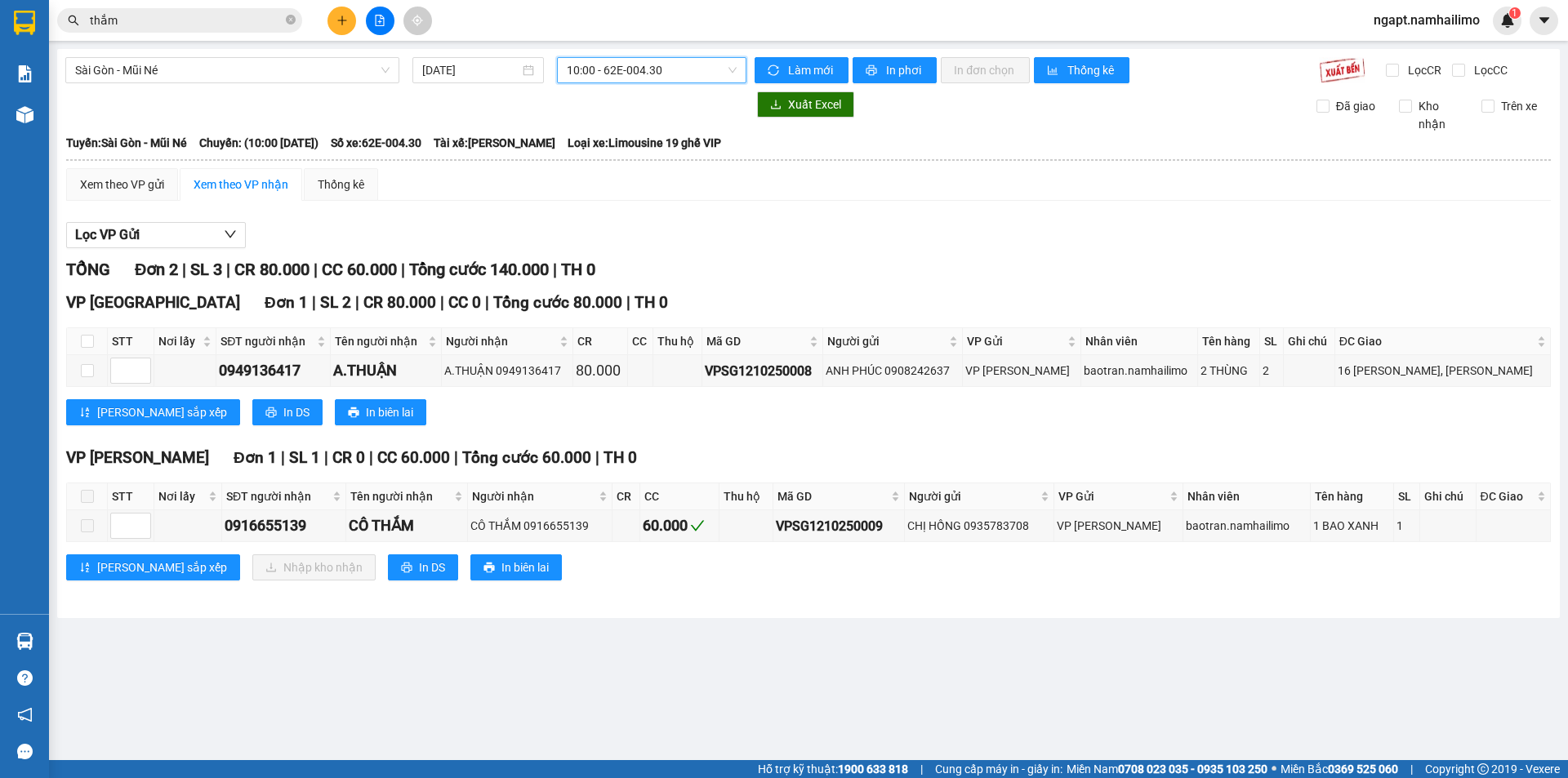
click at [681, 66] on span "10:00 - 62E-004.30" at bounding box center [651, 70] width 170 height 24
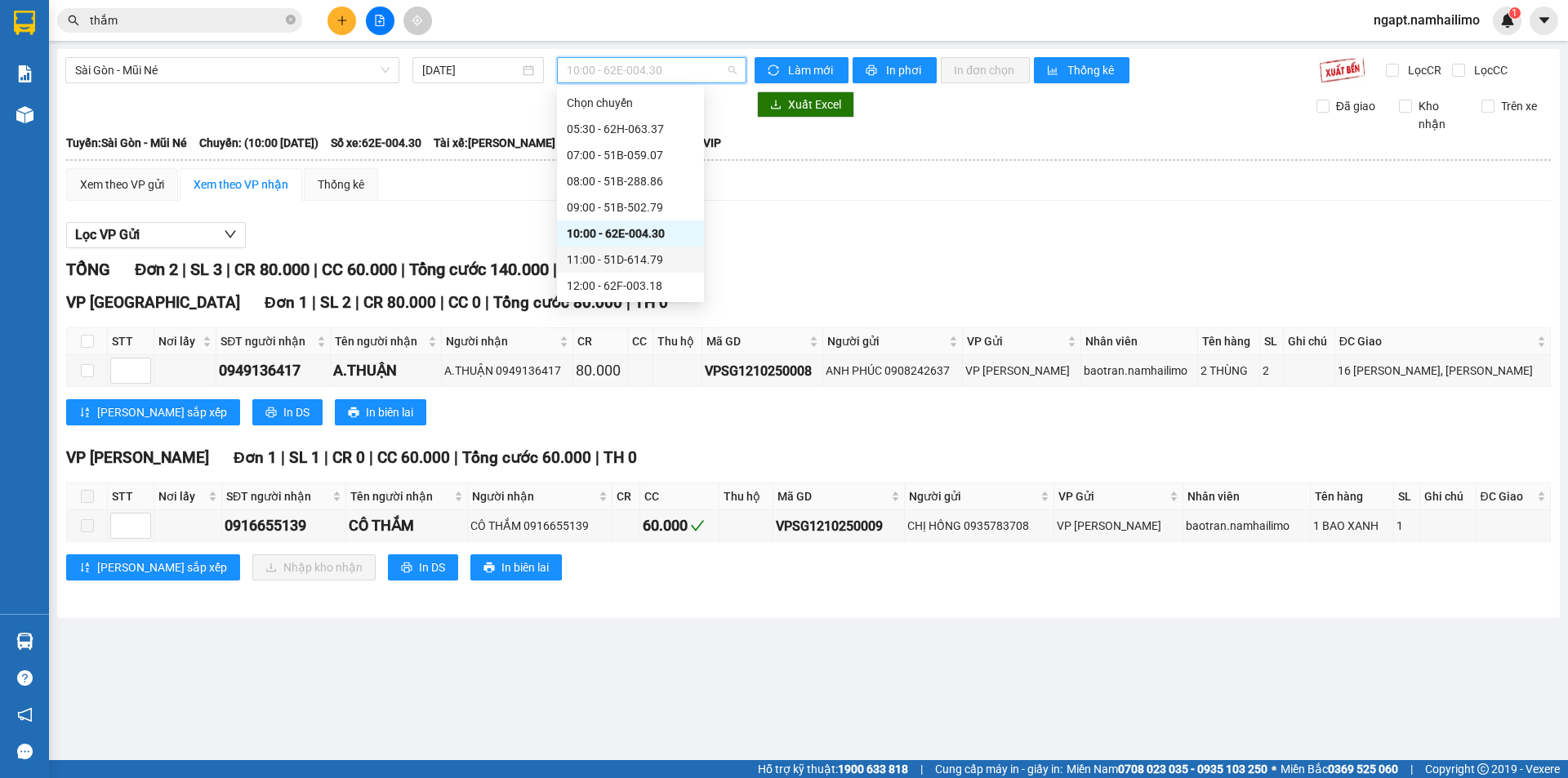
click at [644, 260] on div "11:00 - 51D-614.79" at bounding box center [631, 259] width 128 height 18
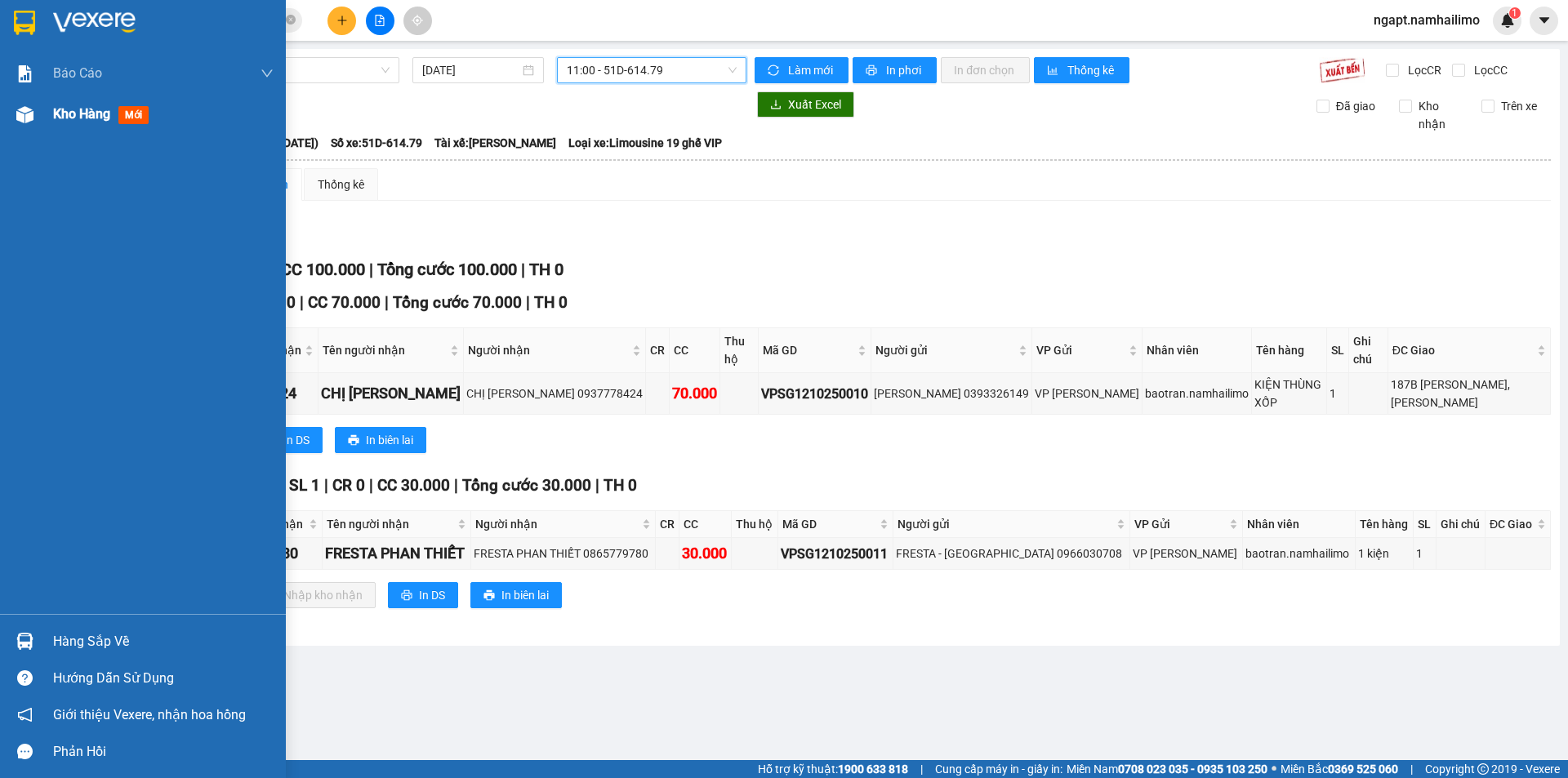
click at [71, 108] on span "Kho hàng" at bounding box center [82, 114] width 57 height 16
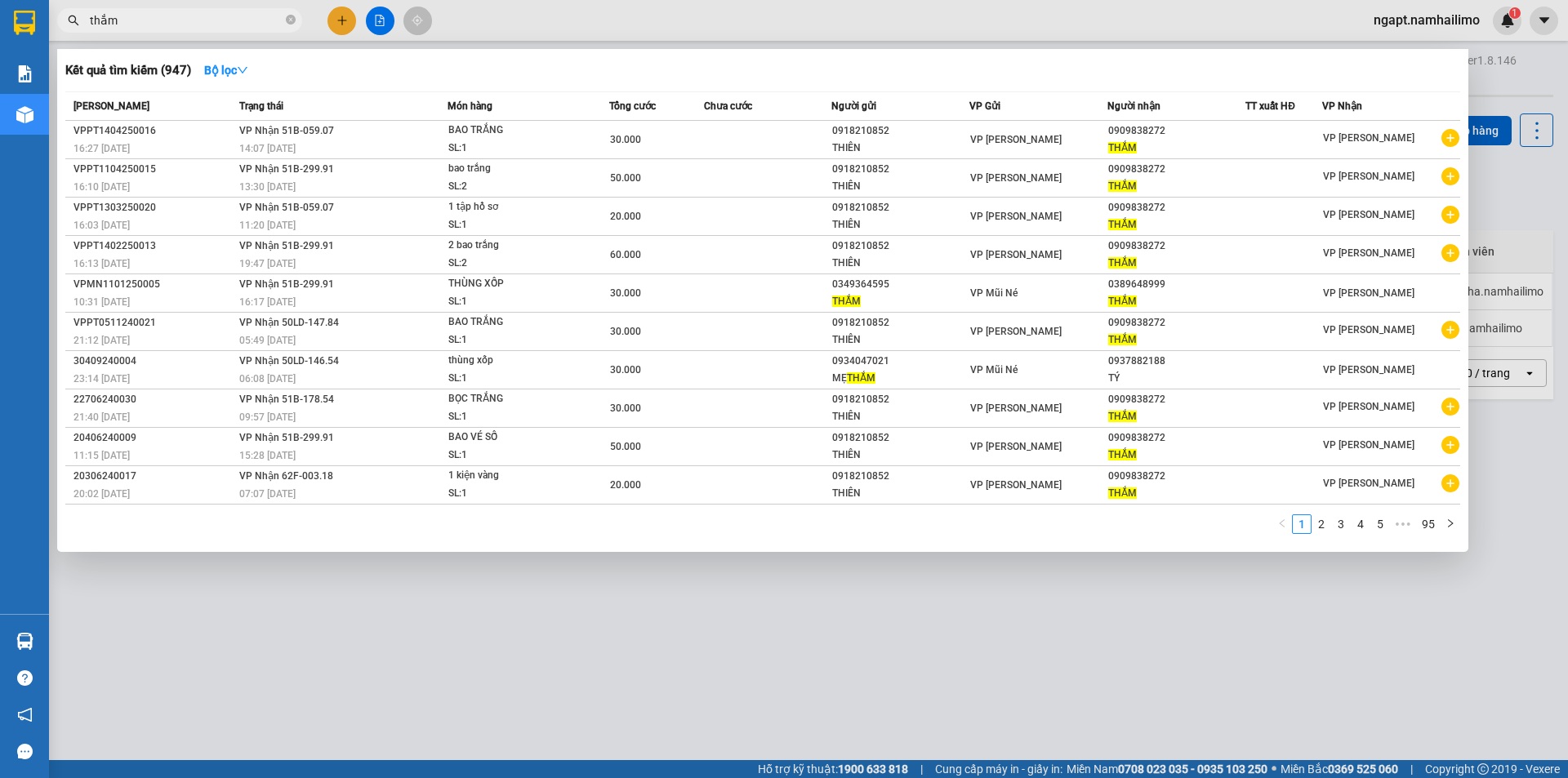
click at [25, 17] on section "Kết quả tìm kiếm ( 947 ) Bộ lọc Mã ĐH Trạng thái Món hàng Tổng cước Chưa cước N…" at bounding box center [784, 389] width 1568 height 778
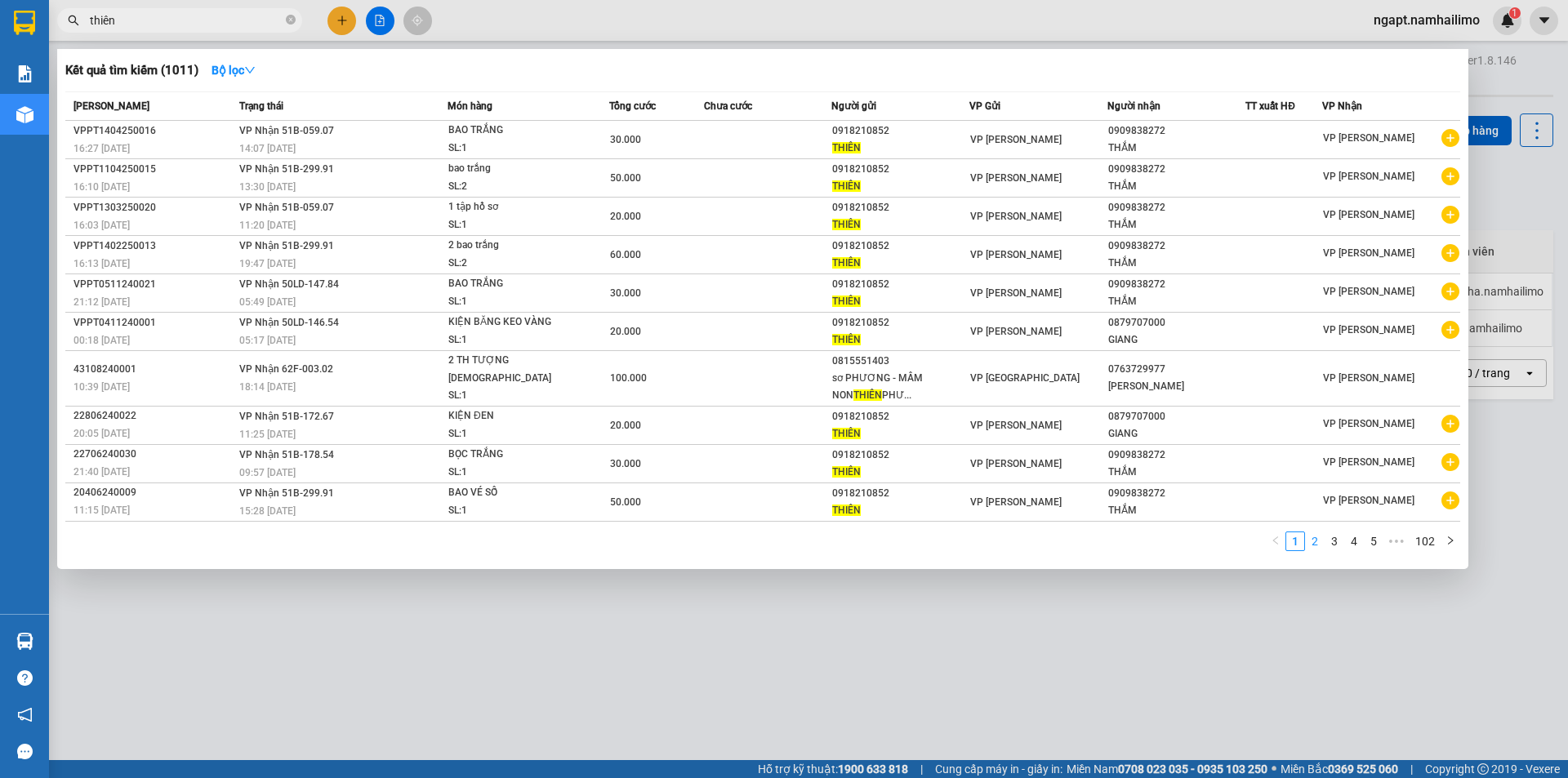
type input "thiên"
click at [1313, 535] on link "2" at bounding box center [1315, 541] width 18 height 18
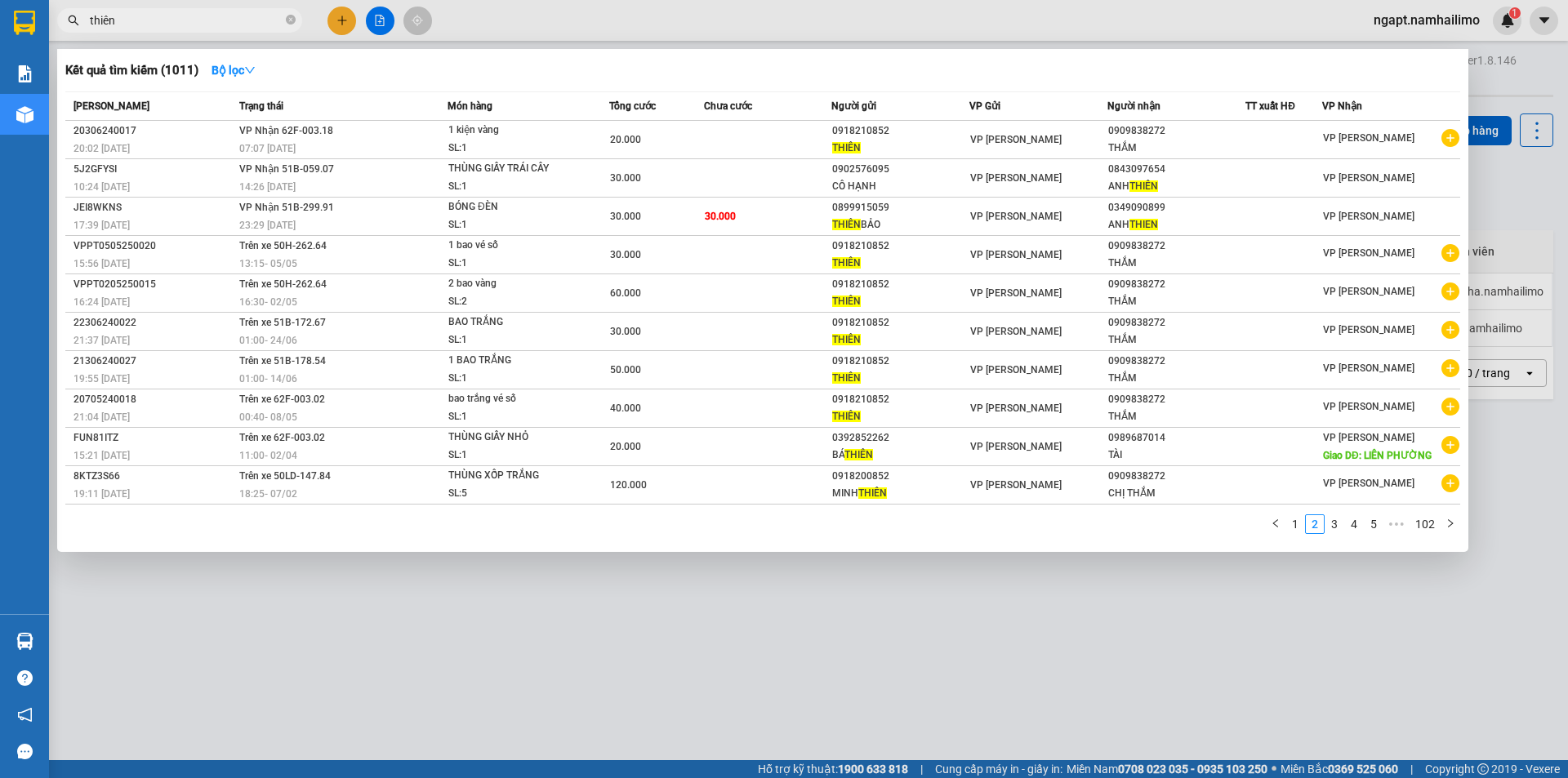
click at [1028, 669] on div at bounding box center [784, 389] width 1568 height 778
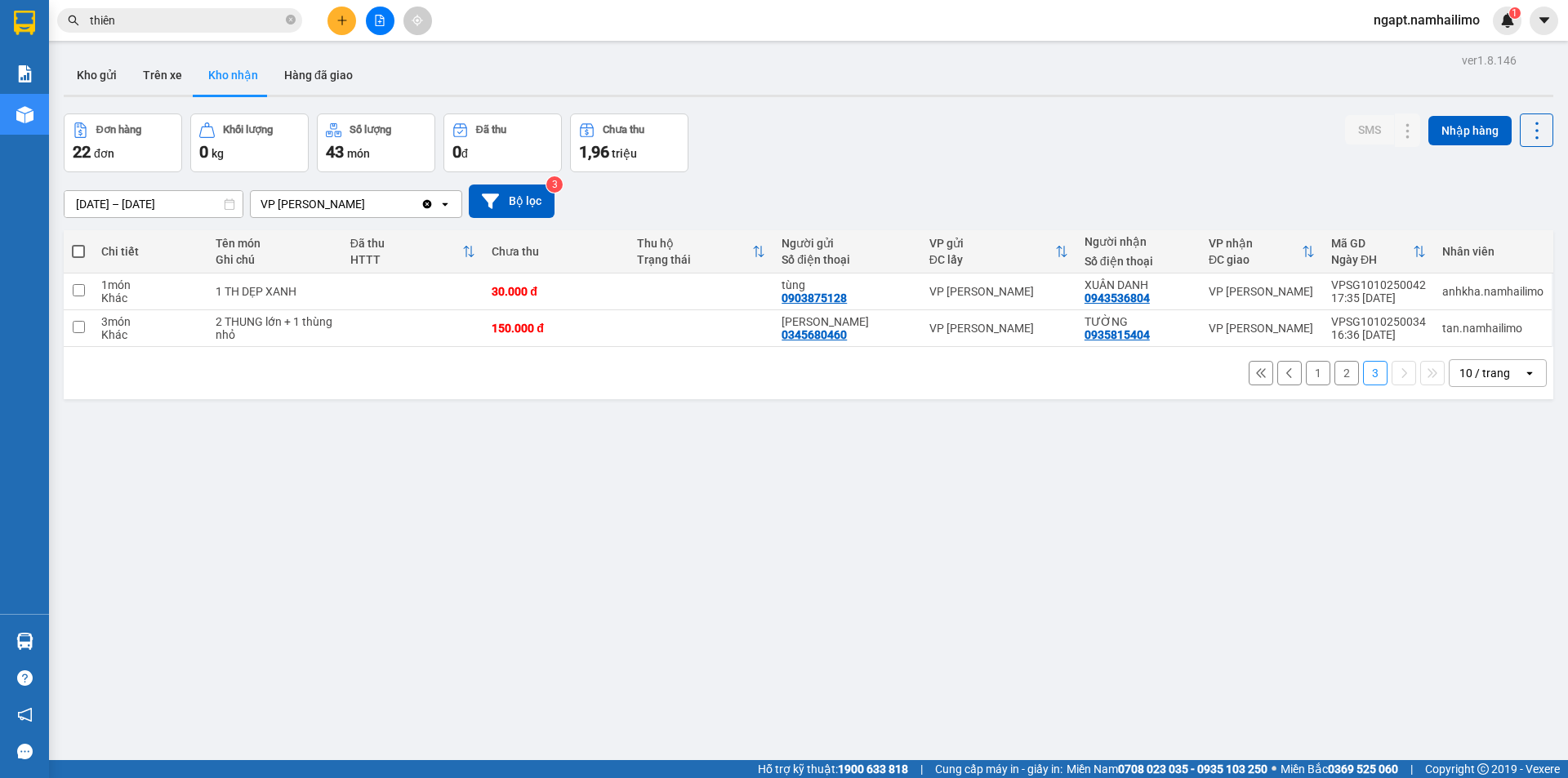
click at [1306, 377] on button "1" at bounding box center [1318, 373] width 24 height 24
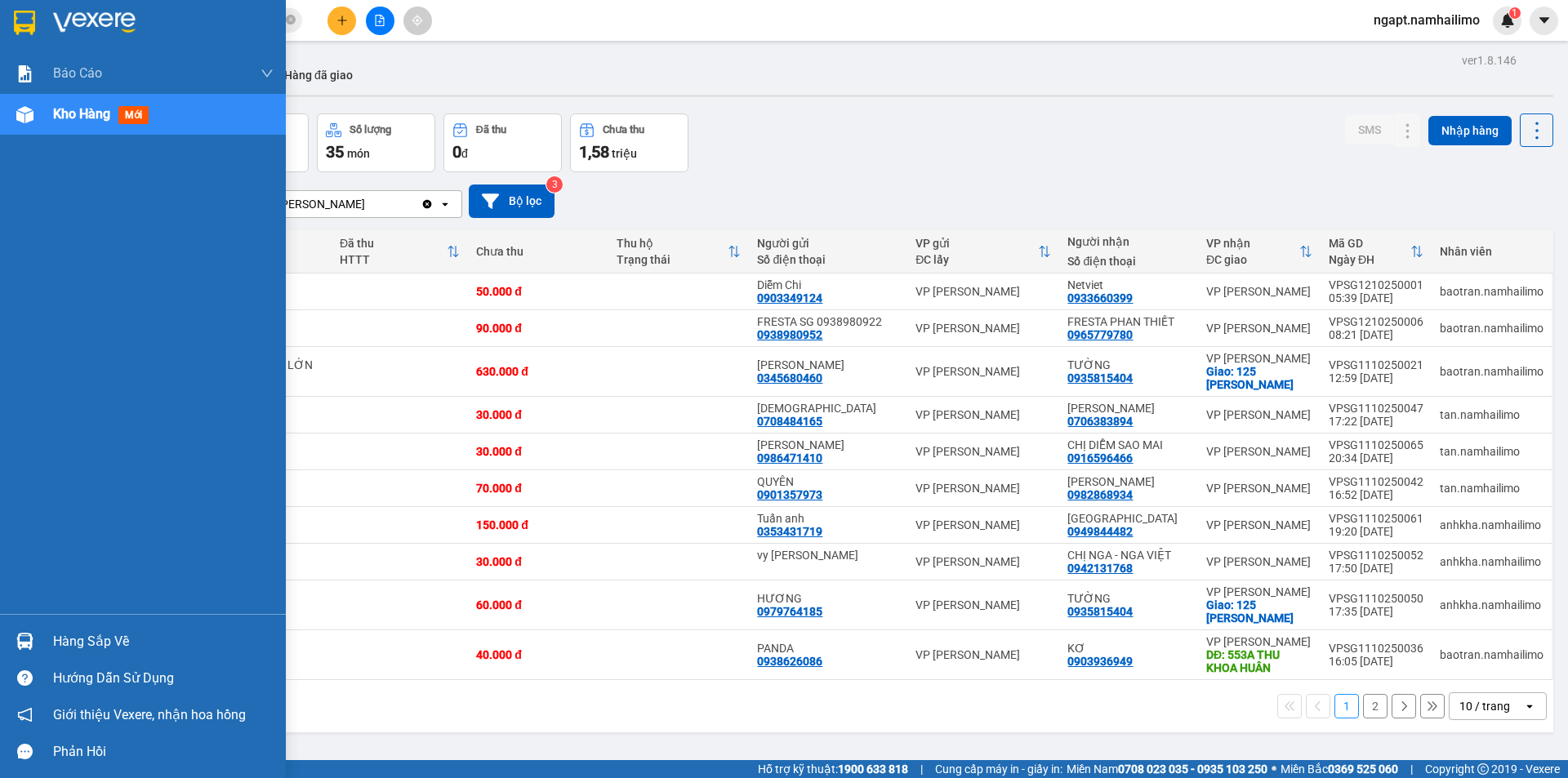
click at [90, 115] on span "Kho hàng" at bounding box center [82, 114] width 57 height 16
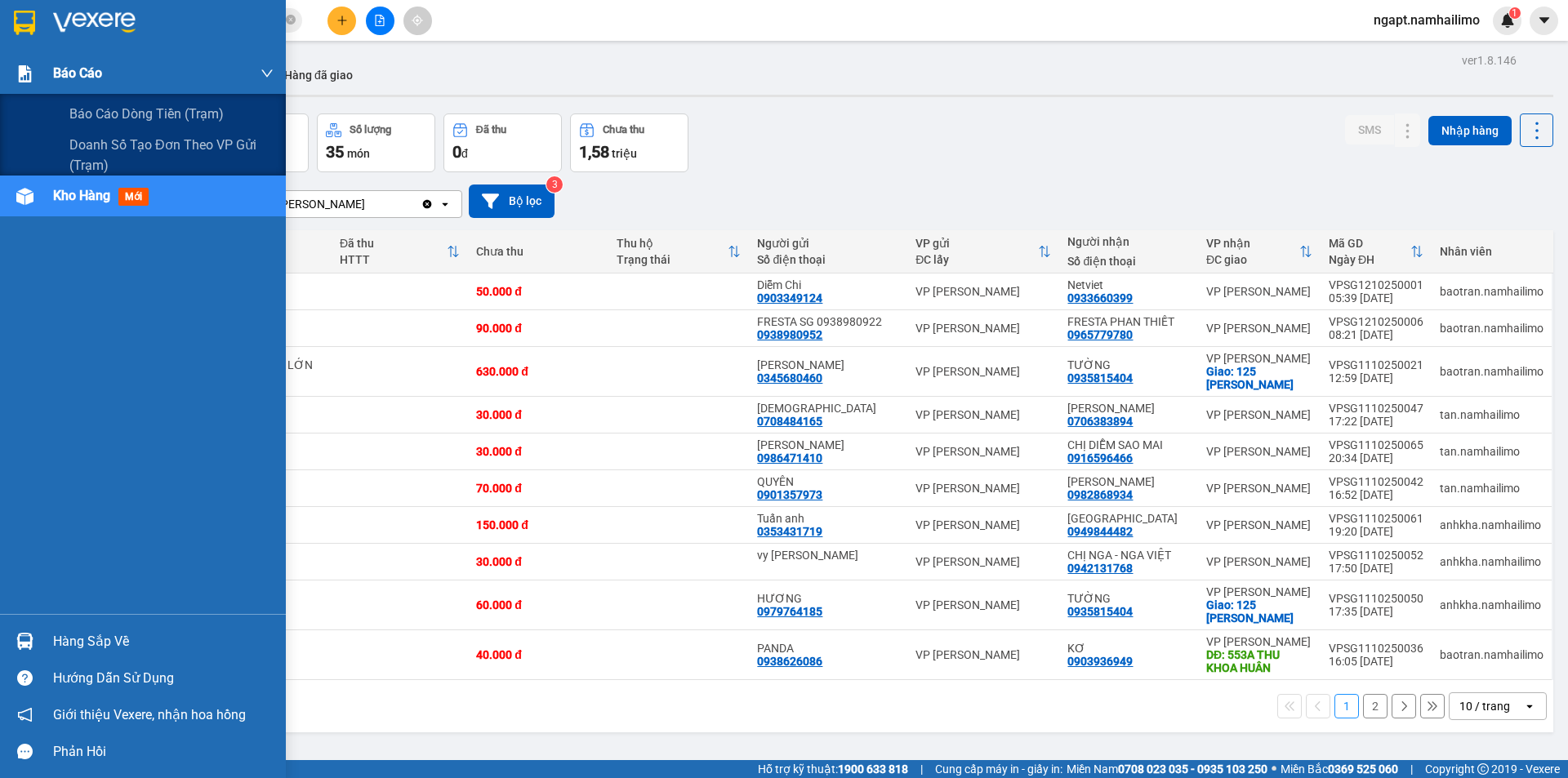
click at [78, 78] on span "Báo cáo" at bounding box center [78, 73] width 49 height 21
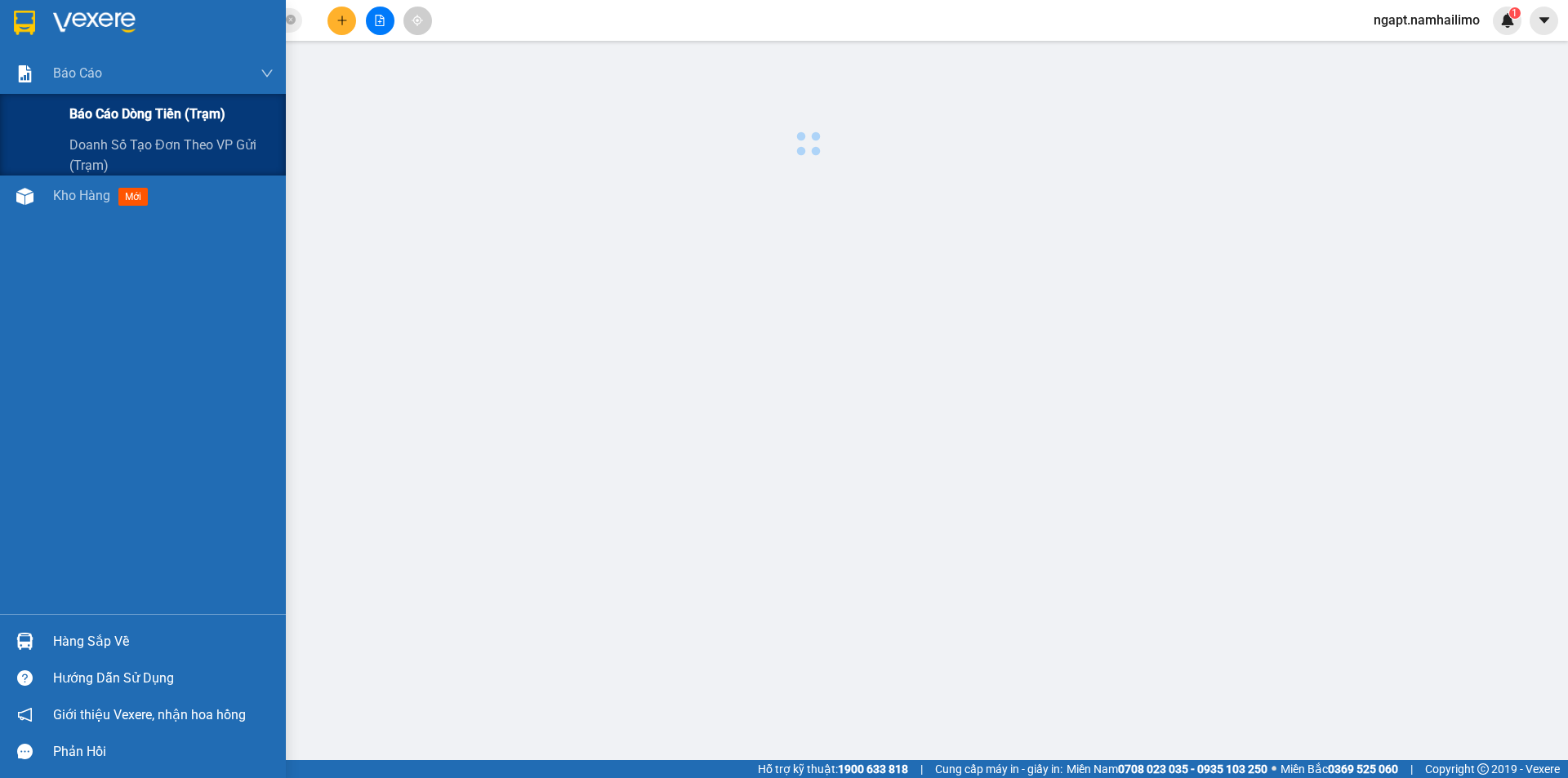
click at [109, 108] on span "Báo cáo dòng tiền (trạm)" at bounding box center [147, 114] width 156 height 21
